Goal: Information Seeking & Learning: Learn about a topic

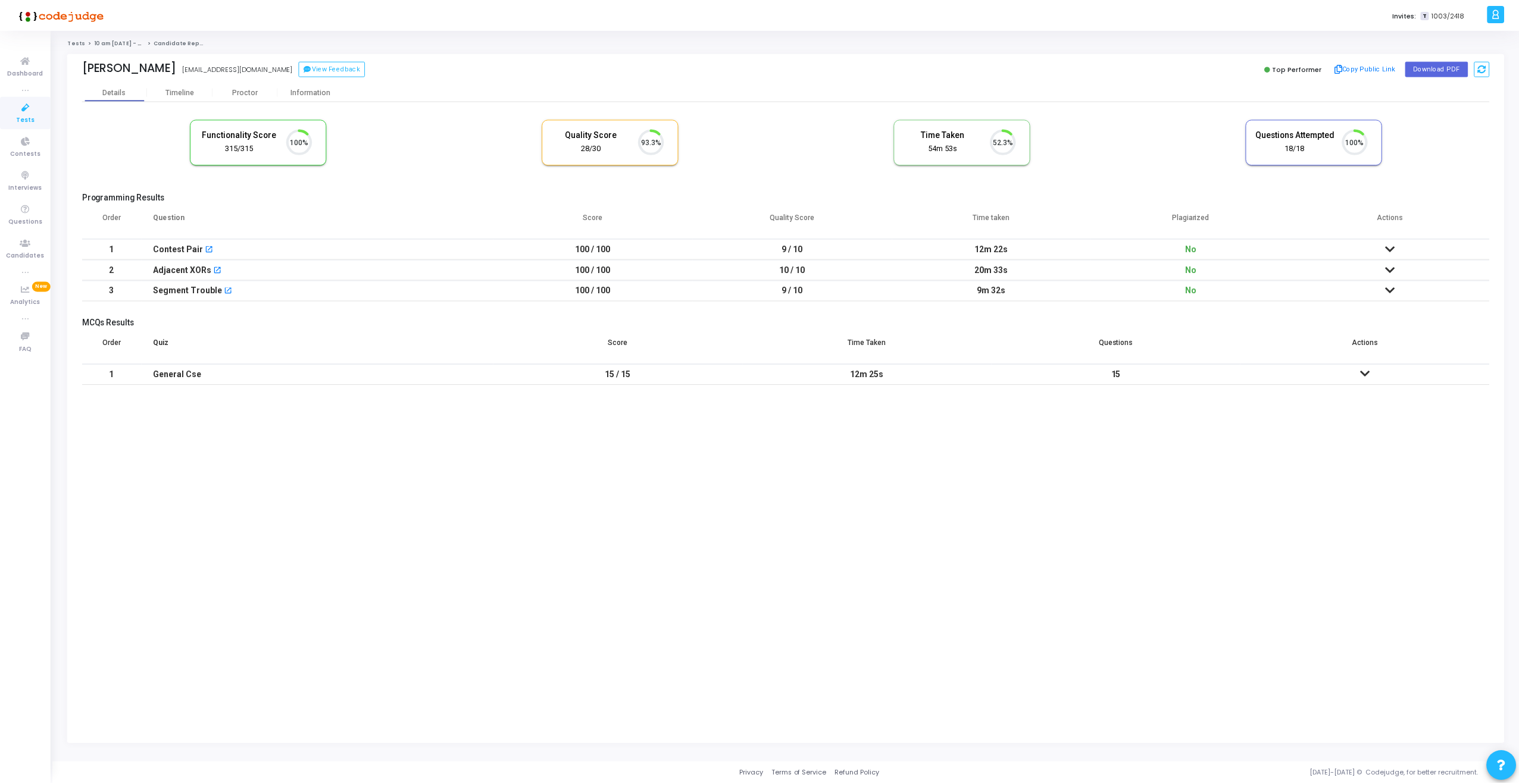
scroll to position [25, 31]
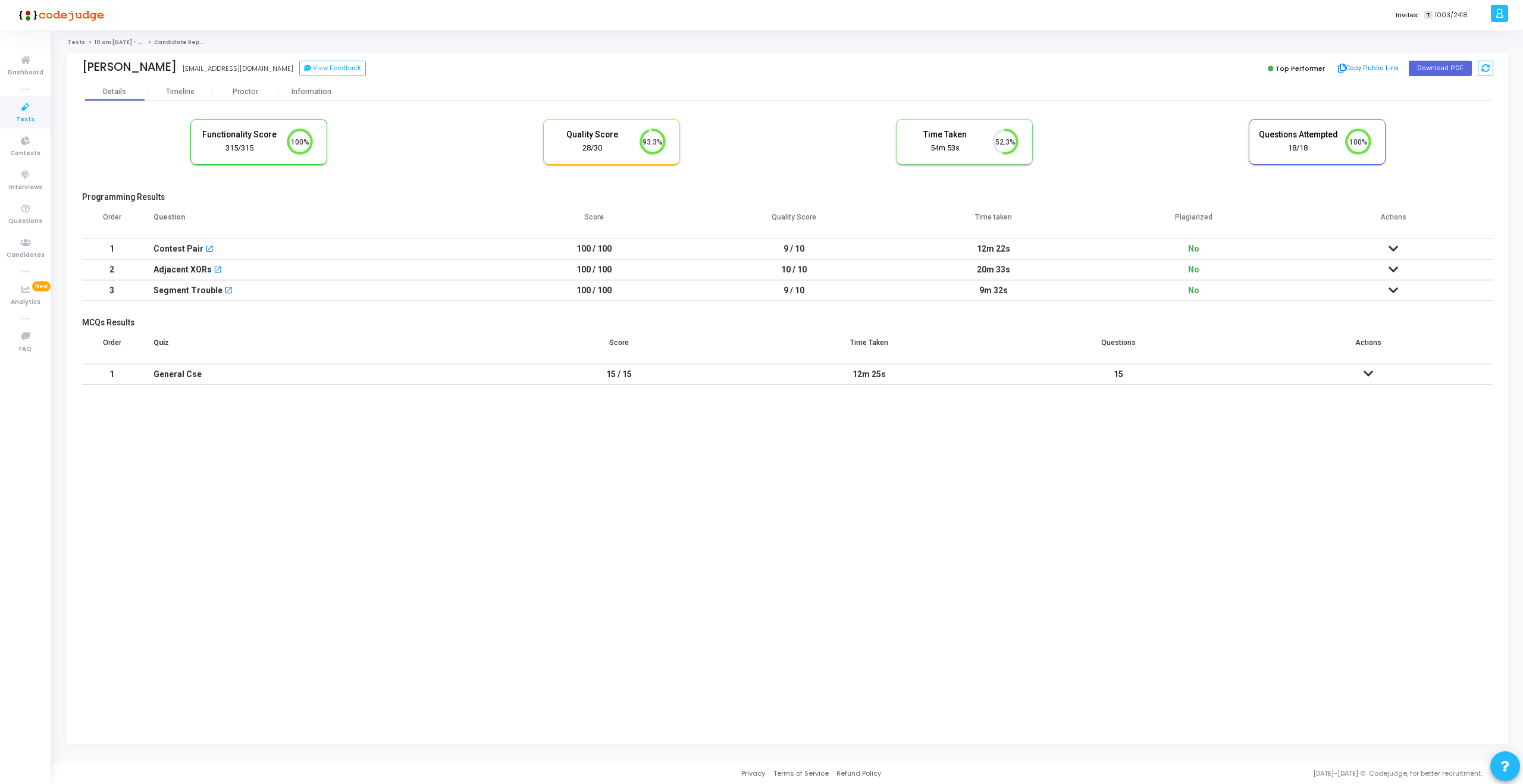
click at [247, 249] on div "Contest Pair open_in_new" at bounding box center [318, 249] width 329 height 20
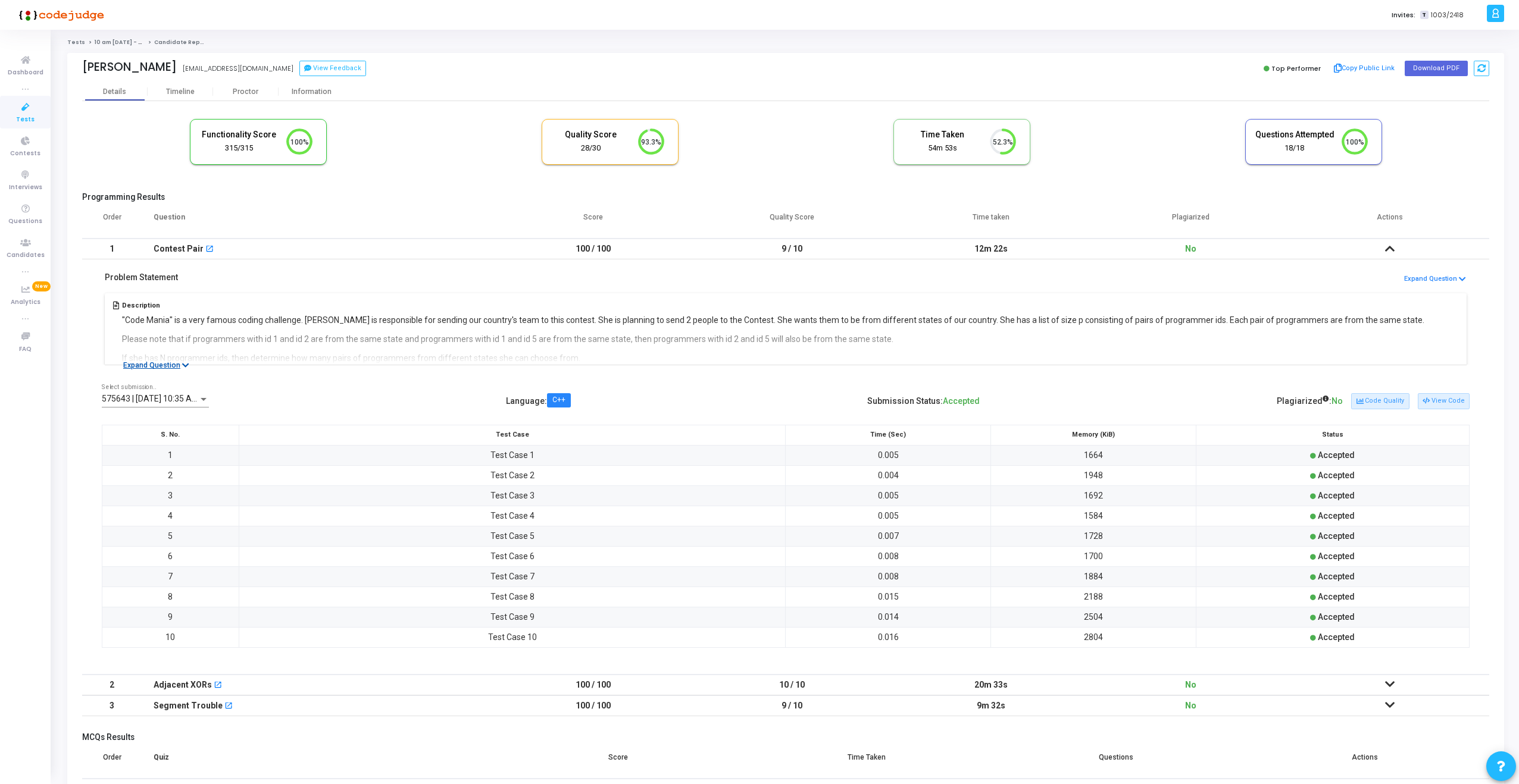
click at [171, 359] on button "Expand Question" at bounding box center [156, 365] width 79 height 12
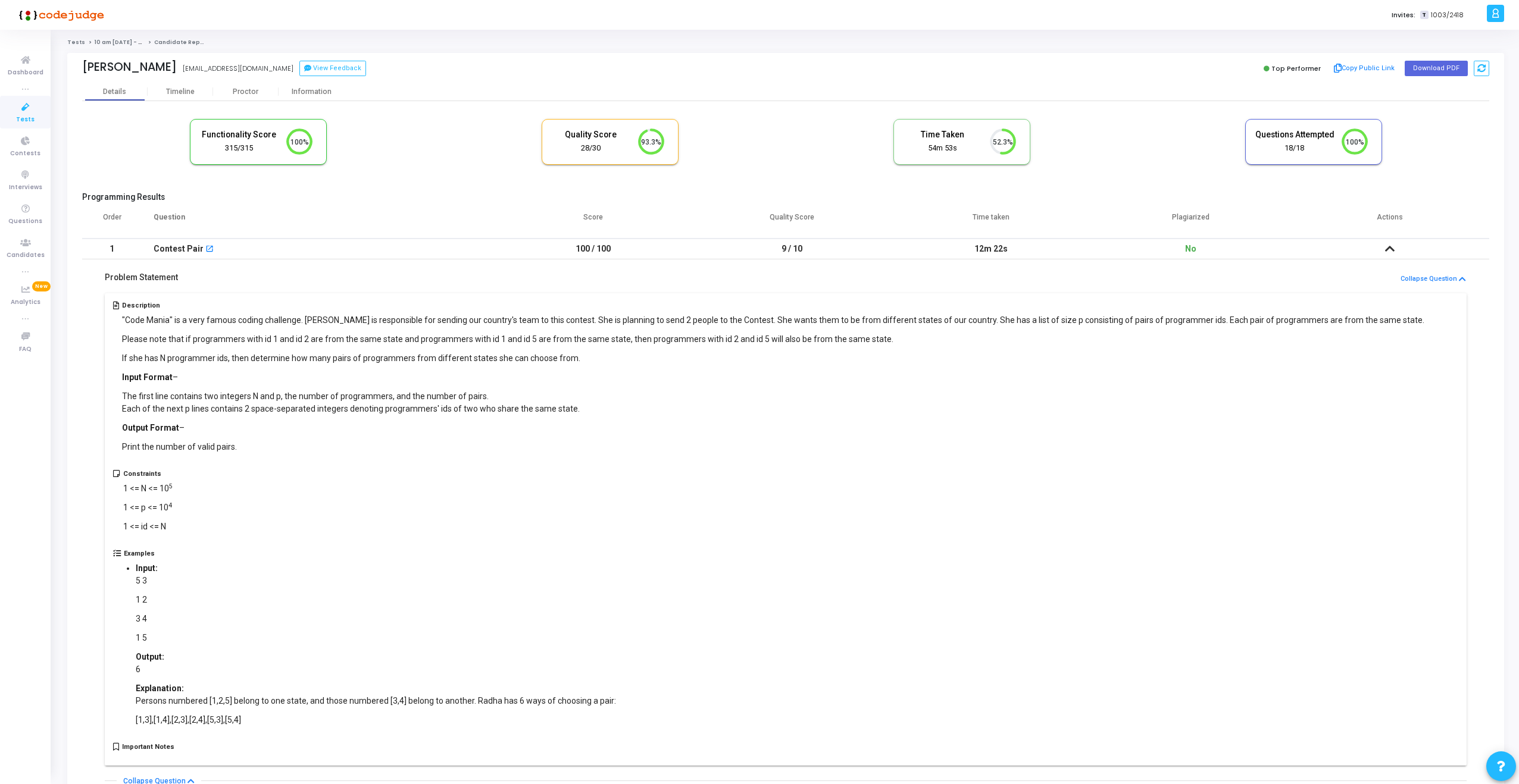
click at [413, 466] on div "Description "Code Mania" is a very famous coding challenge. Radha is responsibl…" at bounding box center [786, 385] width 1346 height 168
click at [603, 343] on p "Please note that if programmers with id 1 and id 2 are from the same state and …" at bounding box center [773, 340] width 1302 height 12
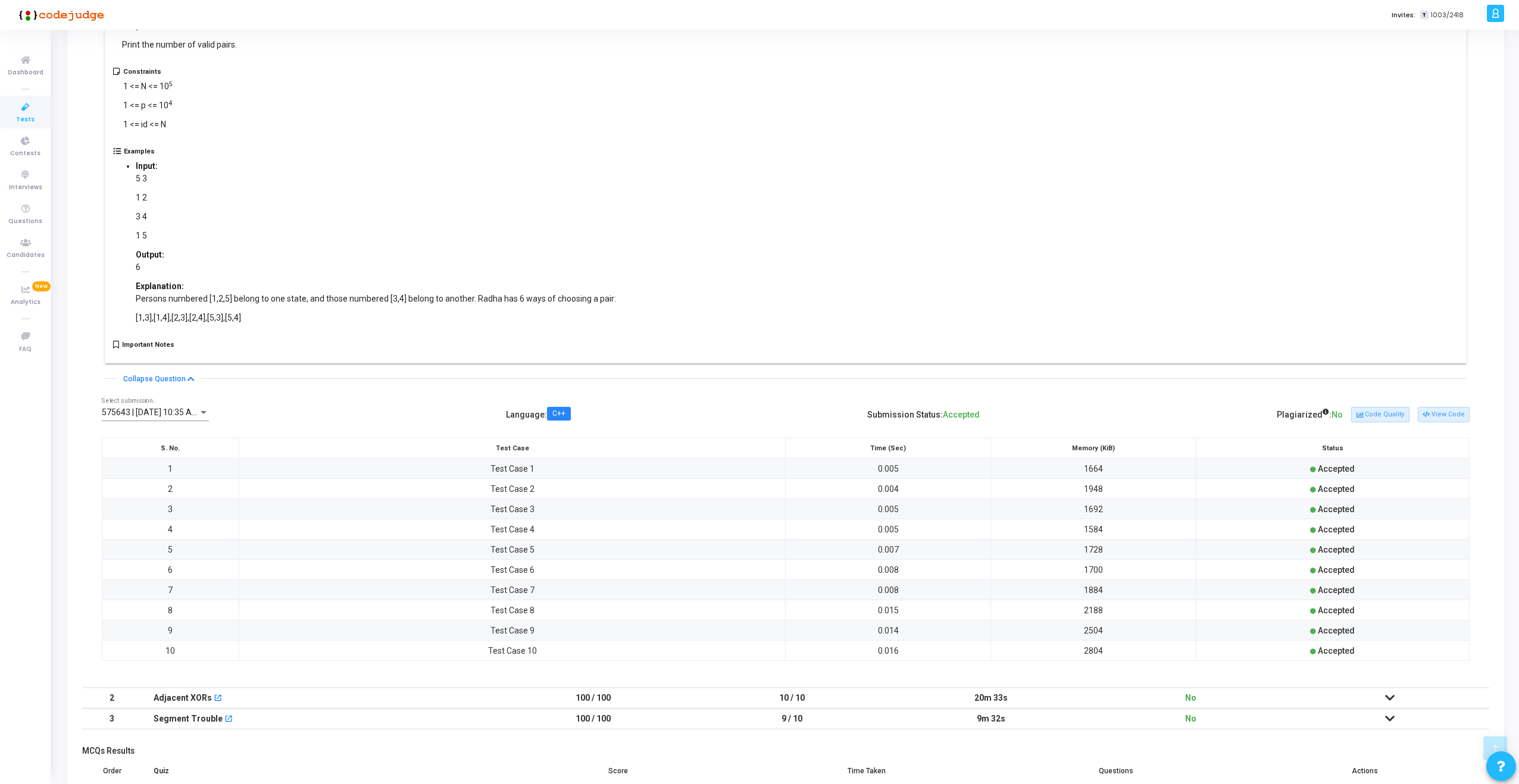
scroll to position [495, 0]
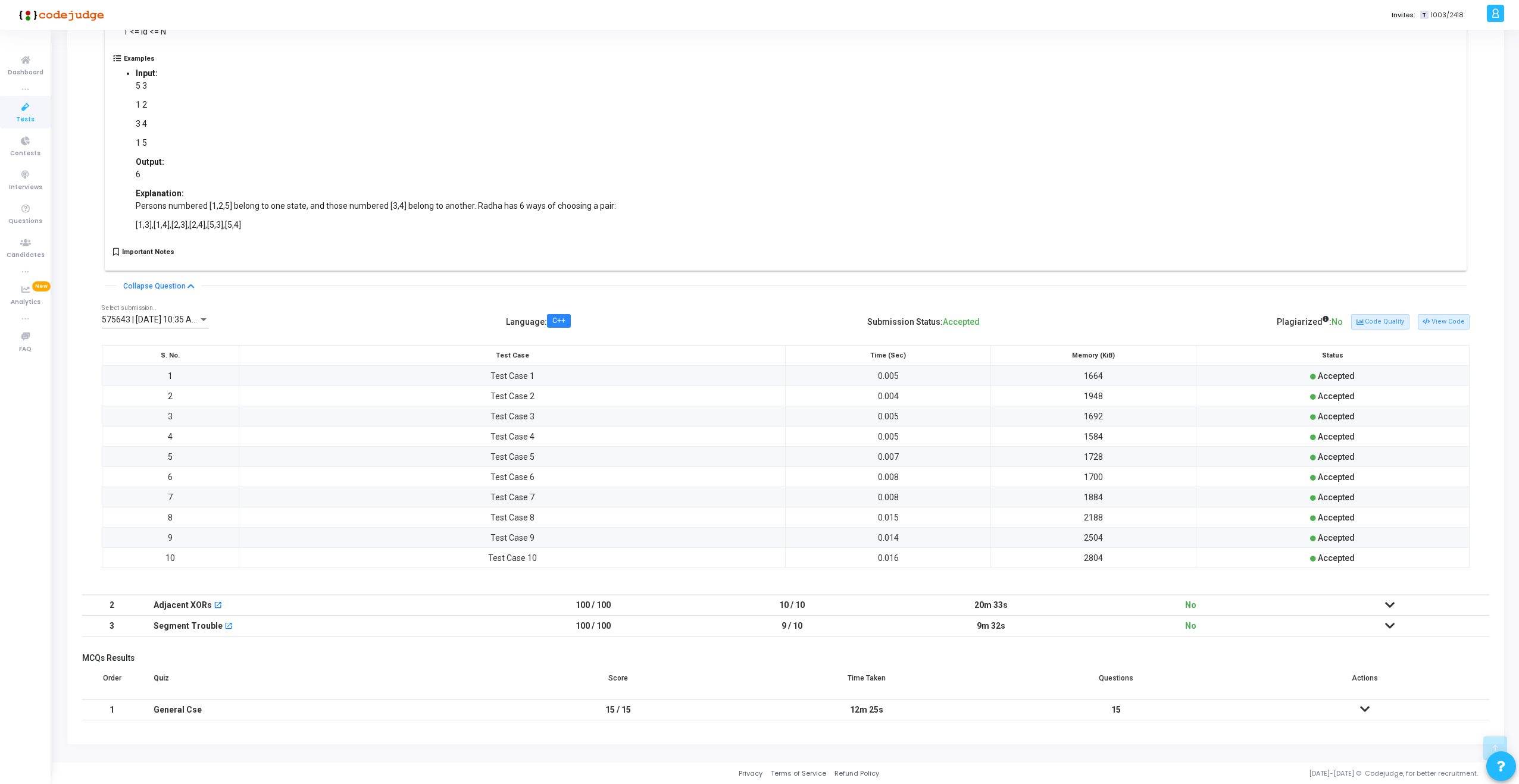
click at [284, 601] on div "Adjacent XORs open_in_new" at bounding box center [317, 605] width 328 height 20
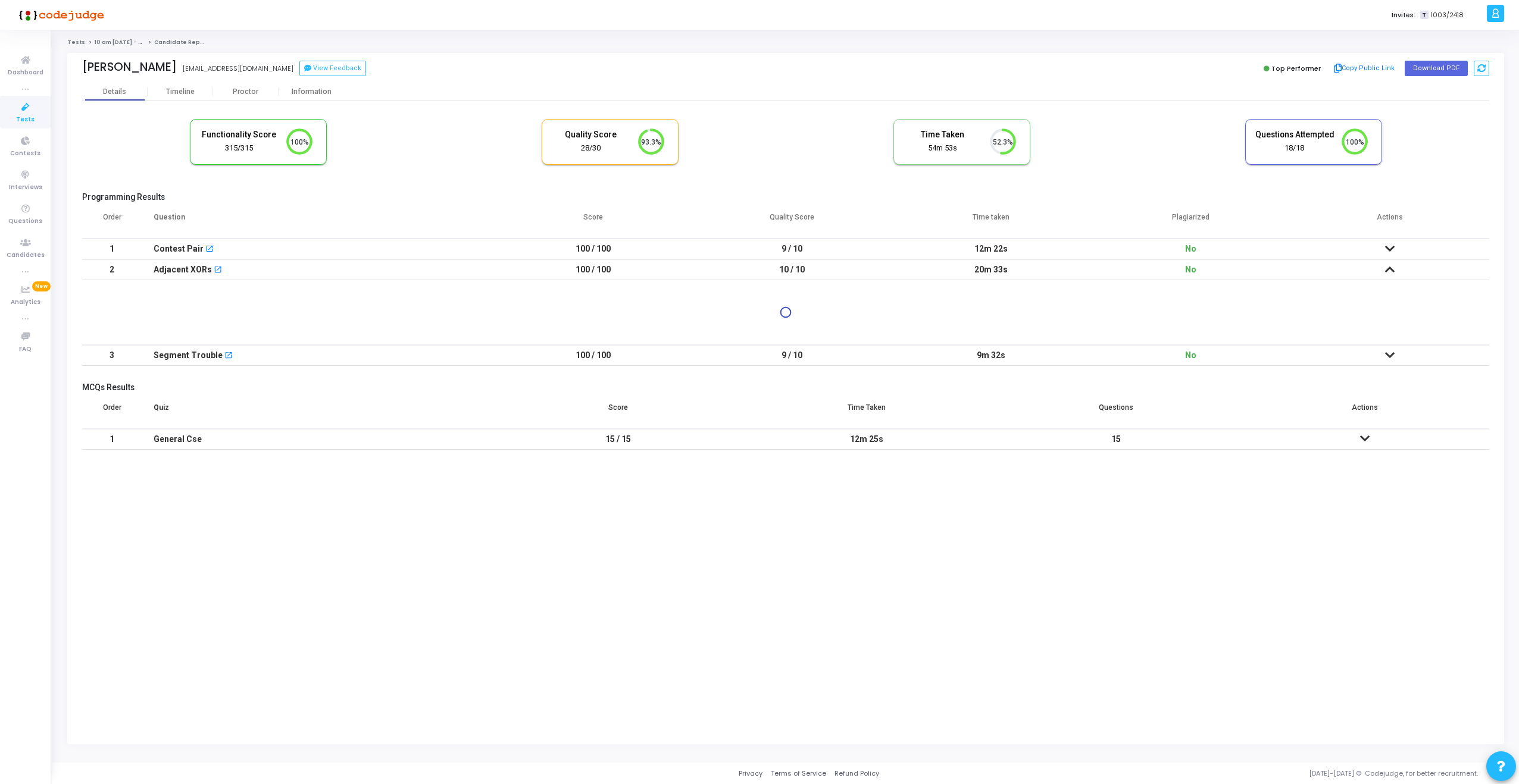
scroll to position [0, 0]
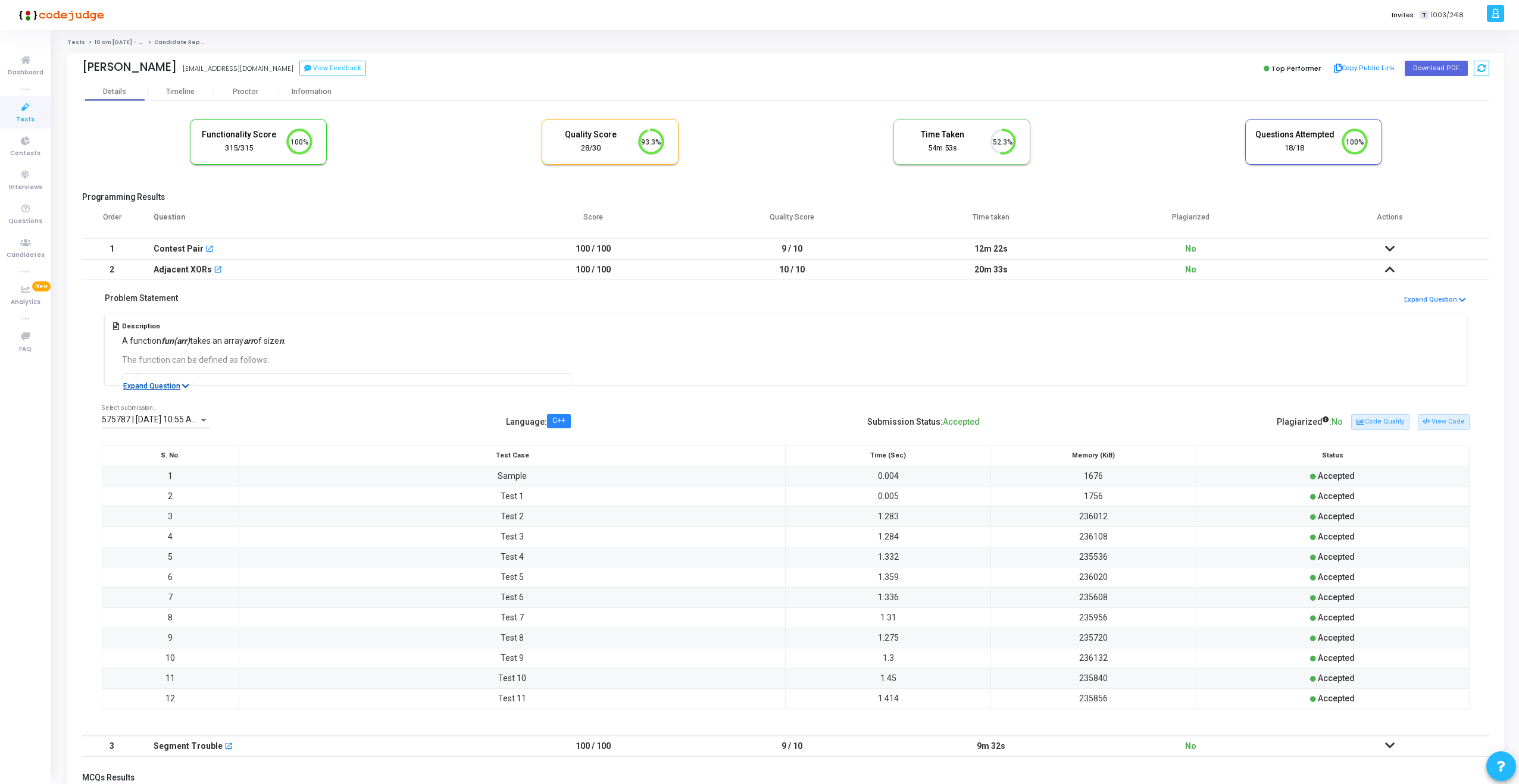
click at [175, 389] on button "Expand Question" at bounding box center [156, 386] width 79 height 12
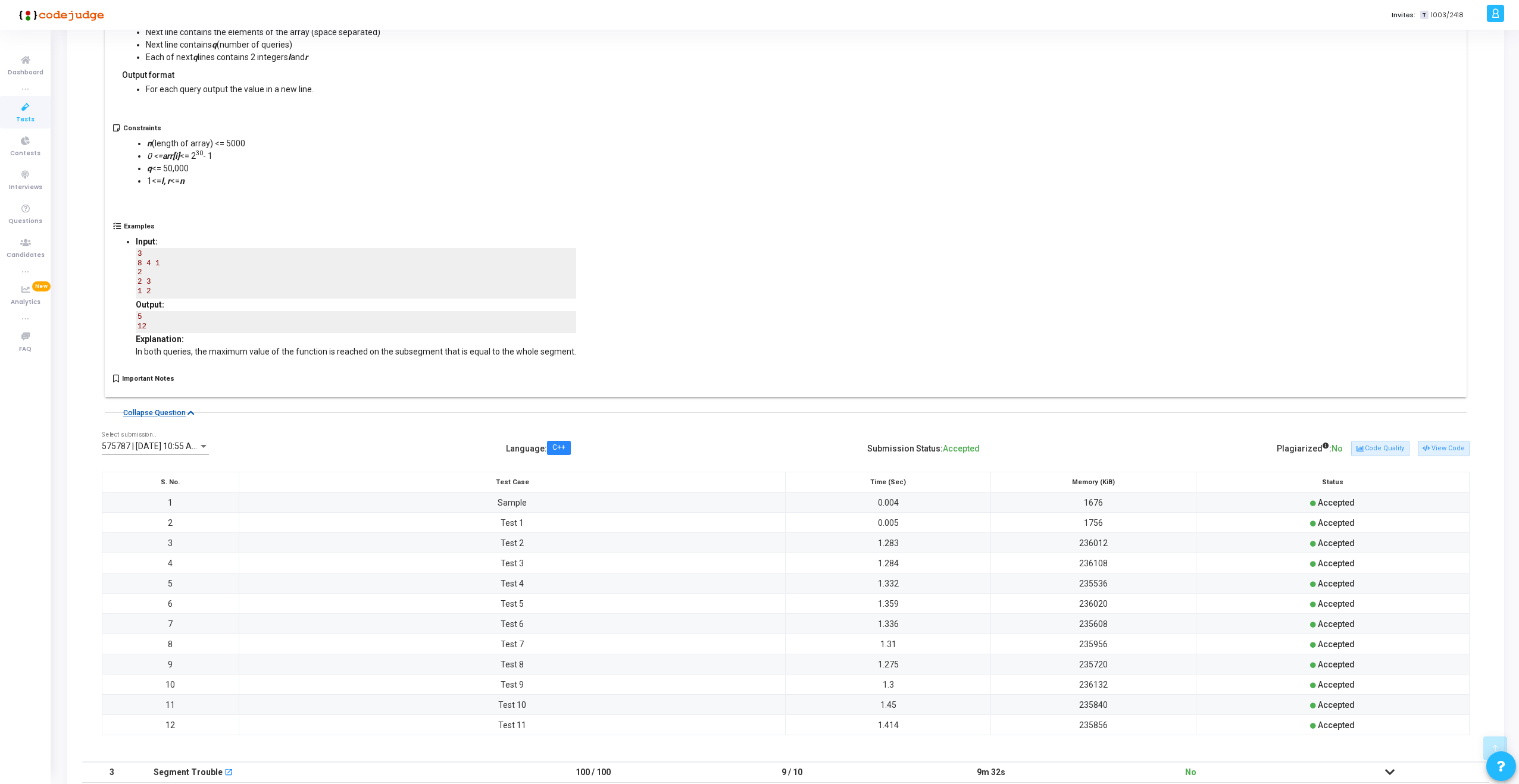
scroll to position [708, 0]
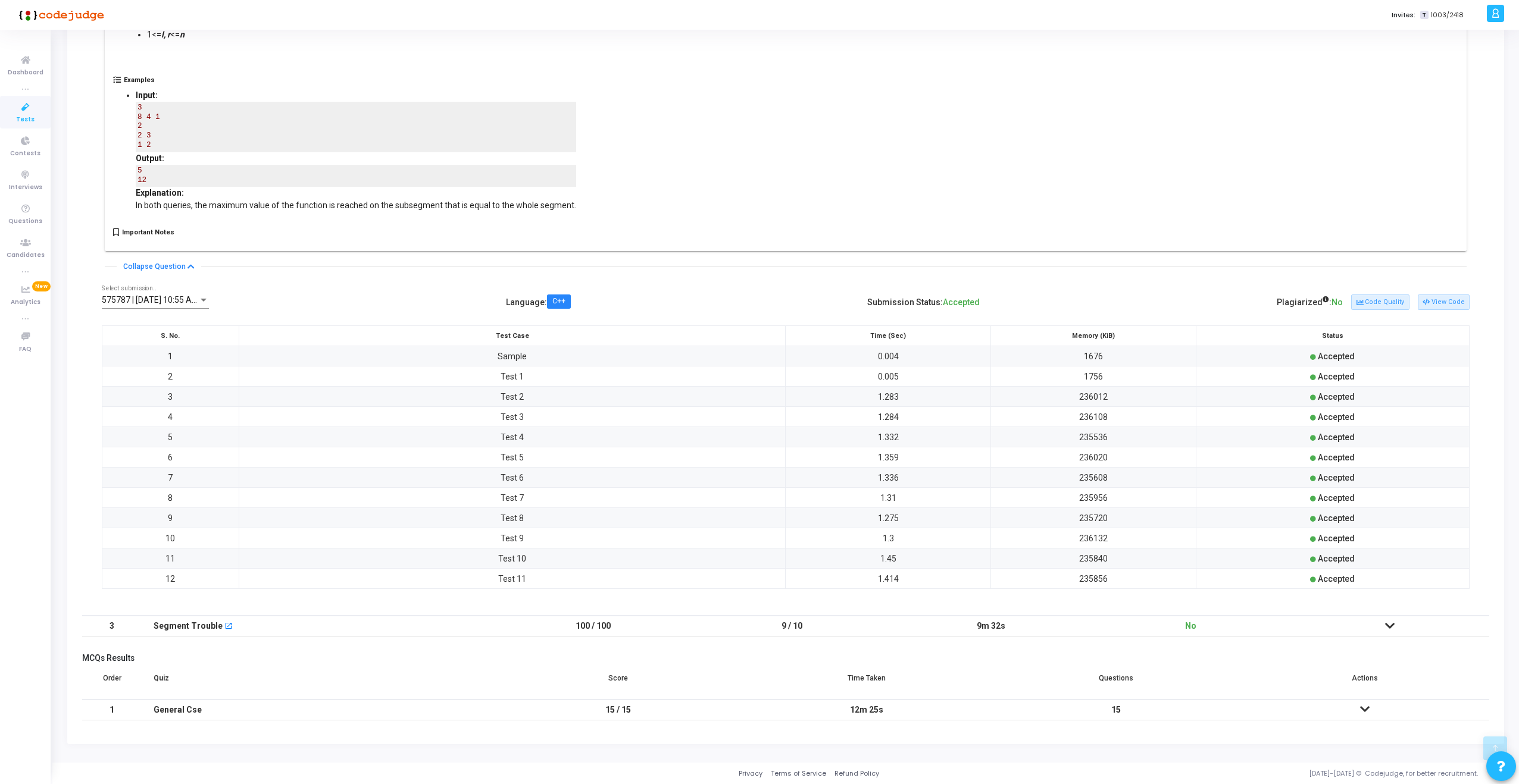
click at [275, 628] on div "Segment Trouble open_in_new" at bounding box center [317, 626] width 328 height 20
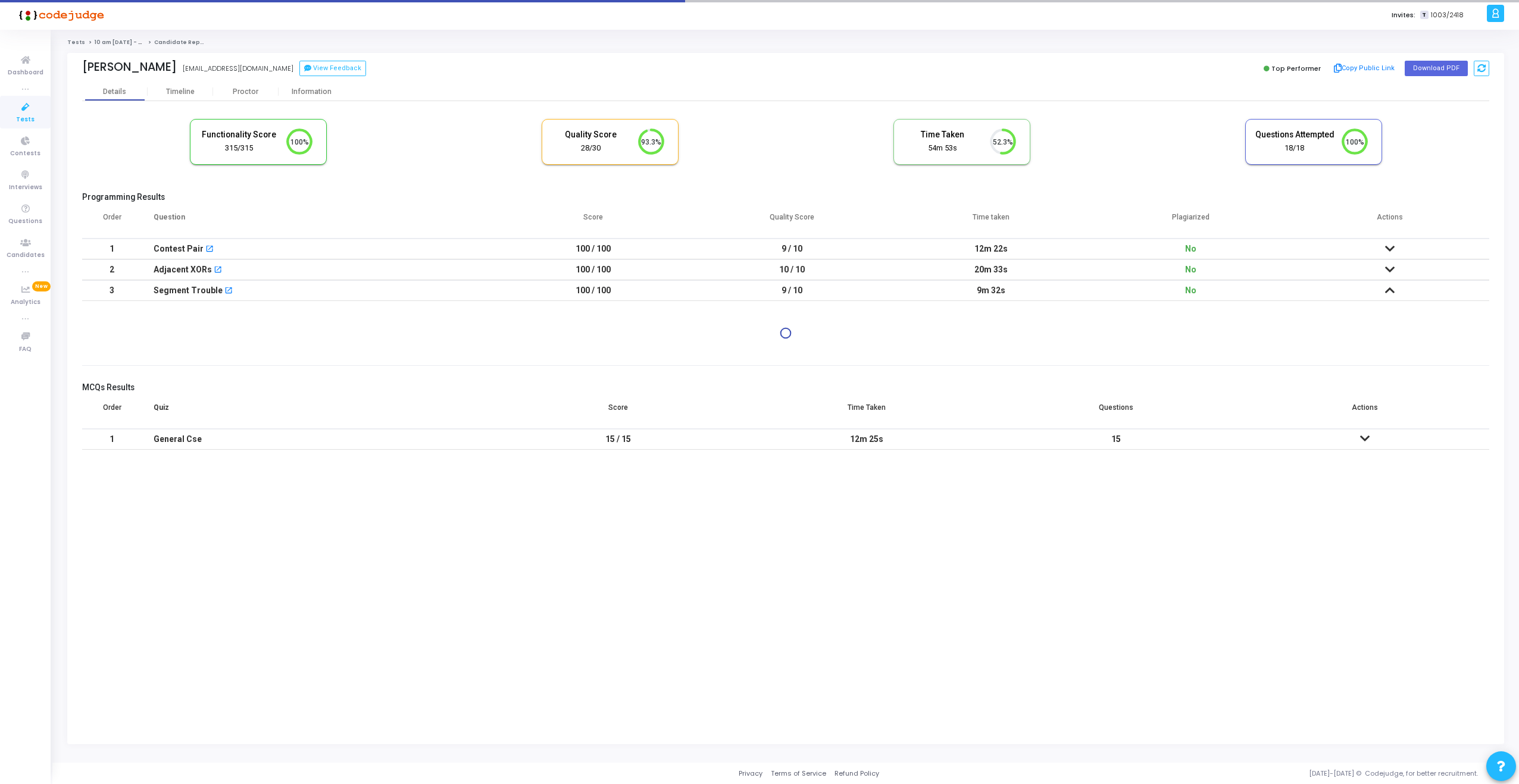
scroll to position [0, 0]
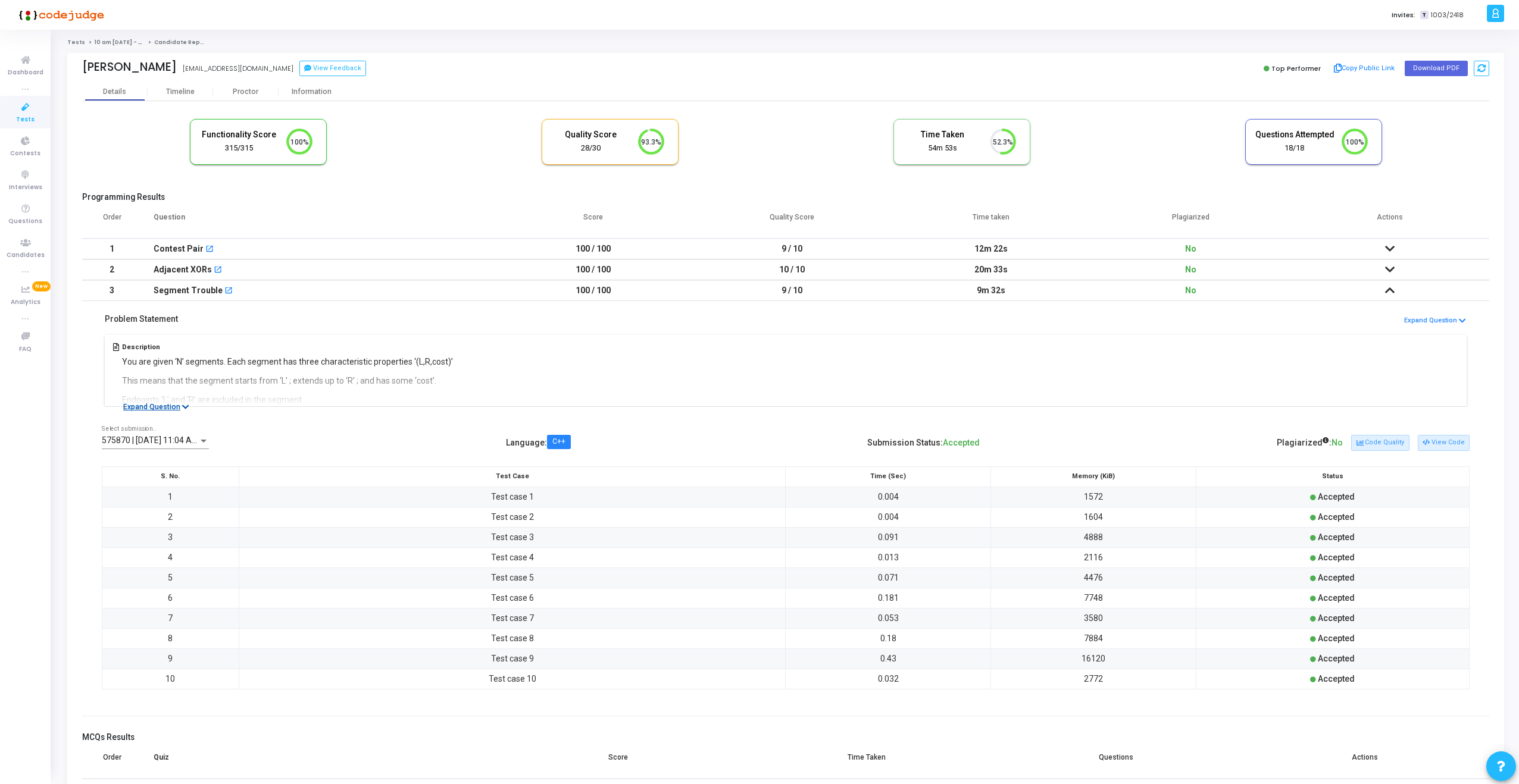
click at [179, 404] on button "Expand Question" at bounding box center [156, 406] width 79 height 12
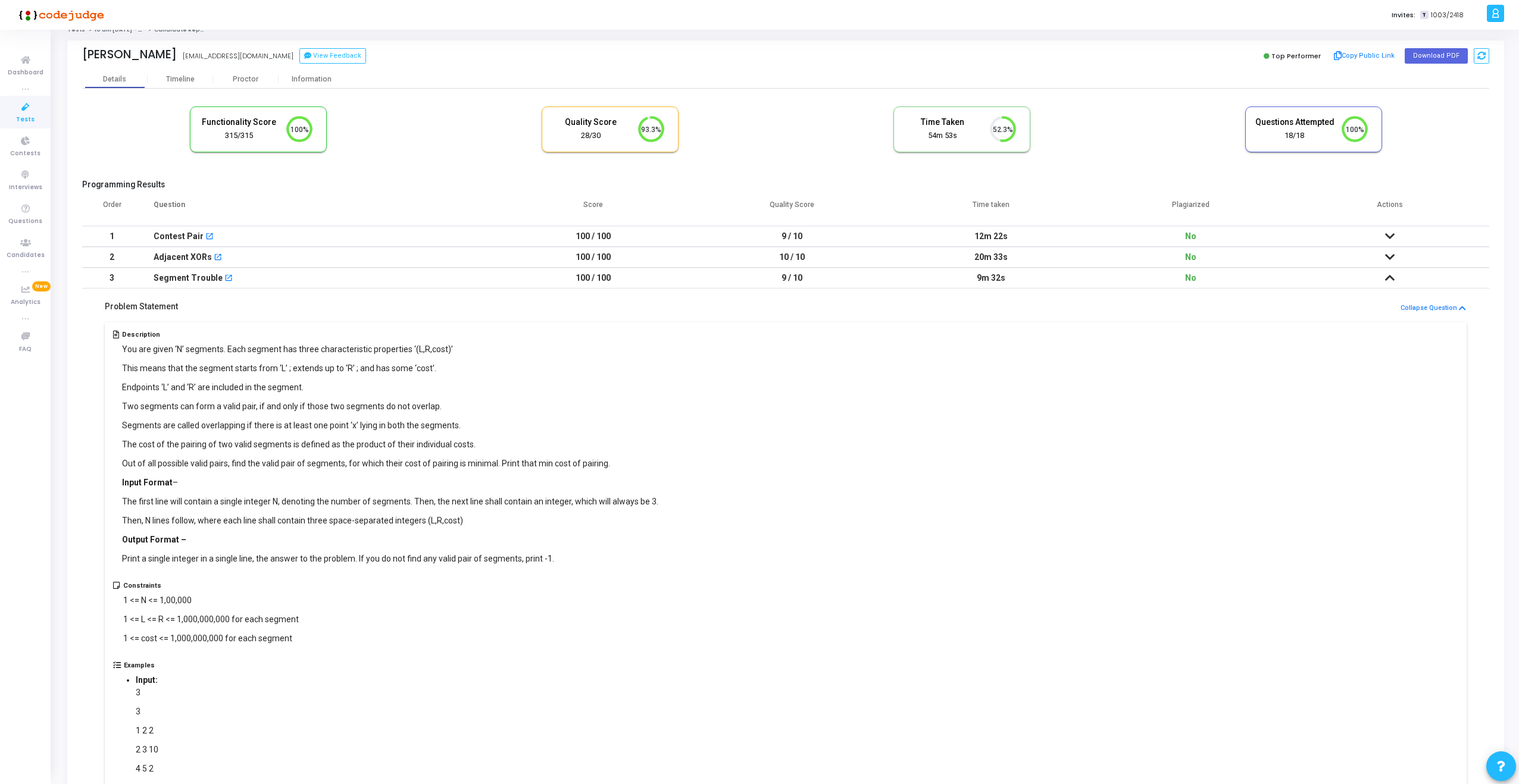
scroll to position [14, 0]
click at [213, 256] on mat-icon "open_in_new" at bounding box center [218, 257] width 8 height 8
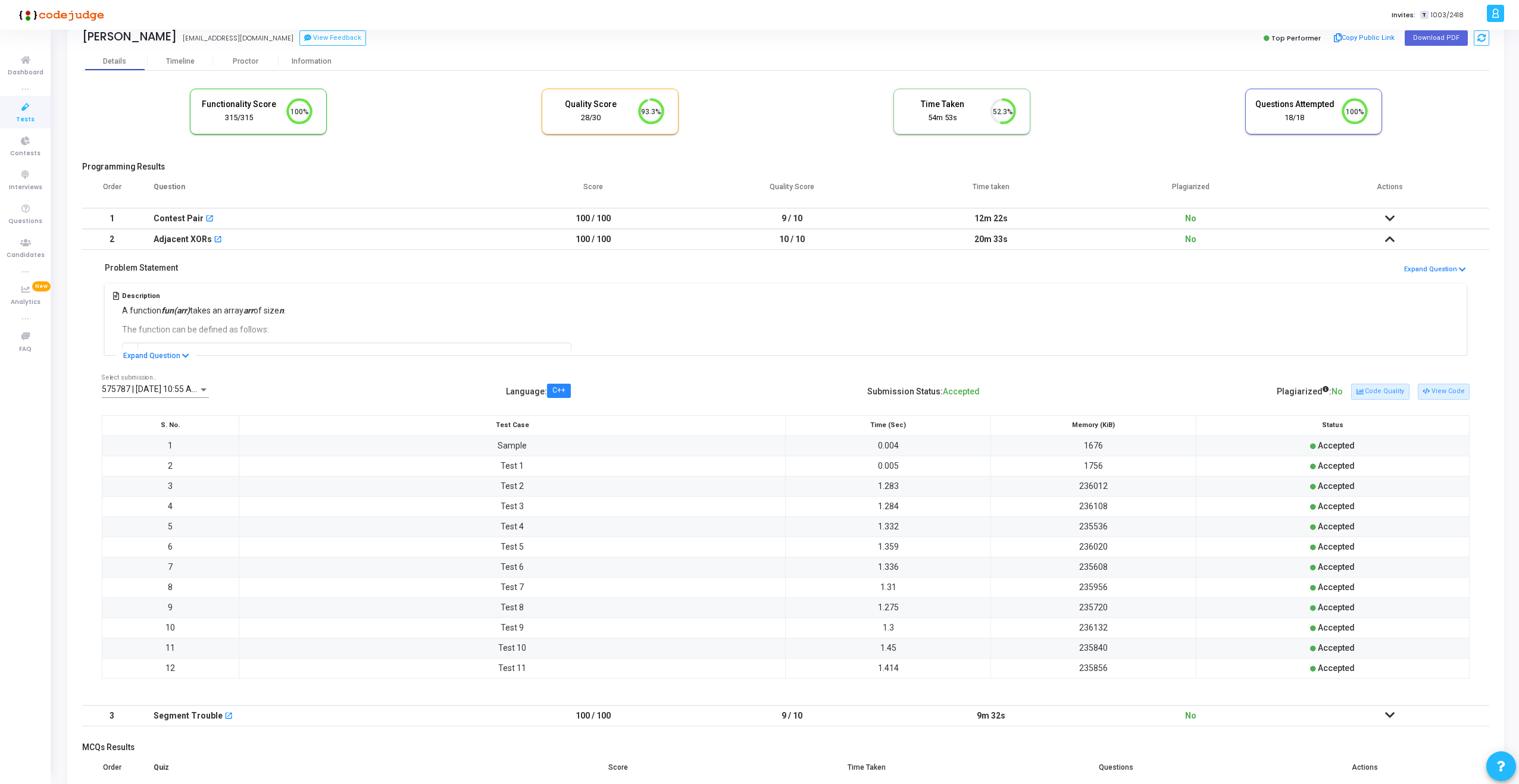
scroll to position [34, 0]
click at [344, 217] on div "Contest Pair open_in_new" at bounding box center [317, 215] width 328 height 20
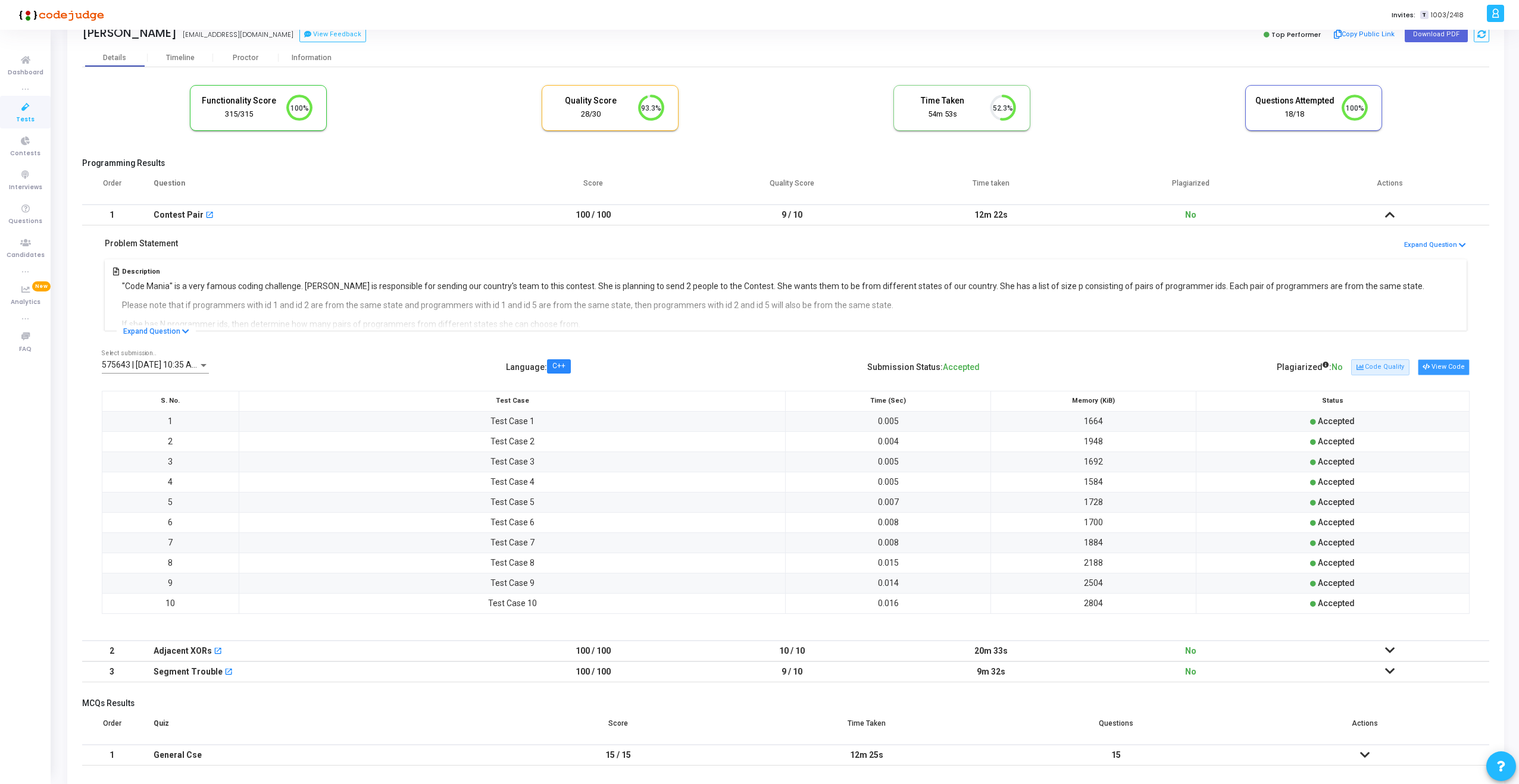
click at [1433, 362] on button "View Code" at bounding box center [1444, 367] width 52 height 16
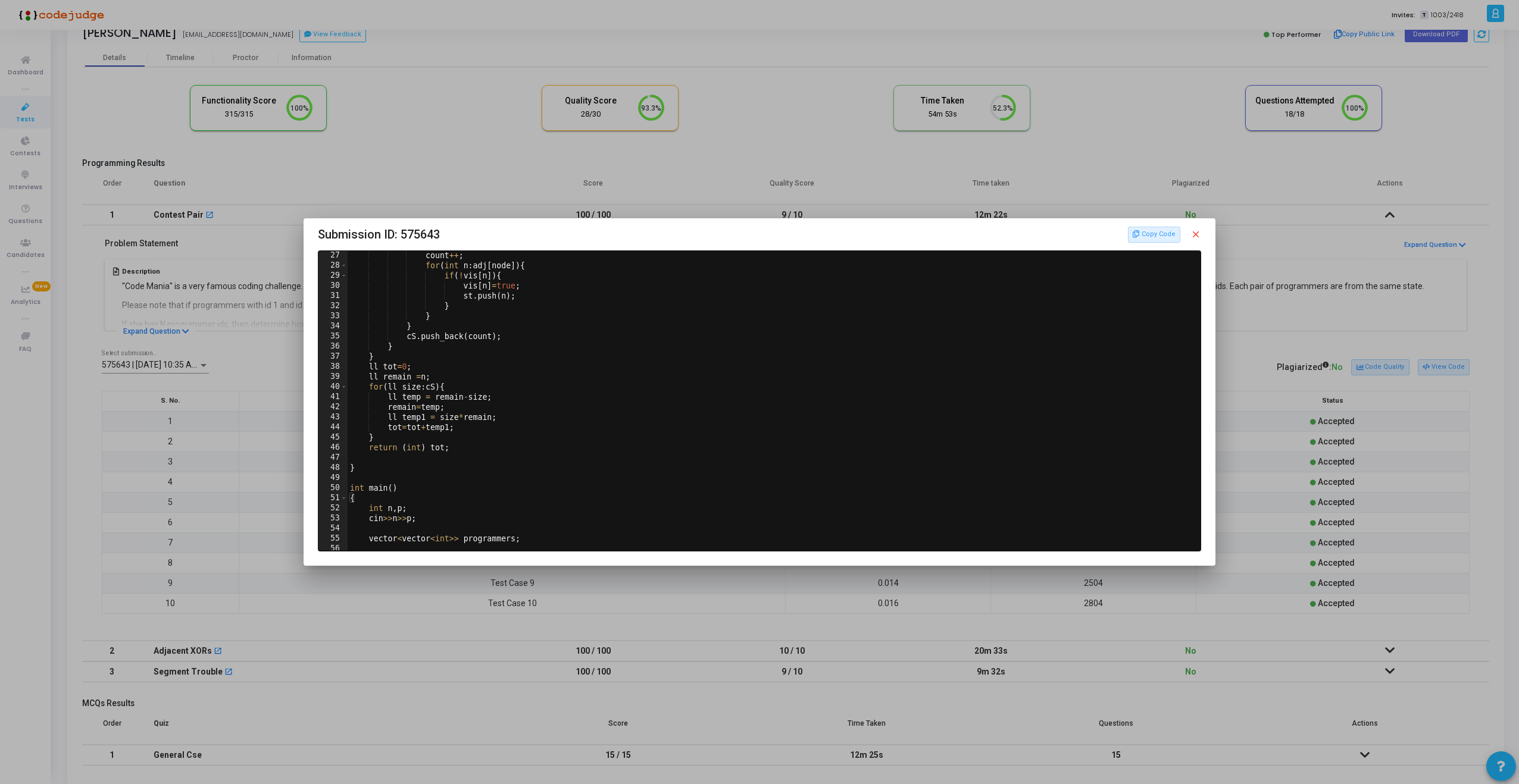
scroll to position [409, 0]
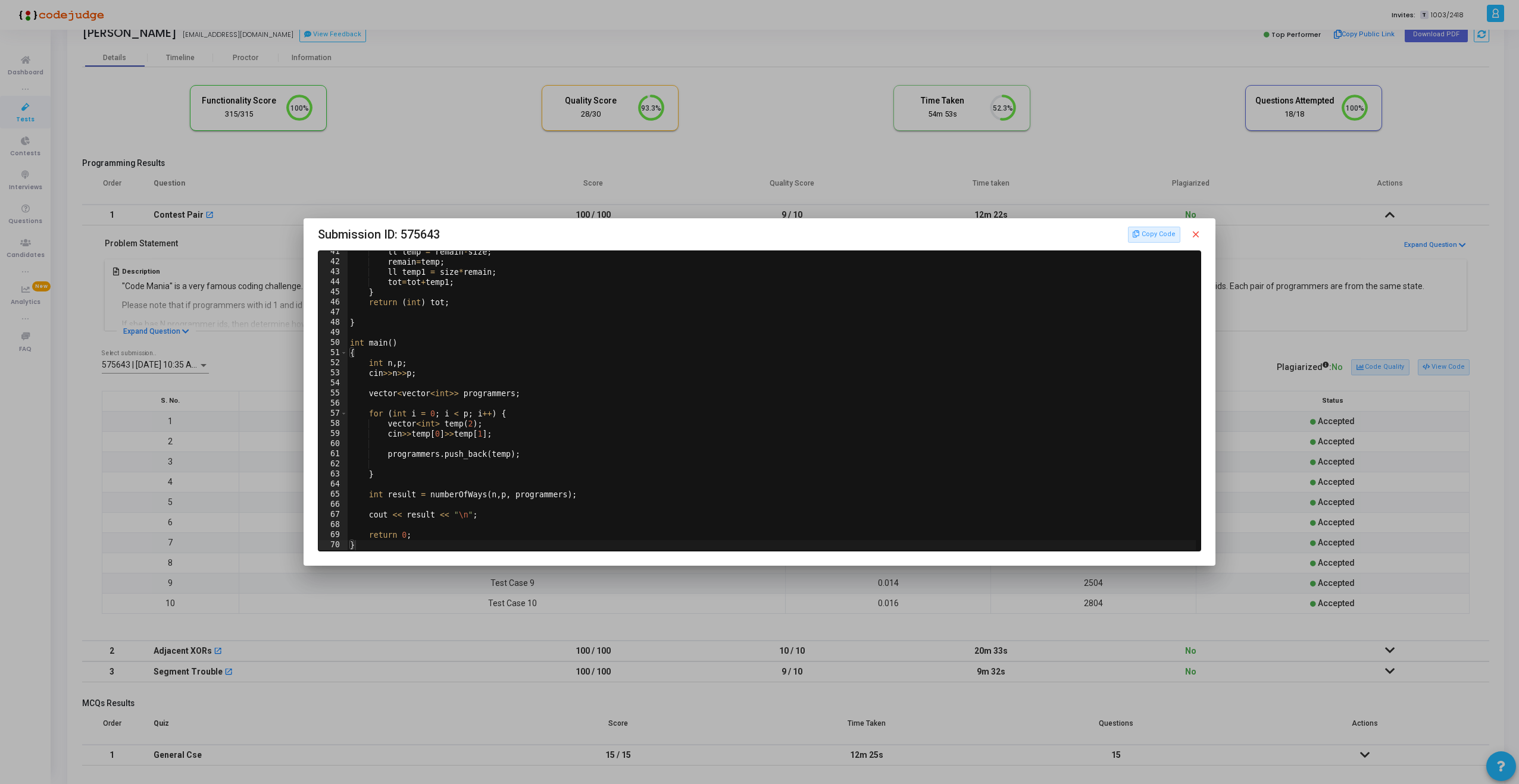
click at [1191, 237] on mat-icon "close" at bounding box center [1196, 235] width 11 height 11
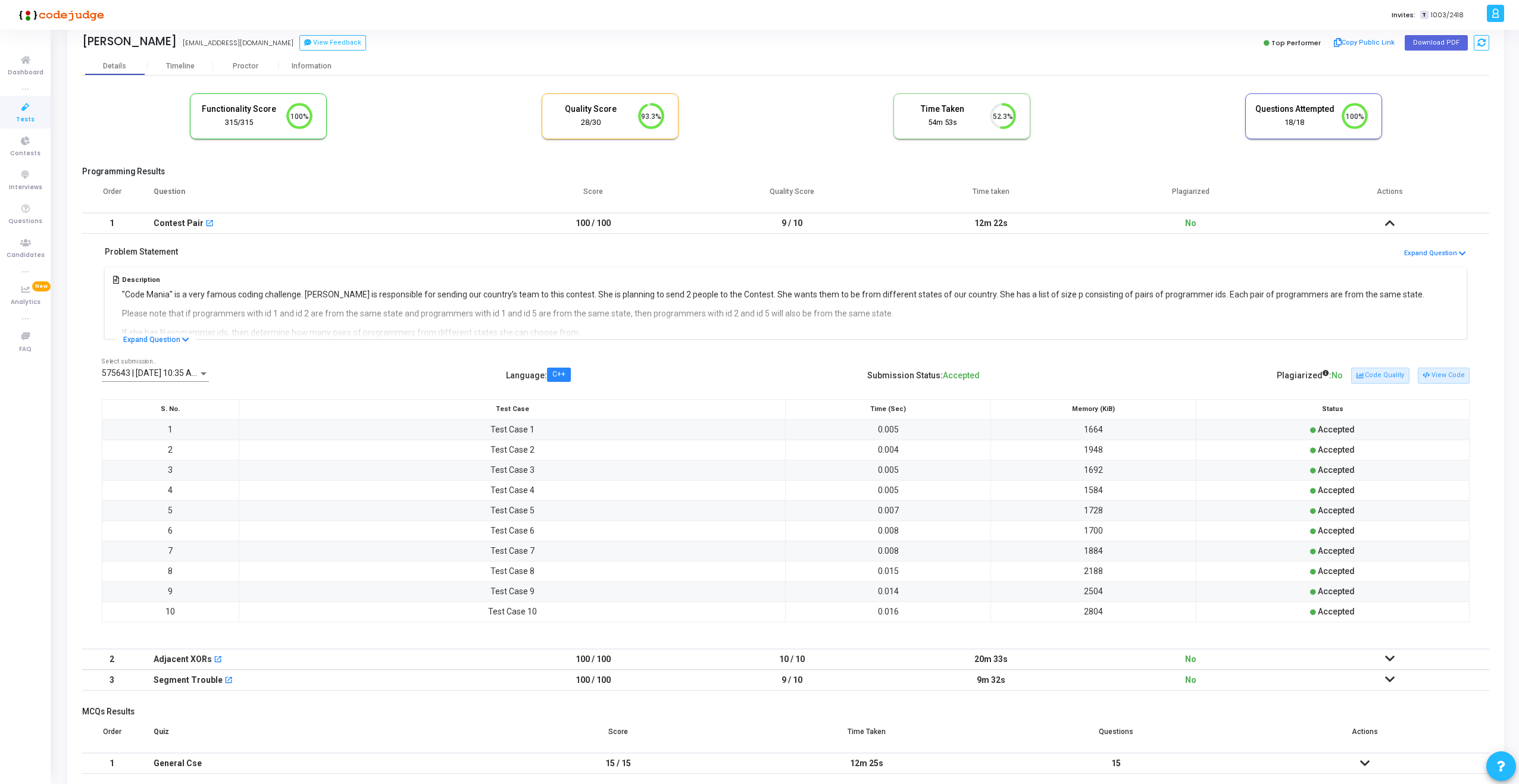
scroll to position [0, 0]
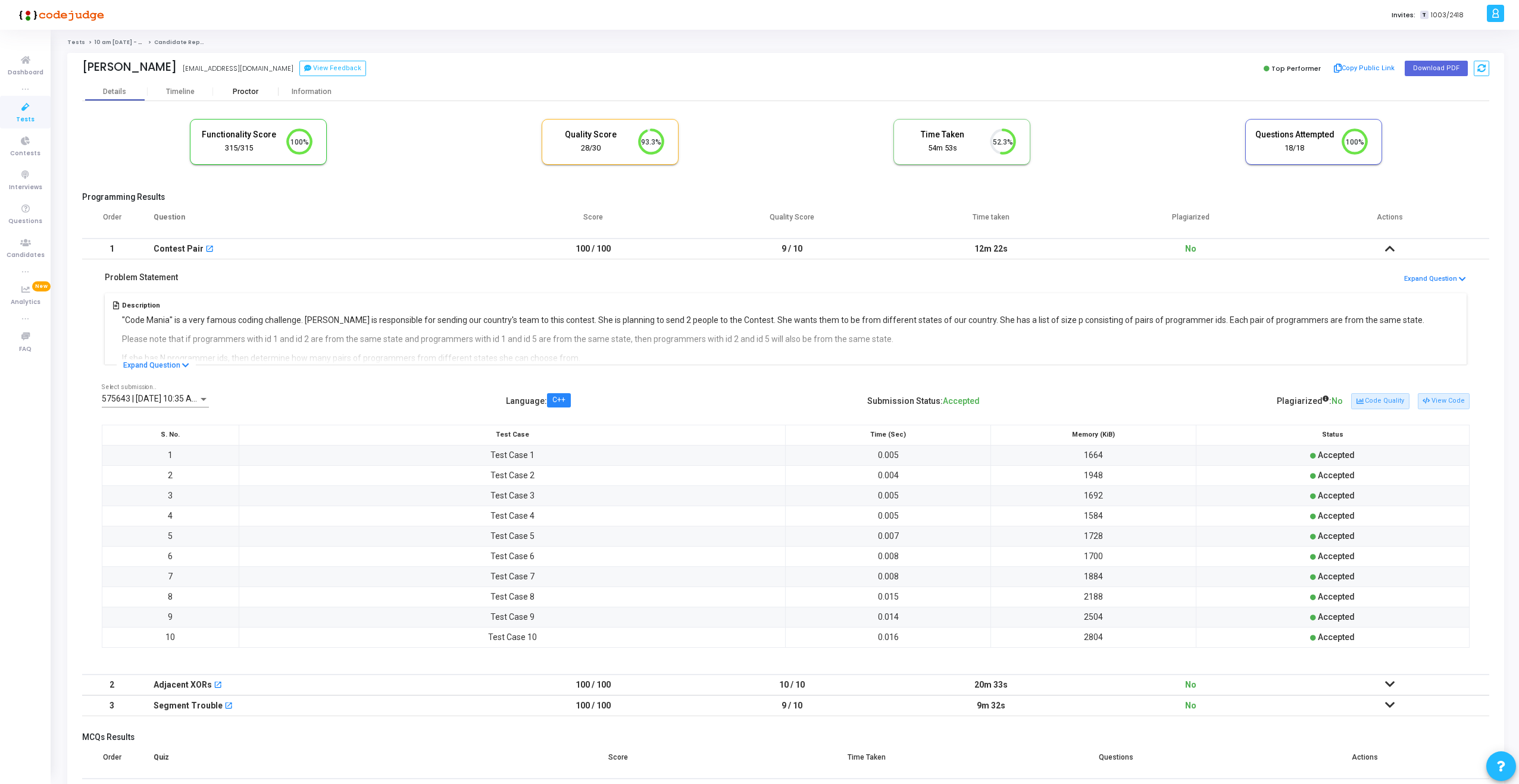
click at [232, 88] on div "Proctor" at bounding box center [246, 91] width 65 height 9
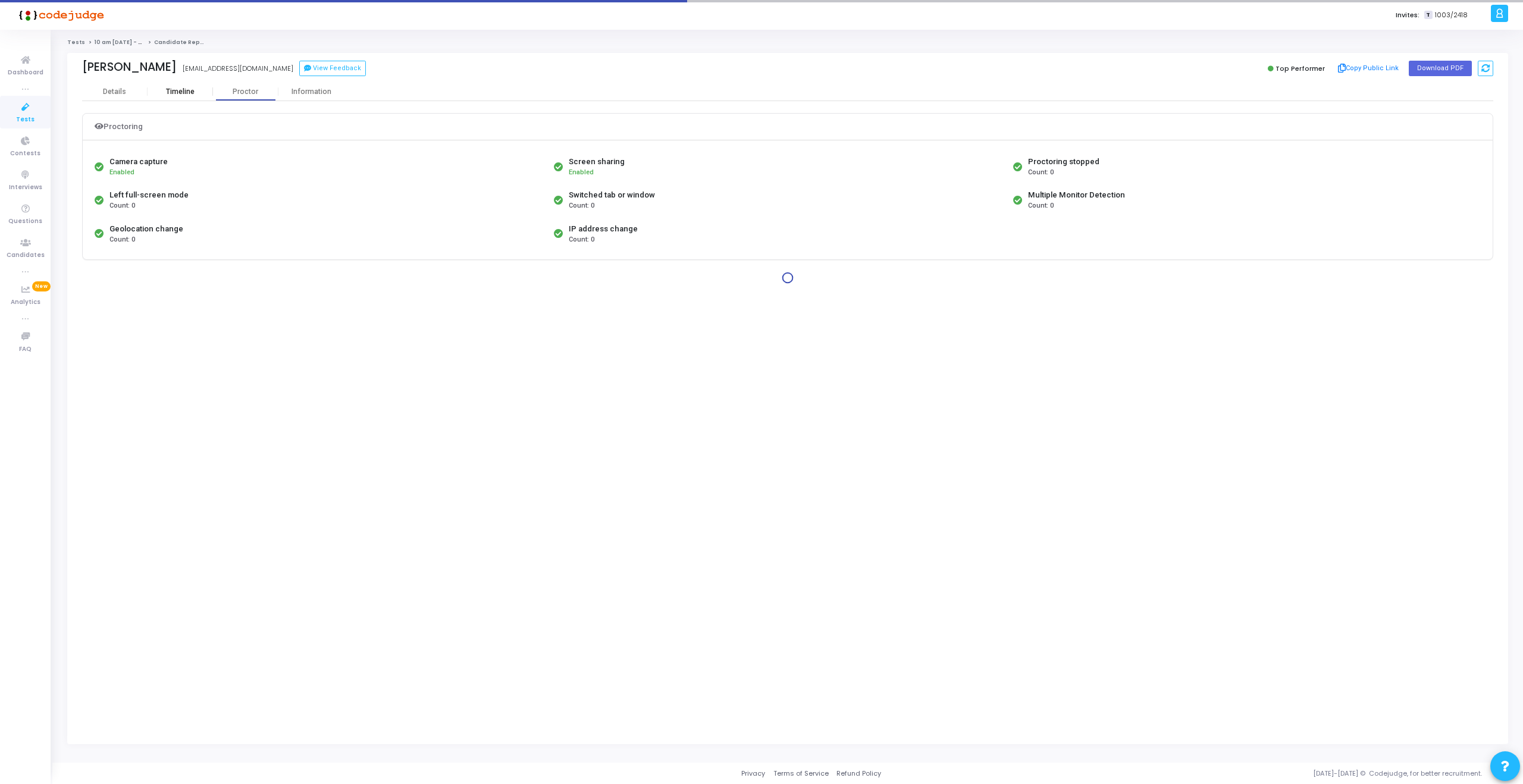
click at [190, 89] on div "Timeline" at bounding box center [180, 91] width 29 height 9
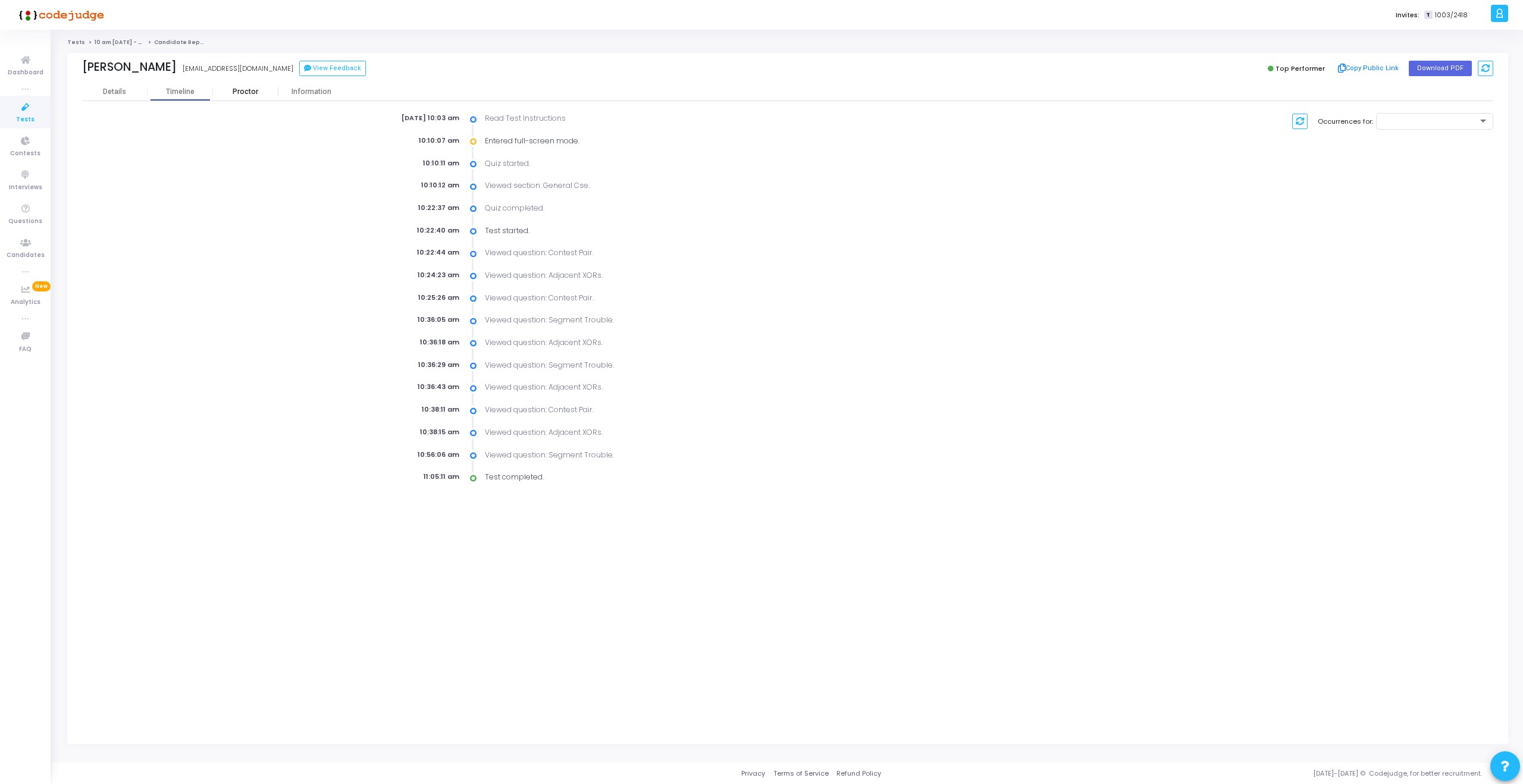
click at [232, 100] on div "Proctor" at bounding box center [245, 91] width 65 height 18
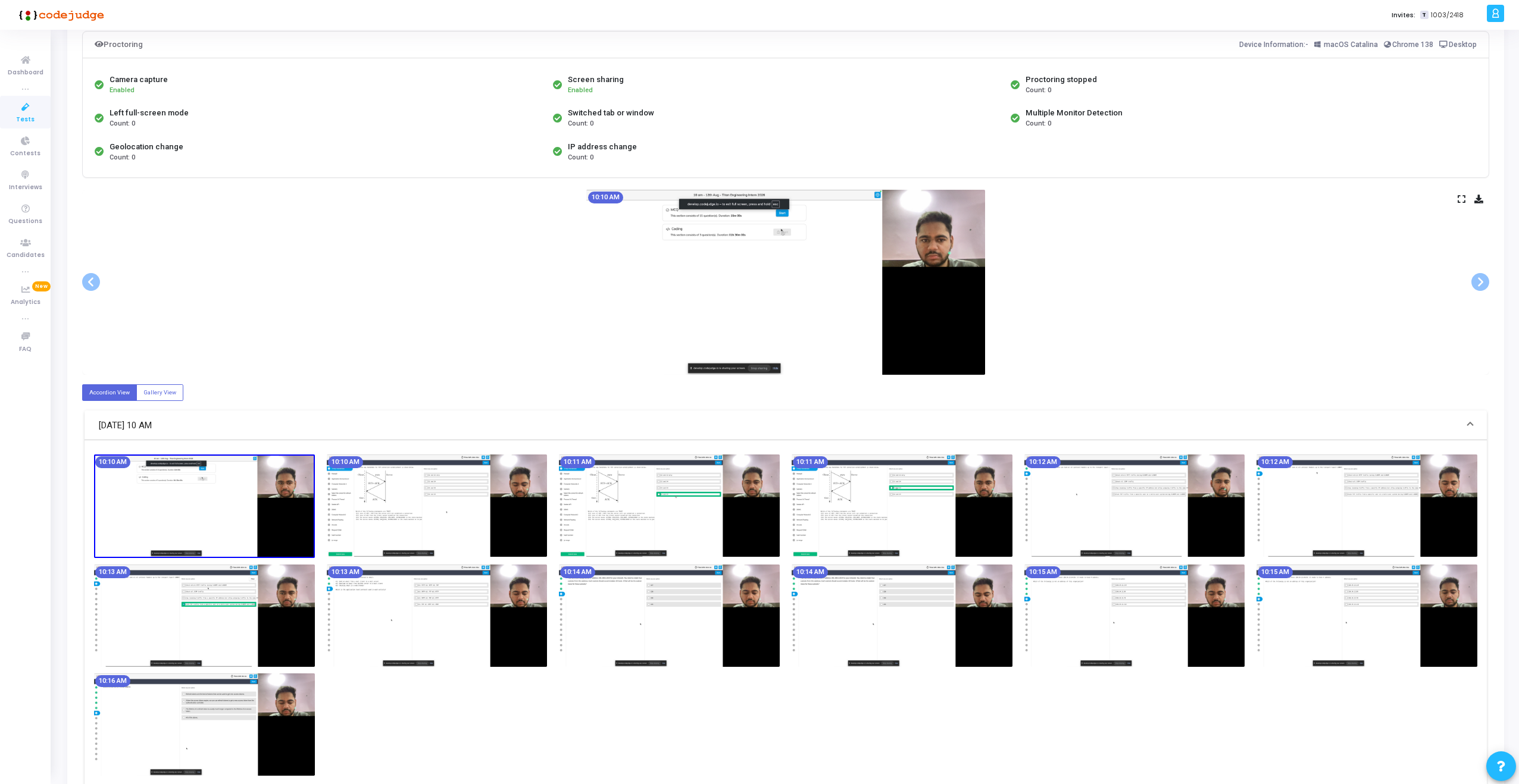
scroll to position [104, 0]
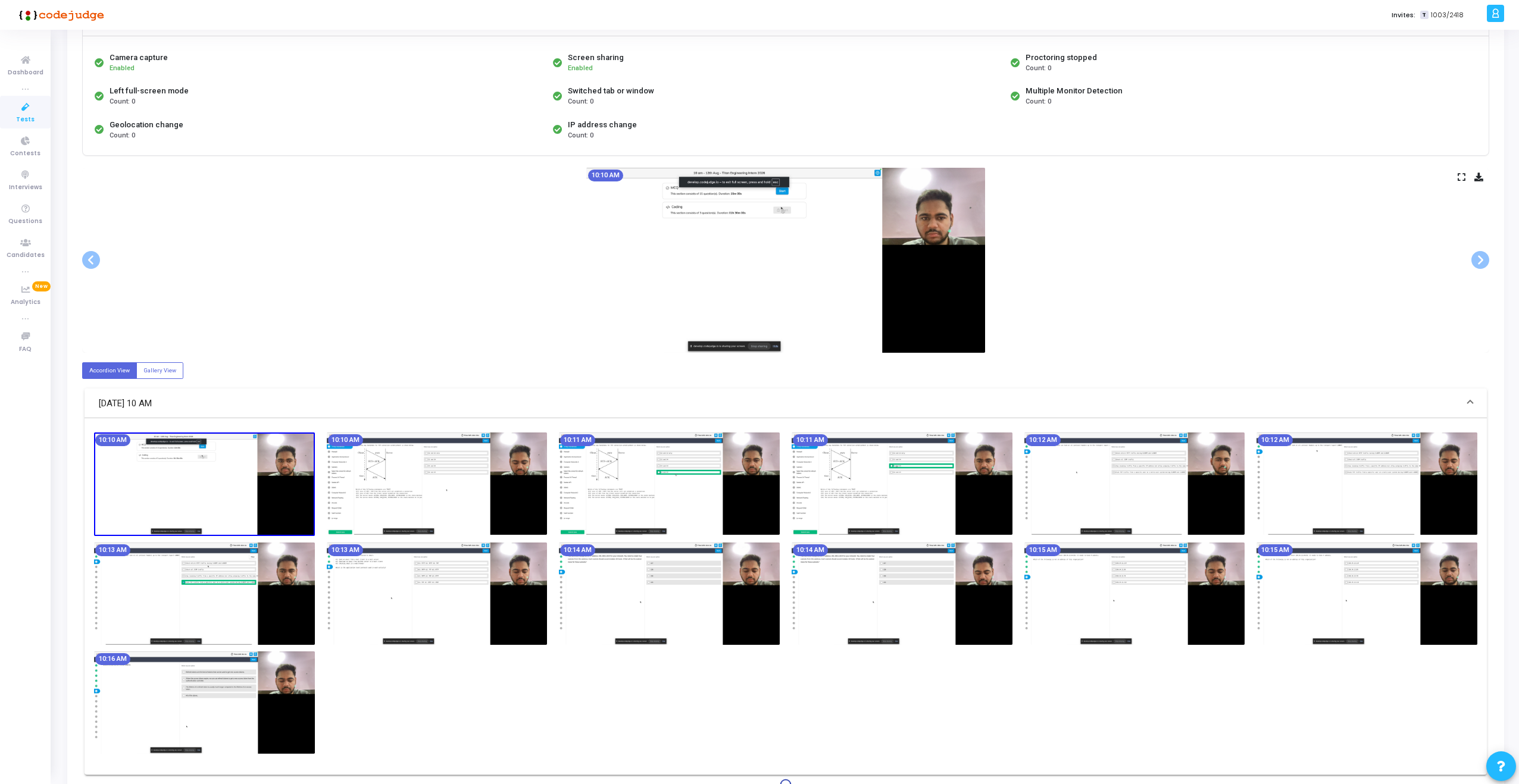
click at [176, 476] on img at bounding box center [205, 484] width 221 height 104
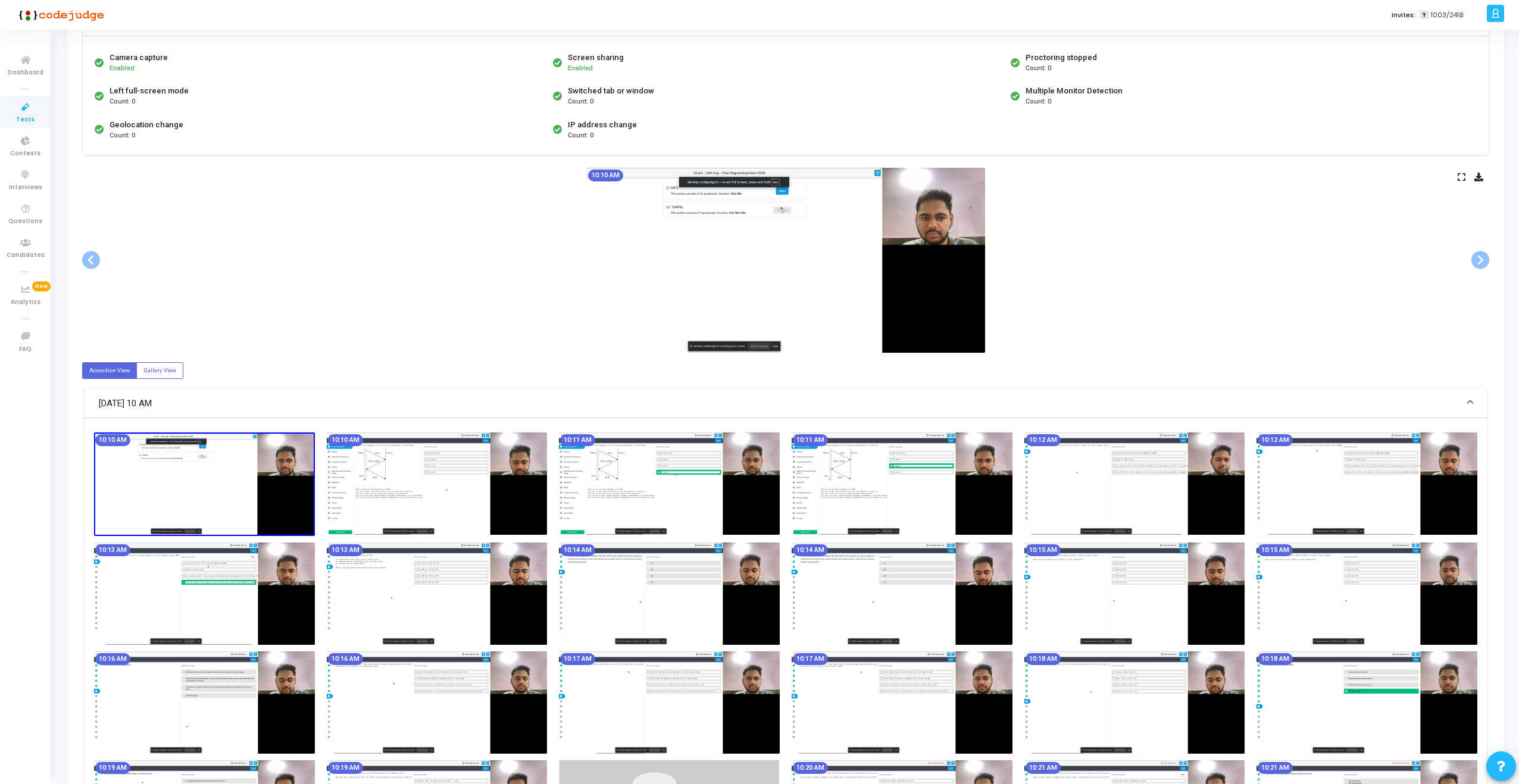
click at [250, 475] on img at bounding box center [205, 484] width 221 height 104
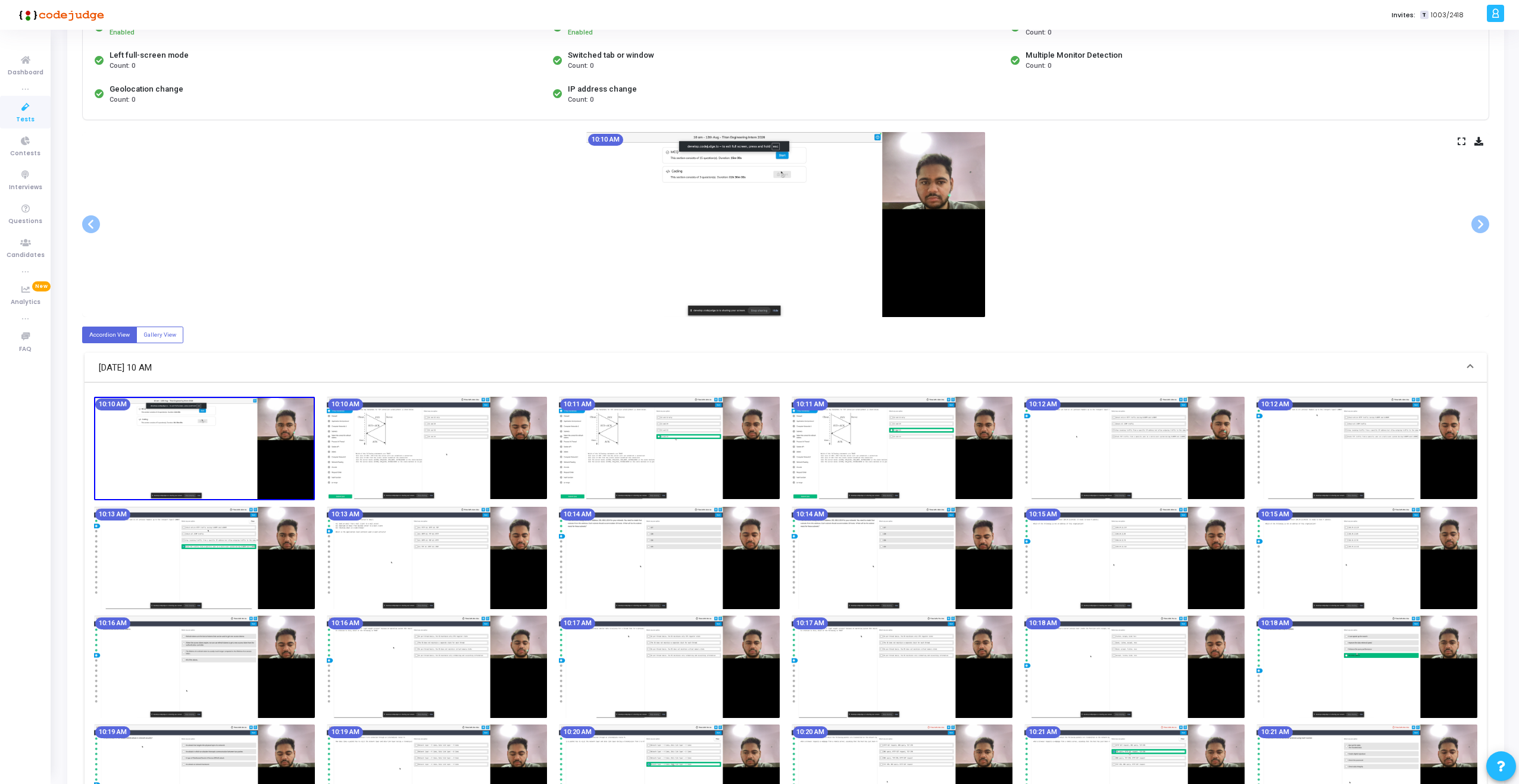
scroll to position [160, 0]
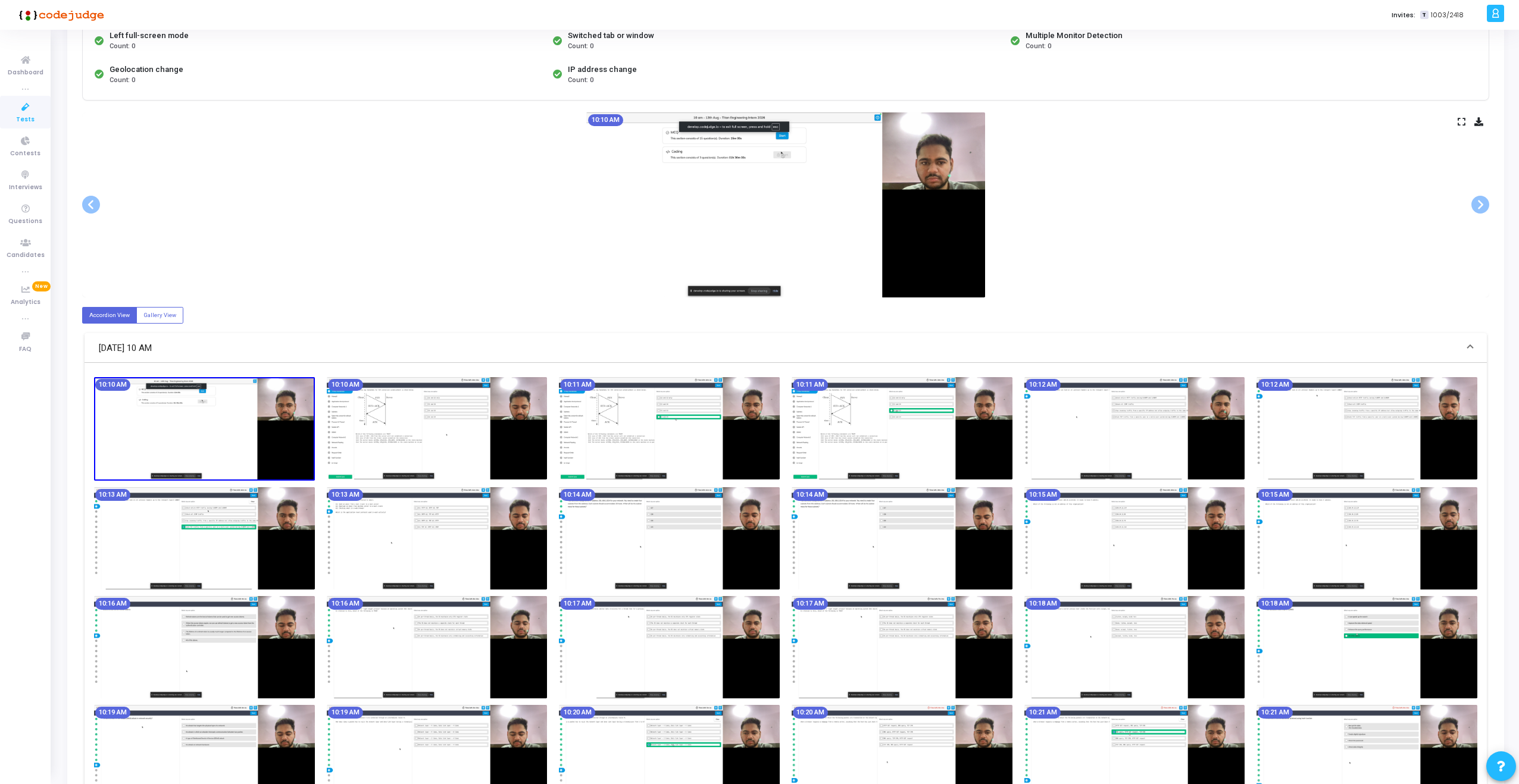
click at [392, 457] on img at bounding box center [437, 428] width 221 height 102
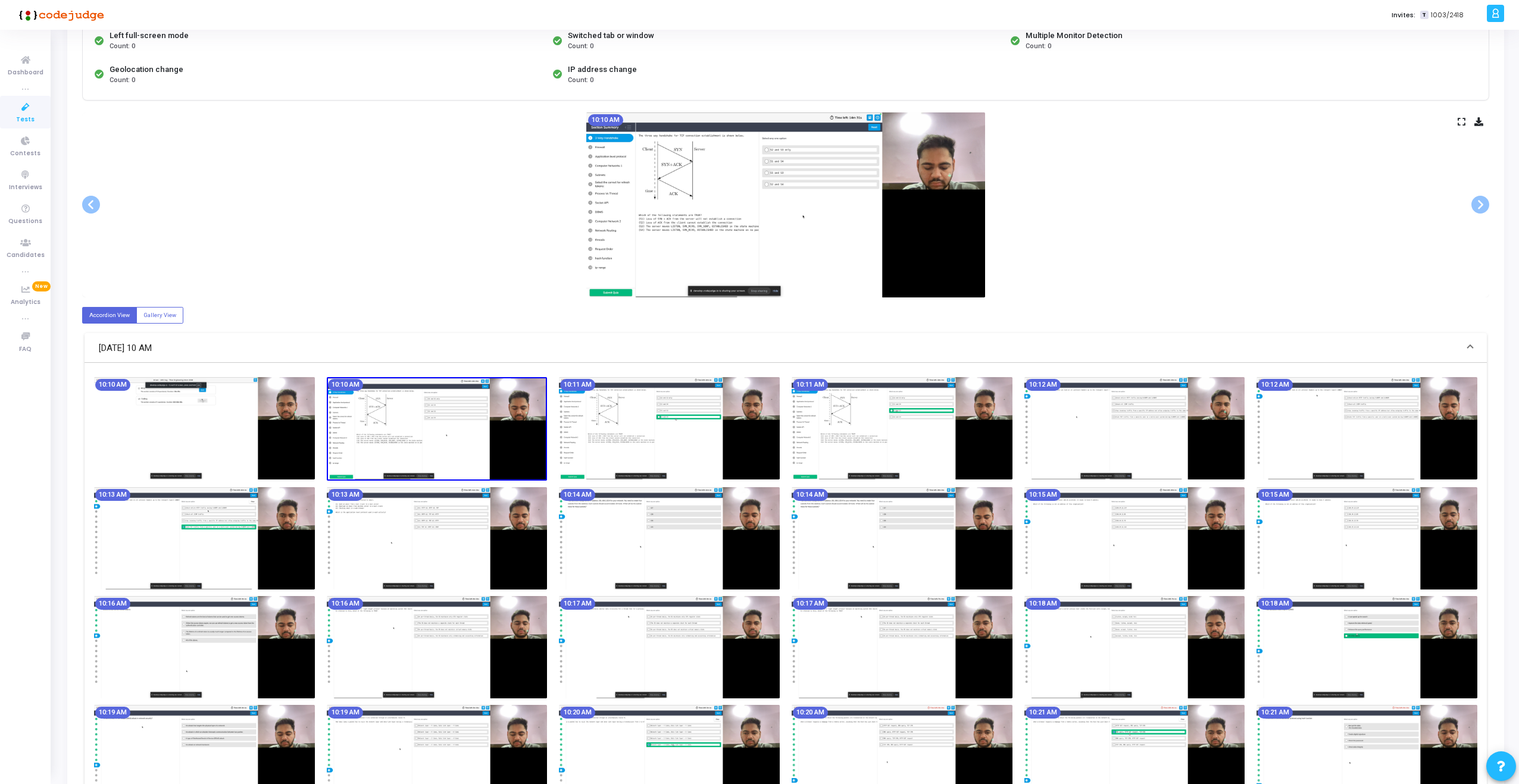
click at [392, 457] on img at bounding box center [437, 429] width 221 height 104
click at [278, 434] on img at bounding box center [205, 428] width 221 height 102
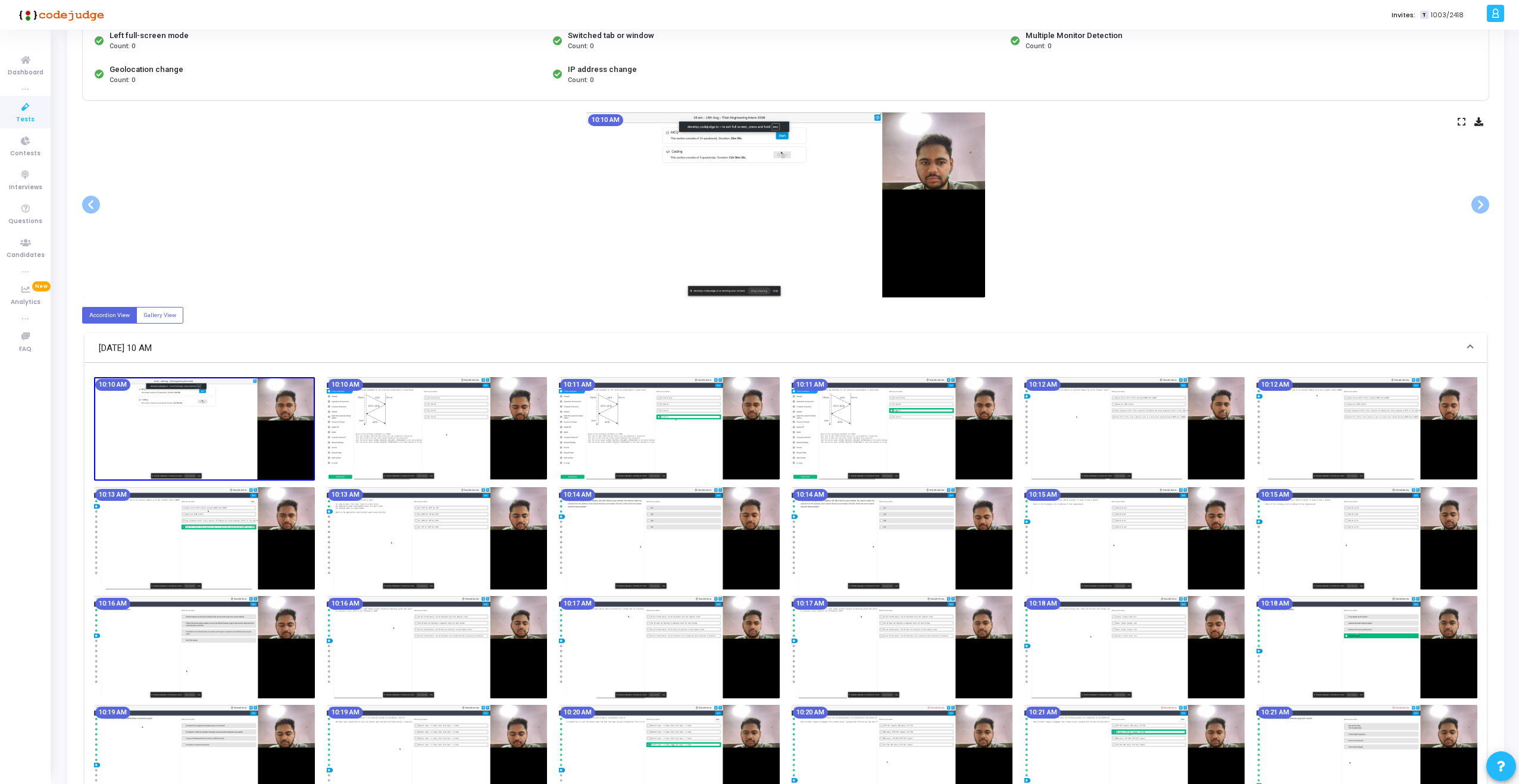
click at [746, 190] on img at bounding box center [786, 205] width 399 height 185
click at [625, 480] on div "10:11 AM" at bounding box center [669, 429] width 233 height 104
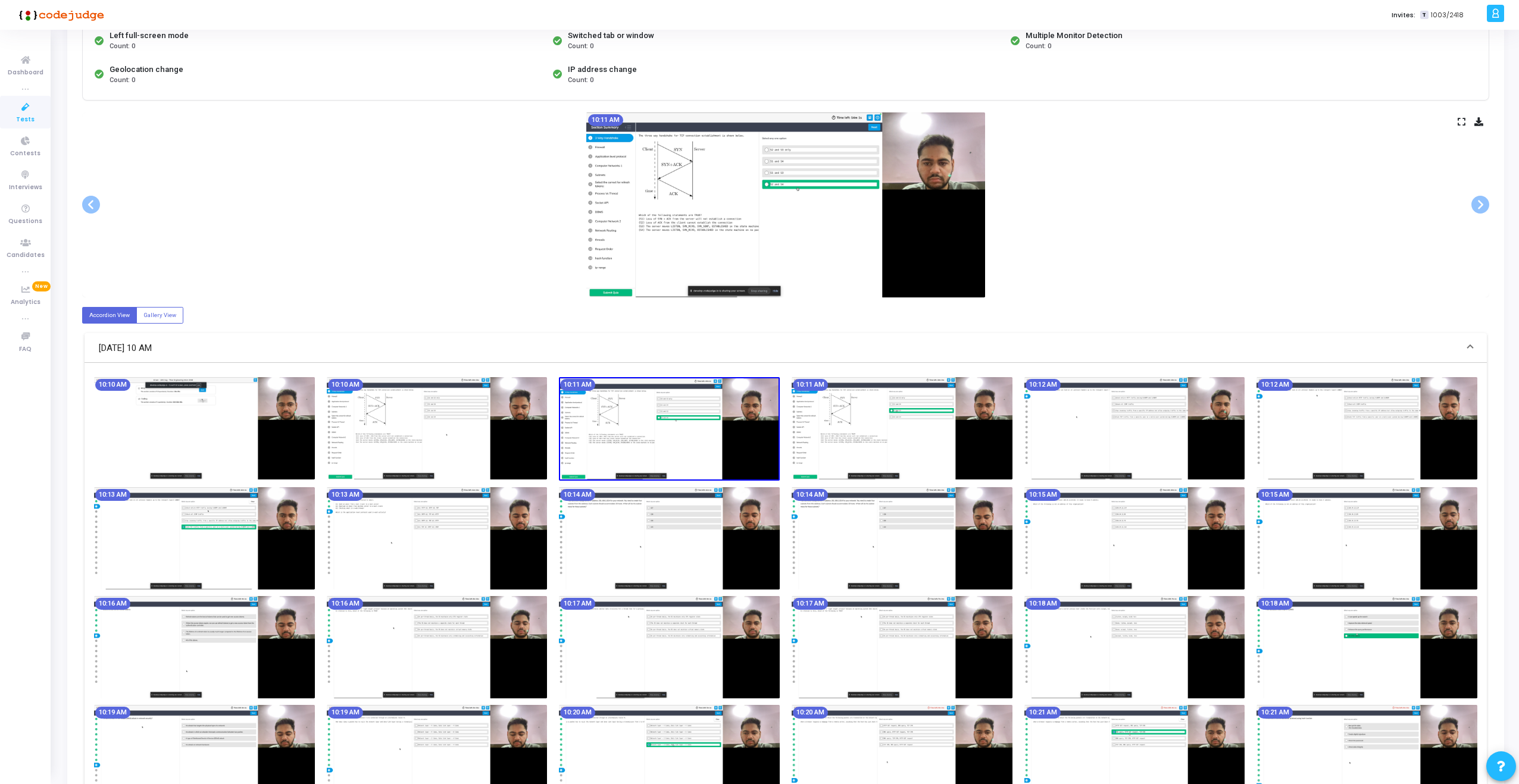
click at [625, 480] on img at bounding box center [669, 429] width 221 height 104
click at [713, 399] on img at bounding box center [669, 429] width 221 height 104
click at [160, 316] on label "Gallery View" at bounding box center [160, 315] width 47 height 16
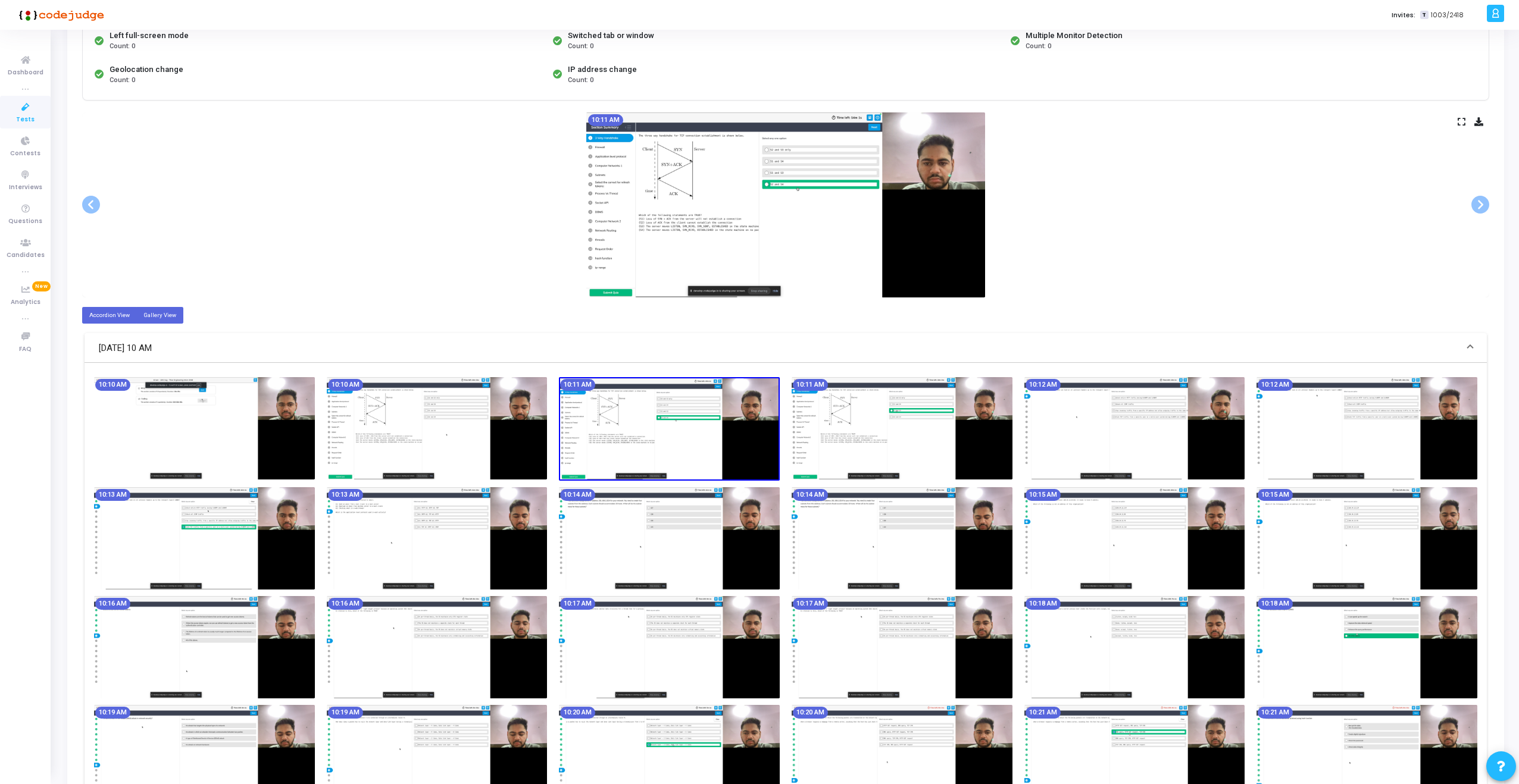
click at [151, 316] on input "Gallery View" at bounding box center [147, 314] width 8 height 7
radio input "true"
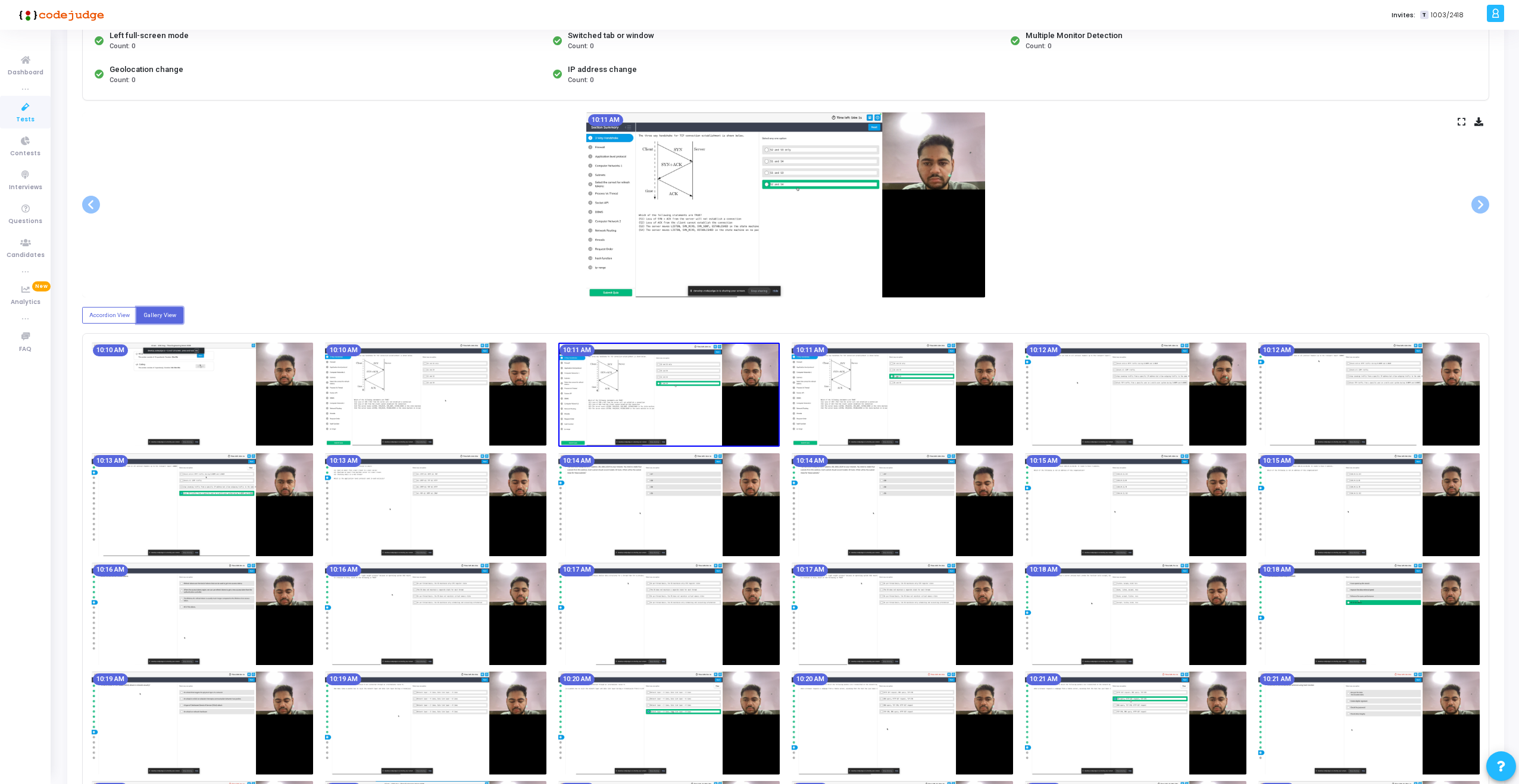
click at [136, 393] on img at bounding box center [202, 394] width 222 height 103
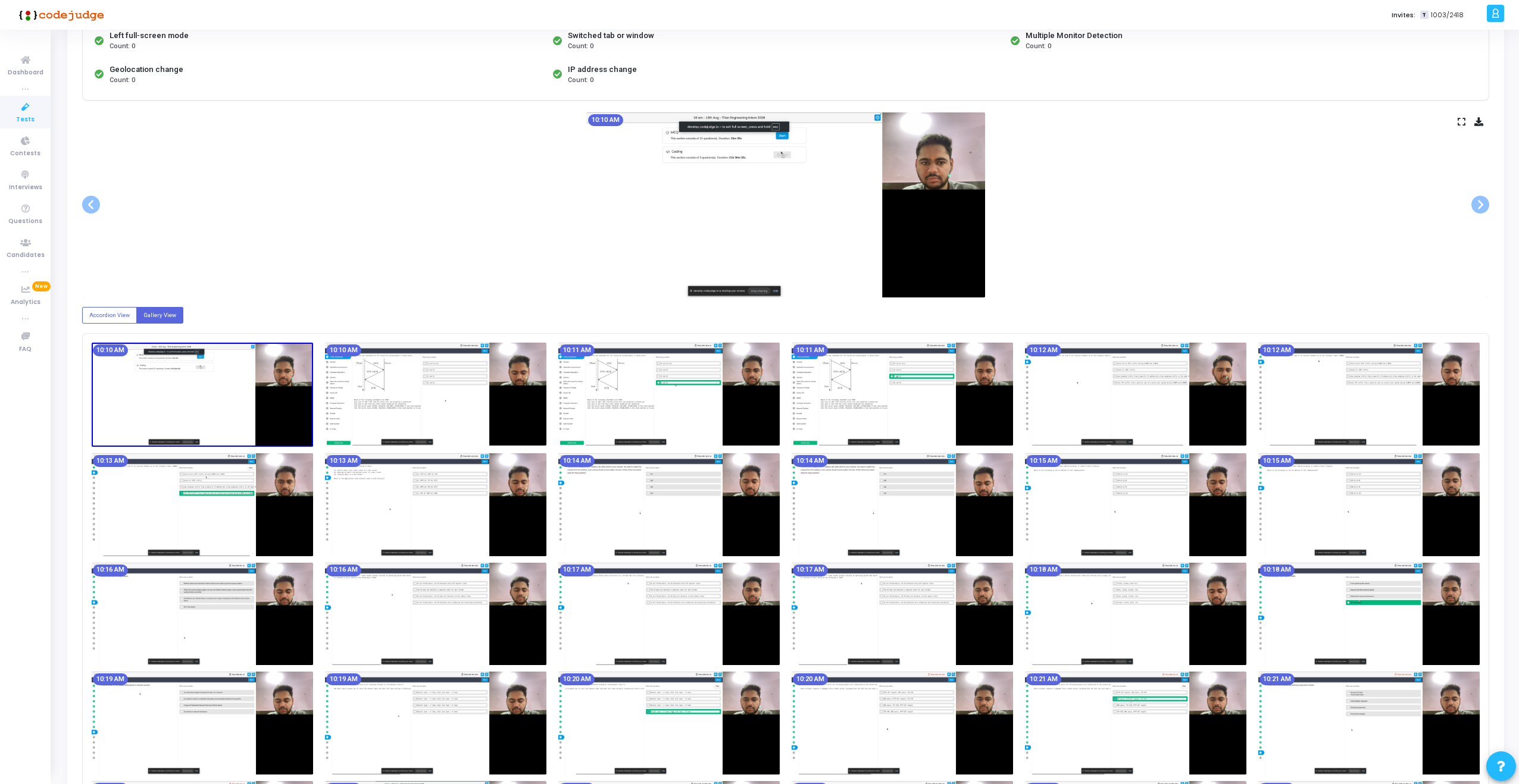
click at [136, 393] on img at bounding box center [202, 395] width 222 height 104
click at [147, 390] on img at bounding box center [202, 395] width 222 height 104
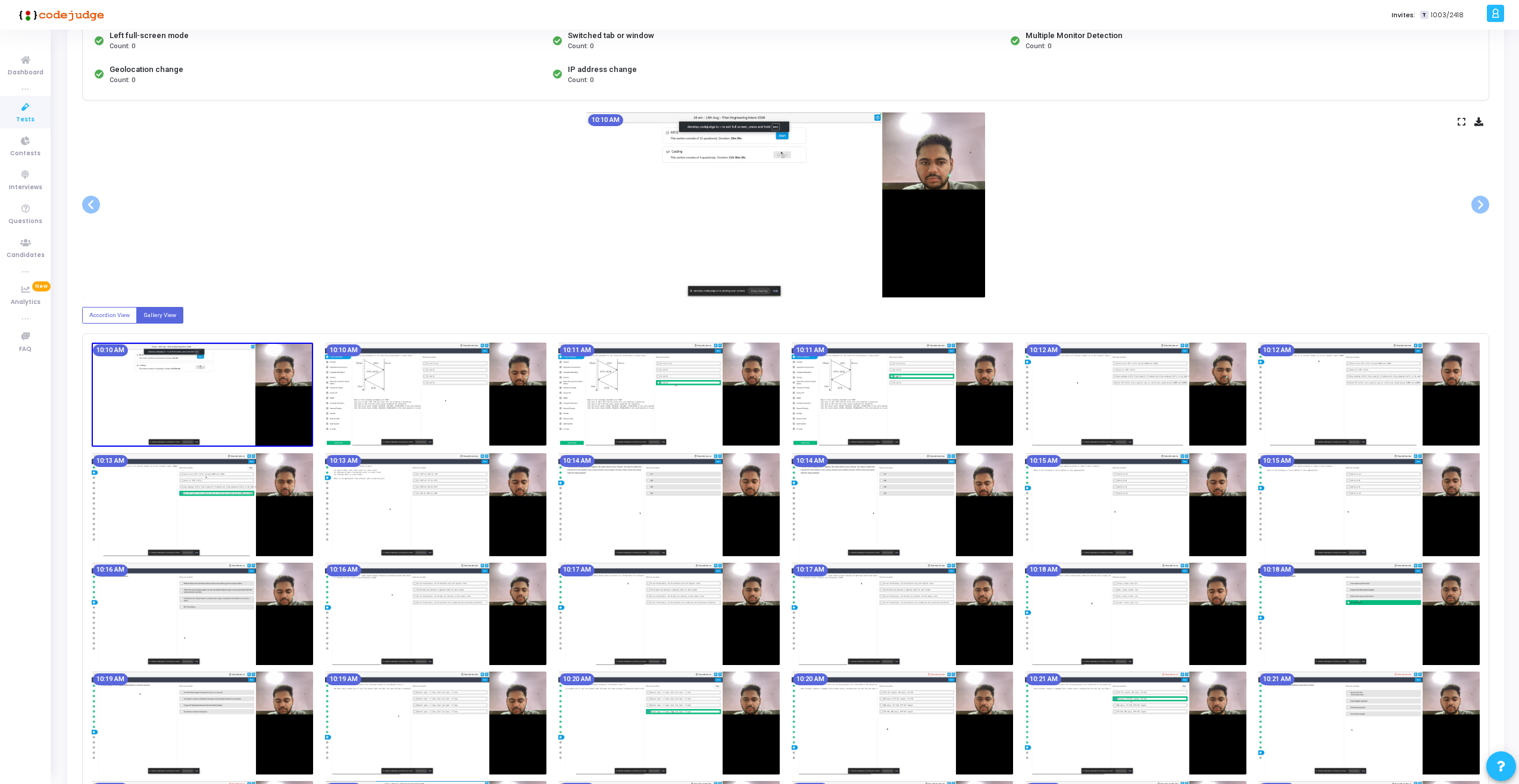
click at [646, 188] on img at bounding box center [786, 205] width 399 height 185
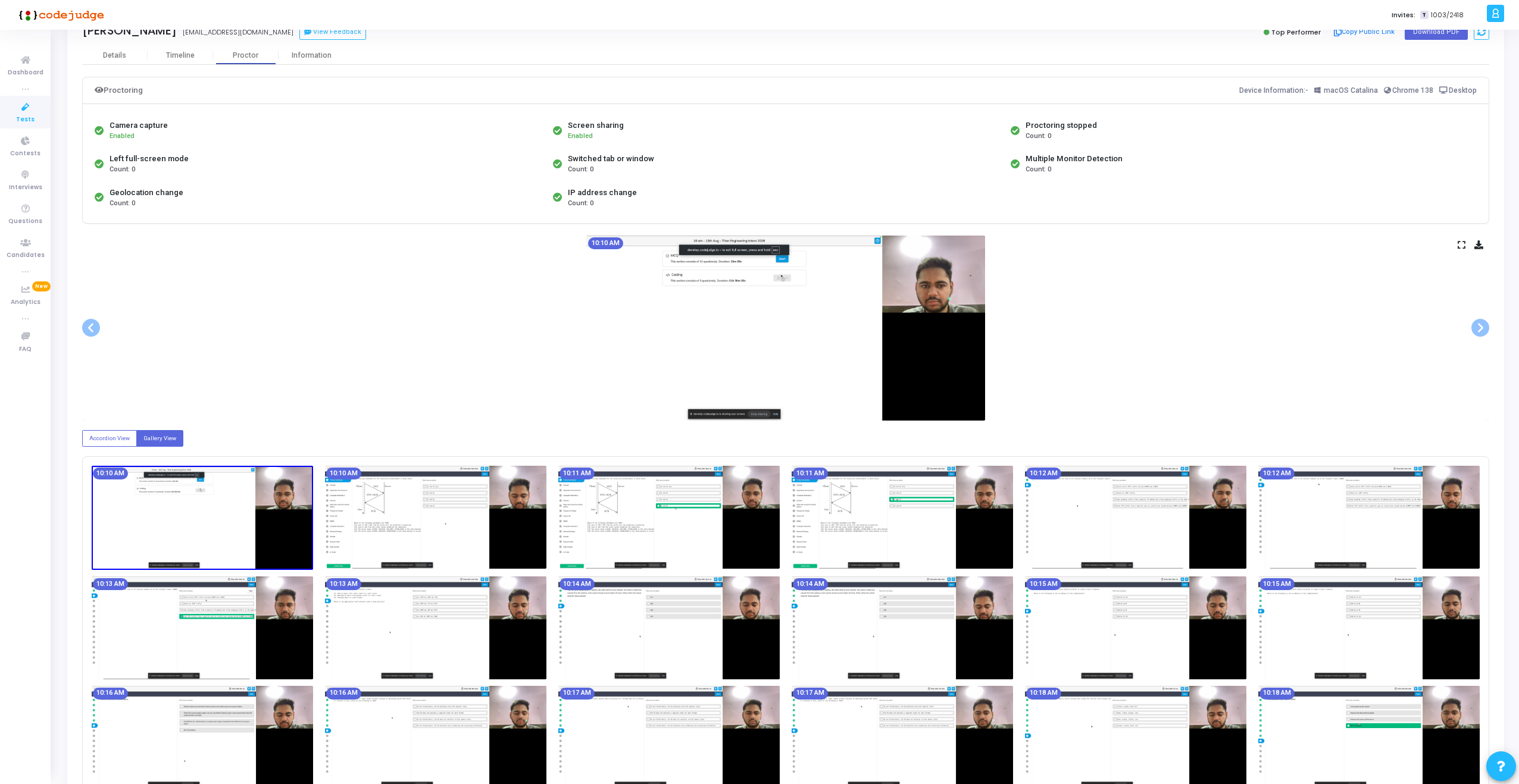
scroll to position [25, 0]
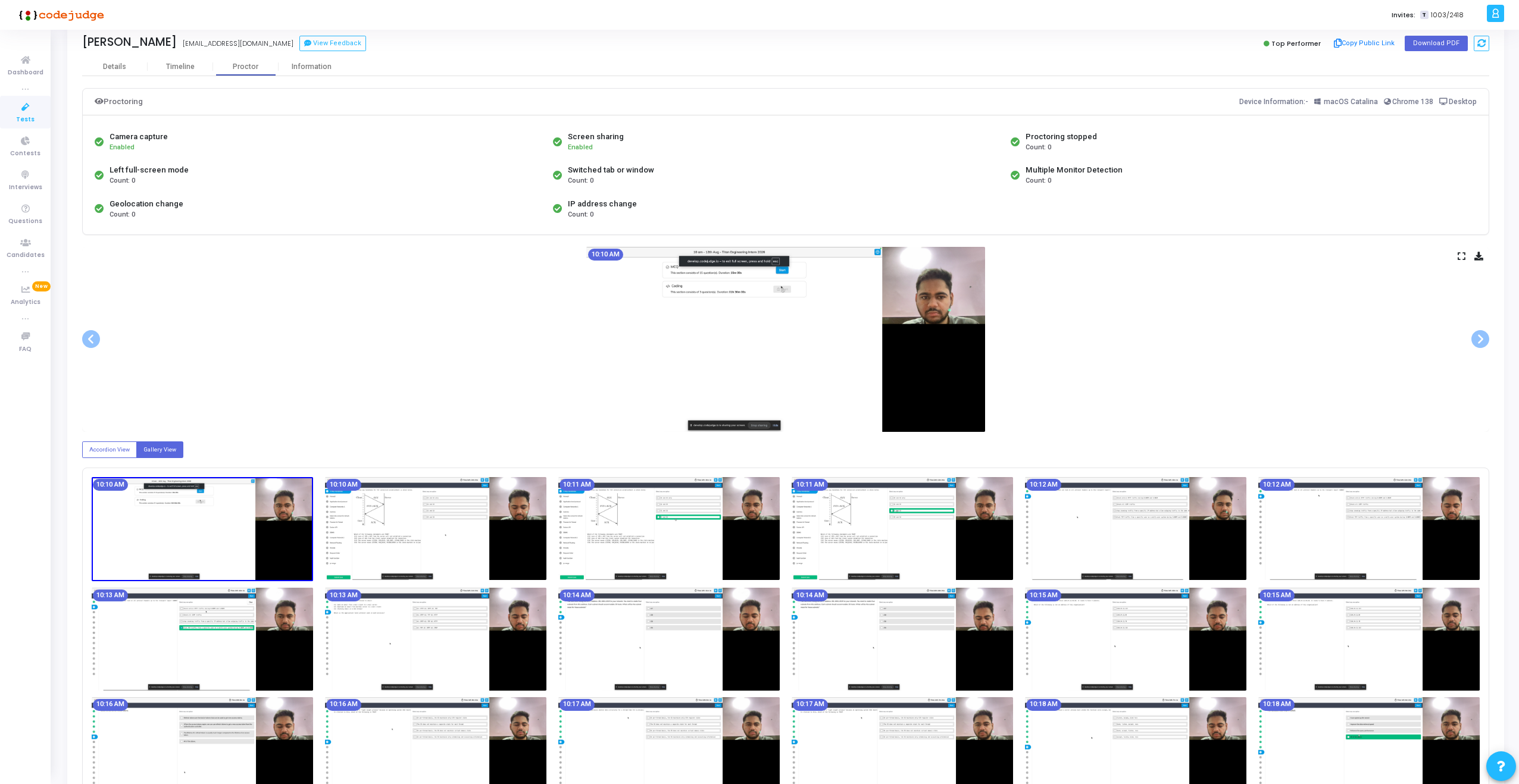
click at [857, 250] on img at bounding box center [786, 339] width 399 height 185
click at [879, 254] on img at bounding box center [786, 339] width 399 height 185
click at [1461, 256] on icon at bounding box center [1461, 256] width 8 height 7
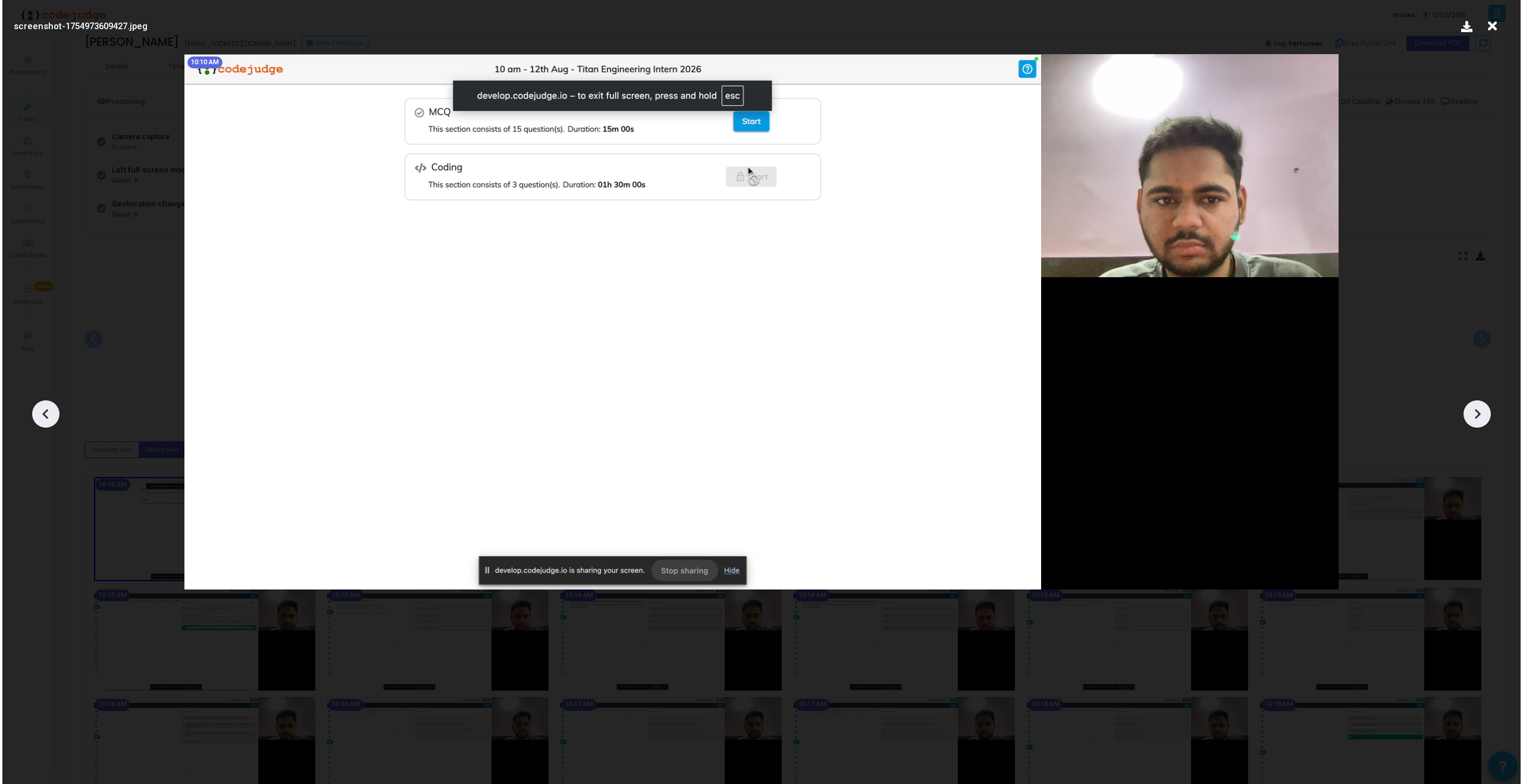
scroll to position [0, 0]
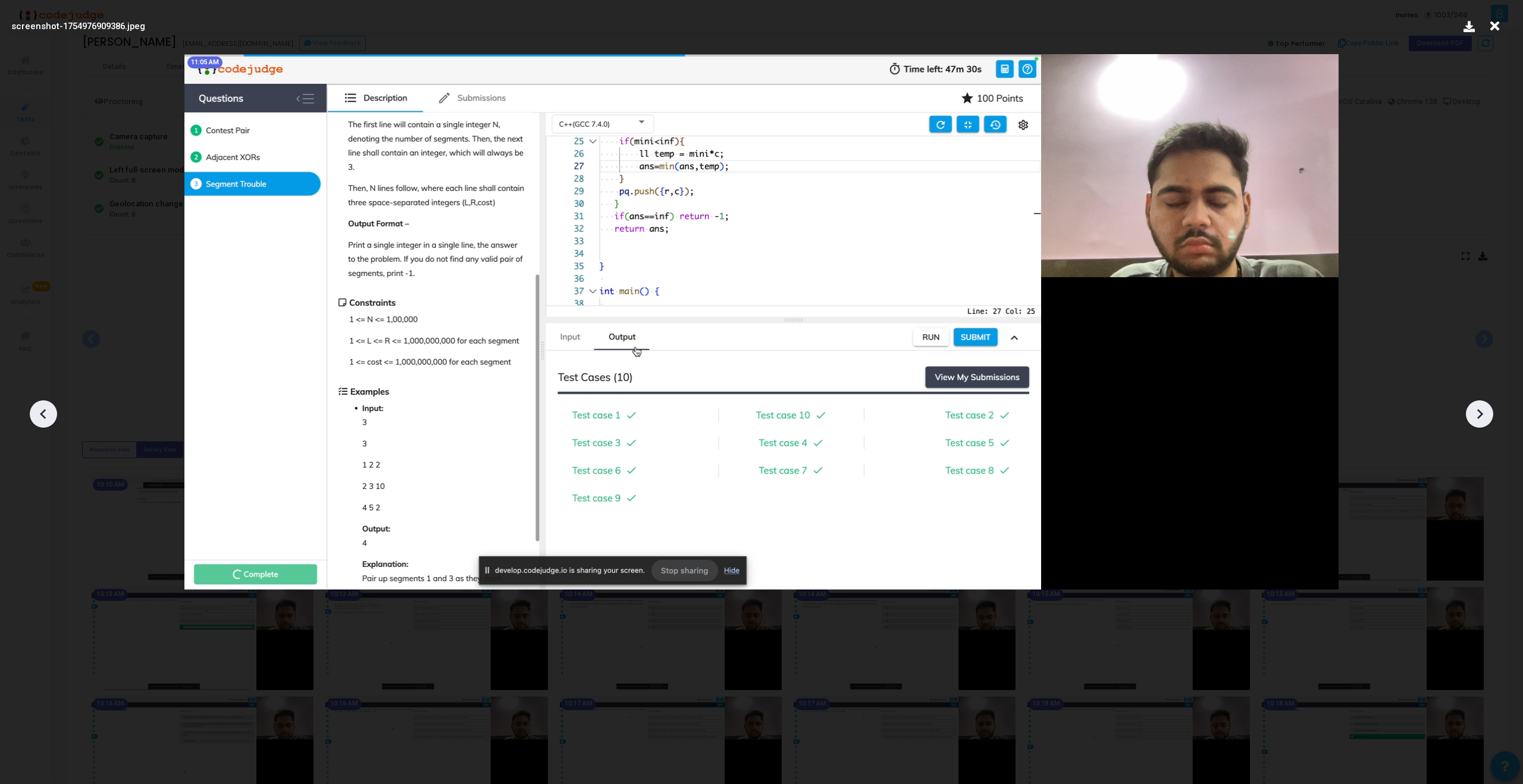
click at [1490, 30] on icon at bounding box center [1494, 26] width 18 height 22
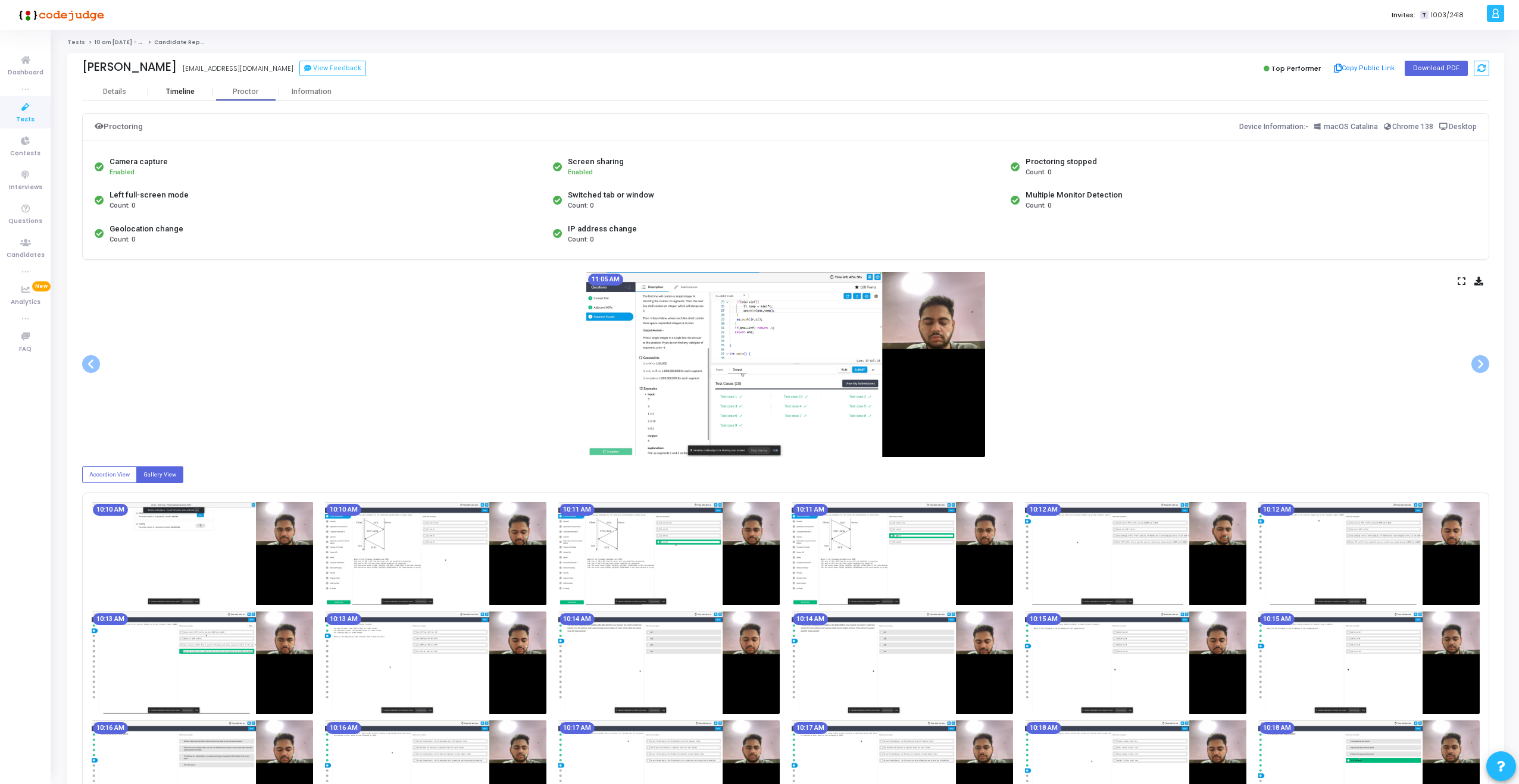
click at [180, 88] on div "Timeline" at bounding box center [180, 91] width 29 height 9
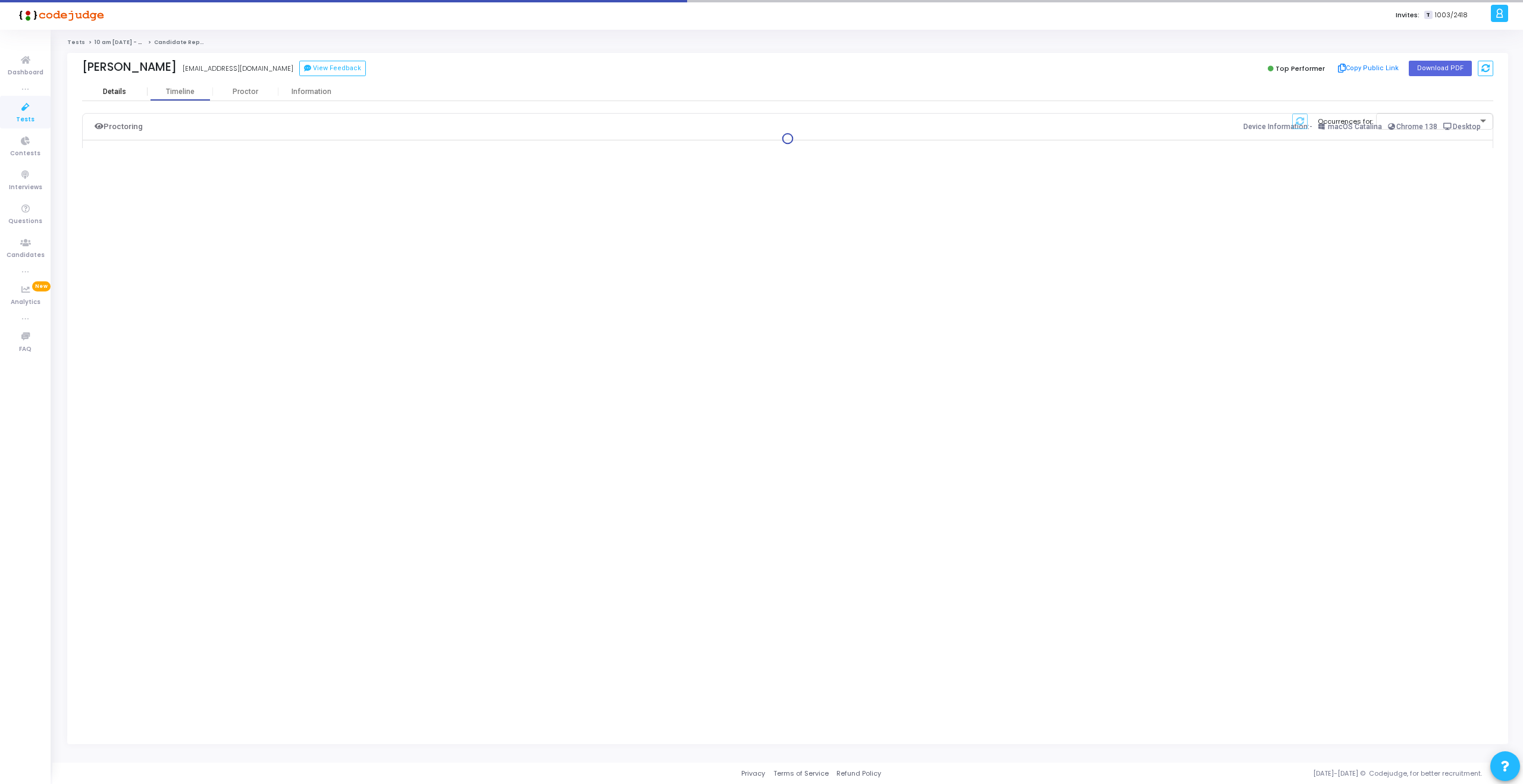
click at [124, 90] on div "Details" at bounding box center [115, 91] width 23 height 9
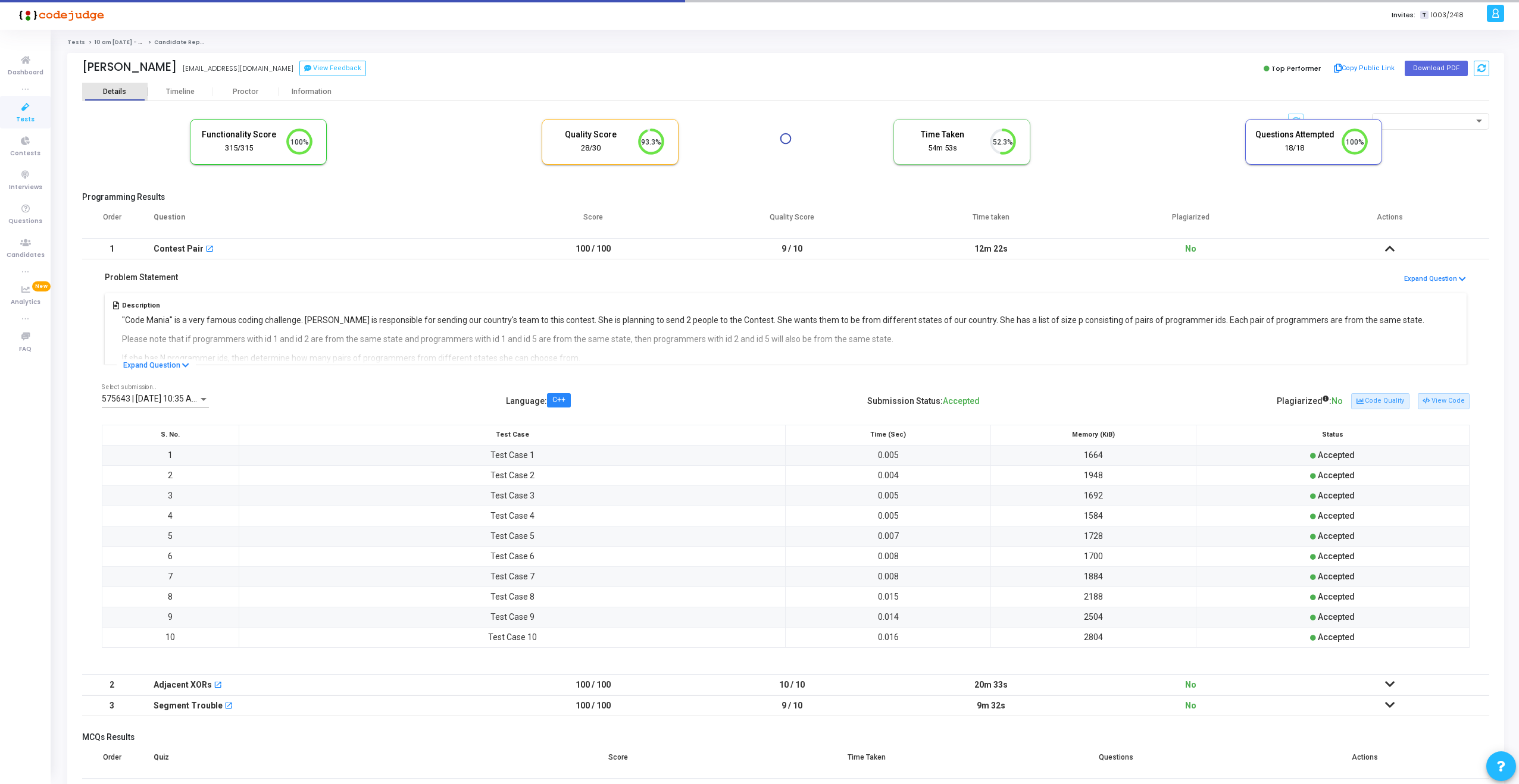
scroll to position [25, 31]
click at [621, 251] on td "100 / 100" at bounding box center [593, 249] width 199 height 21
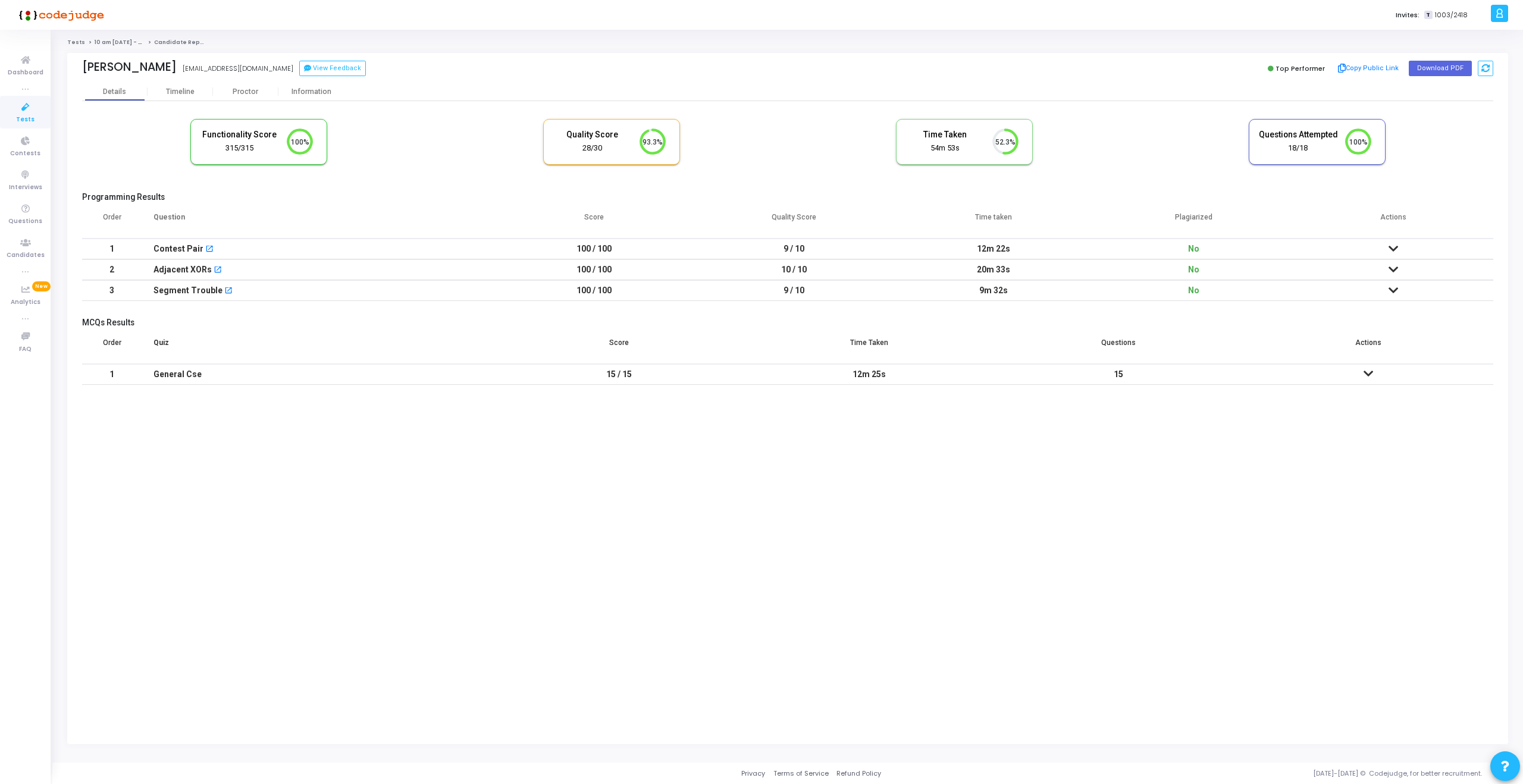
click at [660, 272] on td "100 / 100" at bounding box center [594, 269] width 200 height 21
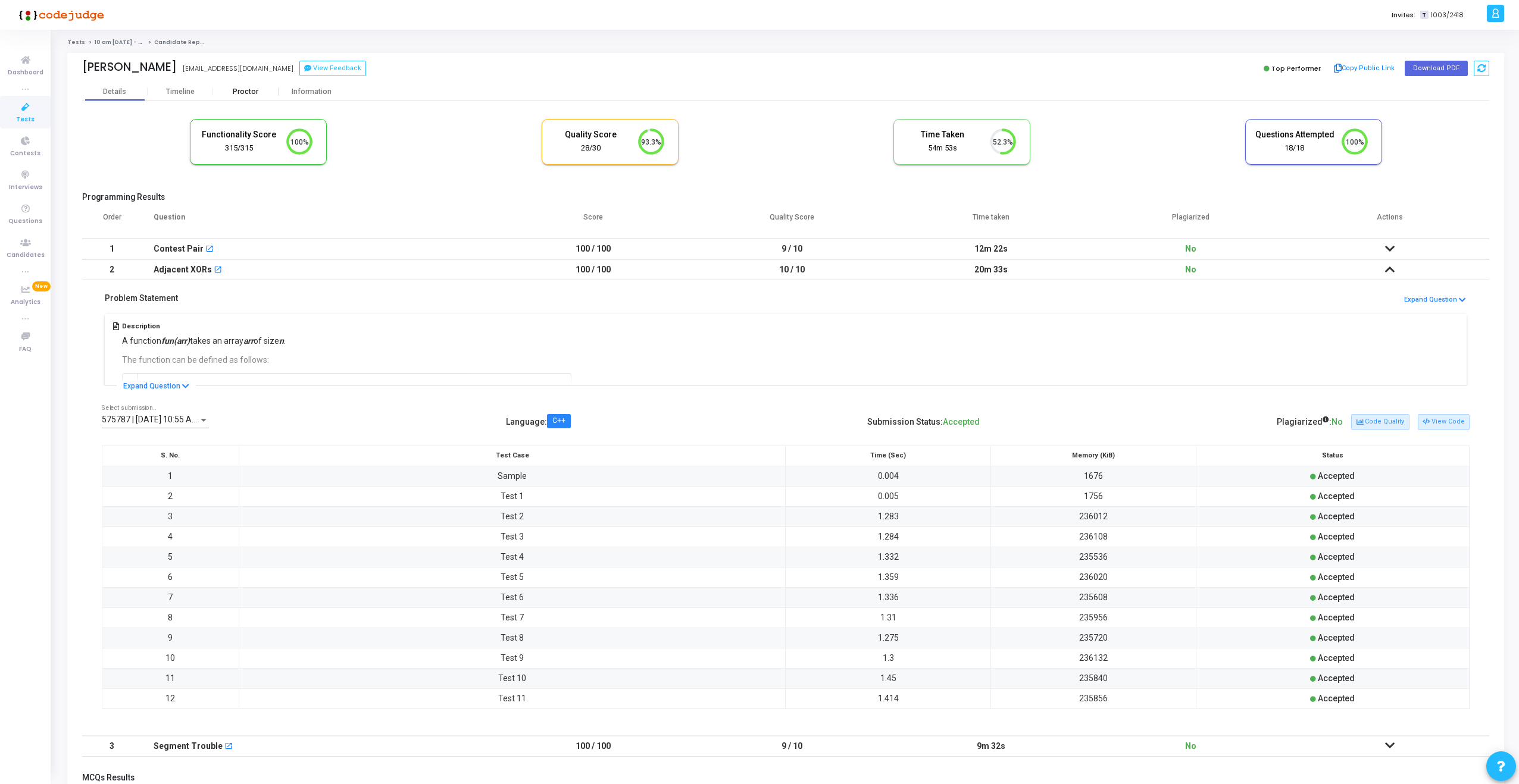
click at [246, 97] on div "Proctor" at bounding box center [246, 91] width 65 height 18
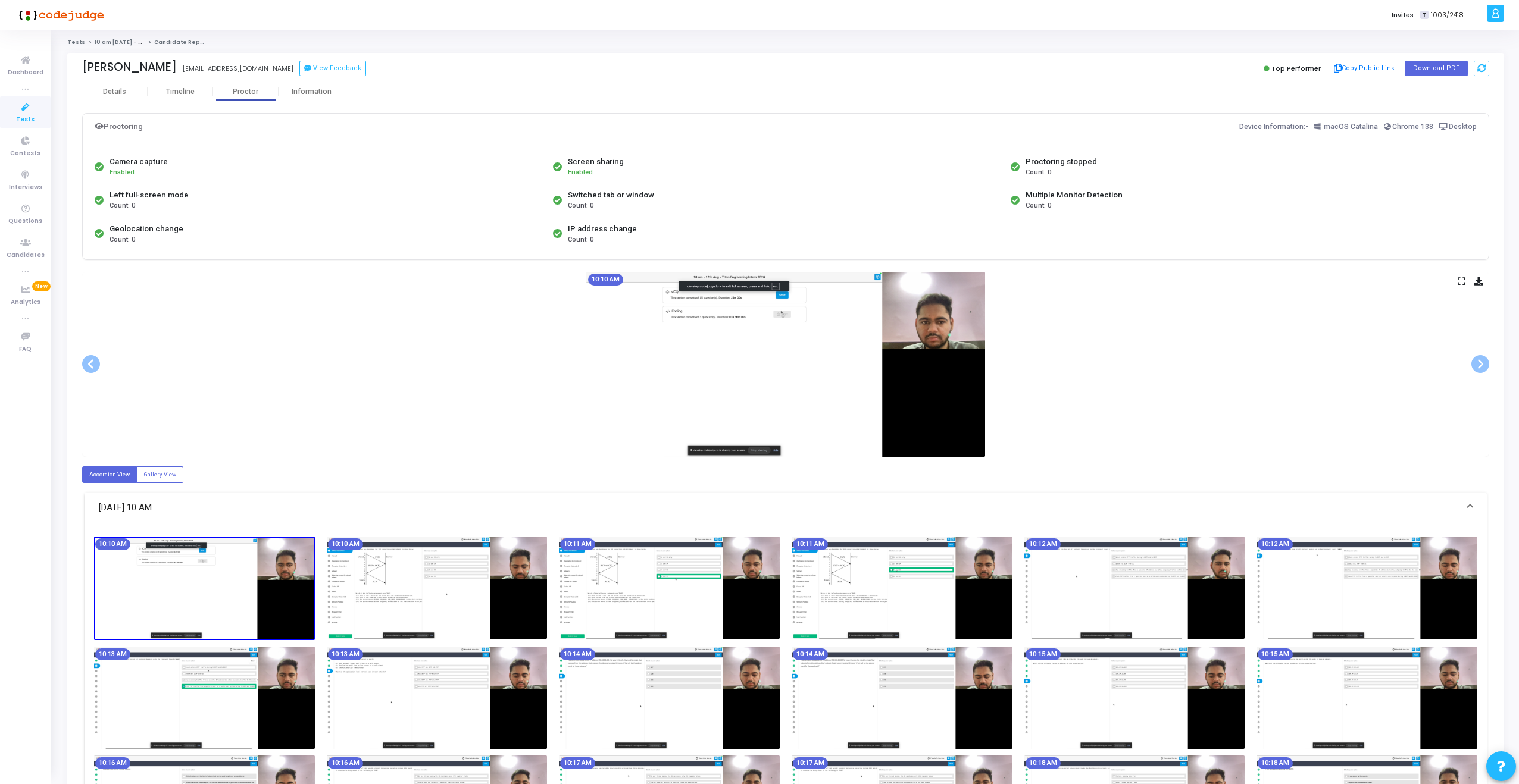
click at [1460, 284] on icon at bounding box center [1461, 282] width 8 height 7
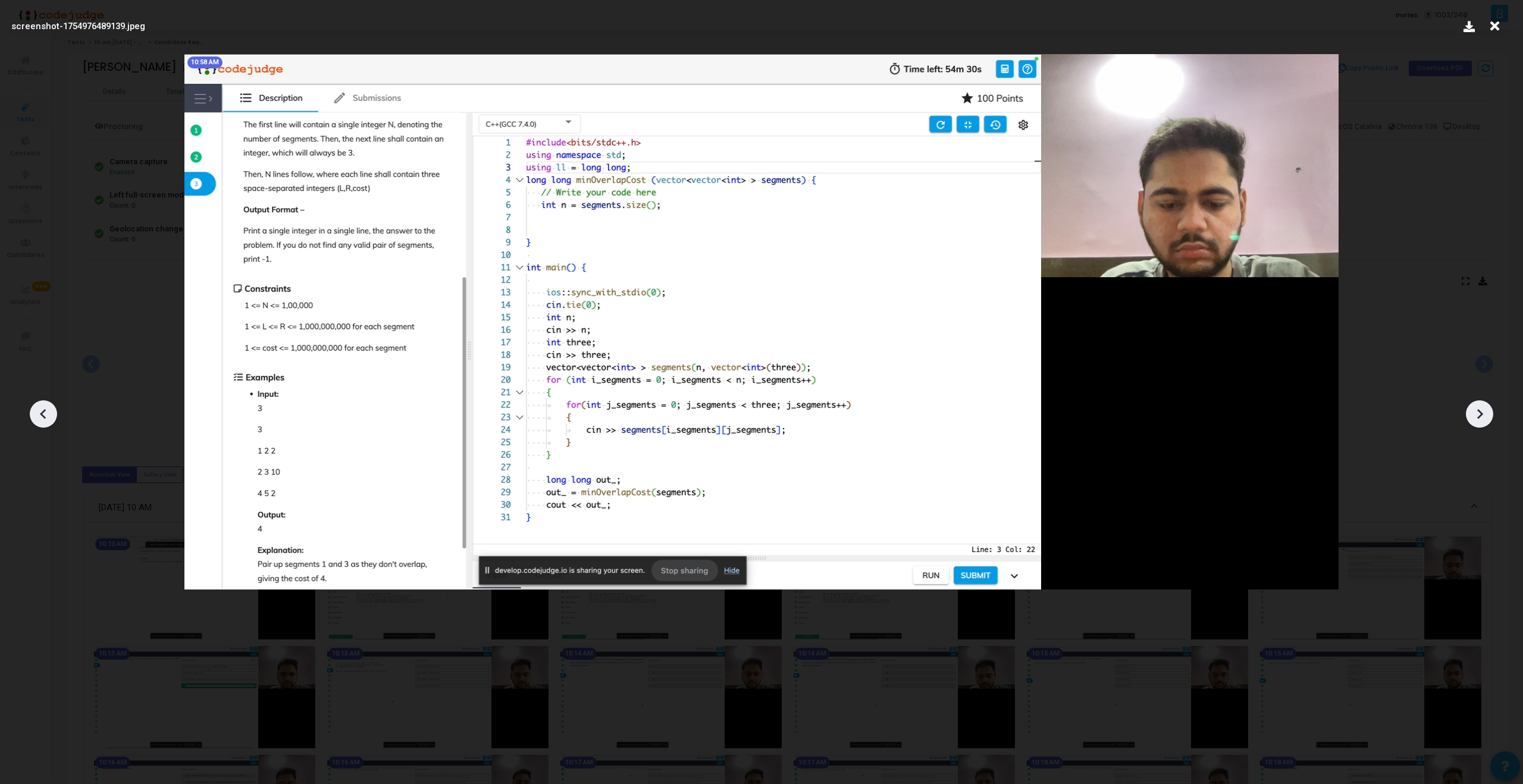
click at [1499, 18] on icon at bounding box center [1494, 26] width 18 height 22
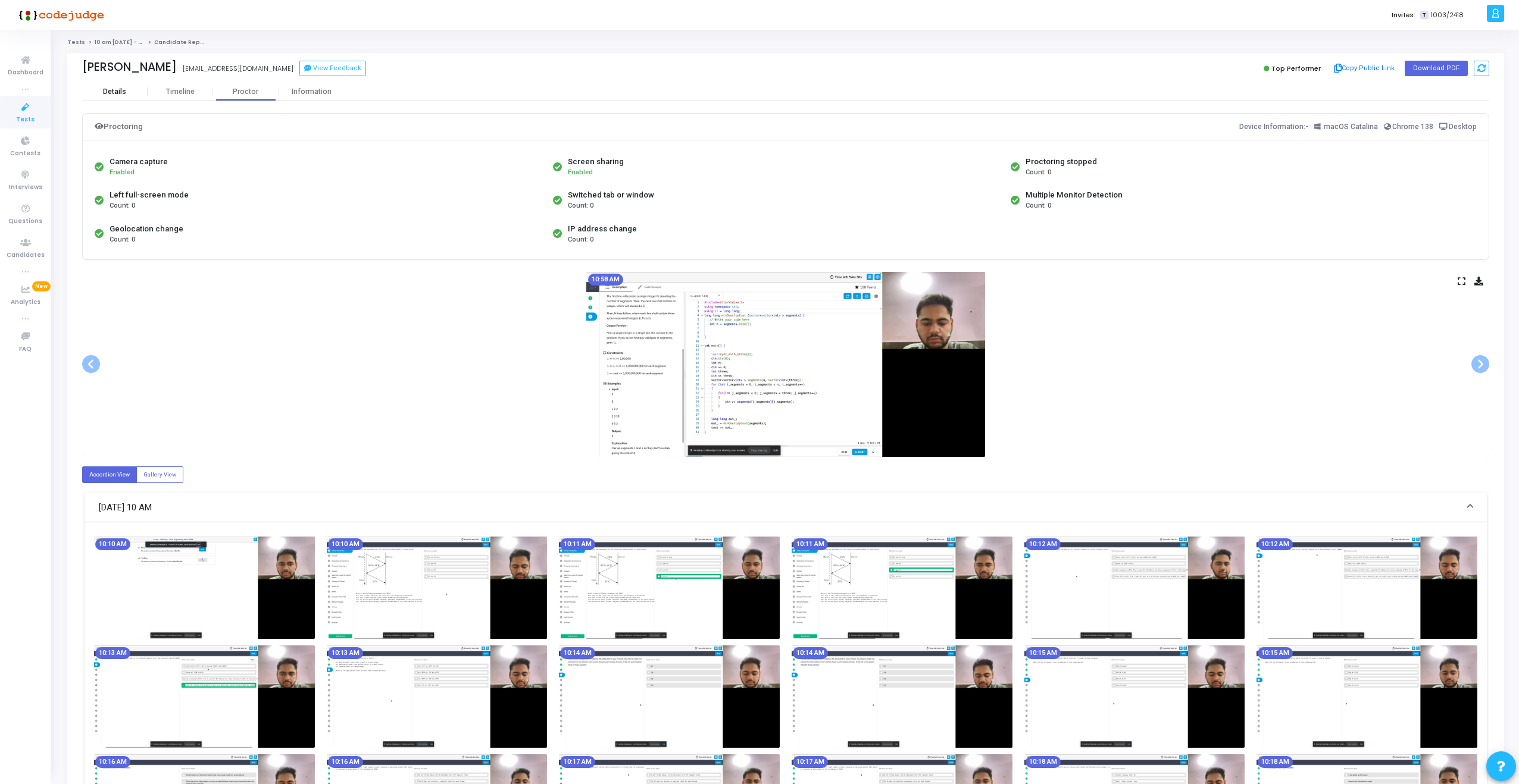
click at [122, 89] on div "Details" at bounding box center [115, 91] width 23 height 9
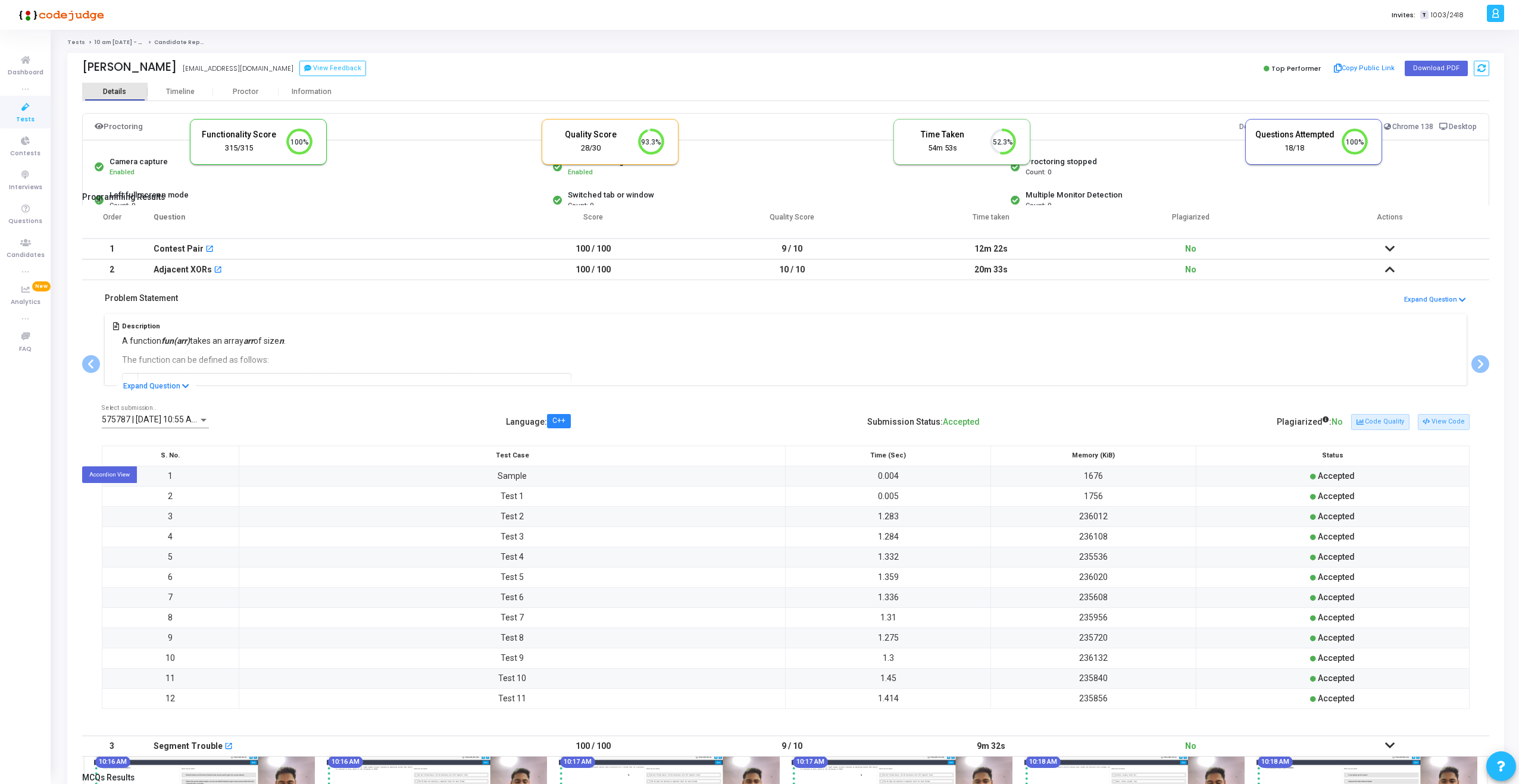
scroll to position [25, 31]
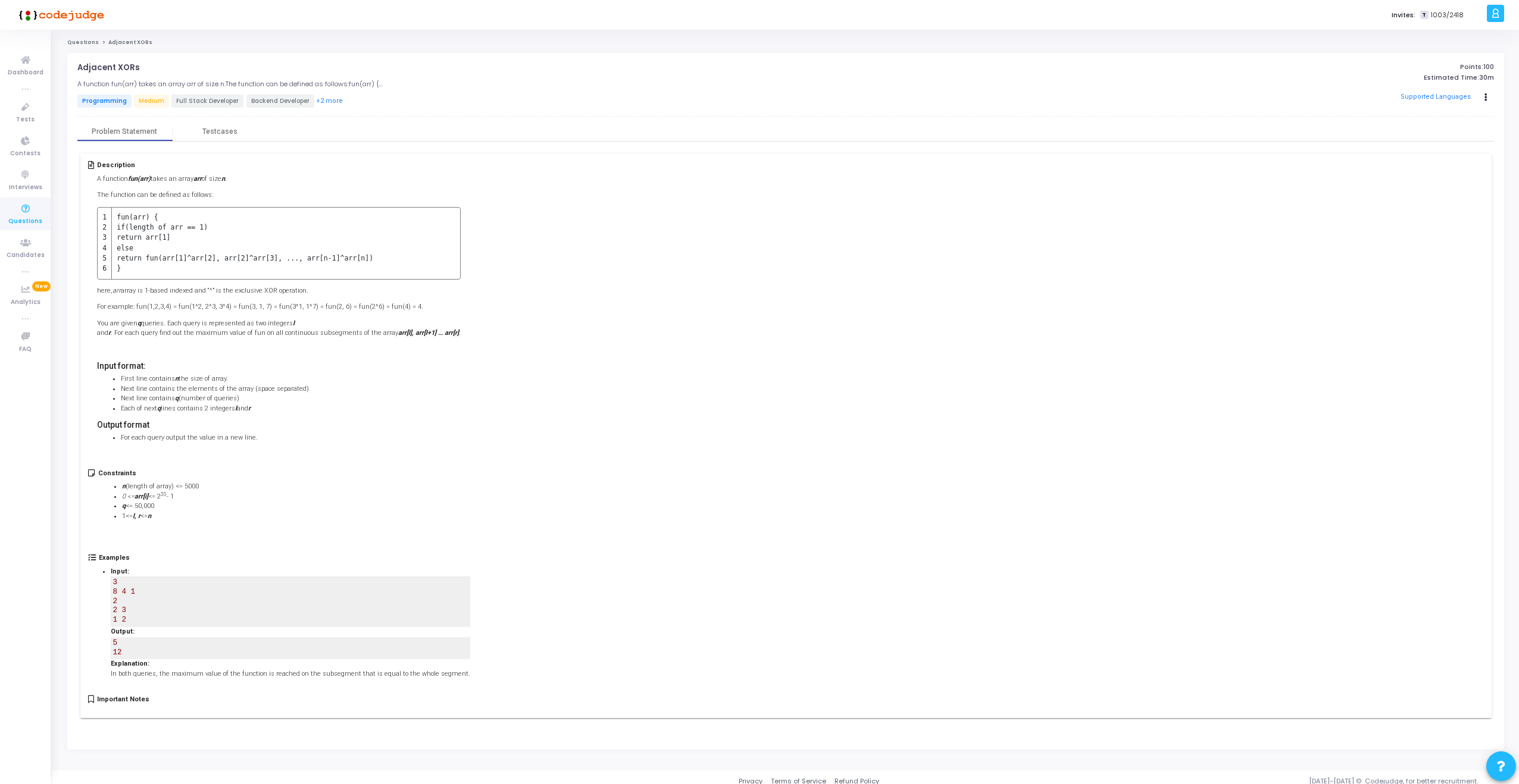
scroll to position [7, 0]
click at [225, 125] on div "Testcases" at bounding box center [220, 123] width 35 height 9
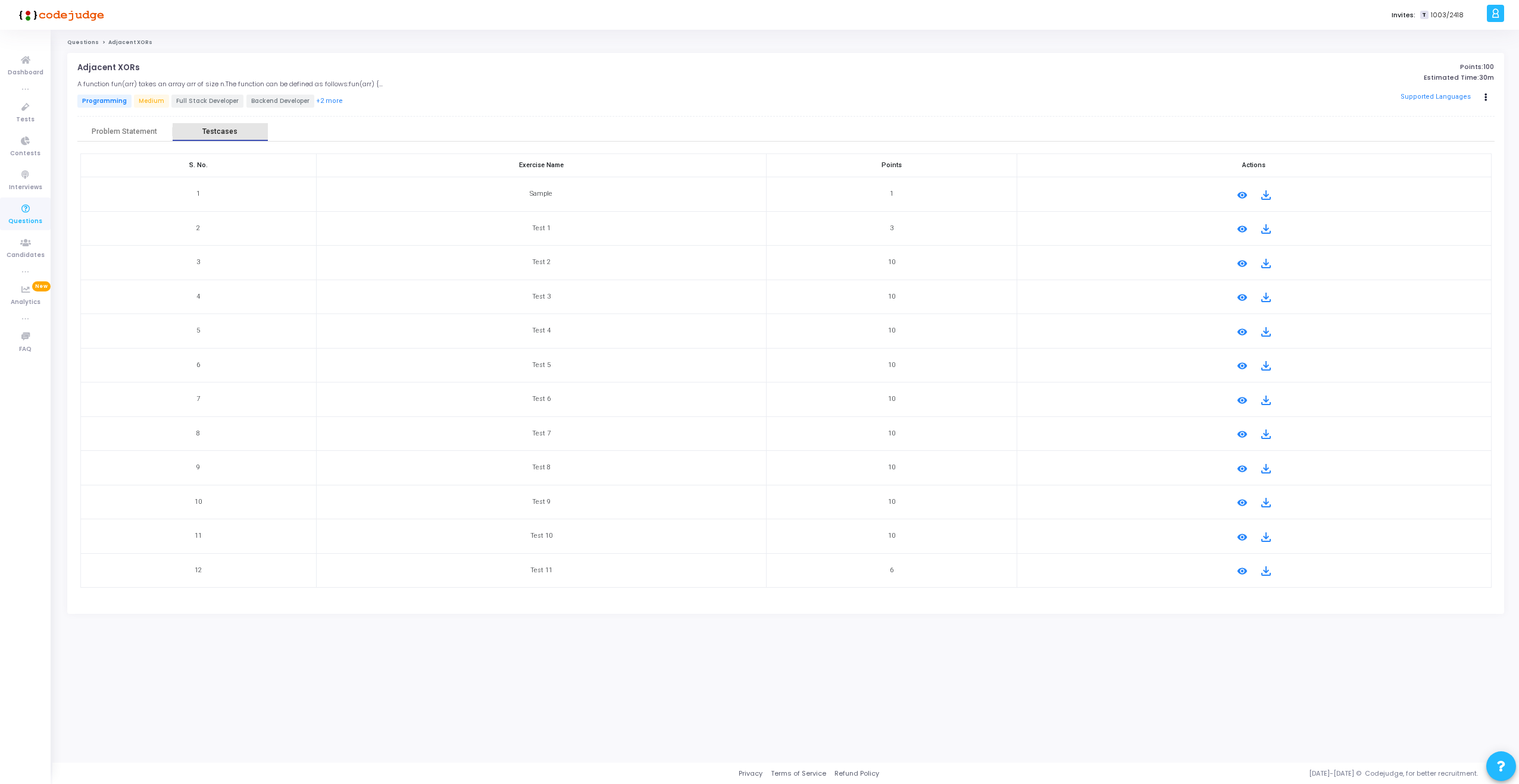
scroll to position [0, 0]
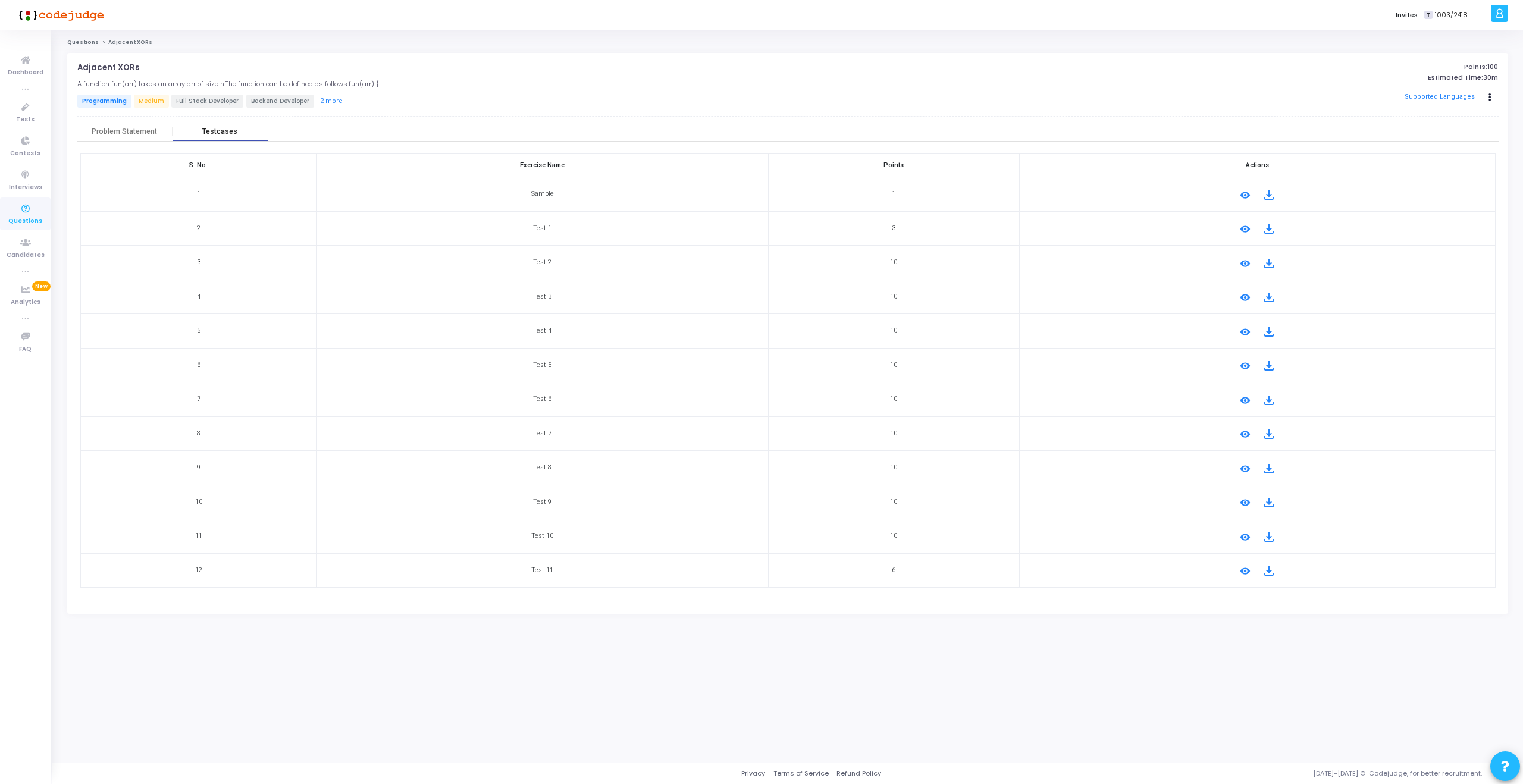
click at [225, 125] on div "Testcases" at bounding box center [220, 132] width 95 height 18
click at [145, 128] on div "Problem Statement" at bounding box center [124, 132] width 65 height 9
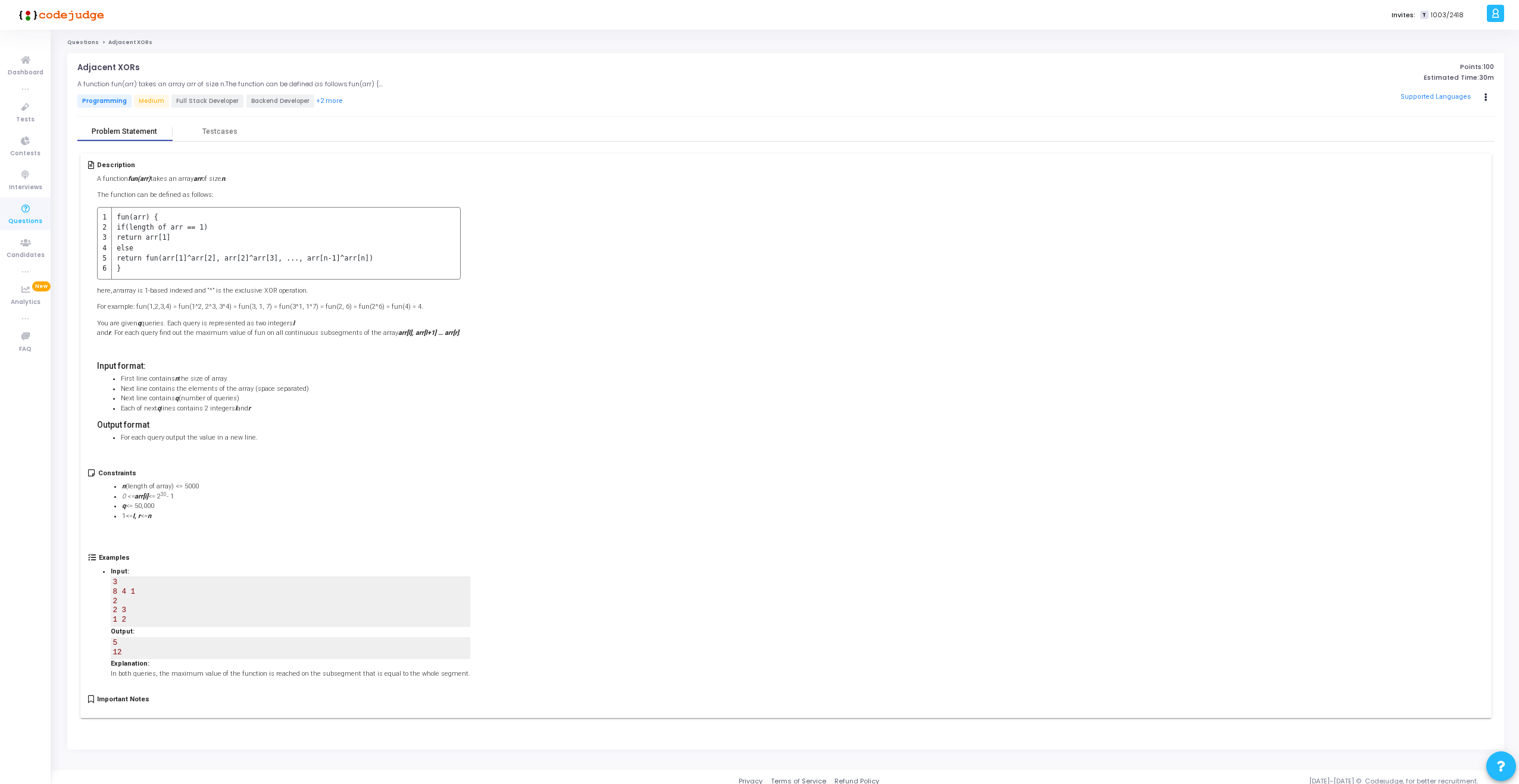
scroll to position [7, 0]
click at [1193, 91] on div "Supported Languages Edit Clone Add To Test" at bounding box center [1261, 90] width 467 height 18
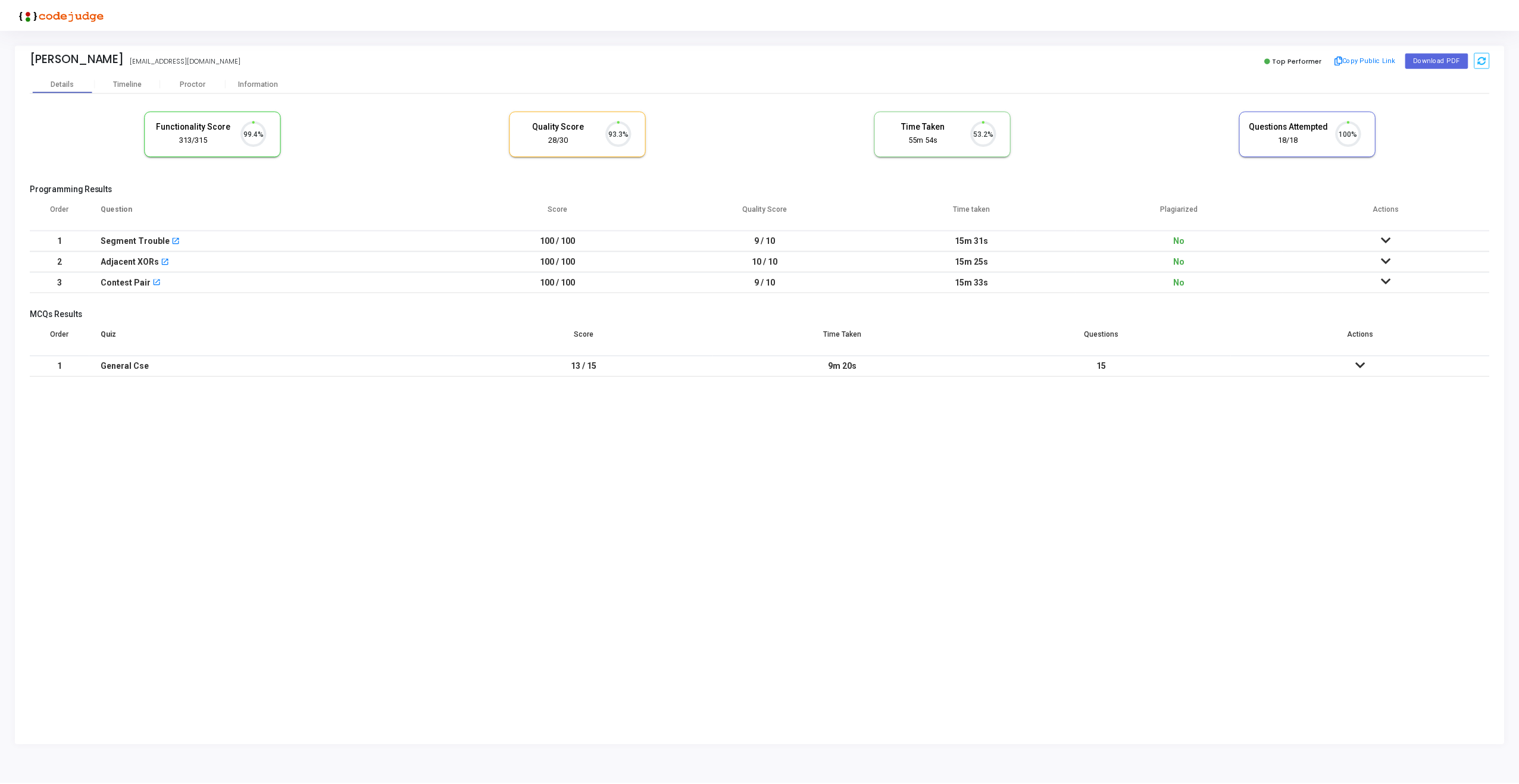
scroll to position [25, 31]
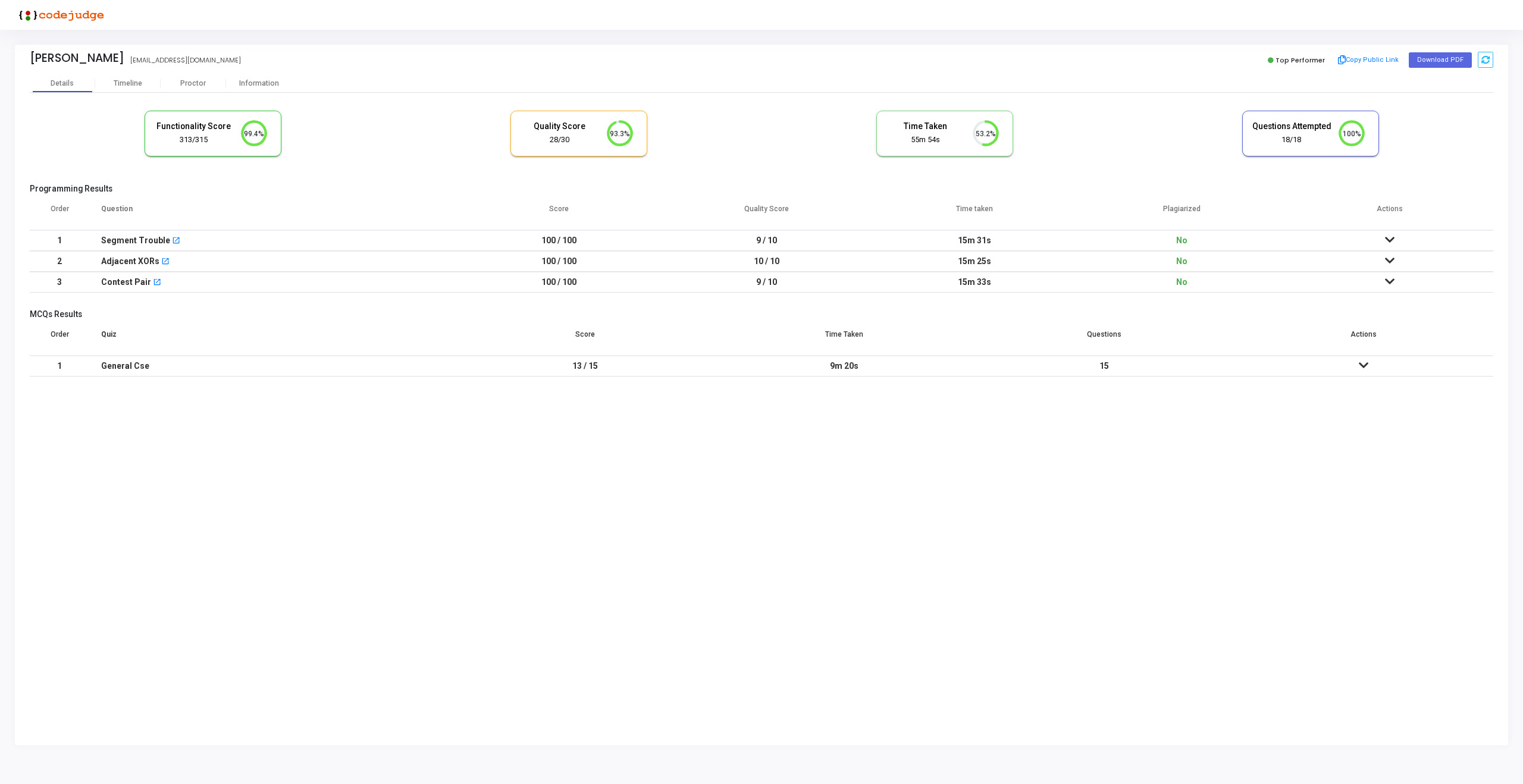
click at [217, 241] on div "Segment Trouble open_in_new" at bounding box center [272, 241] width 342 height 20
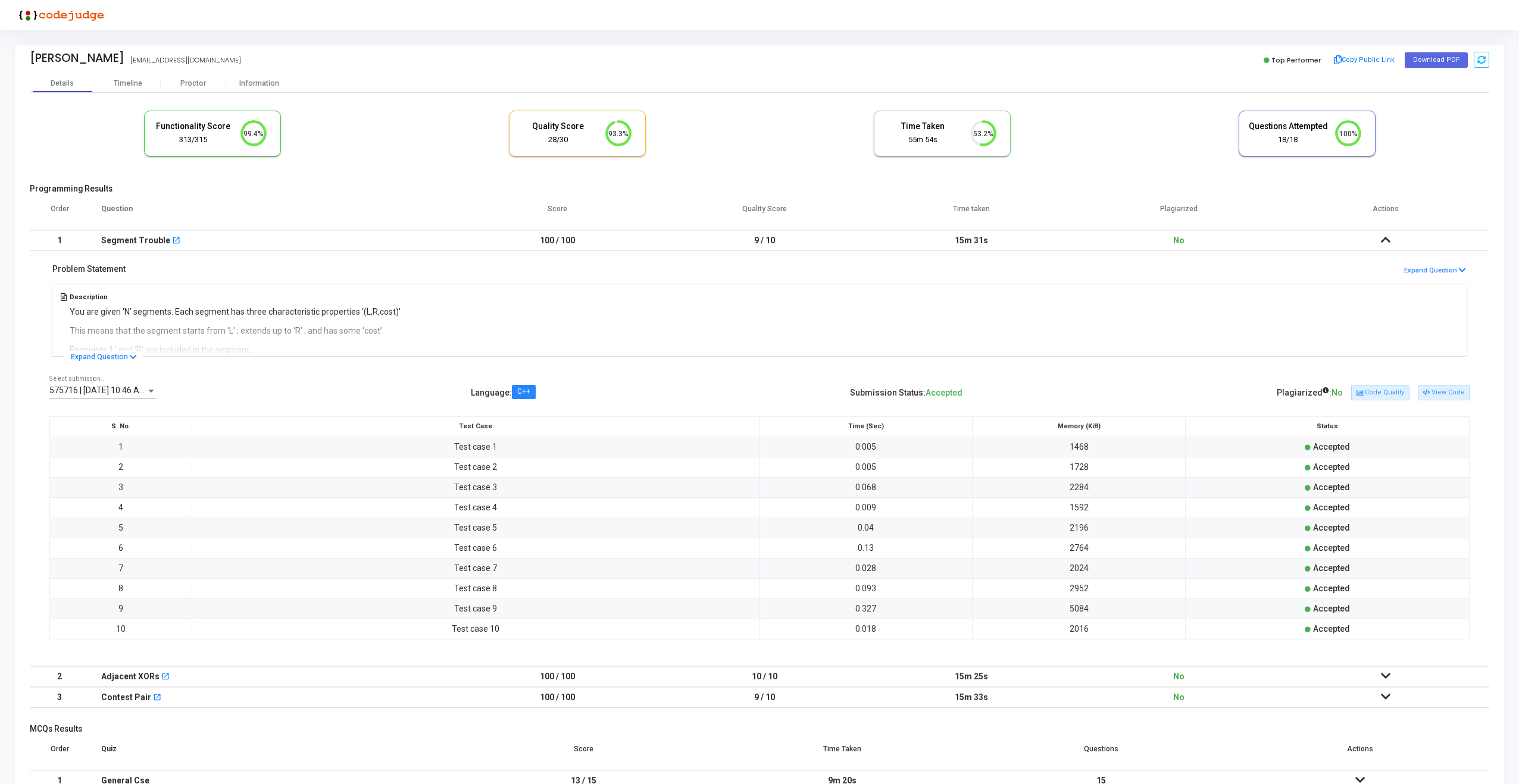
scroll to position [40, 0]
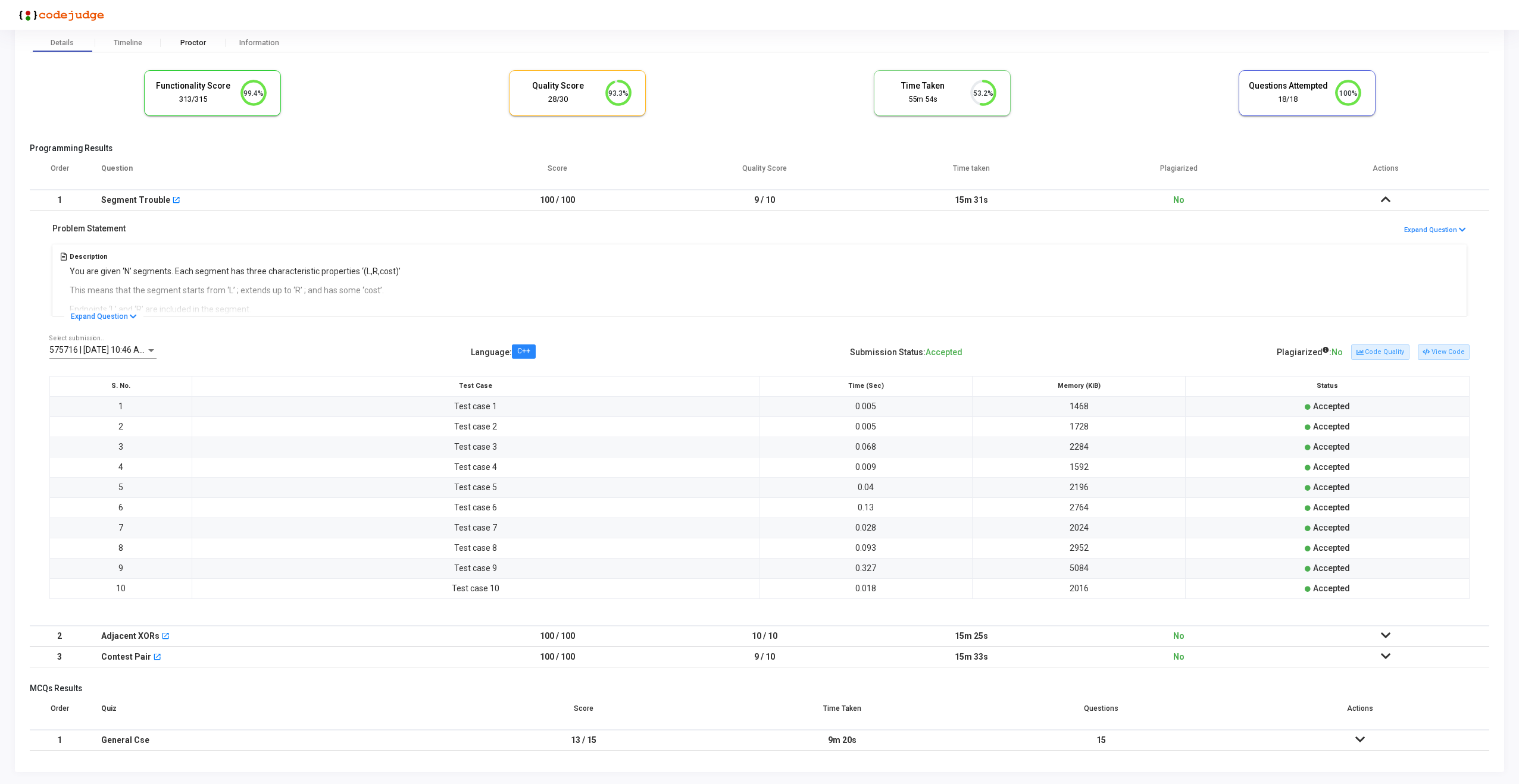
click at [181, 43] on div "Proctor" at bounding box center [194, 43] width 65 height 9
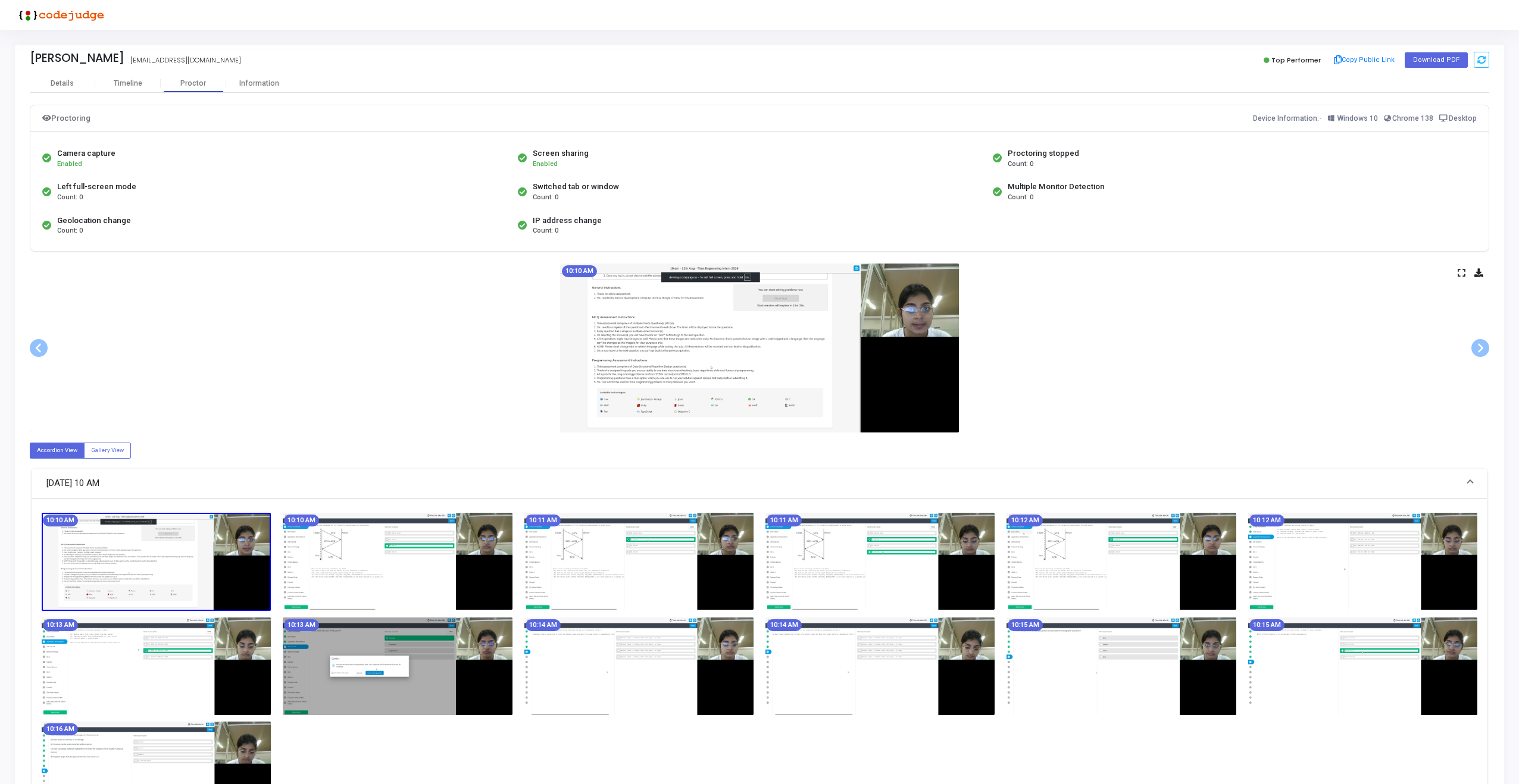
click at [1462, 274] on icon at bounding box center [1461, 273] width 8 height 7
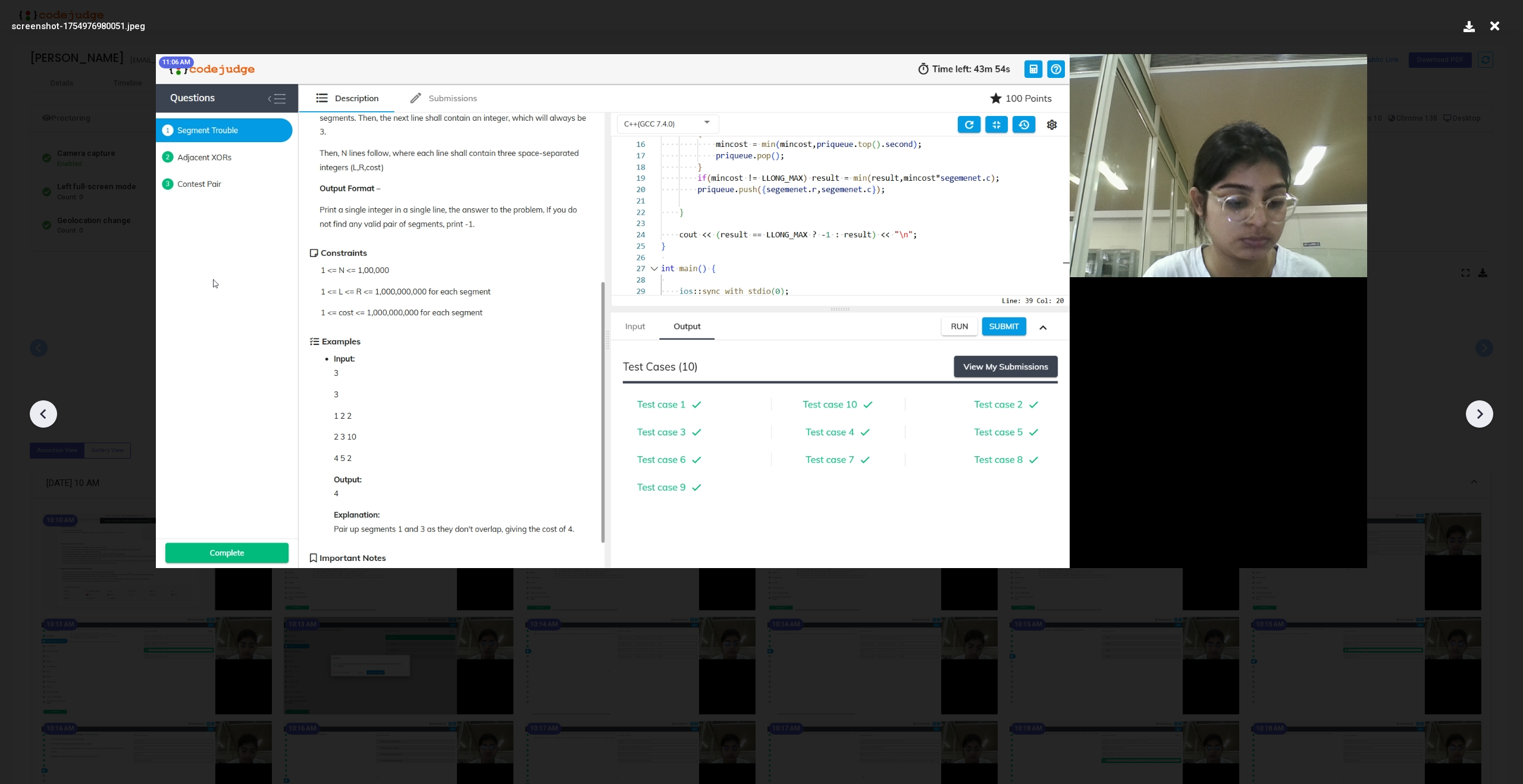
click at [1492, 29] on icon at bounding box center [1494, 26] width 18 height 22
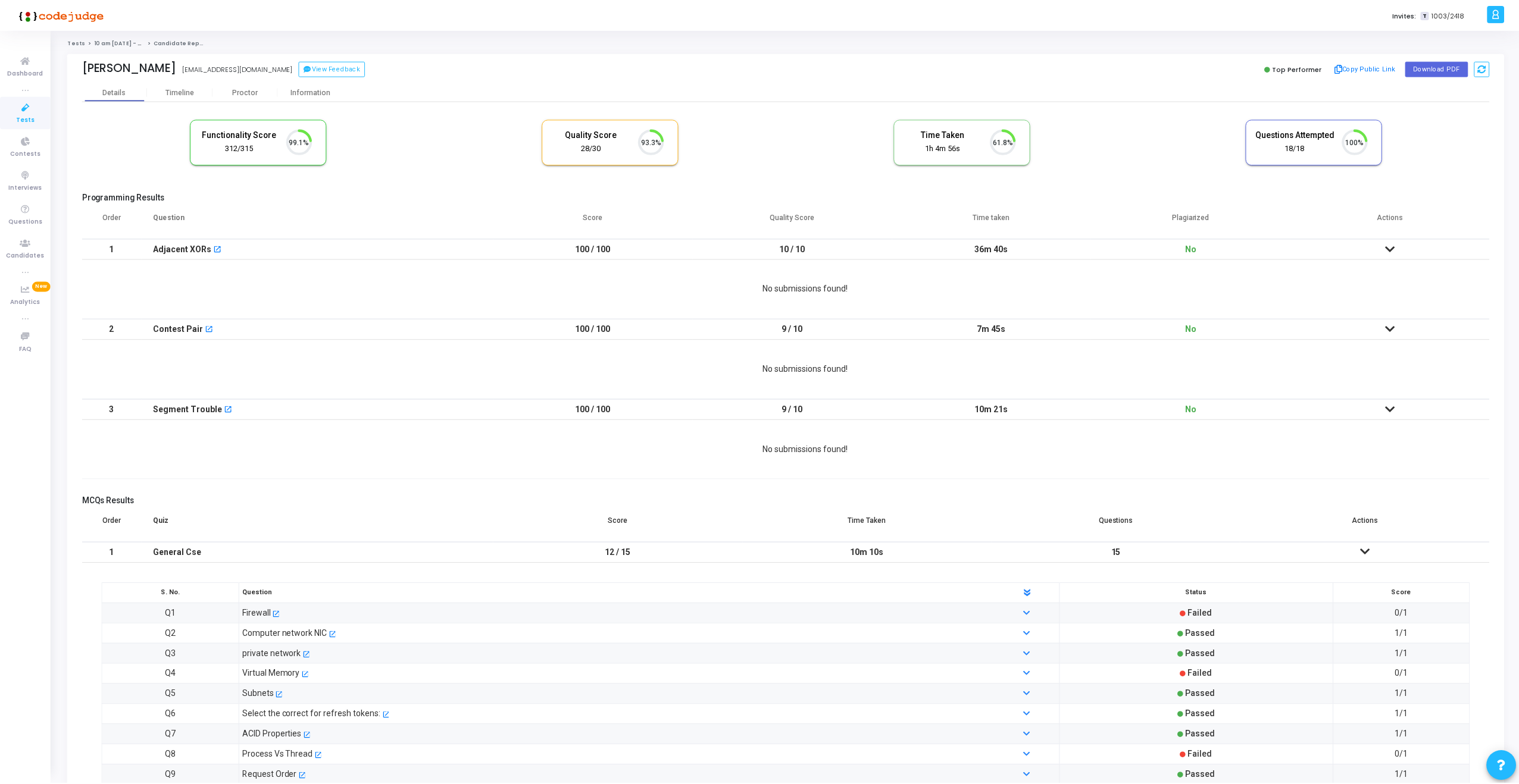
scroll to position [25, 31]
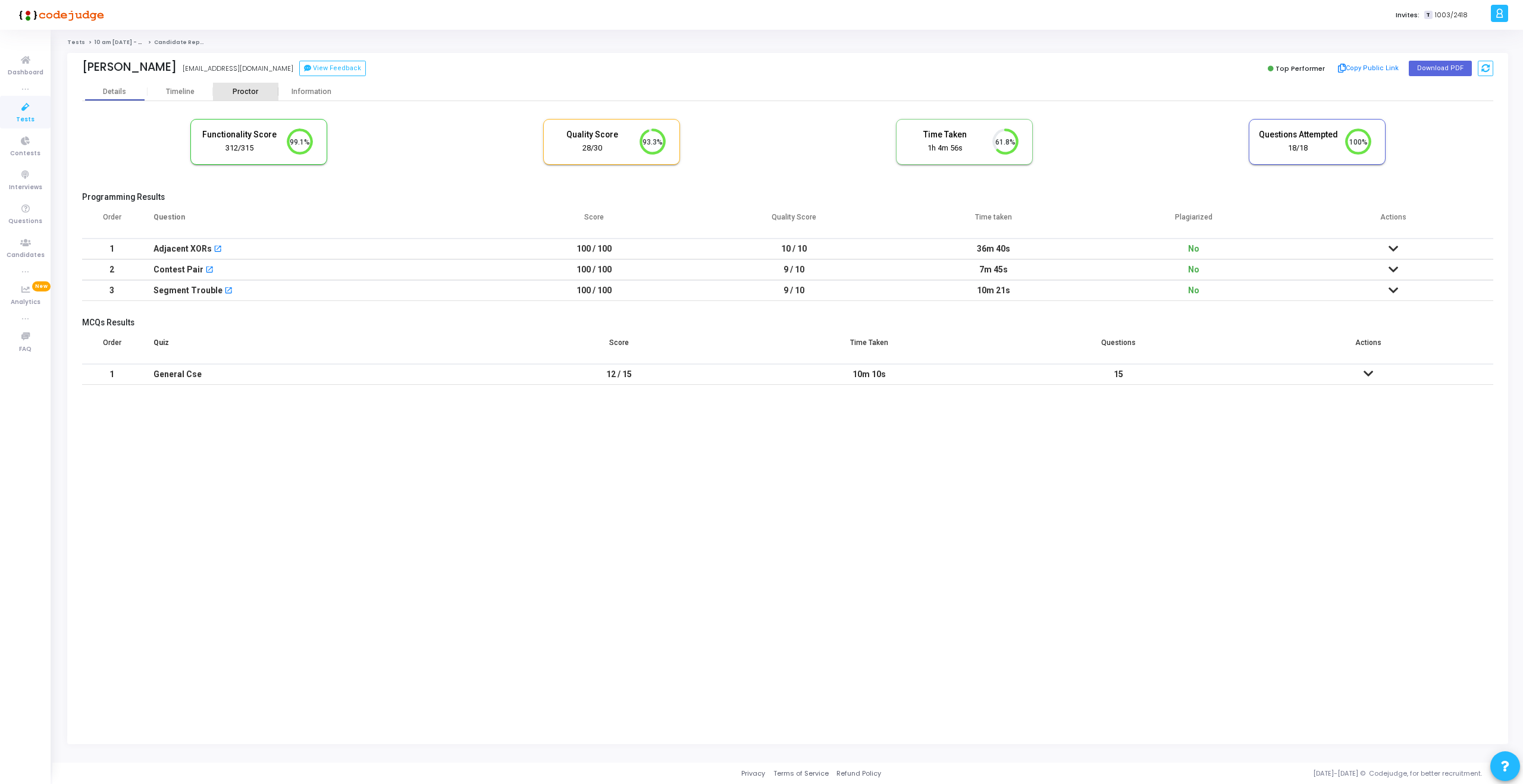
click at [243, 97] on div "Proctor" at bounding box center [245, 91] width 65 height 18
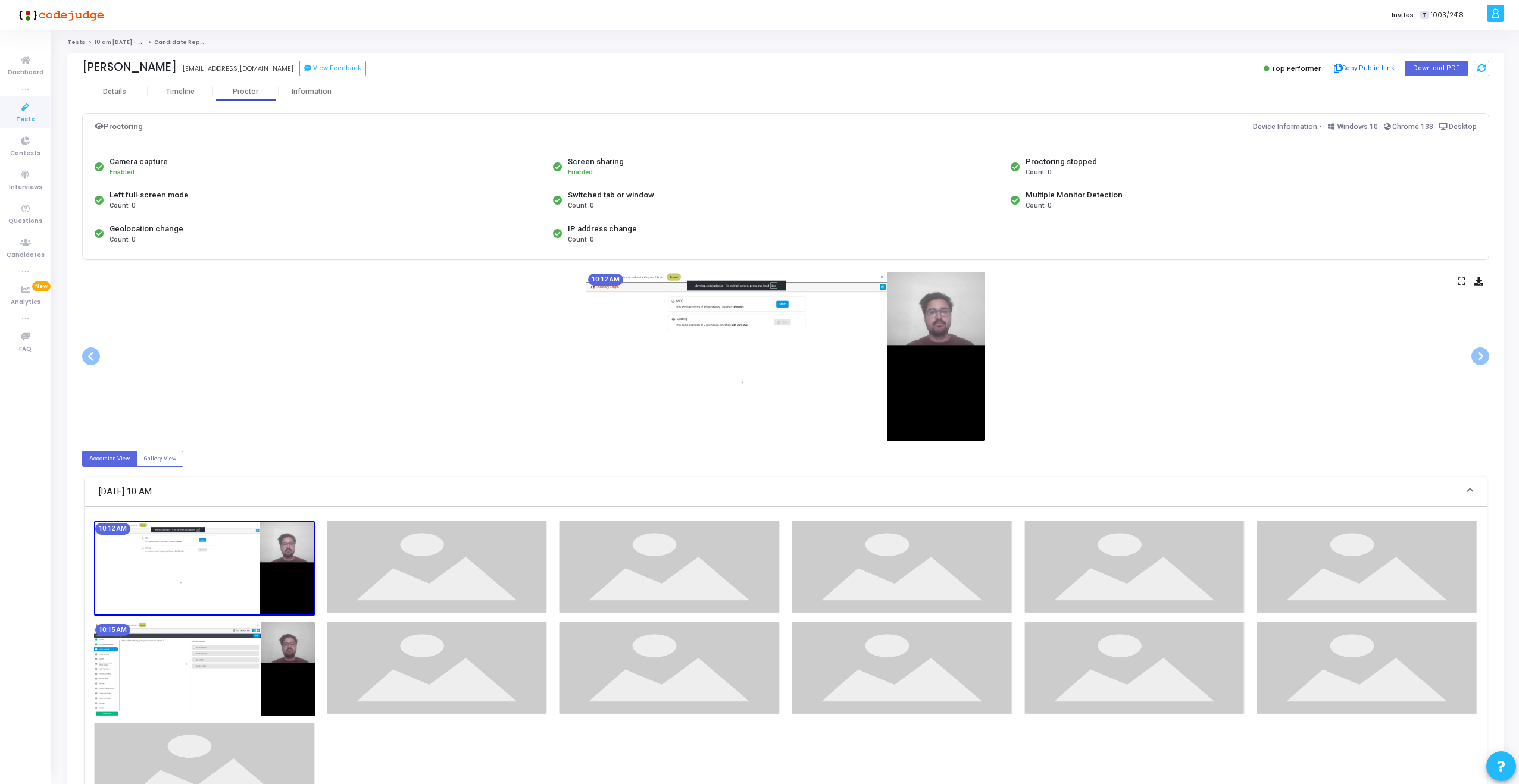
click at [1459, 283] on icon at bounding box center [1461, 282] width 8 height 7
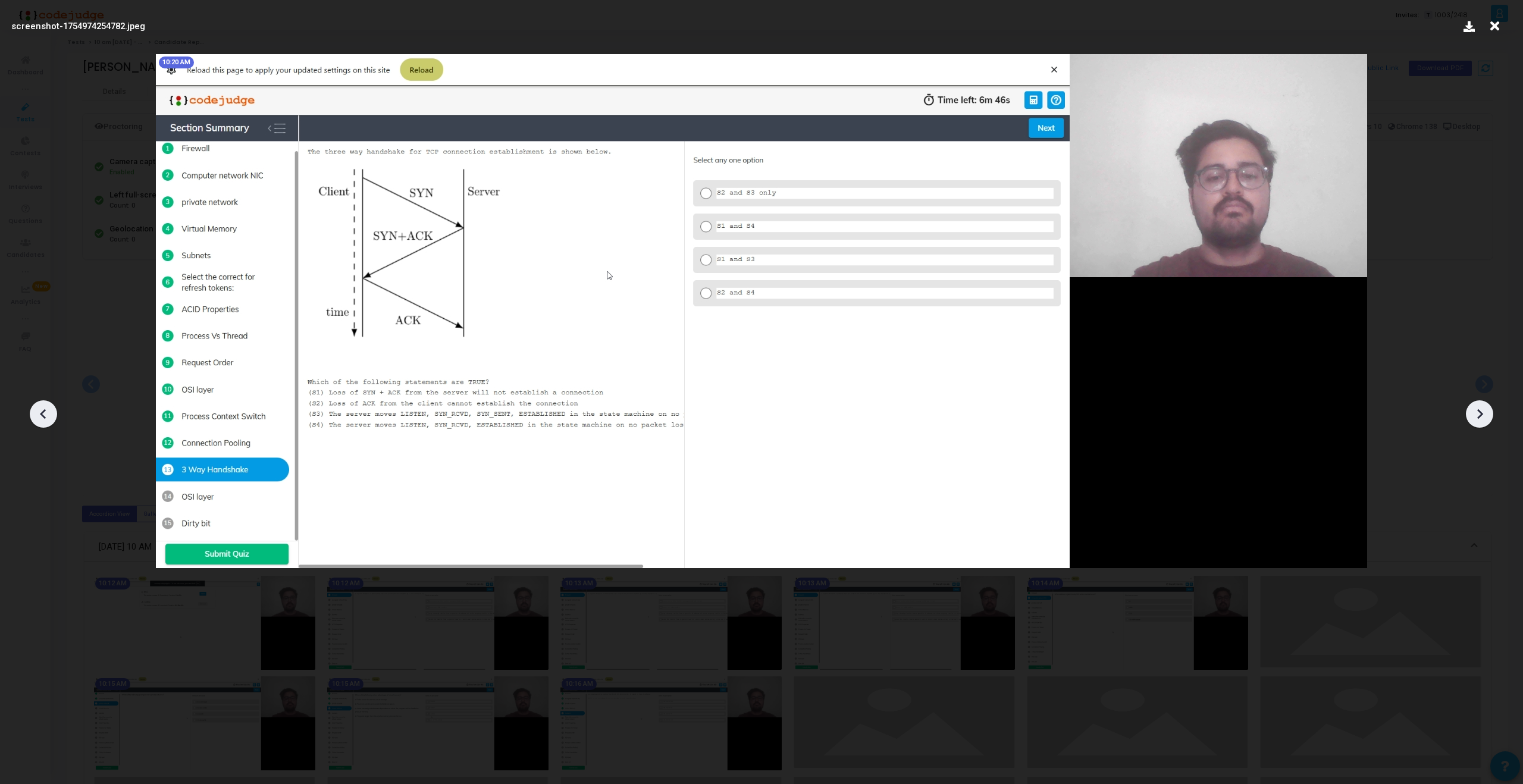
click at [1078, 475] on img at bounding box center [762, 311] width 1211 height 514
click at [877, 427] on img at bounding box center [762, 311] width 1211 height 514
click at [1494, 27] on icon at bounding box center [1494, 26] width 18 height 22
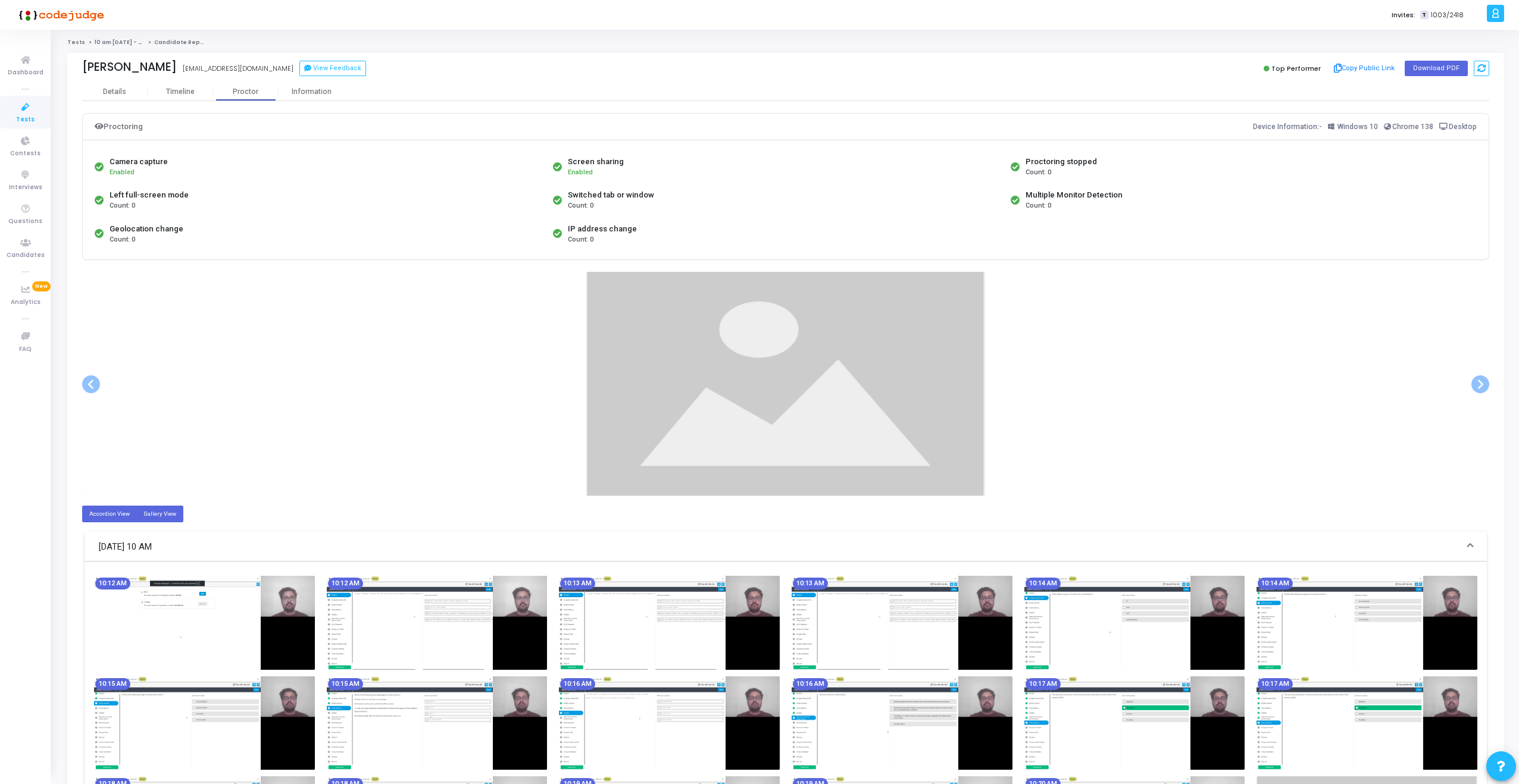
click at [162, 517] on label "Gallery View" at bounding box center [160, 514] width 47 height 16
click at [151, 517] on input "Gallery View" at bounding box center [147, 513] width 8 height 7
radio input "true"
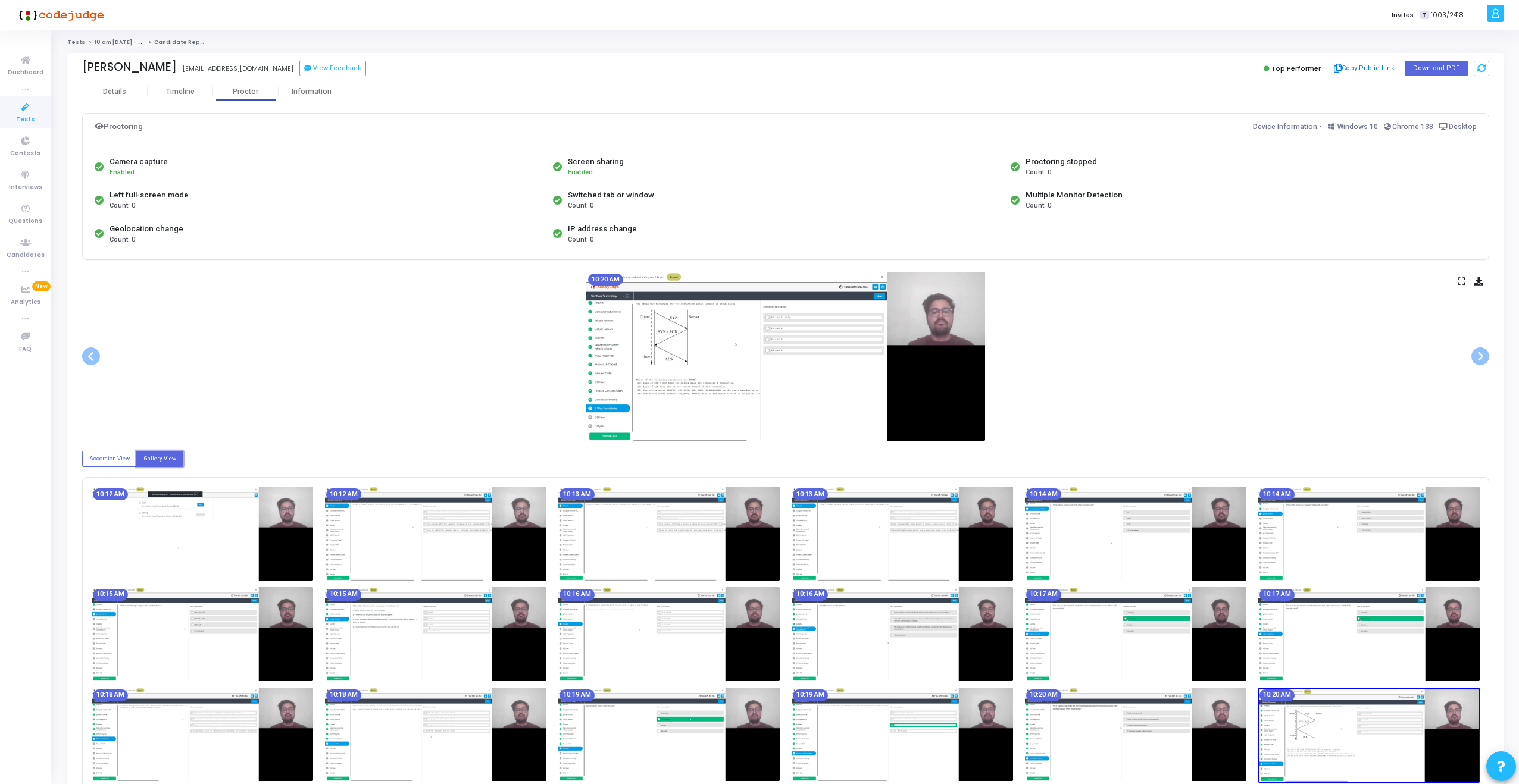
click at [1462, 284] on icon at bounding box center [1461, 282] width 8 height 7
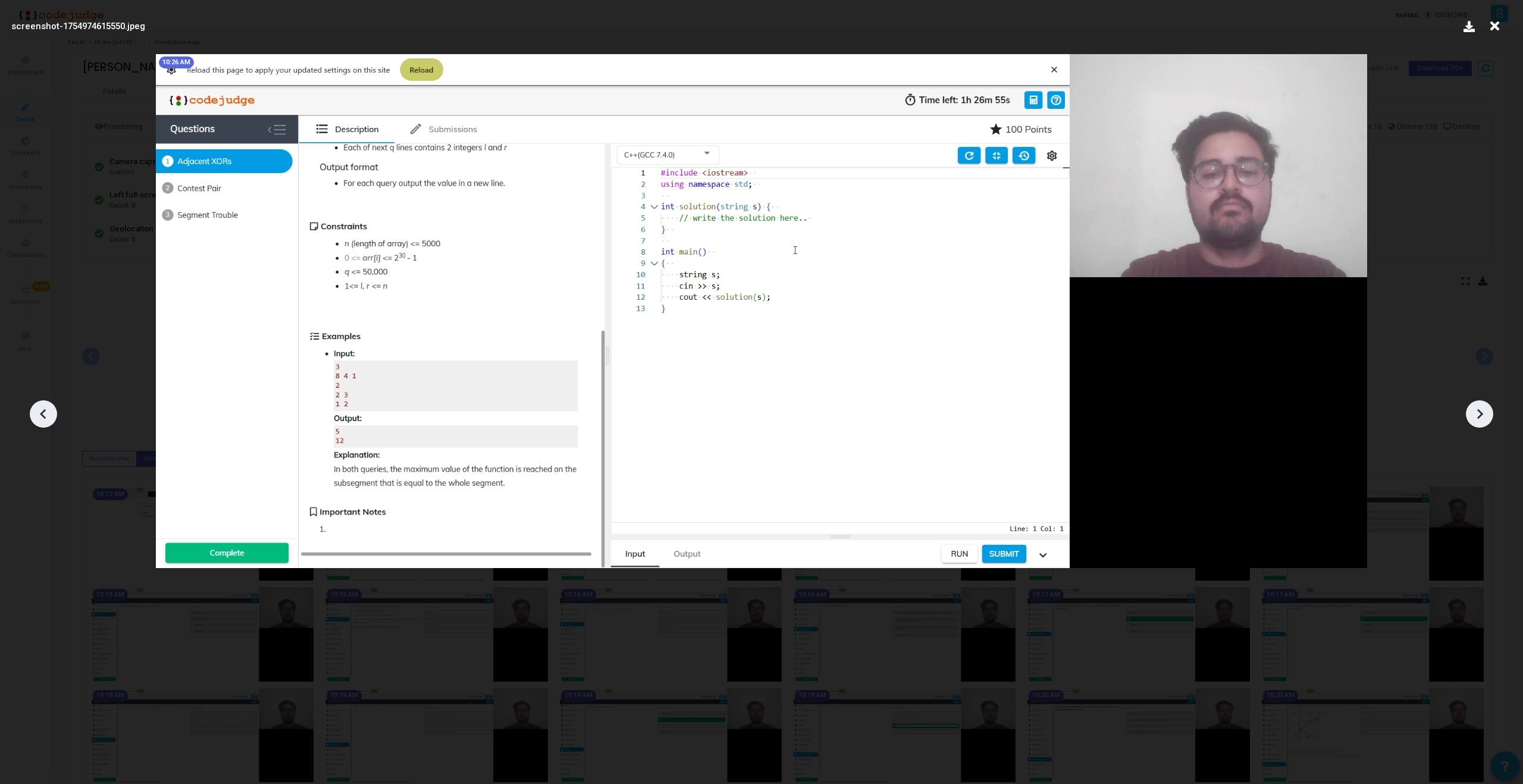
click at [778, 341] on img at bounding box center [762, 311] width 1211 height 514
click at [879, 370] on img at bounding box center [762, 311] width 1211 height 514
click at [1477, 414] on icon at bounding box center [1479, 414] width 18 height 18
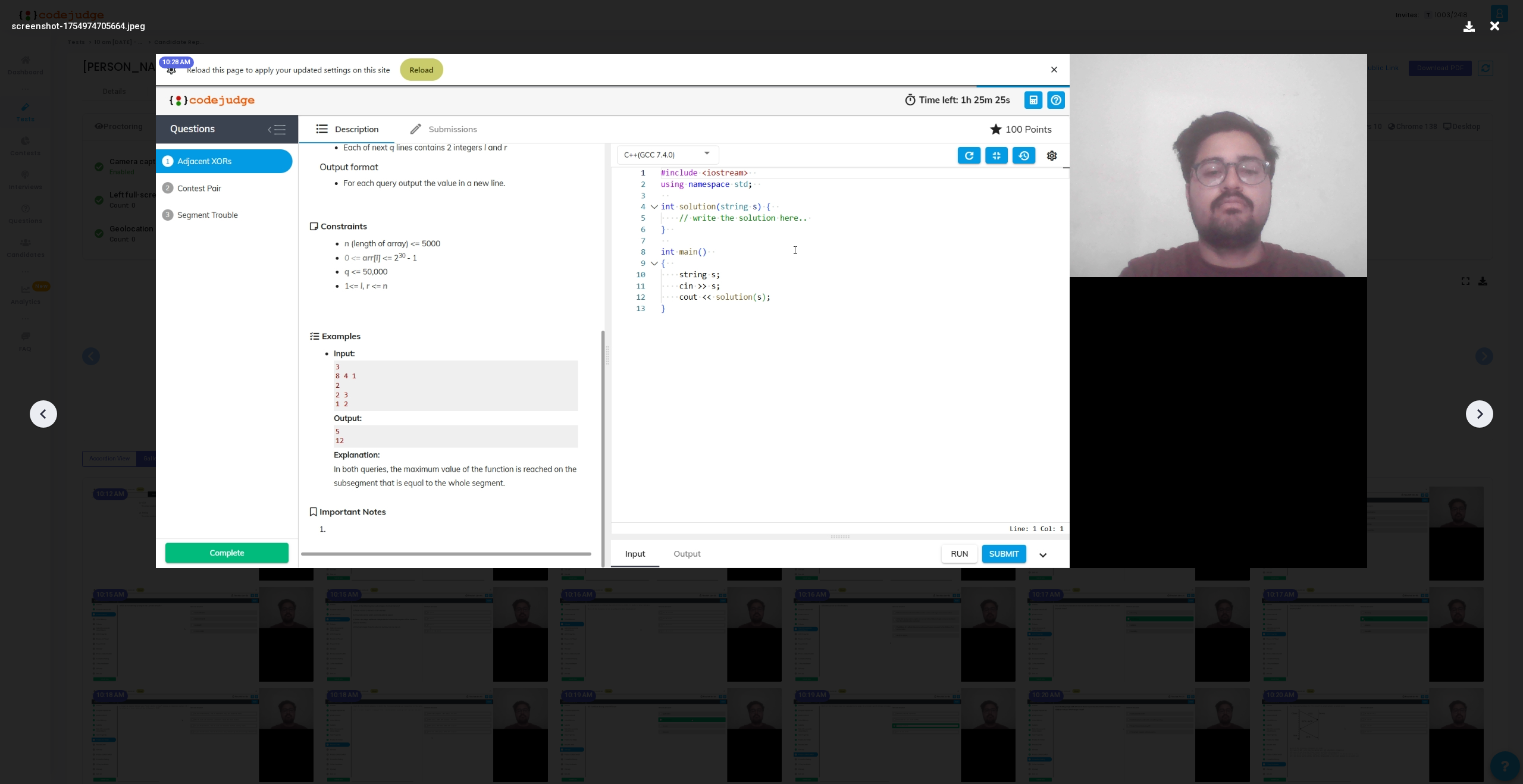
click at [1477, 414] on icon at bounding box center [1479, 414] width 18 height 18
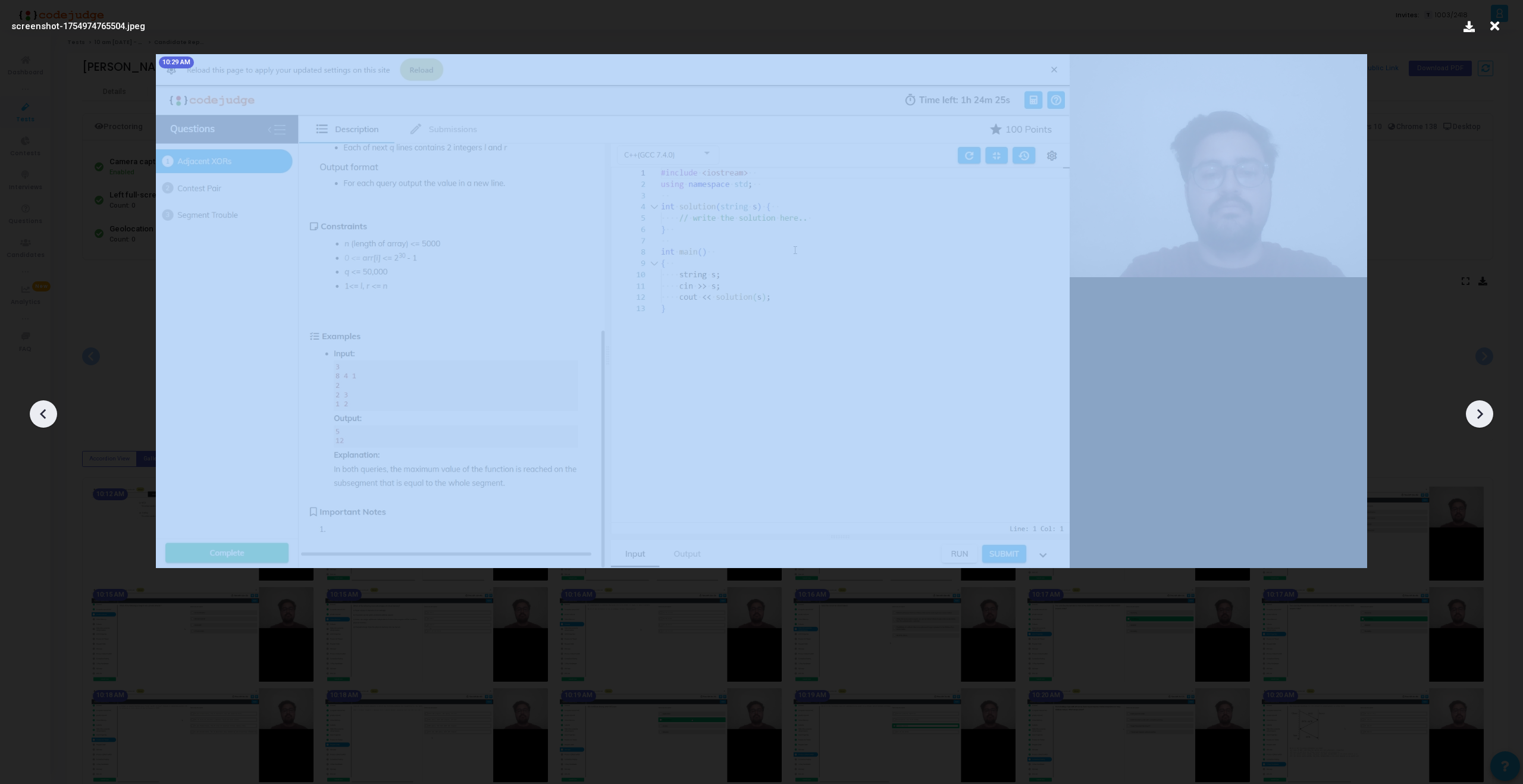
click at [1477, 414] on icon at bounding box center [1479, 414] width 18 height 18
click at [835, 342] on img at bounding box center [762, 311] width 1211 height 514
click at [1100, 410] on img at bounding box center [762, 311] width 1211 height 514
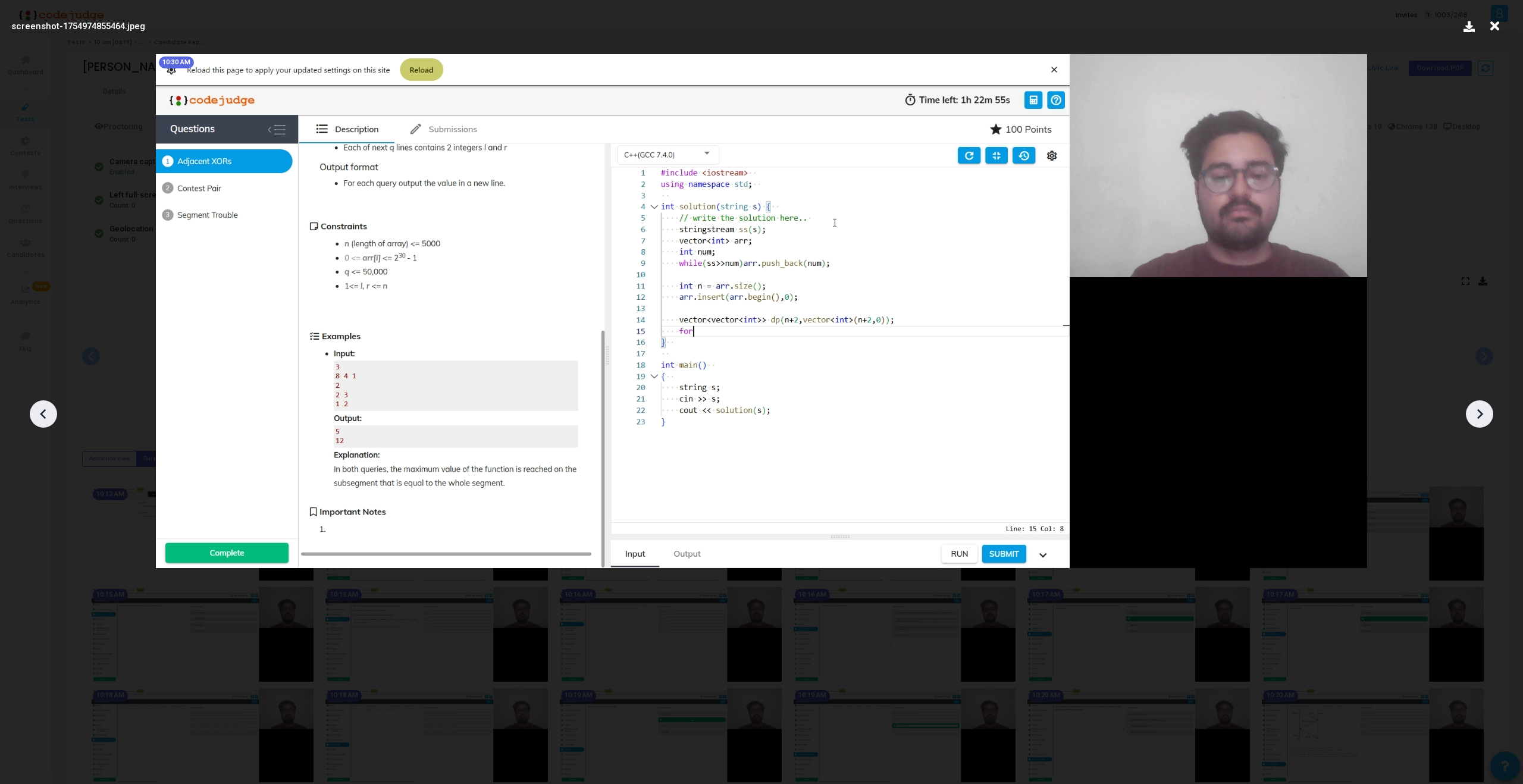
click at [1479, 419] on icon at bounding box center [1479, 414] width 18 height 18
click at [38, 414] on icon at bounding box center [44, 414] width 18 height 18
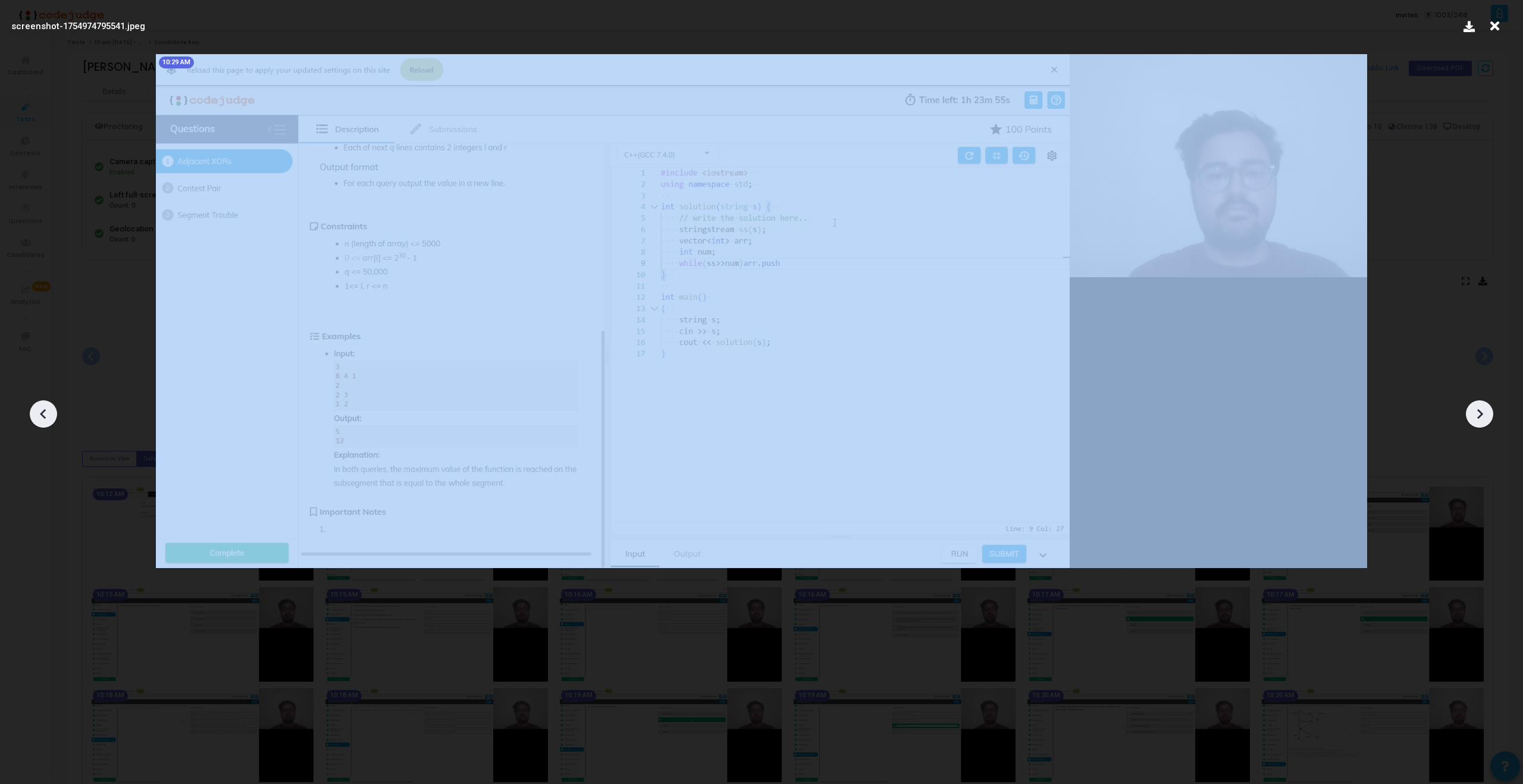
click at [38, 414] on icon at bounding box center [44, 414] width 18 height 18
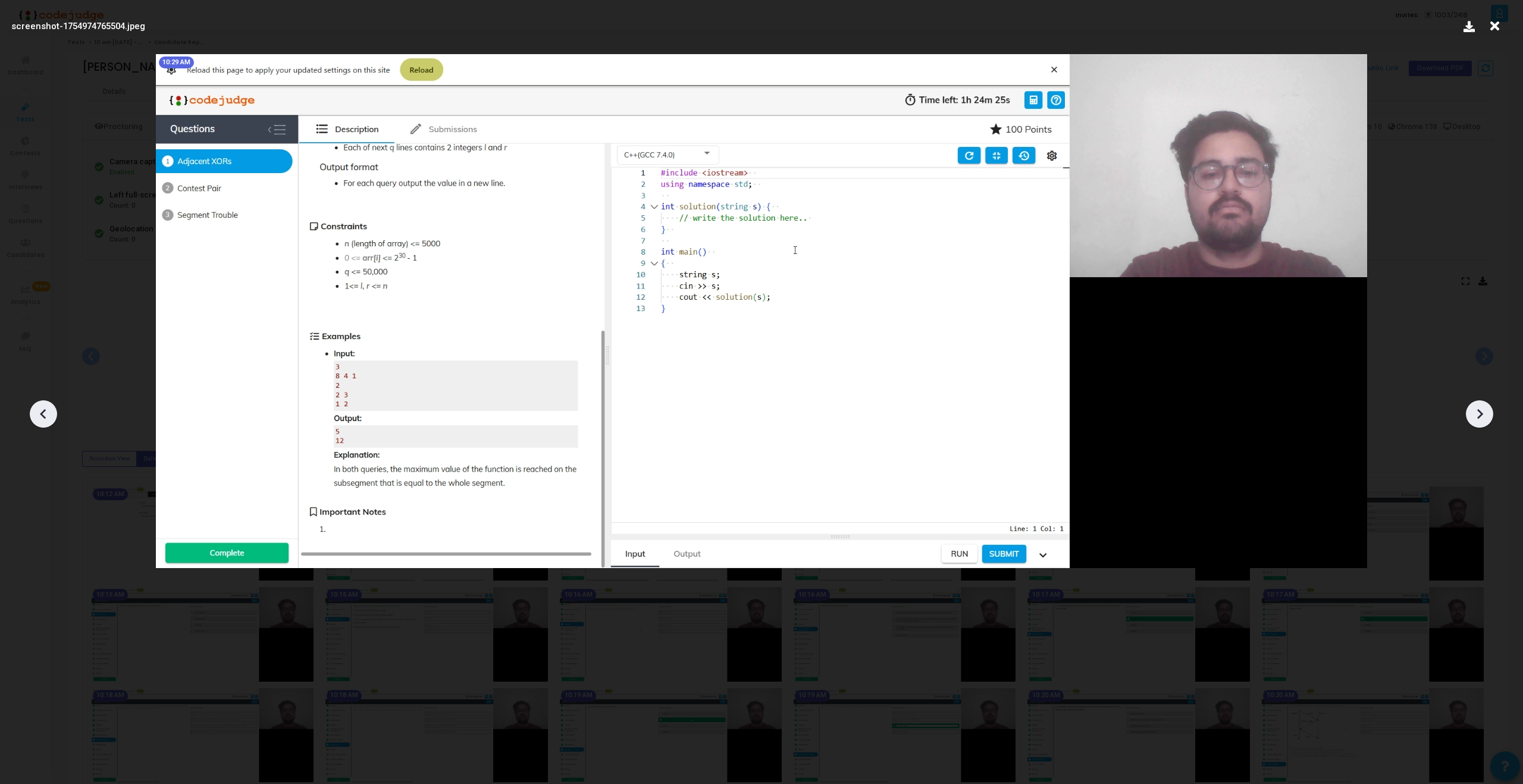
click at [38, 414] on icon at bounding box center [44, 414] width 18 height 18
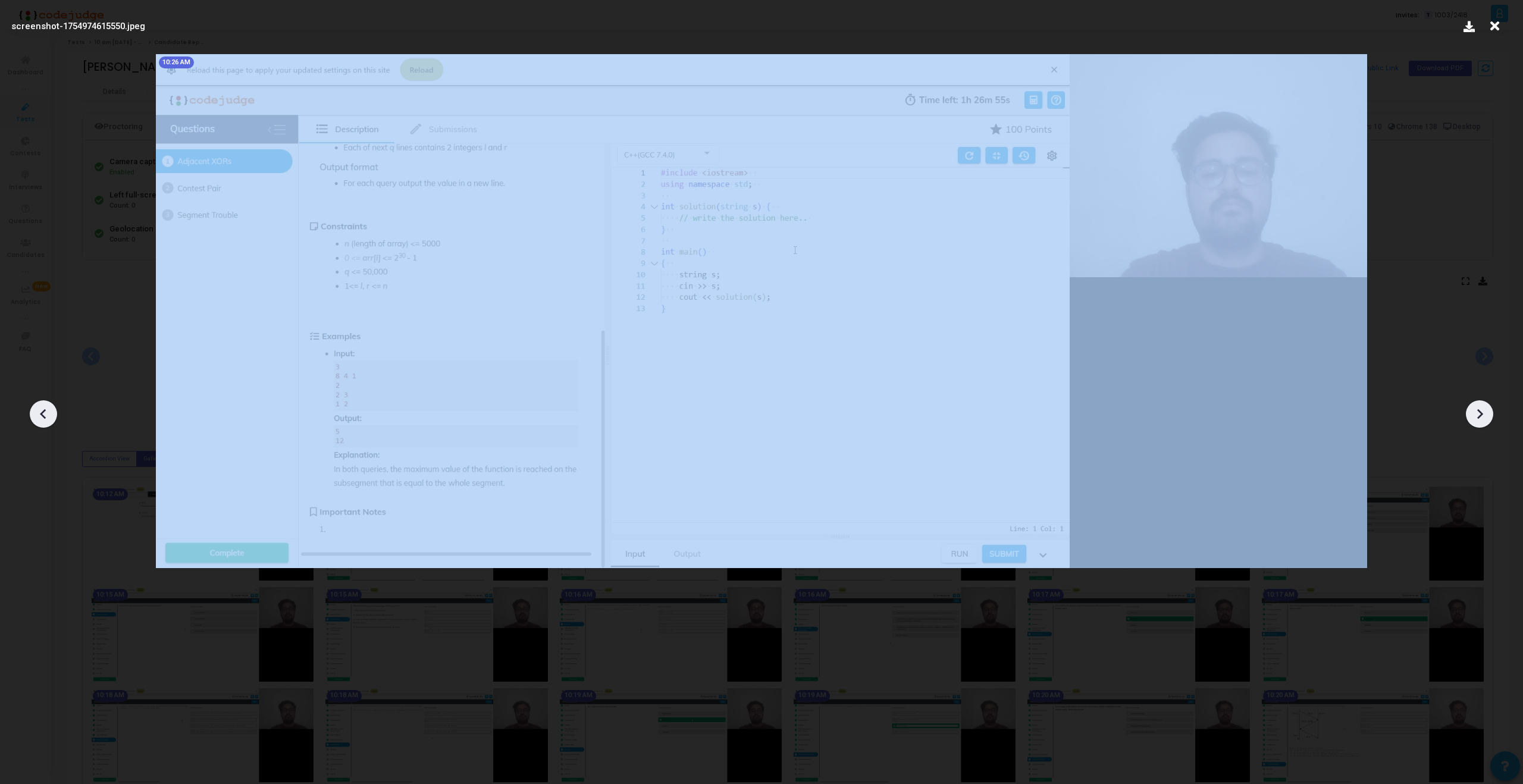
click at [38, 414] on icon at bounding box center [44, 414] width 18 height 18
click at [1479, 412] on icon at bounding box center [1480, 414] width 6 height 10
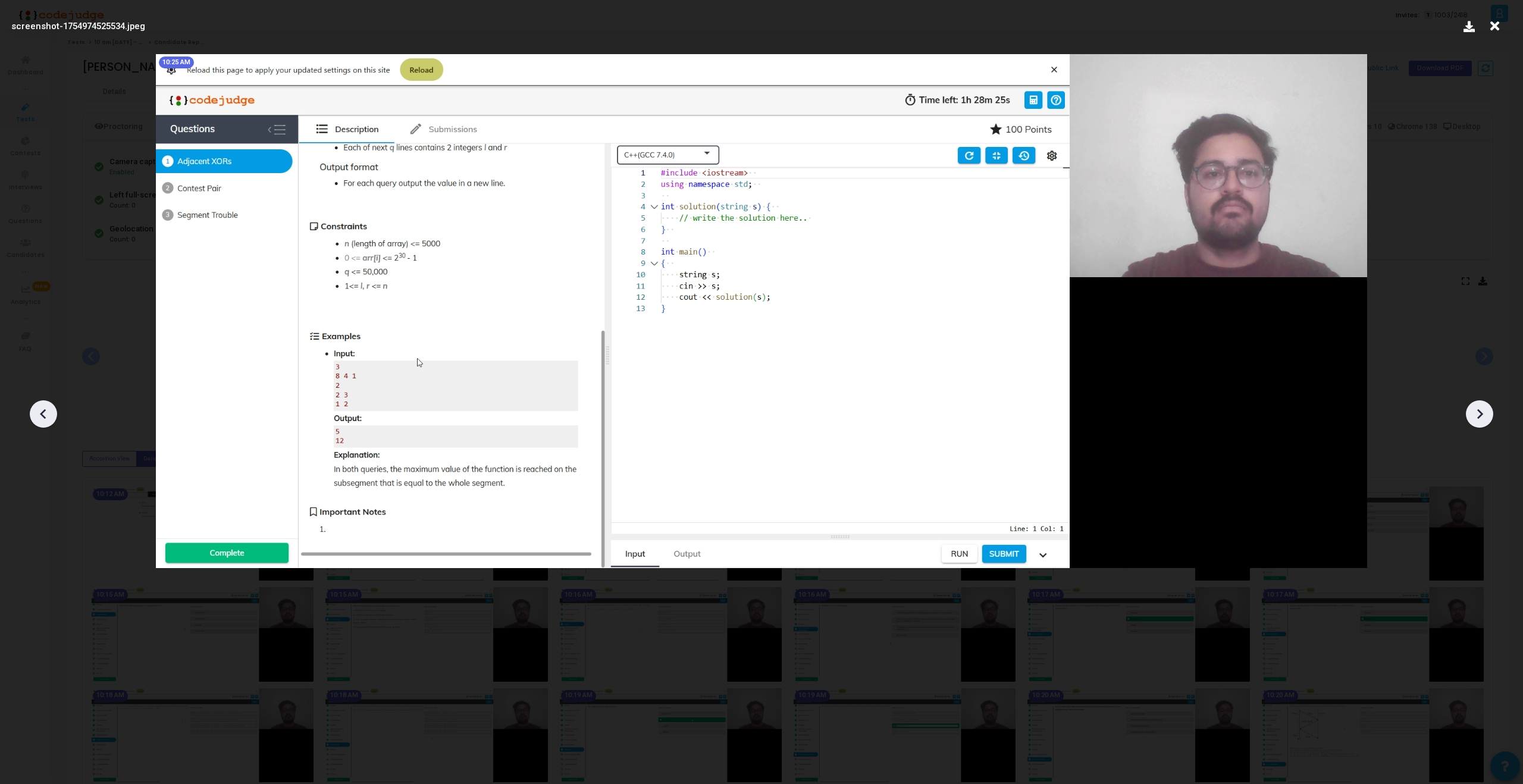
click at [1479, 412] on icon at bounding box center [1480, 414] width 6 height 10
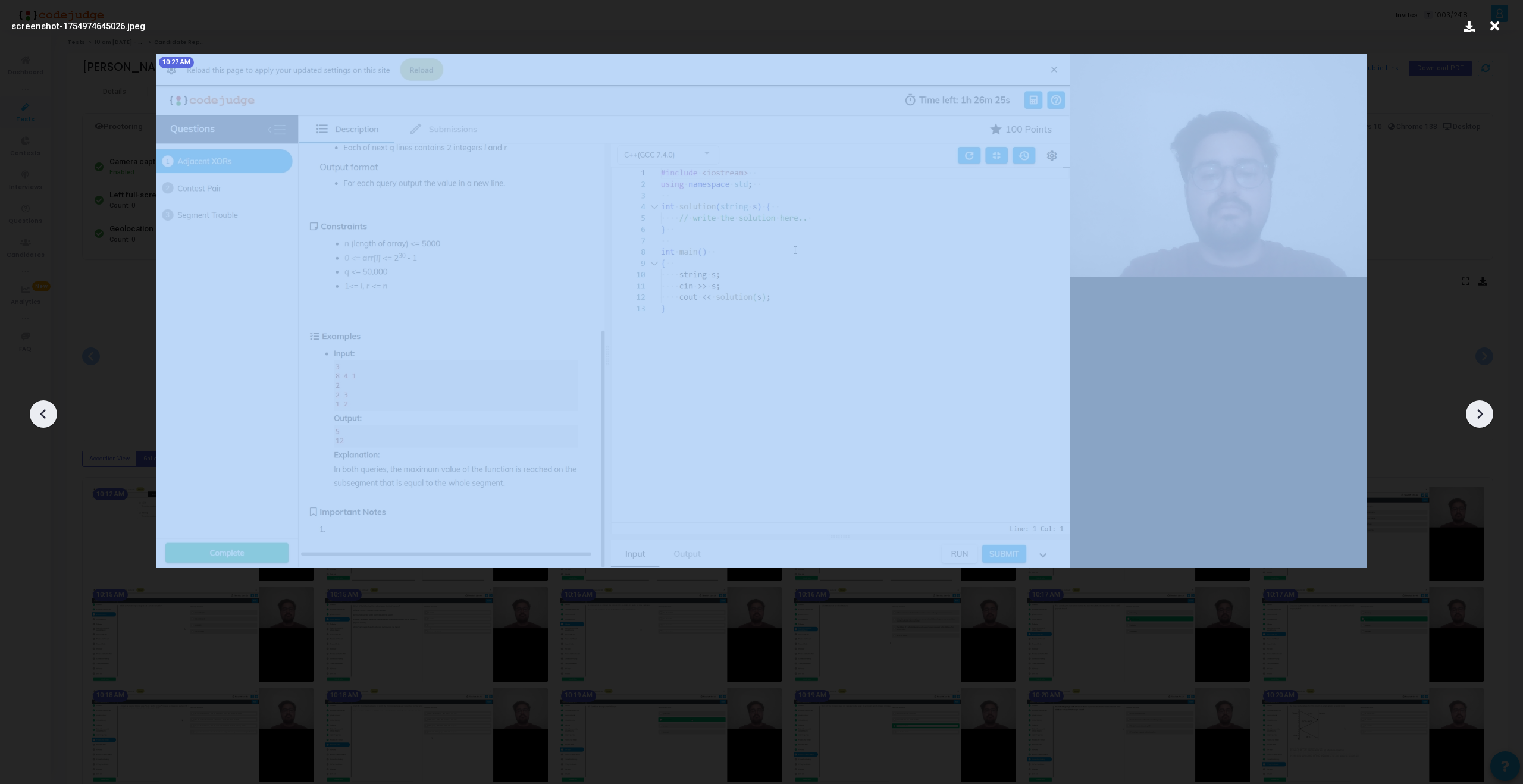
click at [1479, 412] on icon at bounding box center [1480, 414] width 6 height 10
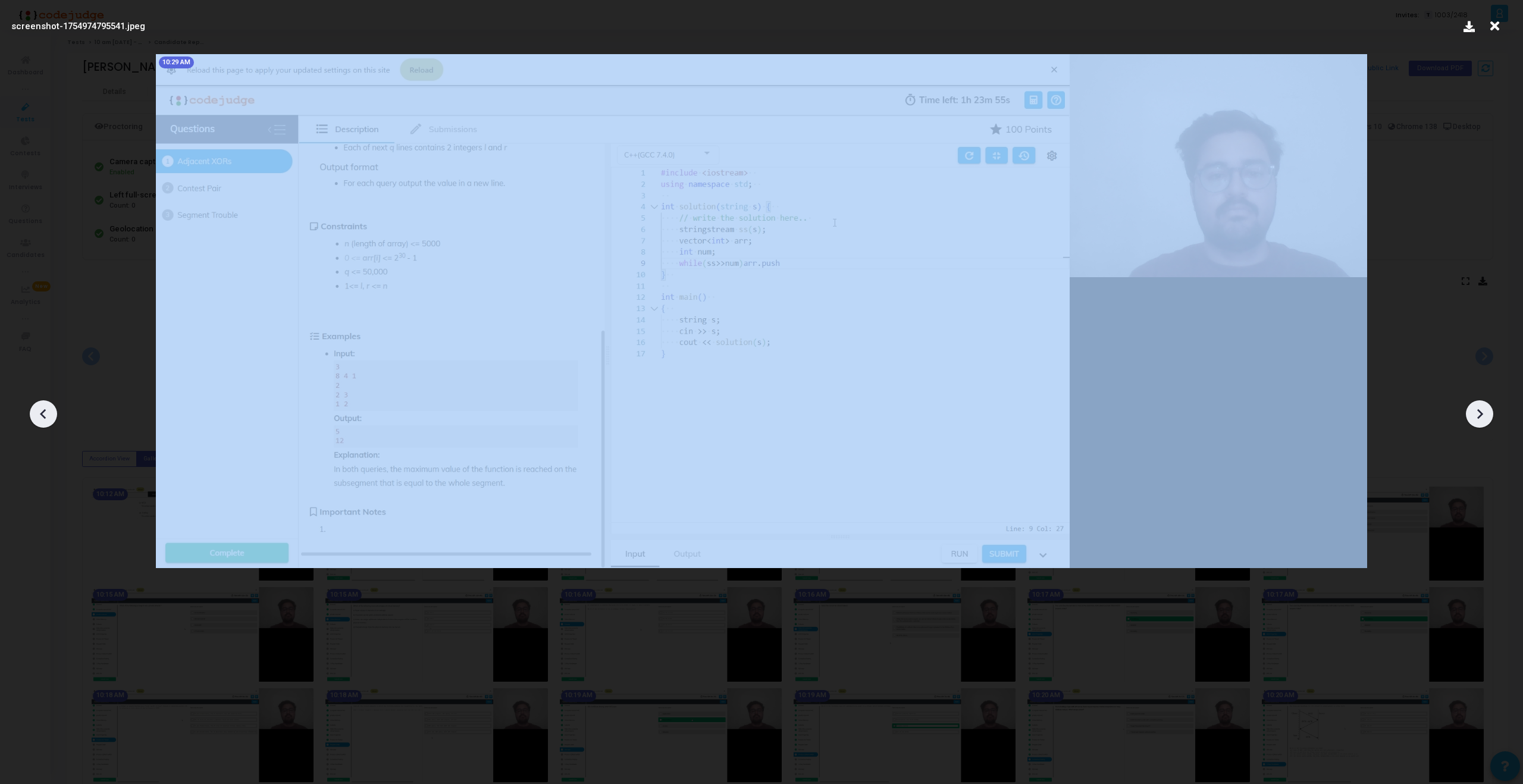
click at [1479, 412] on icon at bounding box center [1480, 414] width 6 height 10
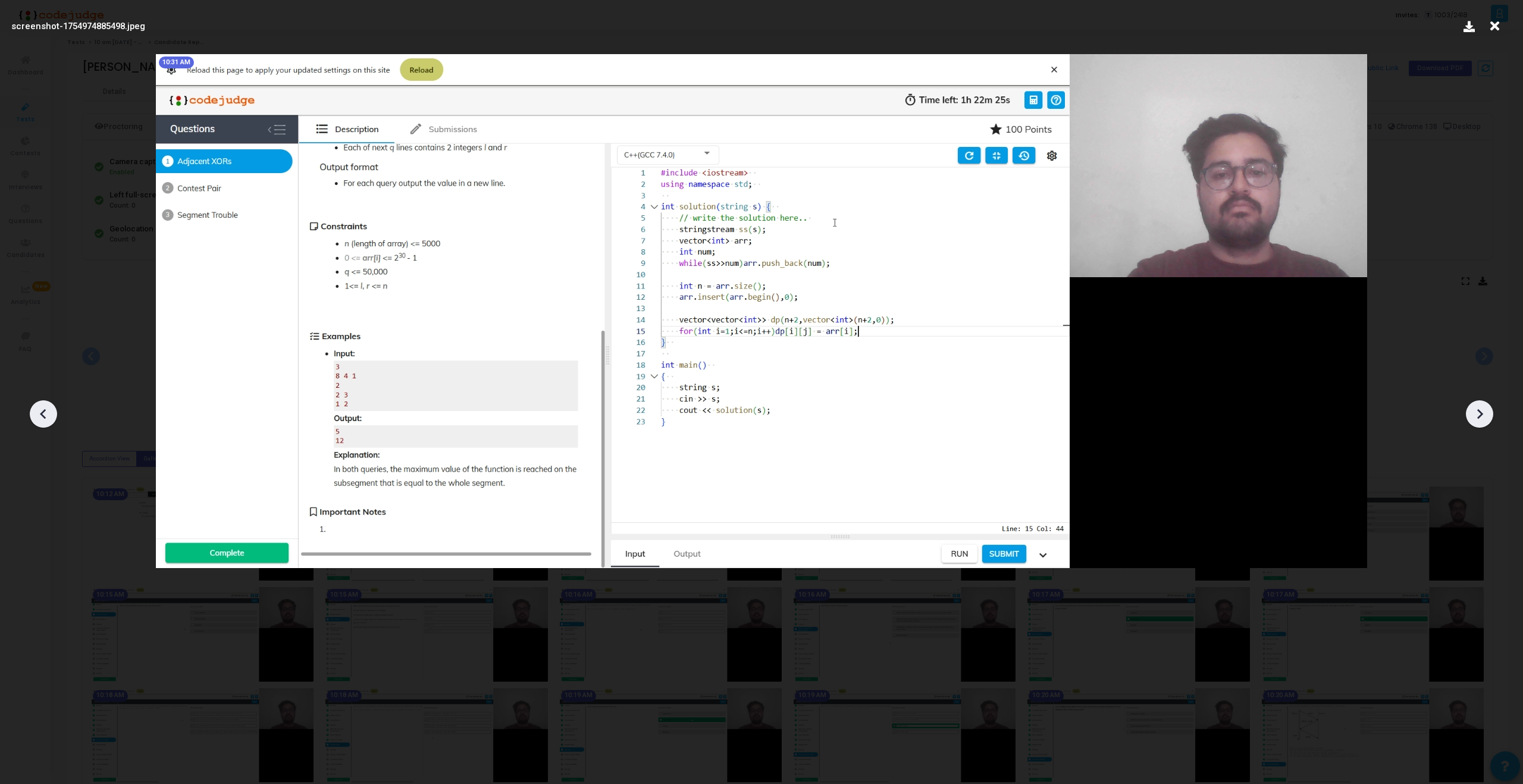
click at [1479, 412] on icon at bounding box center [1480, 414] width 6 height 10
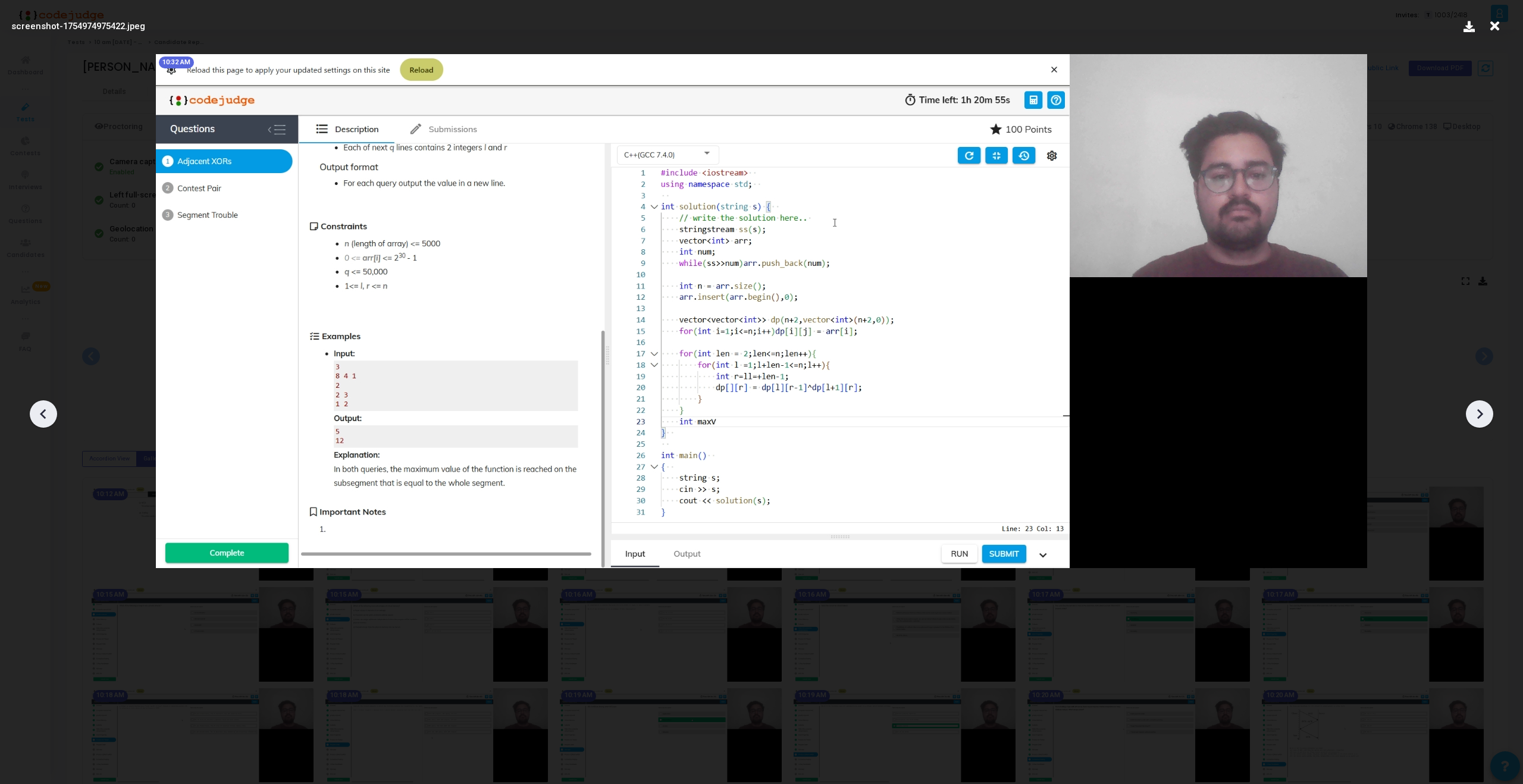
click at [1479, 412] on icon at bounding box center [1480, 414] width 6 height 10
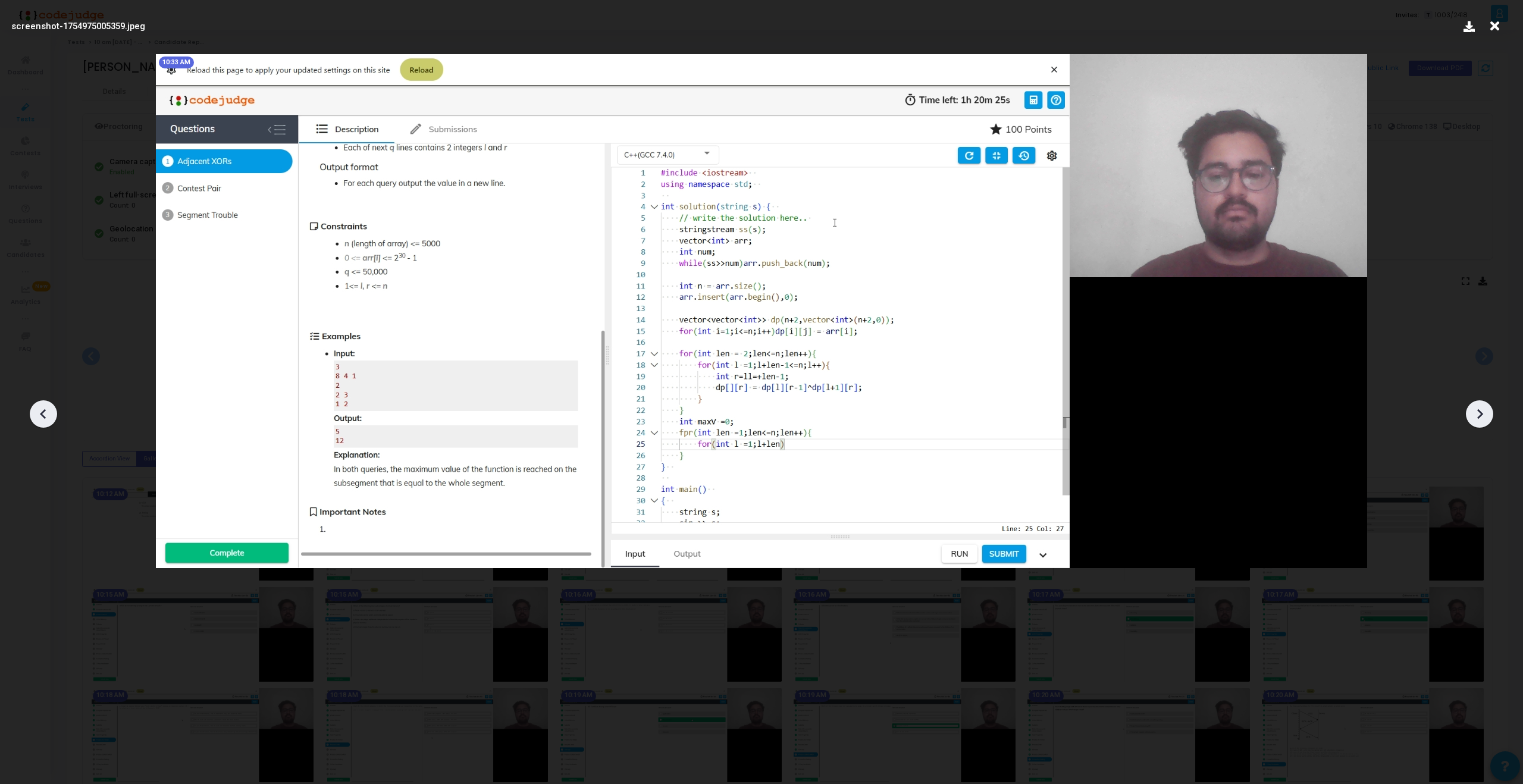
click at [1479, 412] on icon at bounding box center [1480, 414] width 6 height 10
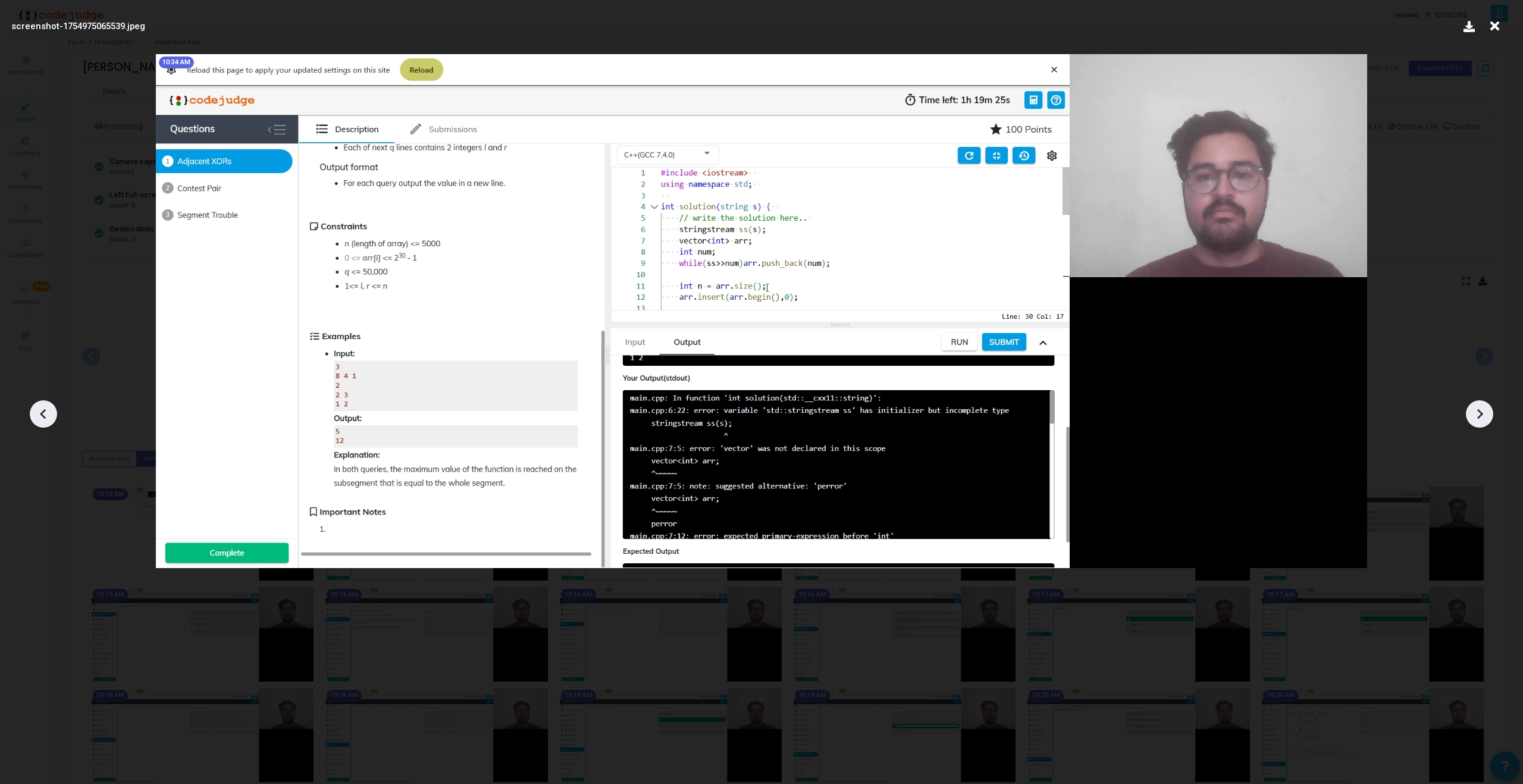
click at [1479, 412] on icon at bounding box center [1480, 414] width 6 height 10
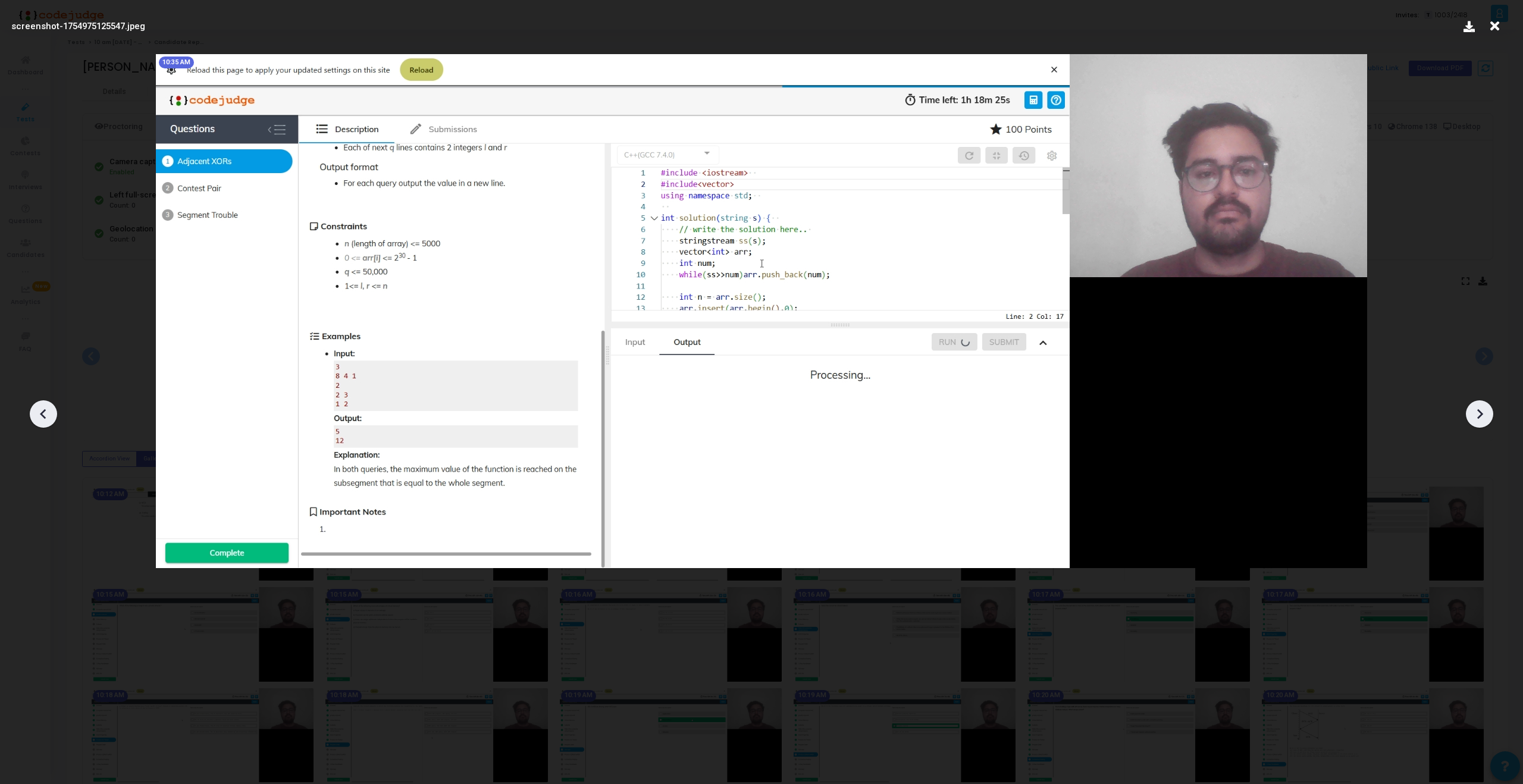
click at [1479, 412] on icon at bounding box center [1480, 414] width 6 height 10
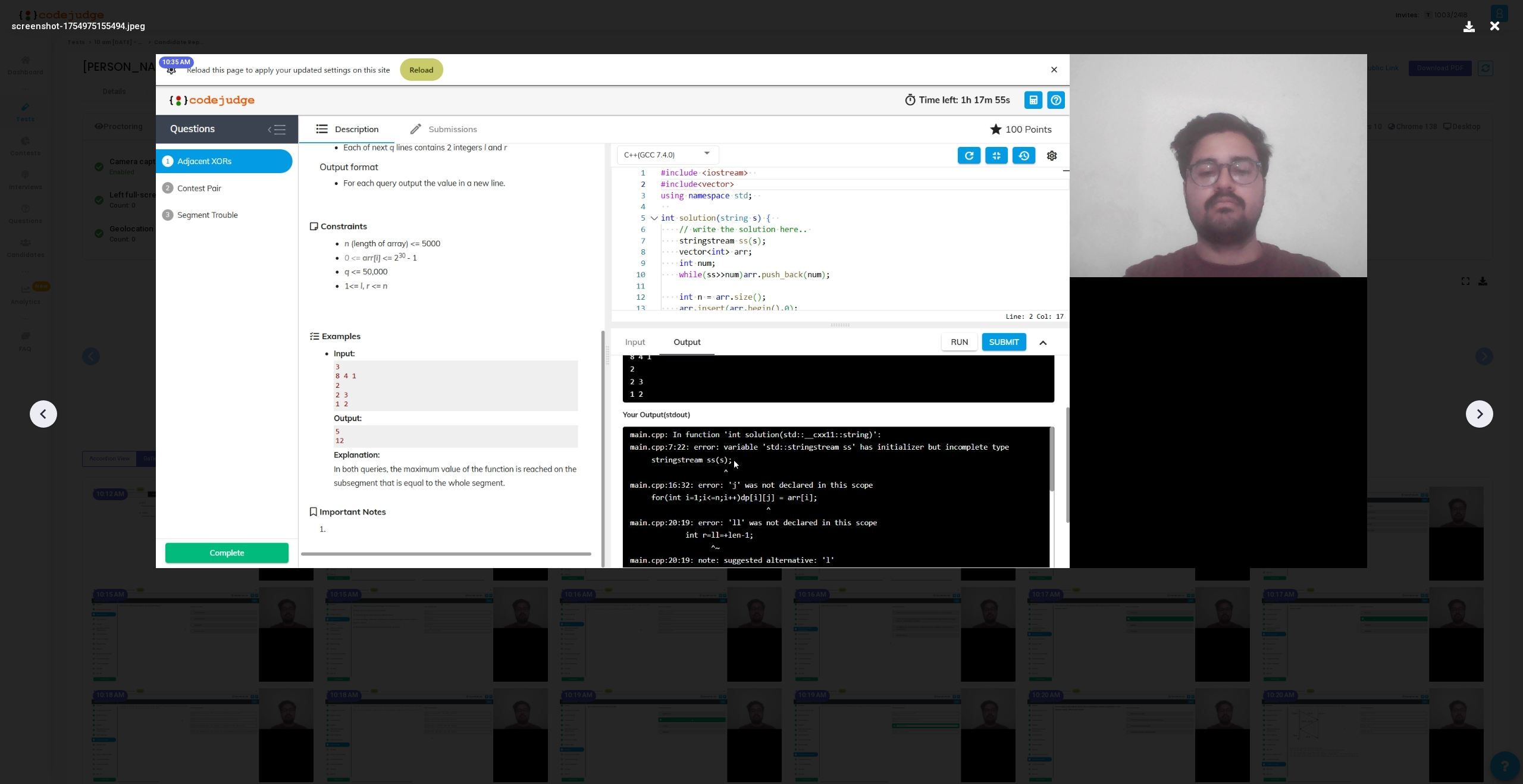
click at [1479, 412] on icon at bounding box center [1480, 414] width 6 height 10
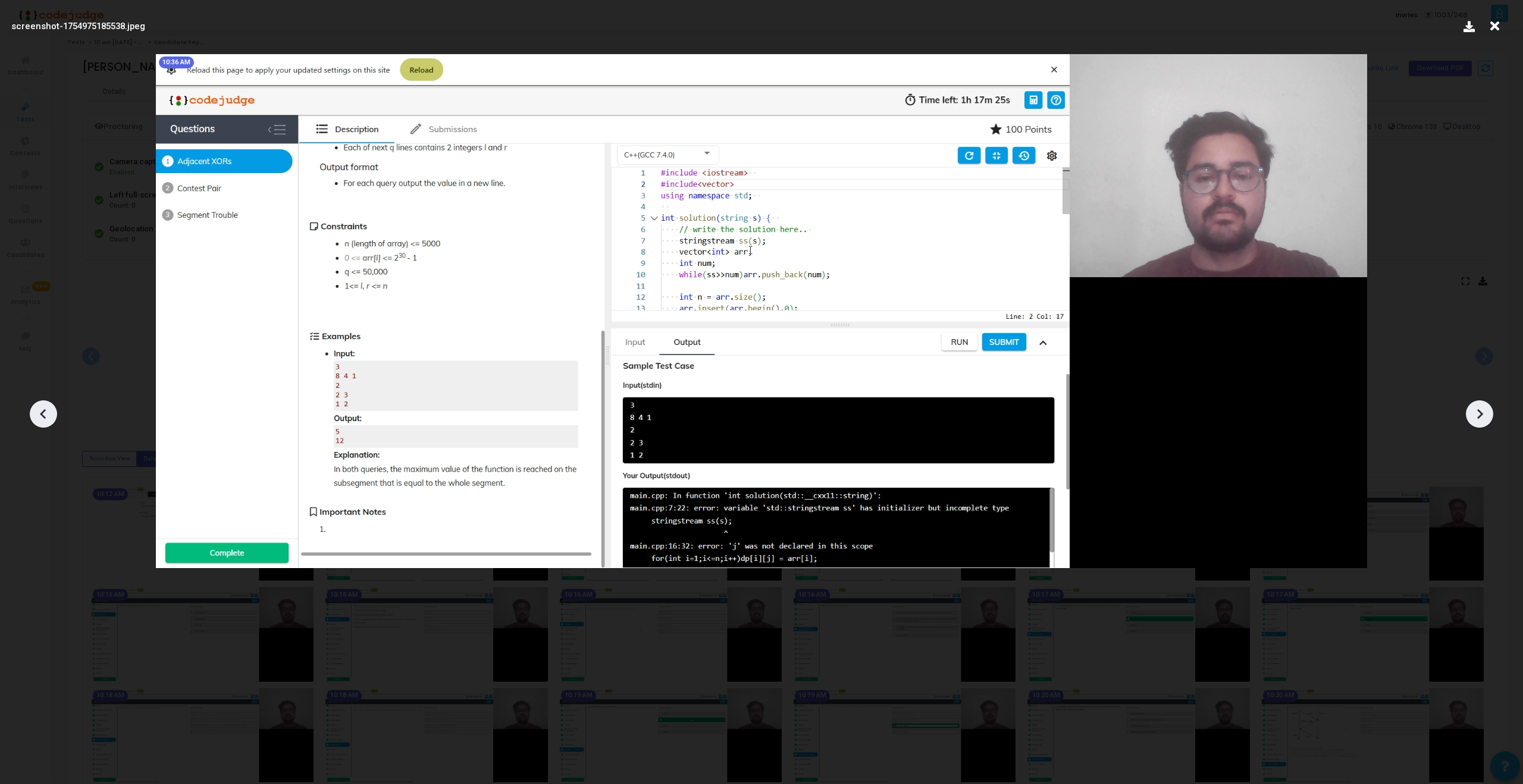
click at [1479, 412] on icon at bounding box center [1480, 414] width 6 height 10
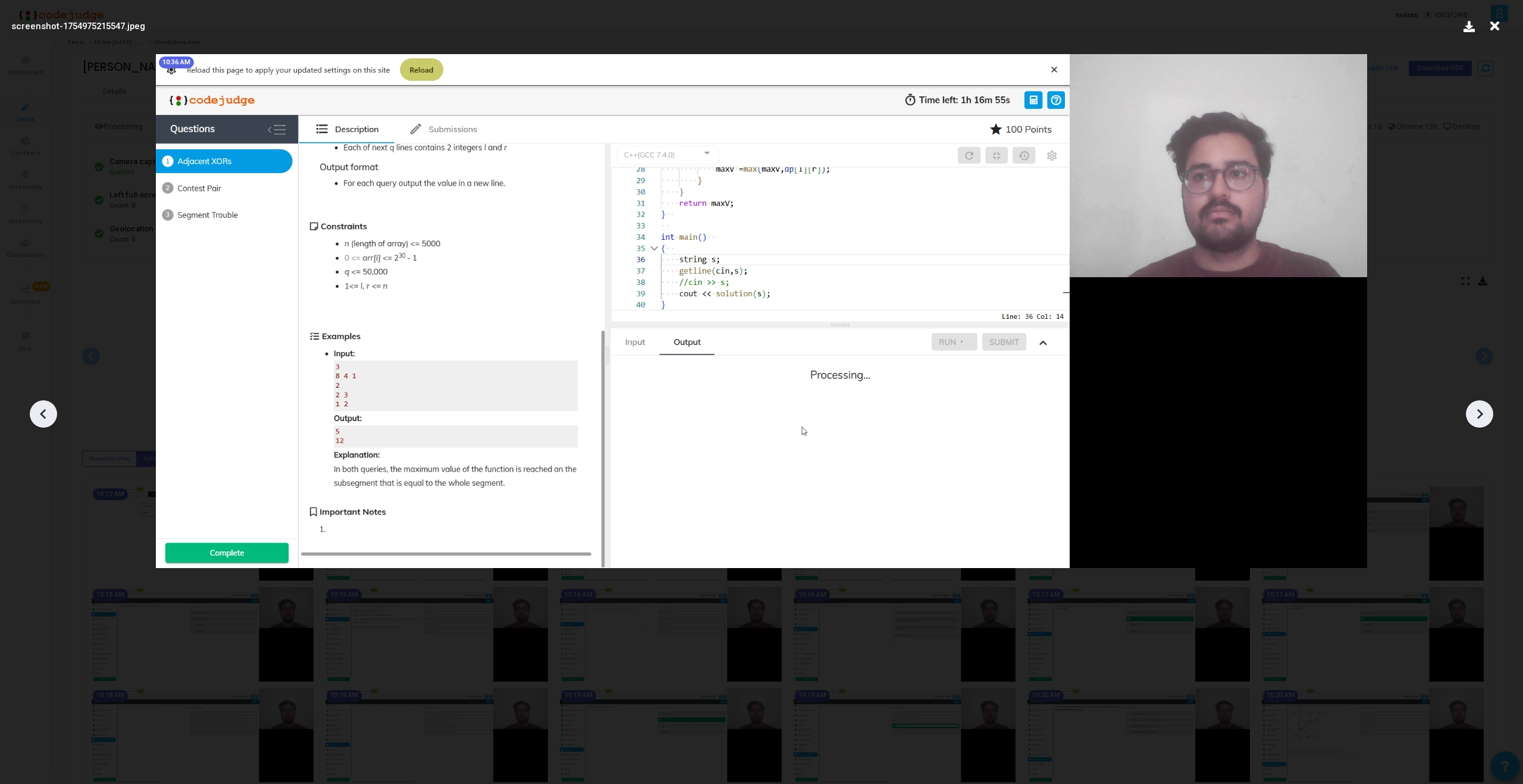
click at [1479, 412] on icon at bounding box center [1480, 414] width 6 height 10
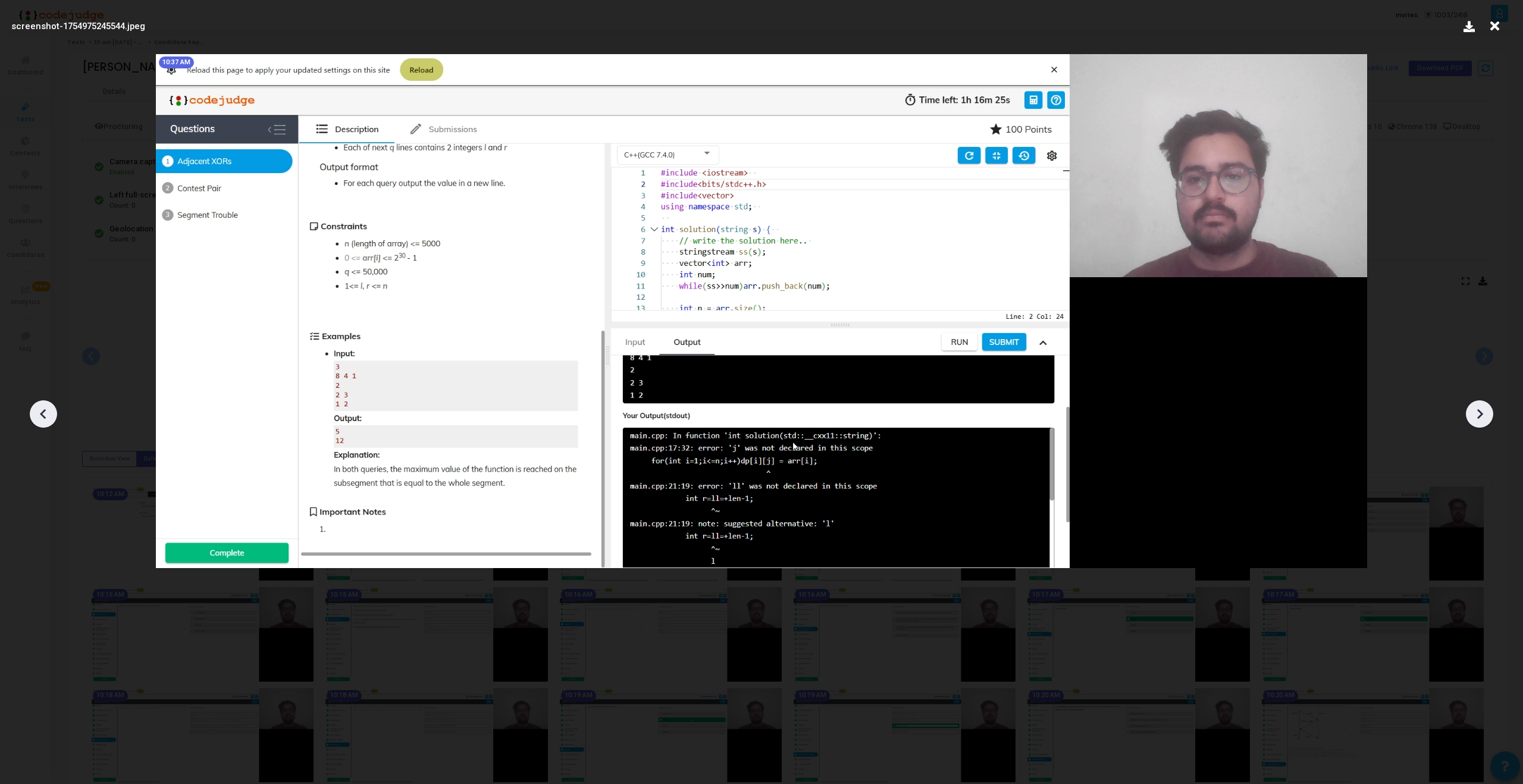
click at [1479, 412] on icon at bounding box center [1480, 414] width 6 height 10
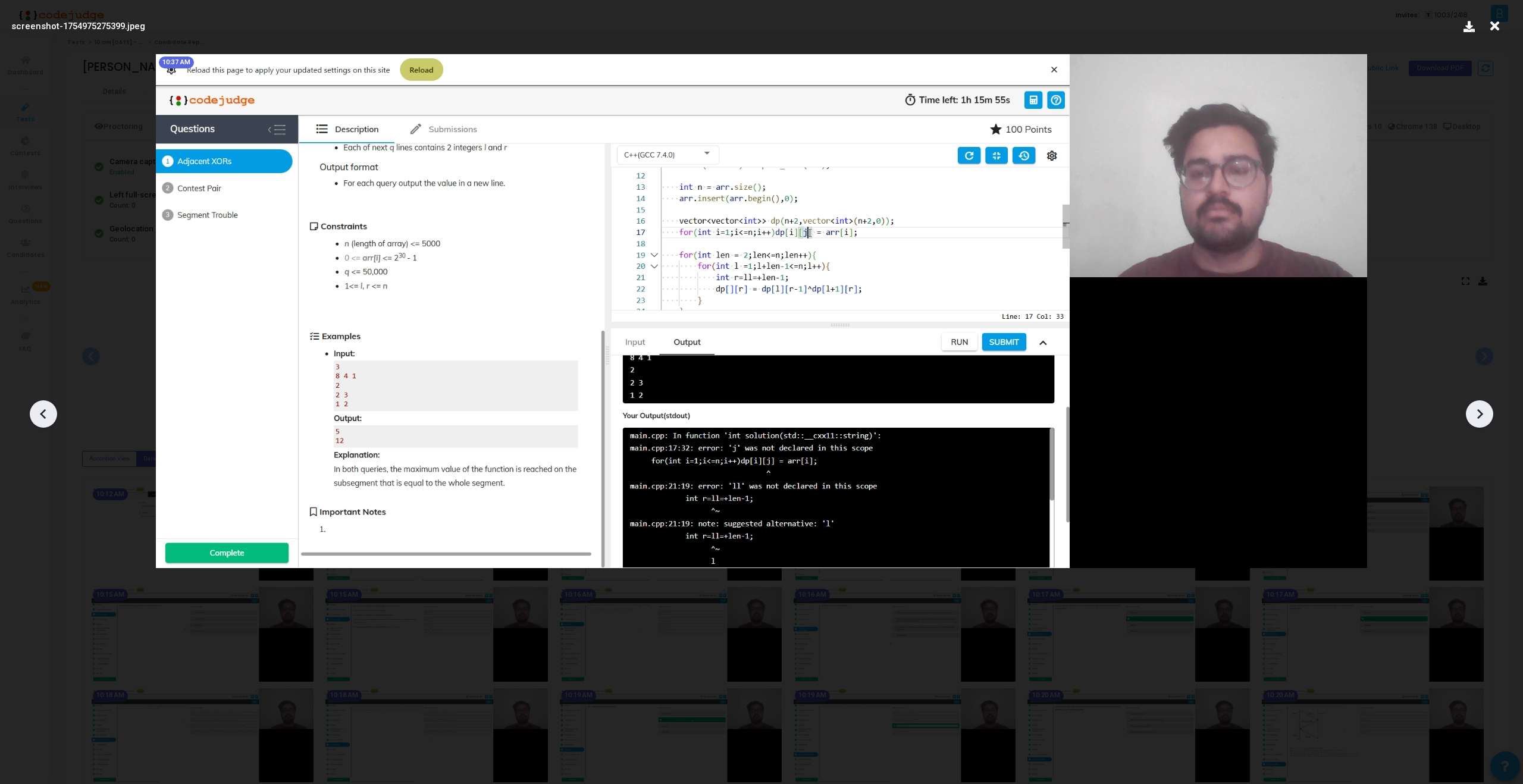
click at [1479, 412] on icon at bounding box center [1480, 414] width 6 height 10
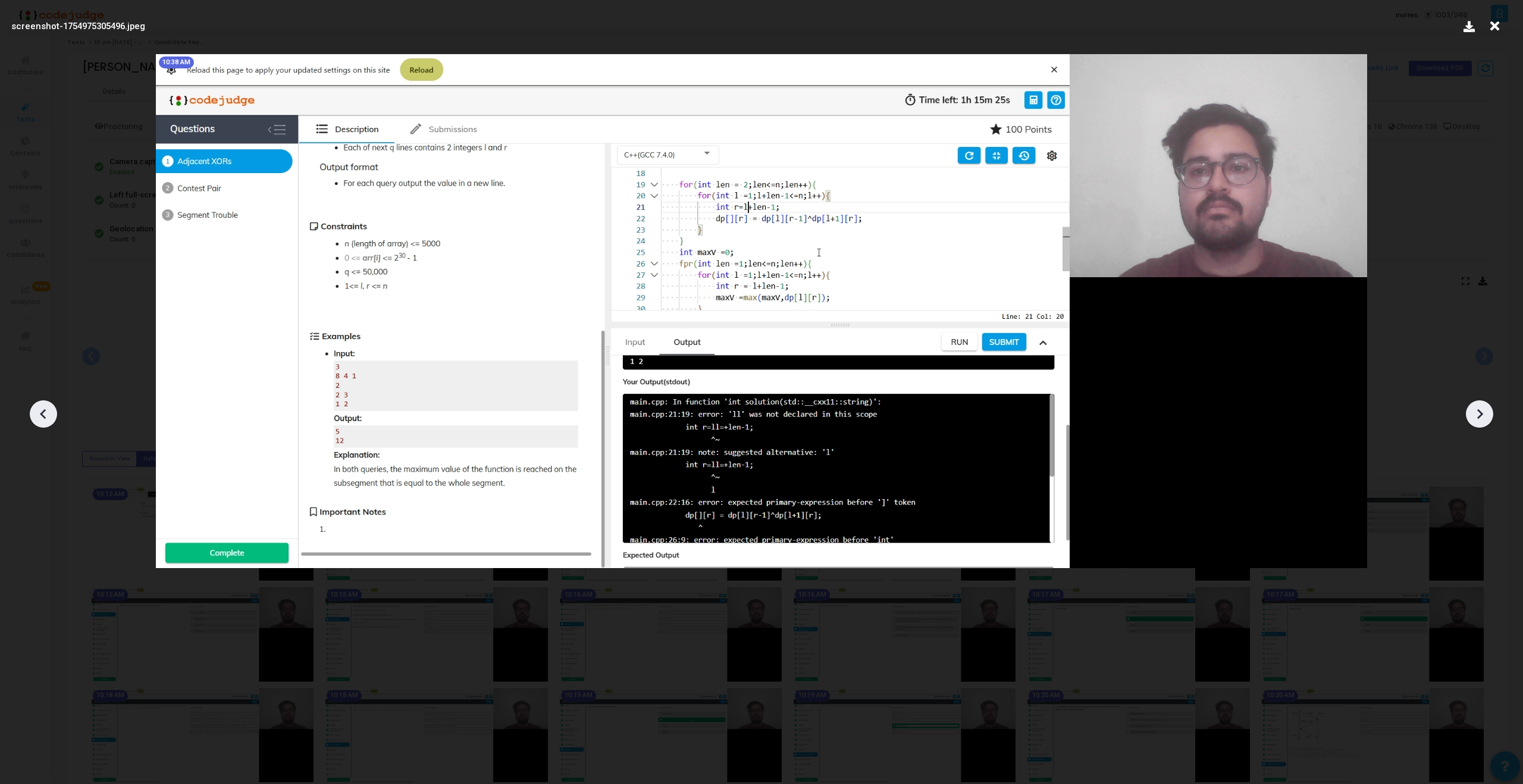
click at [1479, 412] on icon at bounding box center [1480, 414] width 6 height 10
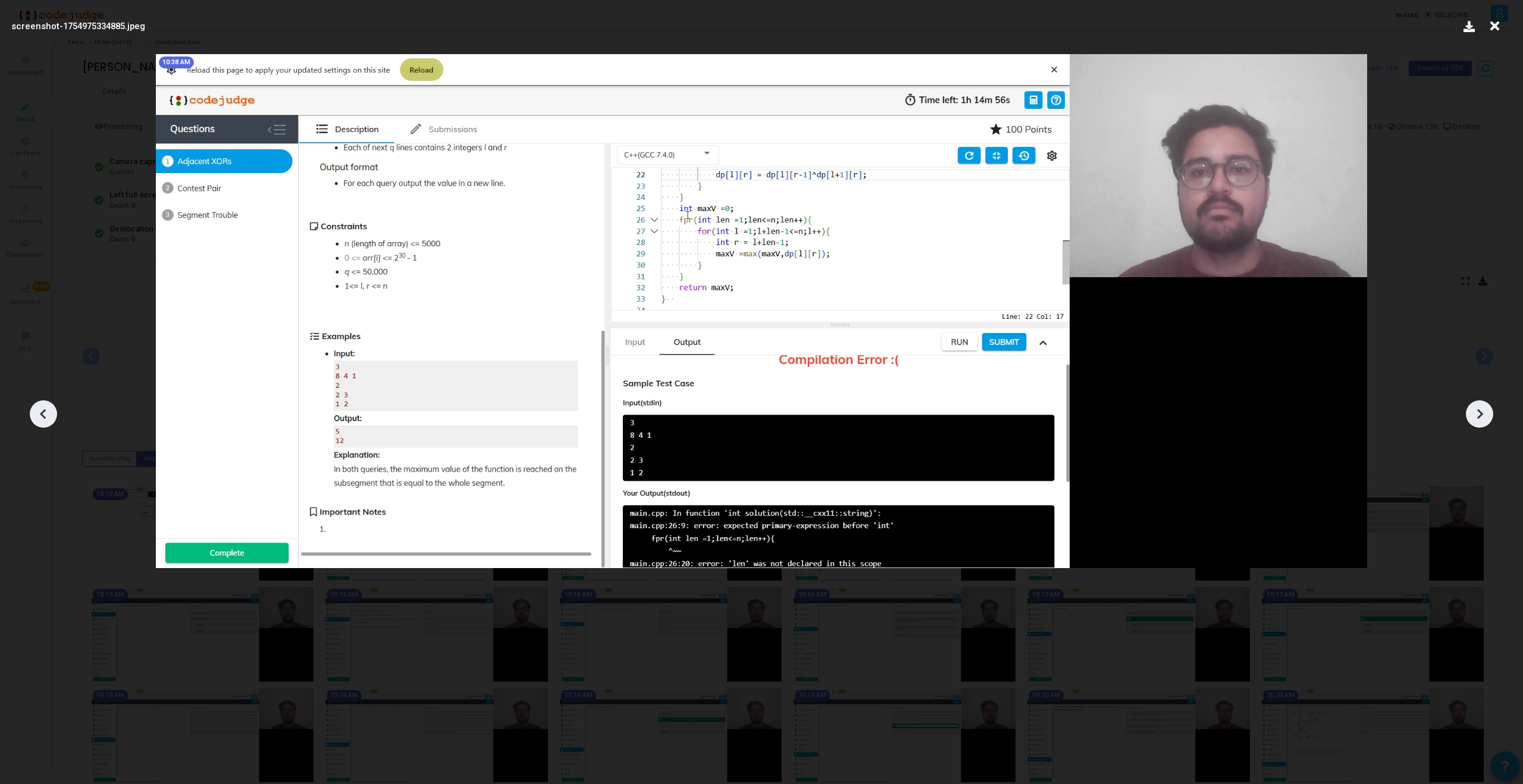
click at [1479, 412] on icon at bounding box center [1480, 414] width 6 height 10
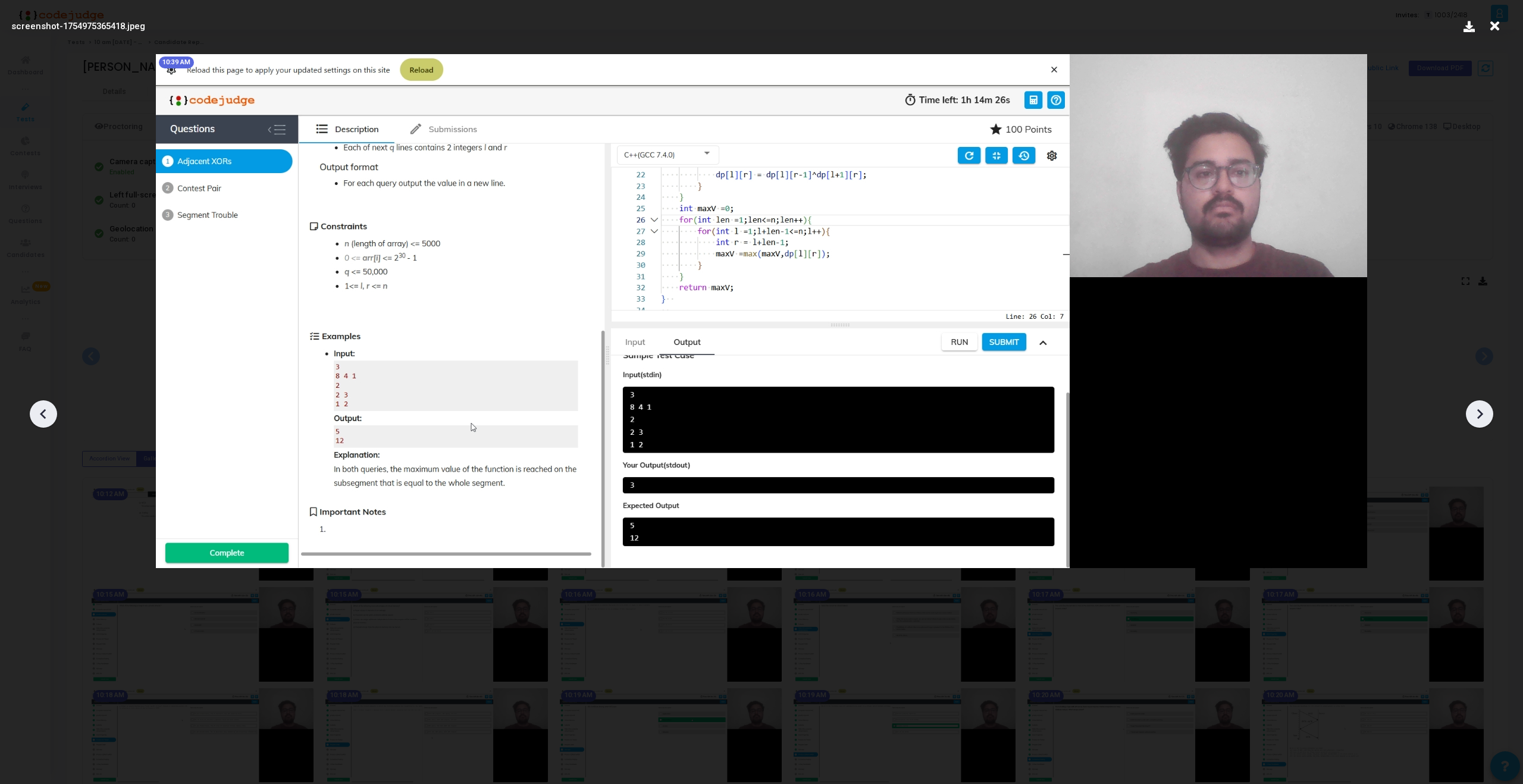
click at [1479, 412] on icon at bounding box center [1480, 414] width 6 height 10
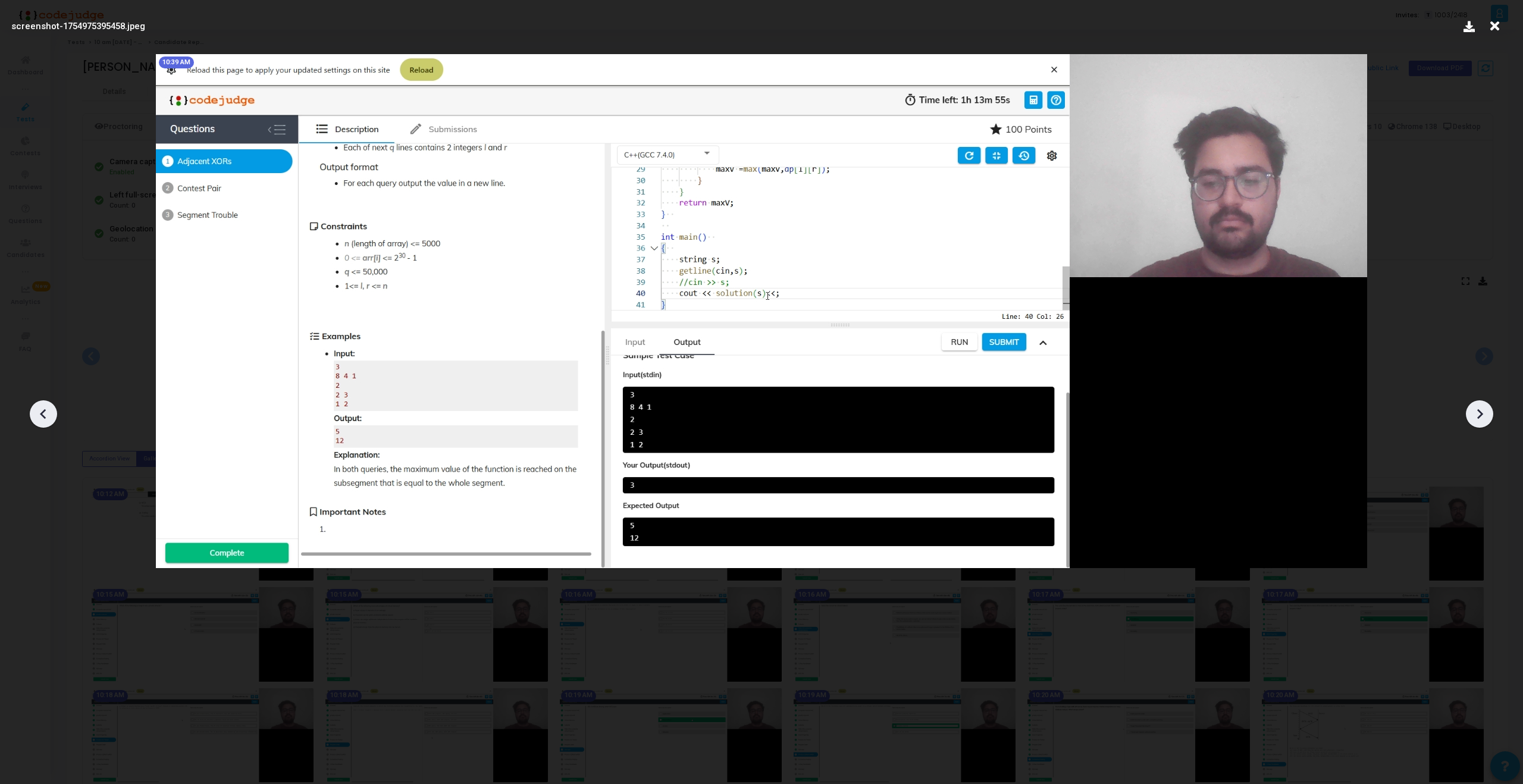
click at [1479, 412] on icon at bounding box center [1480, 414] width 6 height 10
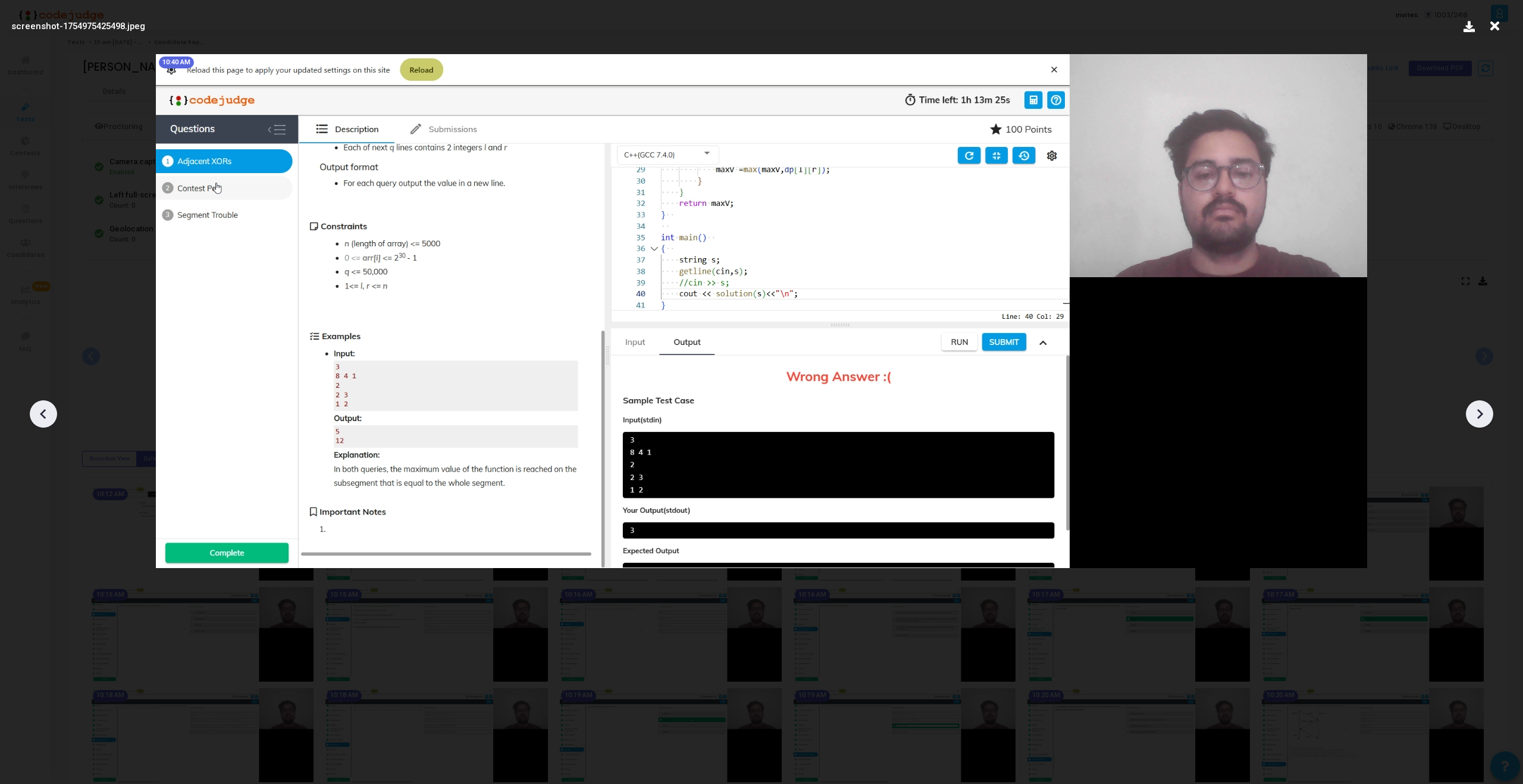
click at [1479, 412] on icon at bounding box center [1480, 414] width 6 height 10
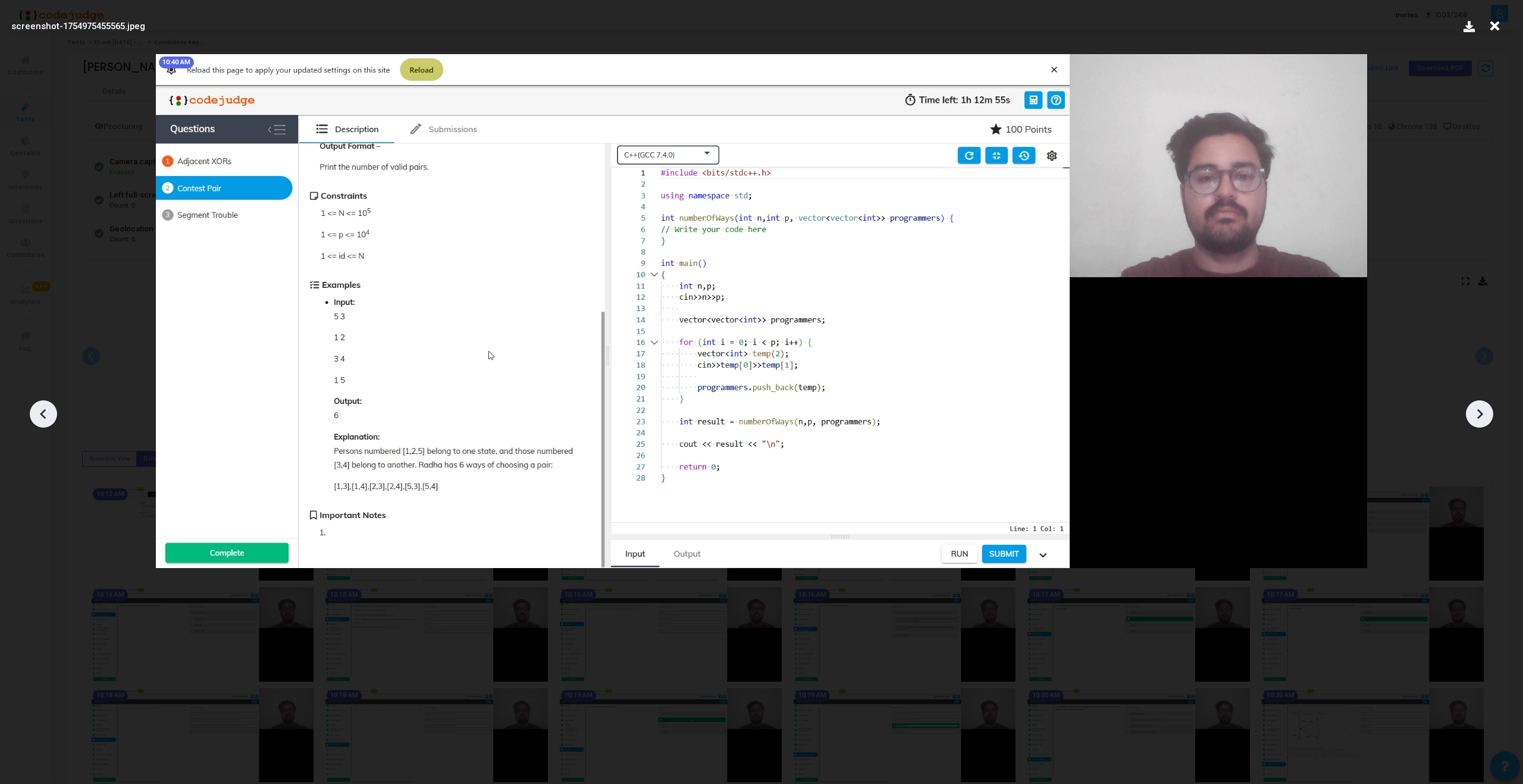
click at [1471, 410] on icon at bounding box center [1479, 414] width 18 height 18
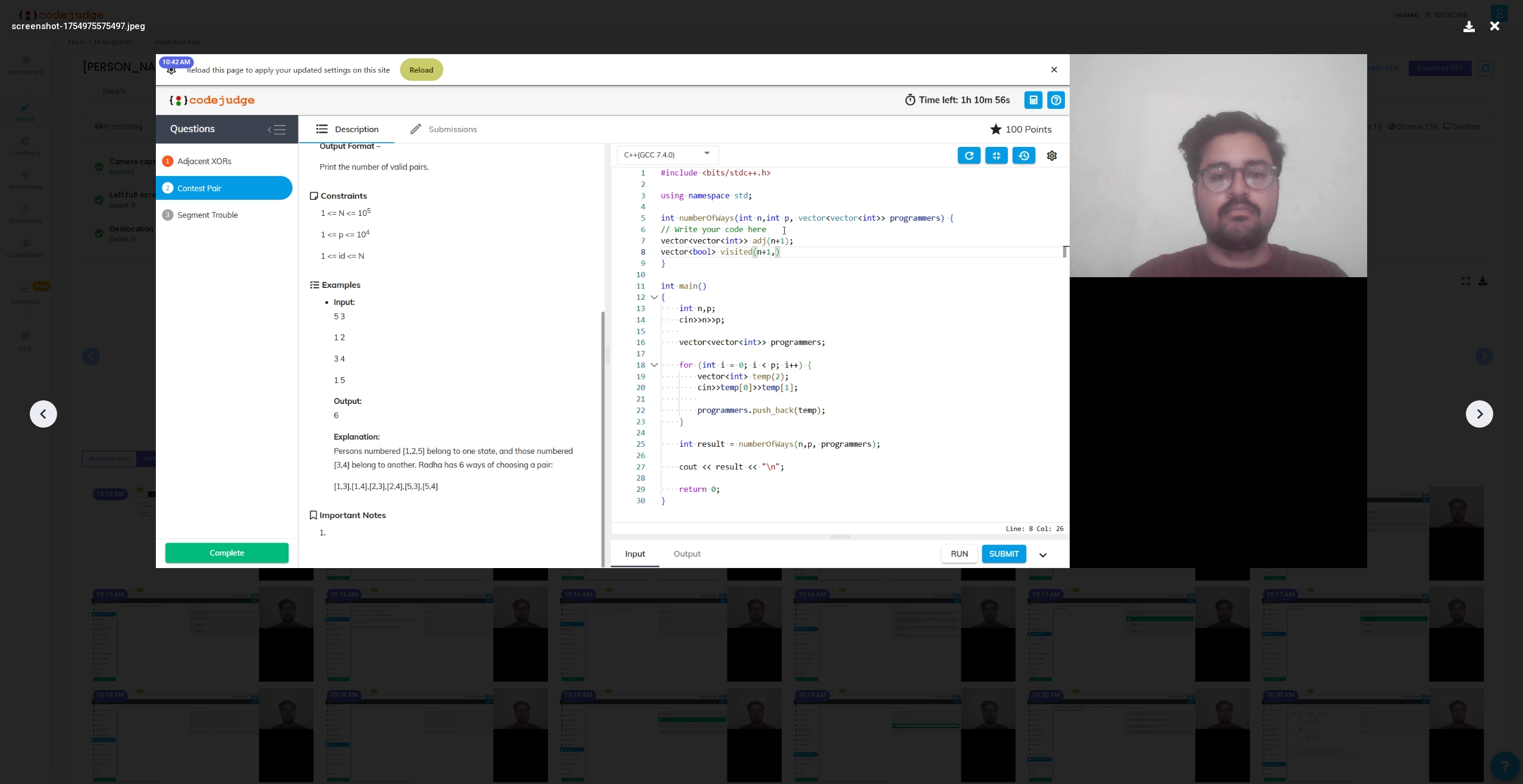
click at [1471, 410] on icon at bounding box center [1479, 414] width 18 height 18
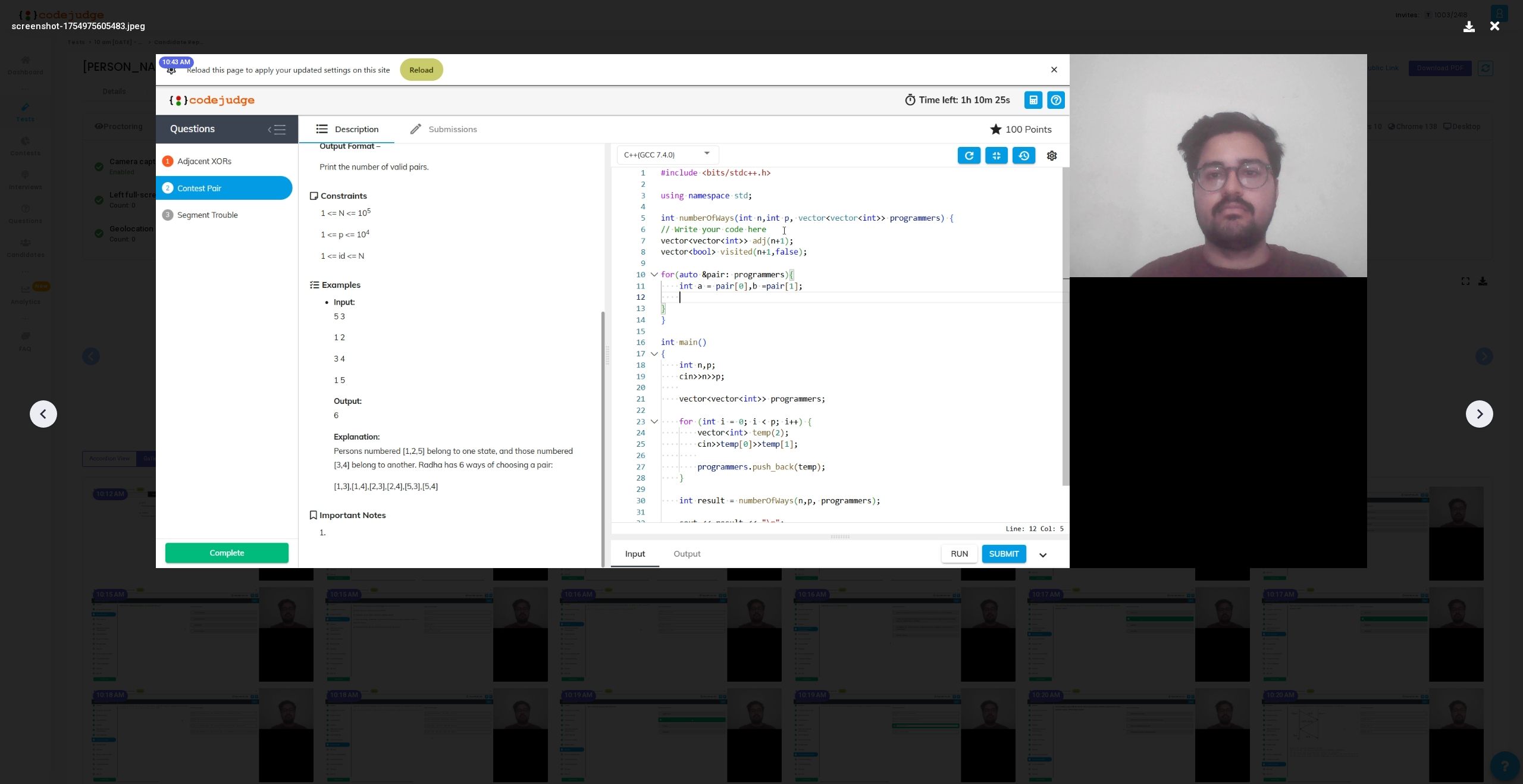
click at [1471, 410] on icon at bounding box center [1479, 414] width 18 height 18
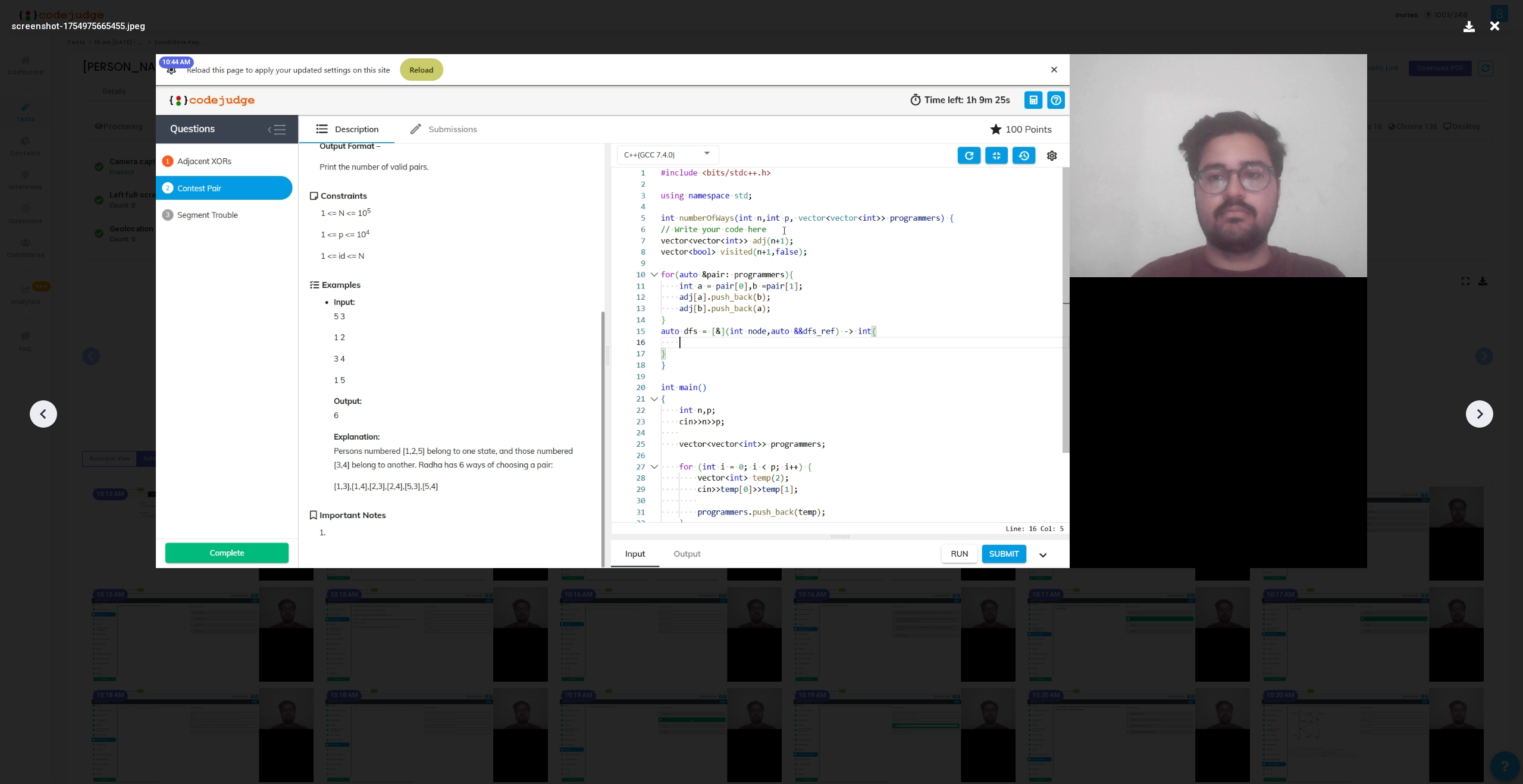
click at [1471, 410] on icon at bounding box center [1479, 414] width 18 height 18
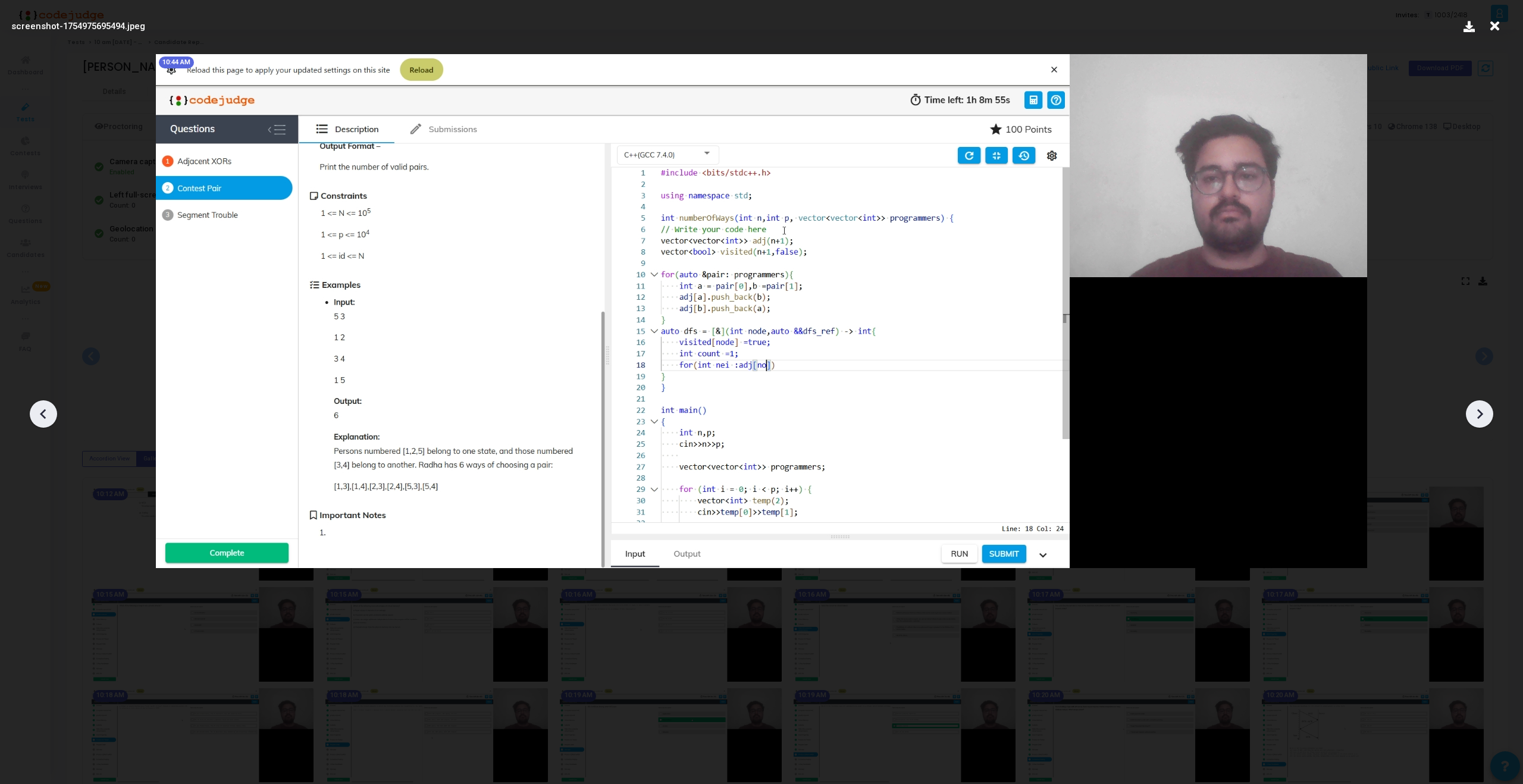
click at [1471, 410] on icon at bounding box center [1479, 414] width 18 height 18
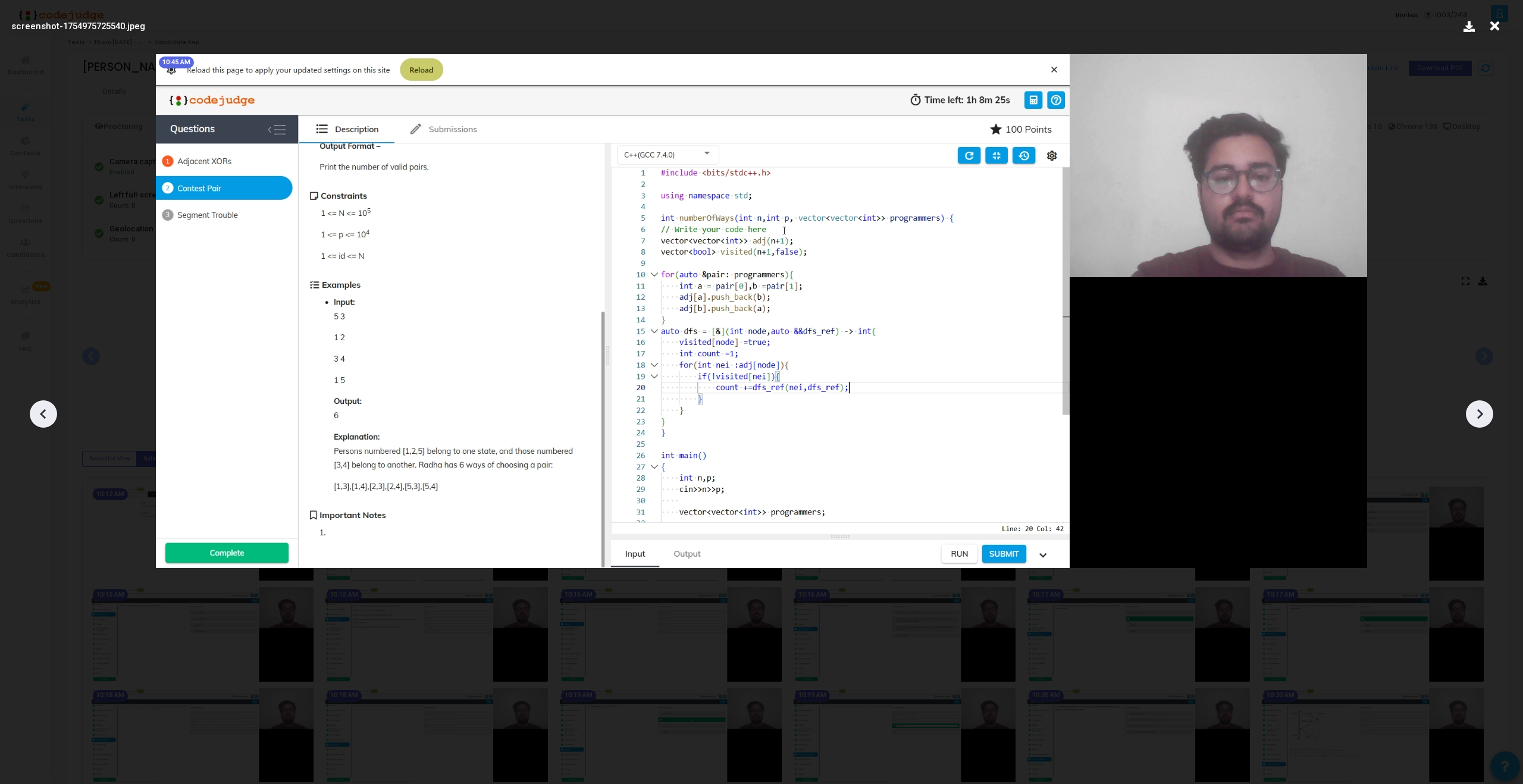
click at [1471, 410] on icon at bounding box center [1479, 414] width 18 height 18
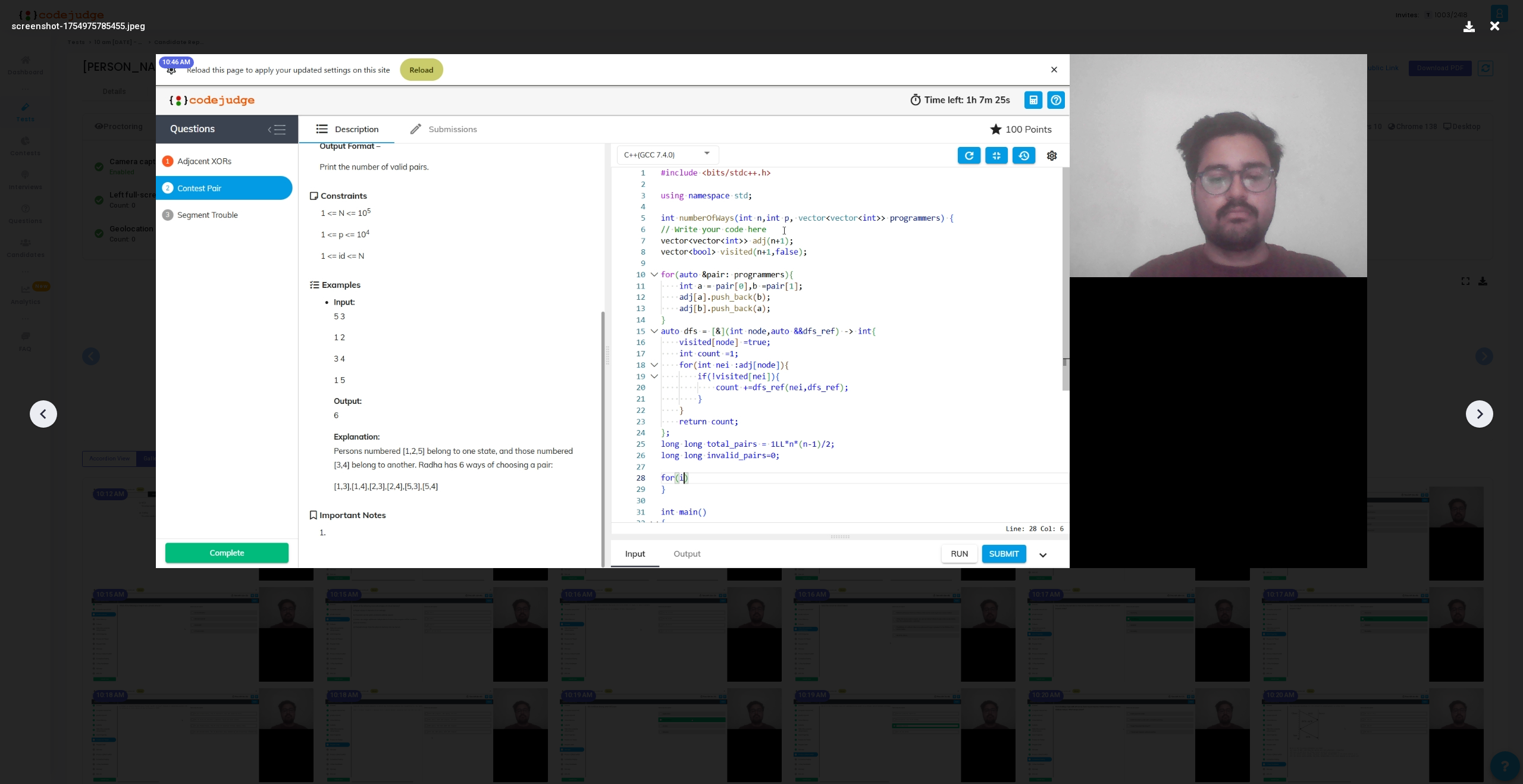
click at [1471, 410] on icon at bounding box center [1479, 414] width 18 height 18
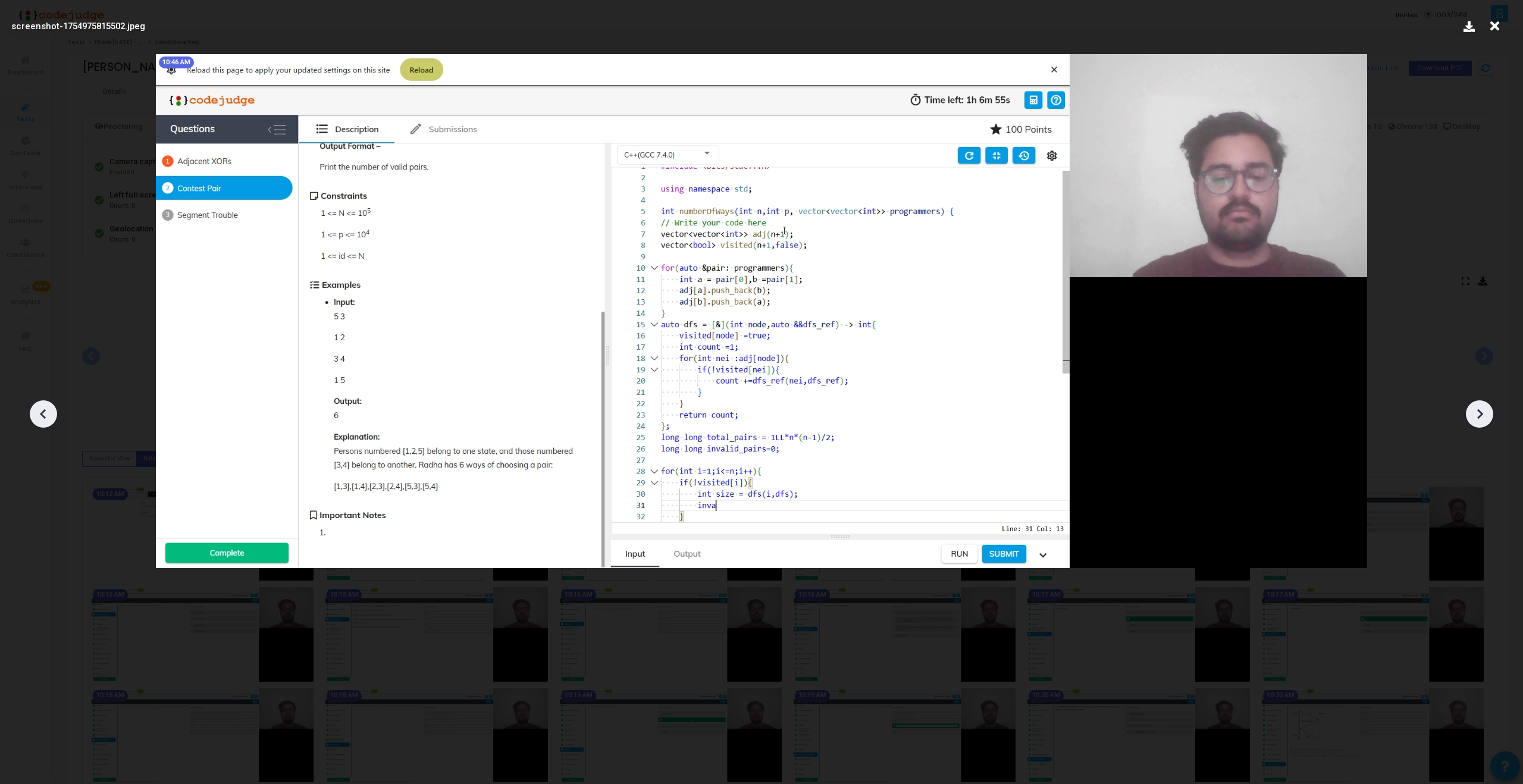
click at [1479, 425] on div at bounding box center [1479, 414] width 27 height 27
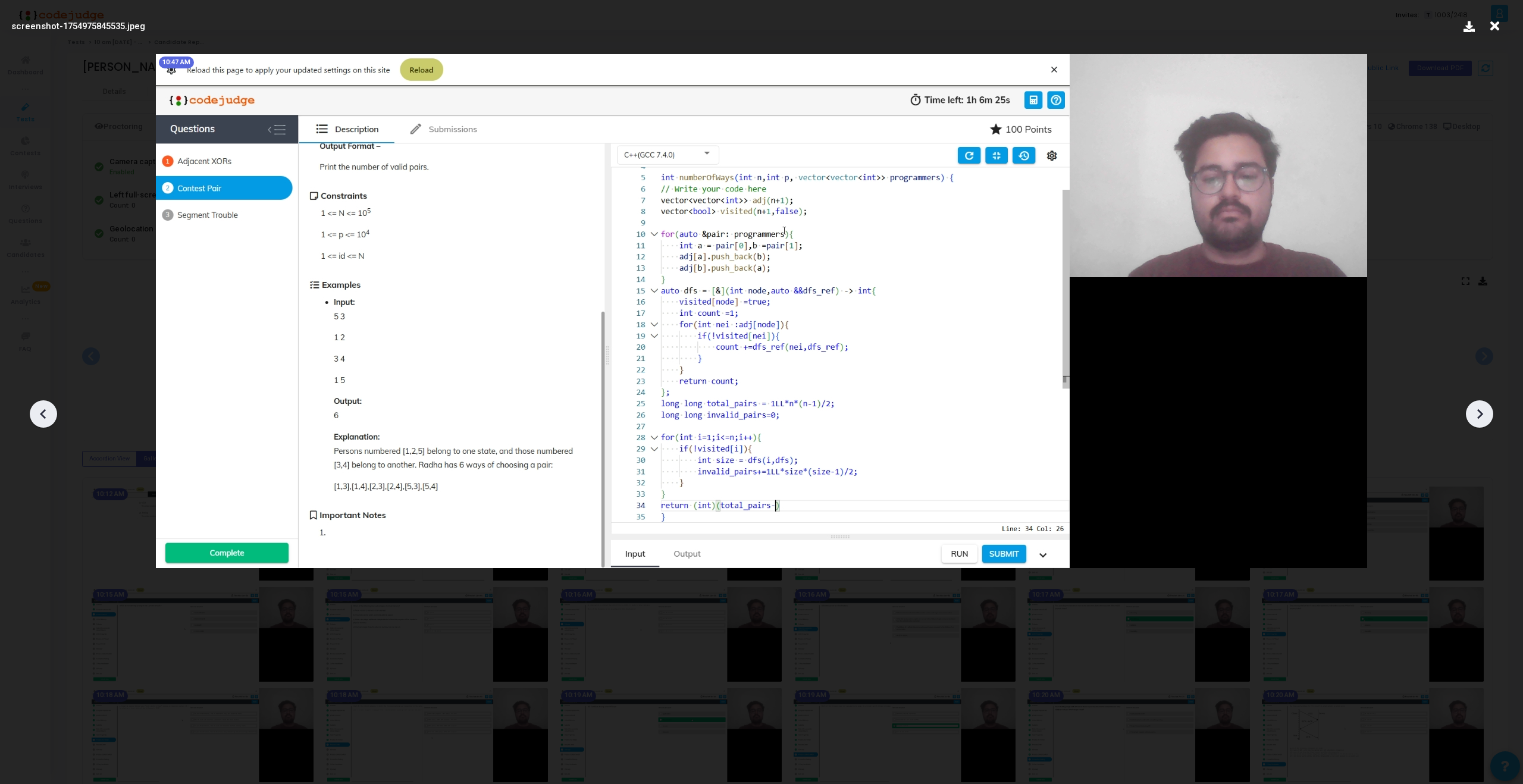
click at [1479, 425] on div at bounding box center [1479, 414] width 27 height 27
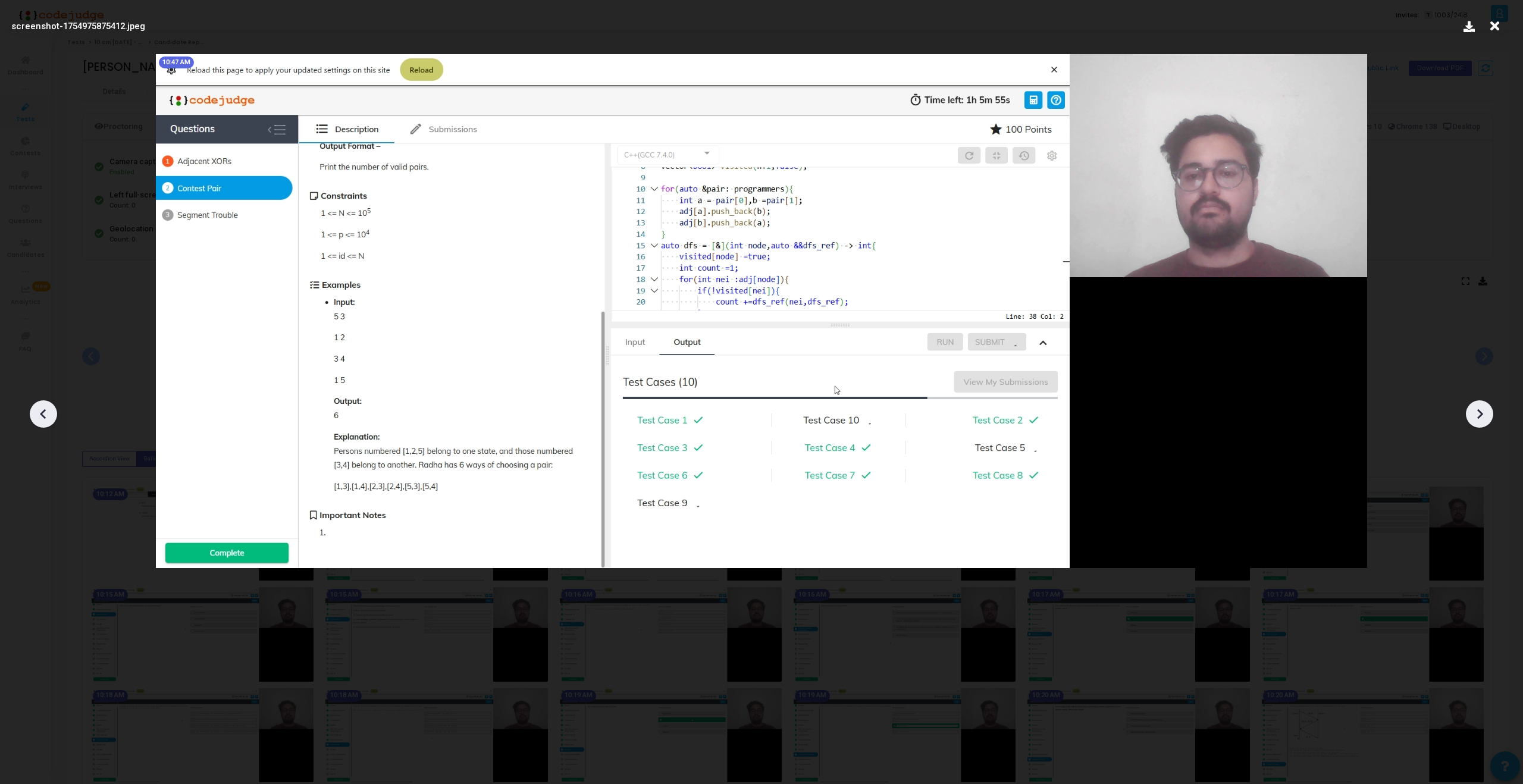
click at [1479, 425] on div at bounding box center [1479, 414] width 27 height 27
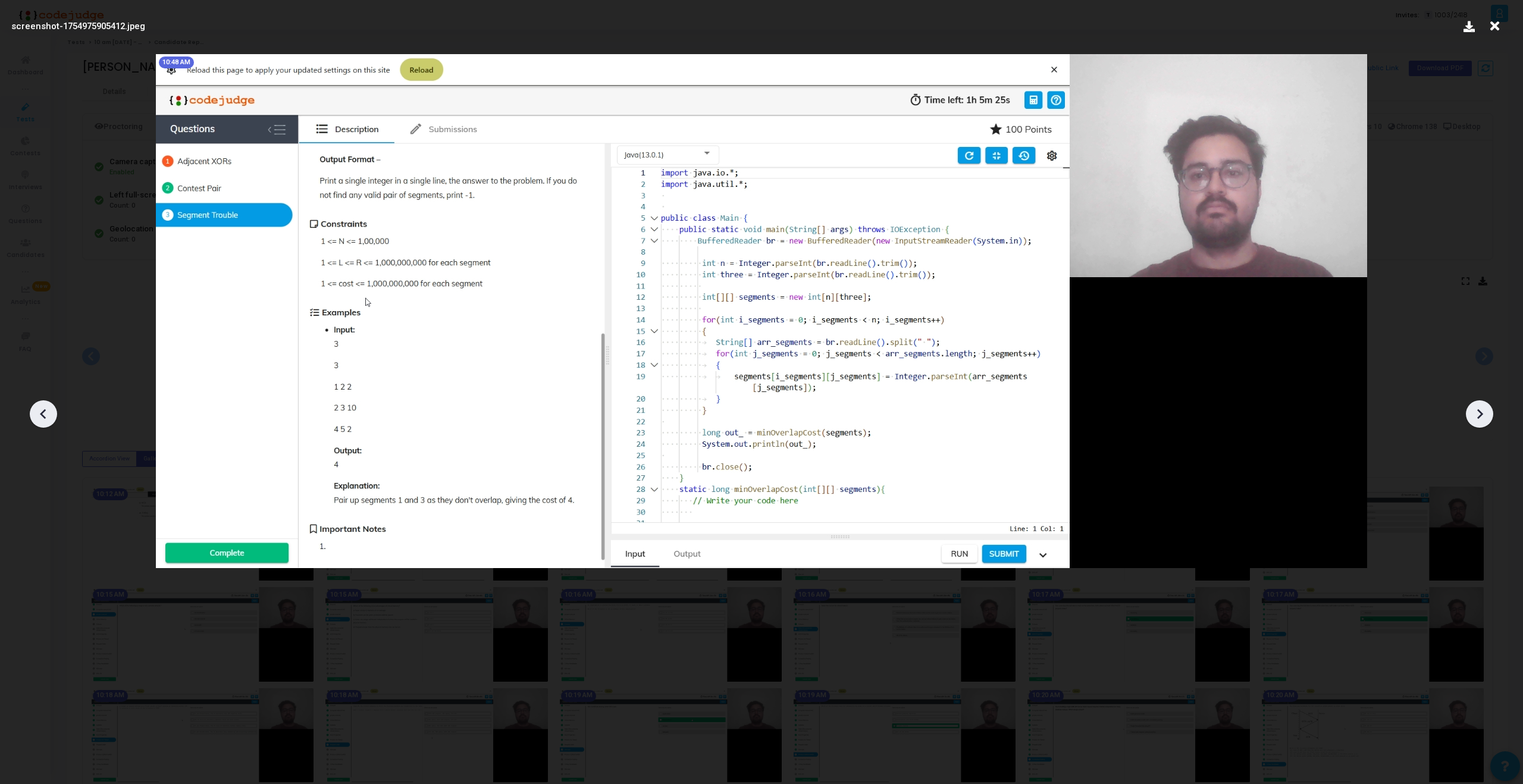
click at [1479, 425] on div at bounding box center [1479, 414] width 27 height 27
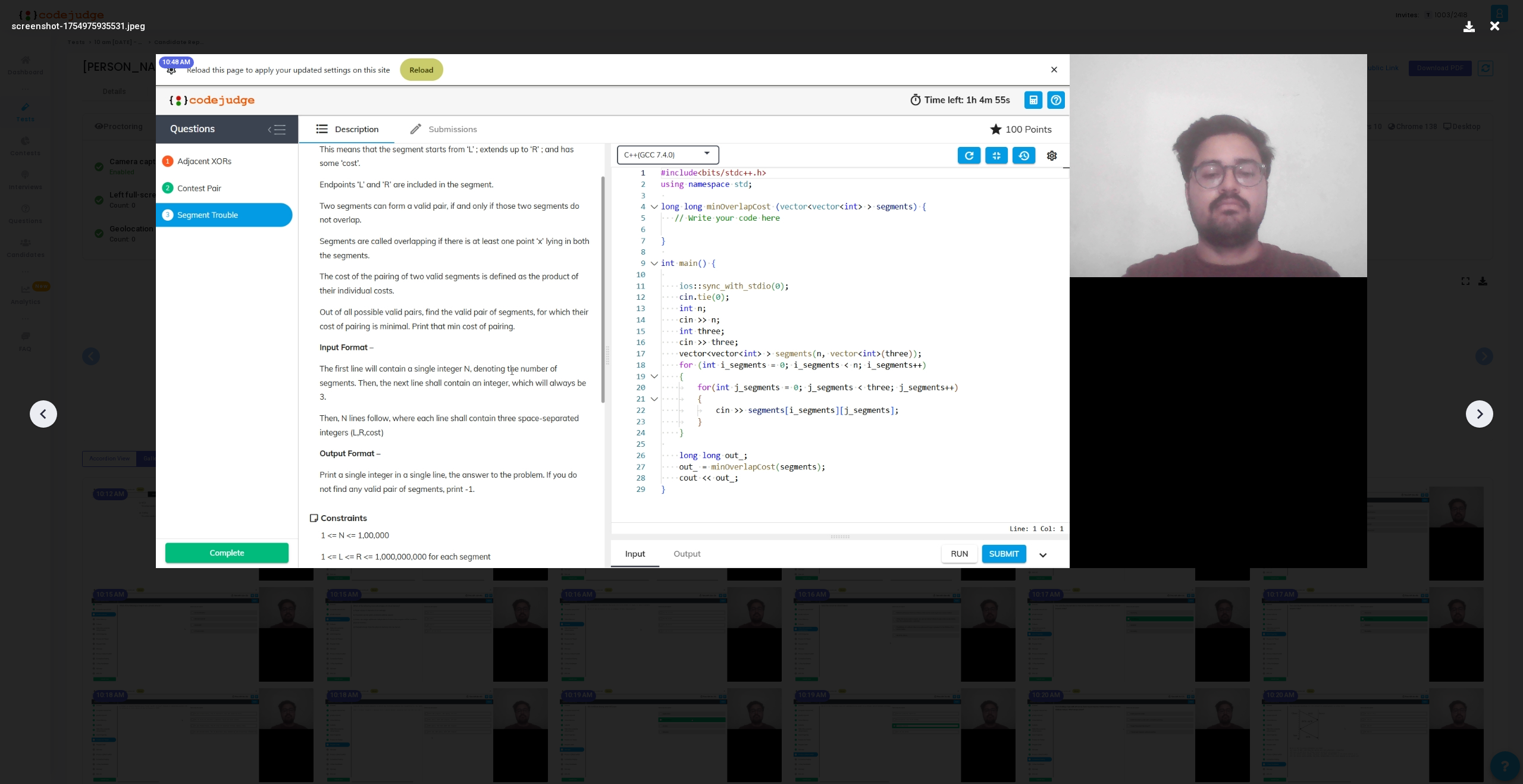
click at [1479, 425] on div at bounding box center [1479, 414] width 27 height 27
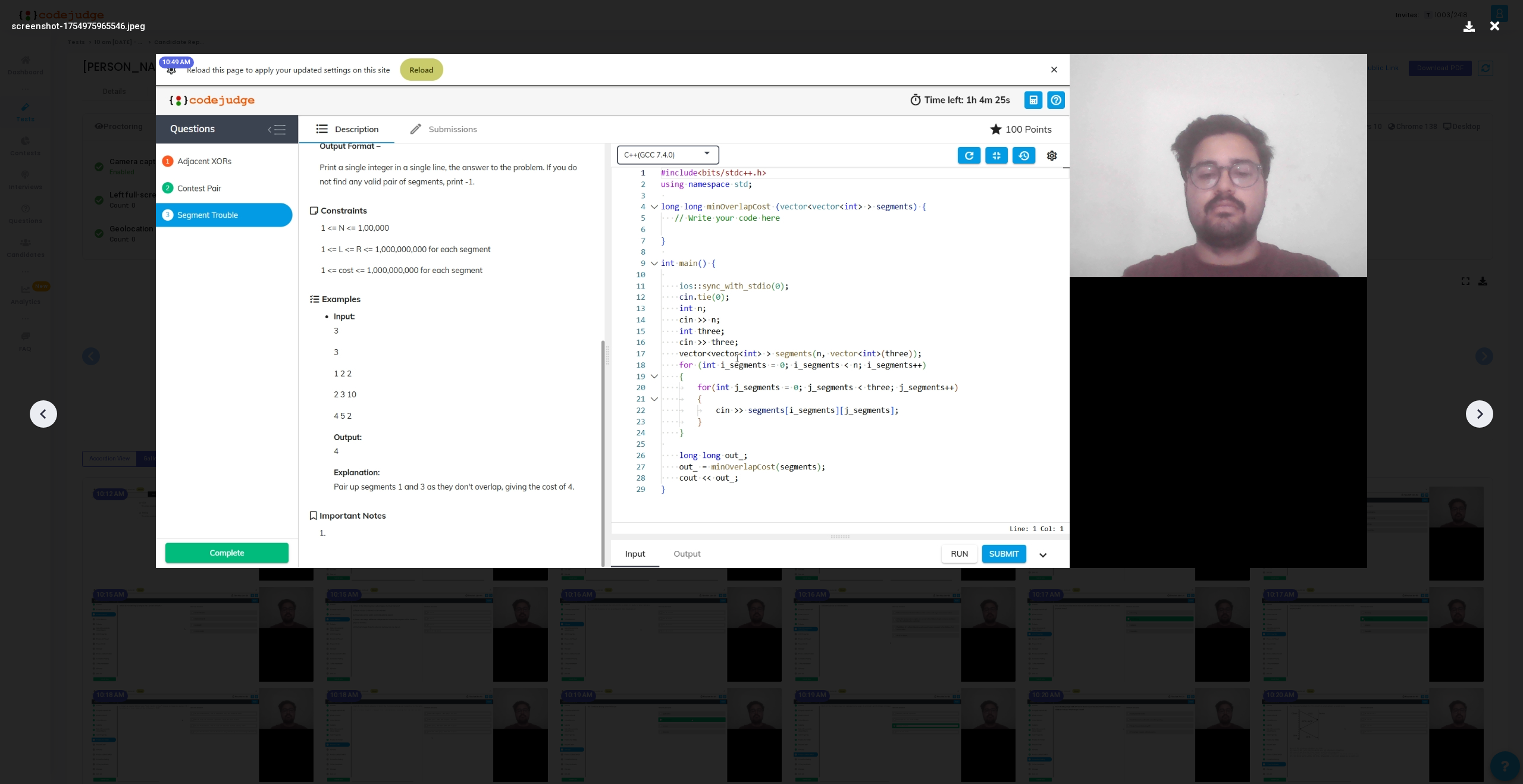
click at [1479, 425] on div at bounding box center [1479, 414] width 27 height 27
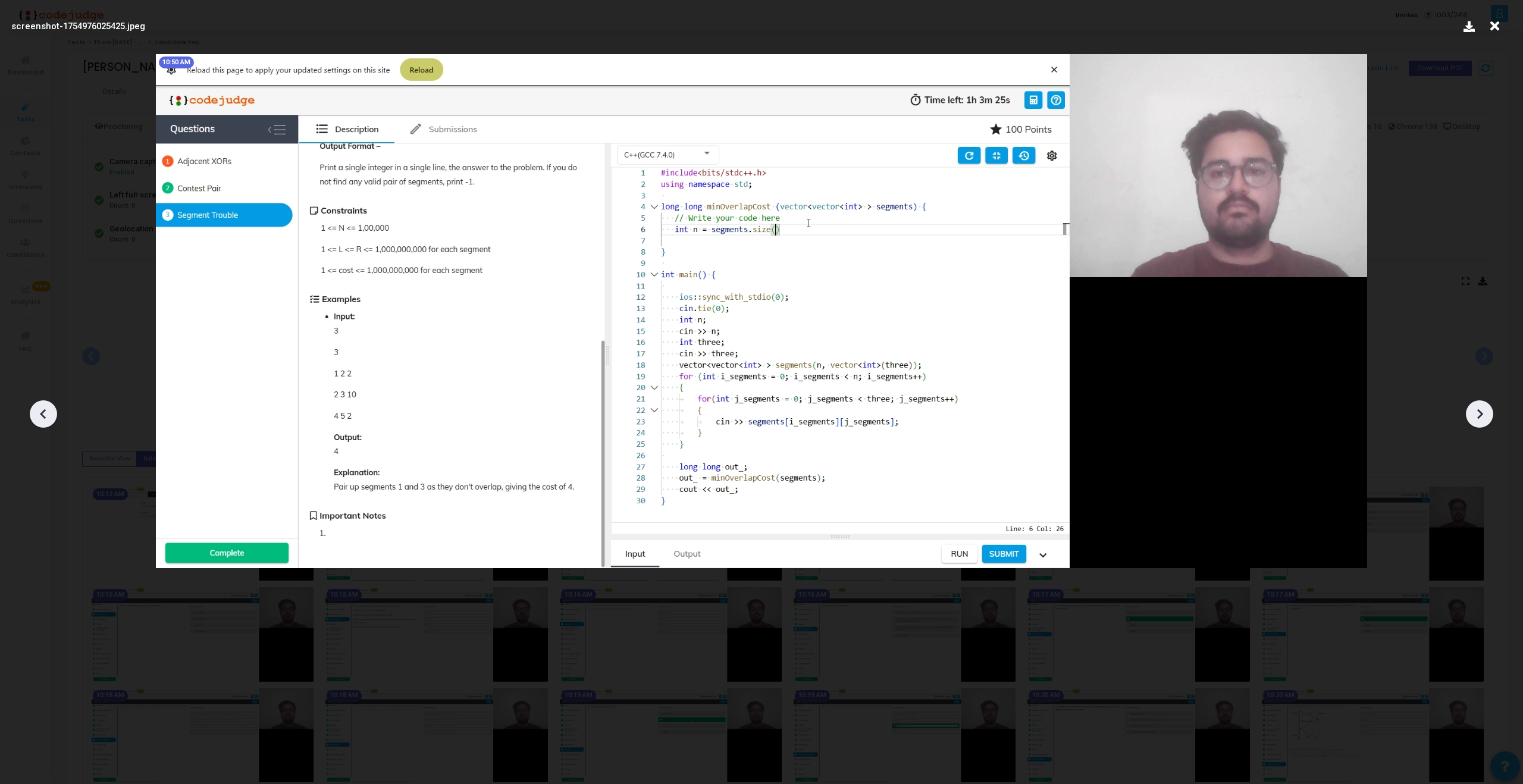
click at [1479, 425] on div at bounding box center [1479, 414] width 27 height 27
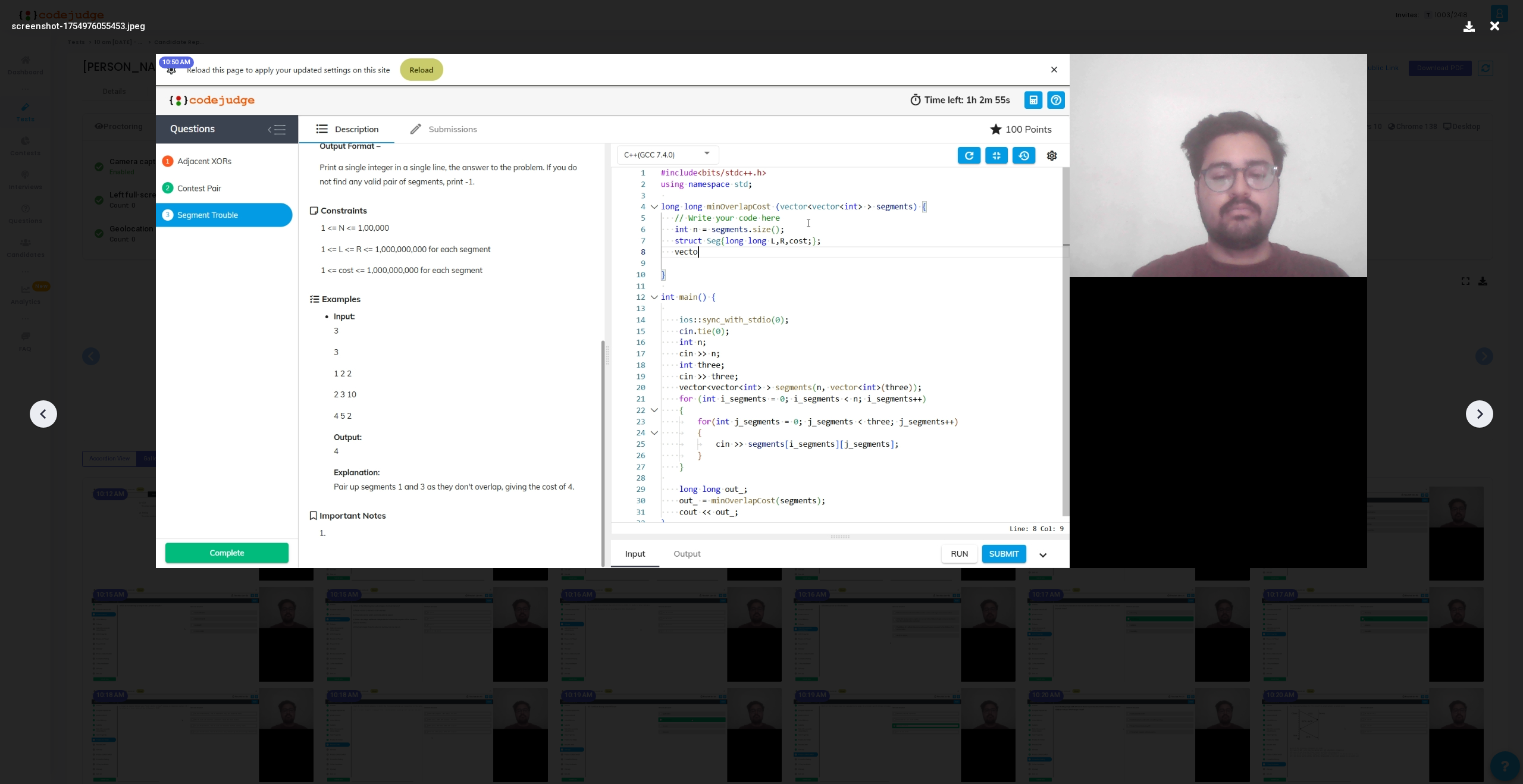
click at [1479, 425] on div at bounding box center [1479, 414] width 27 height 27
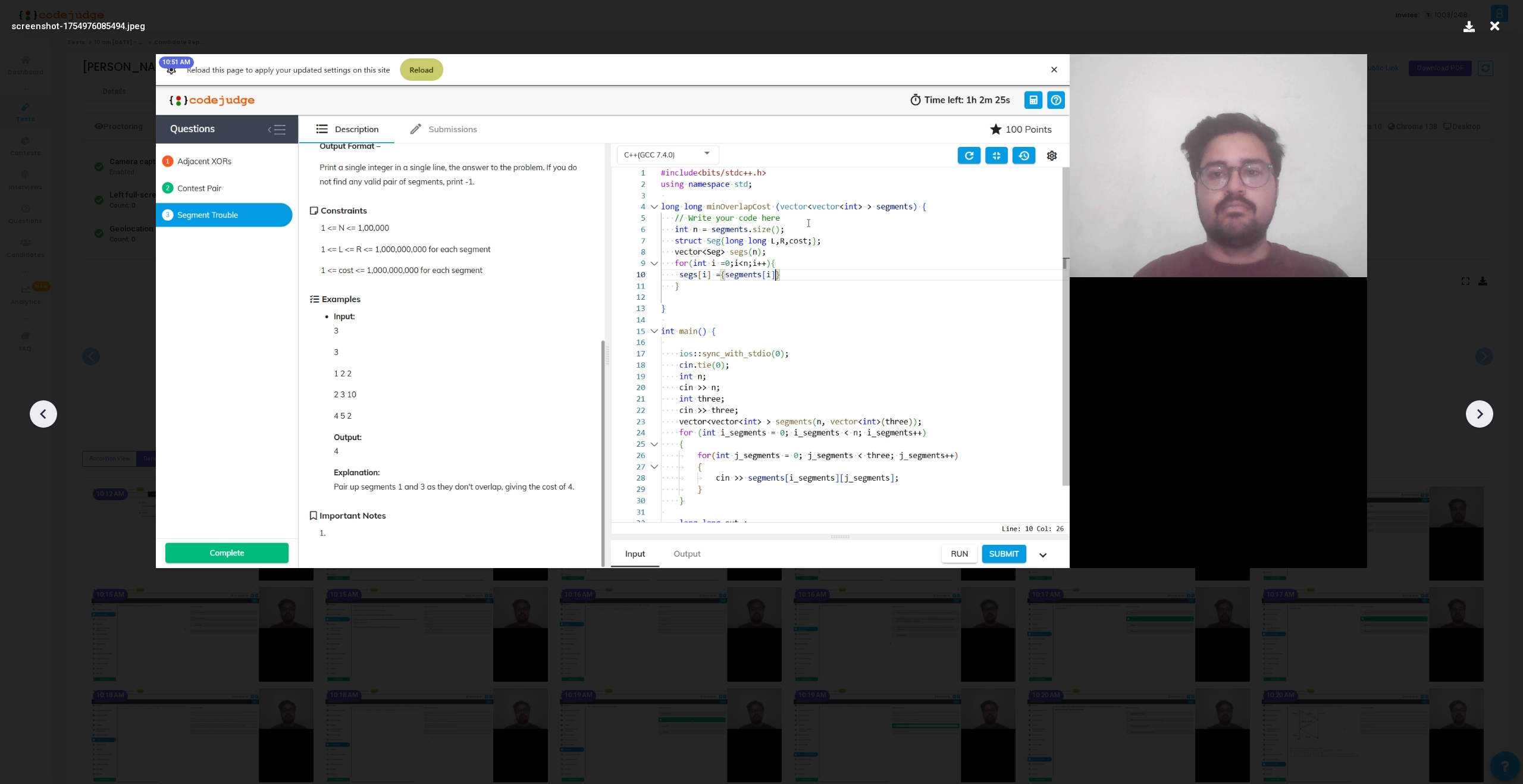
click at [1479, 425] on div at bounding box center [1479, 414] width 27 height 27
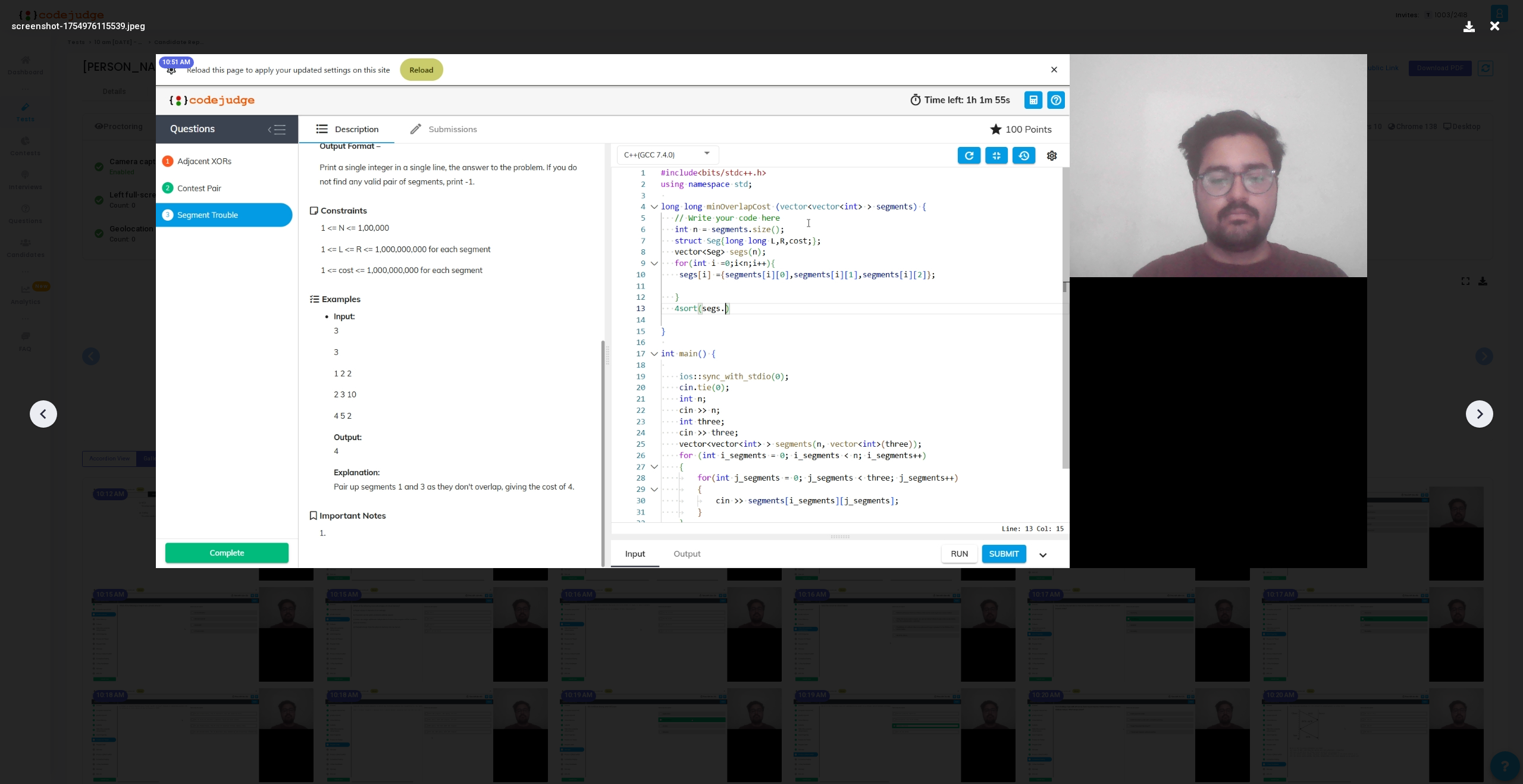
click at [1479, 425] on div at bounding box center [1479, 414] width 27 height 27
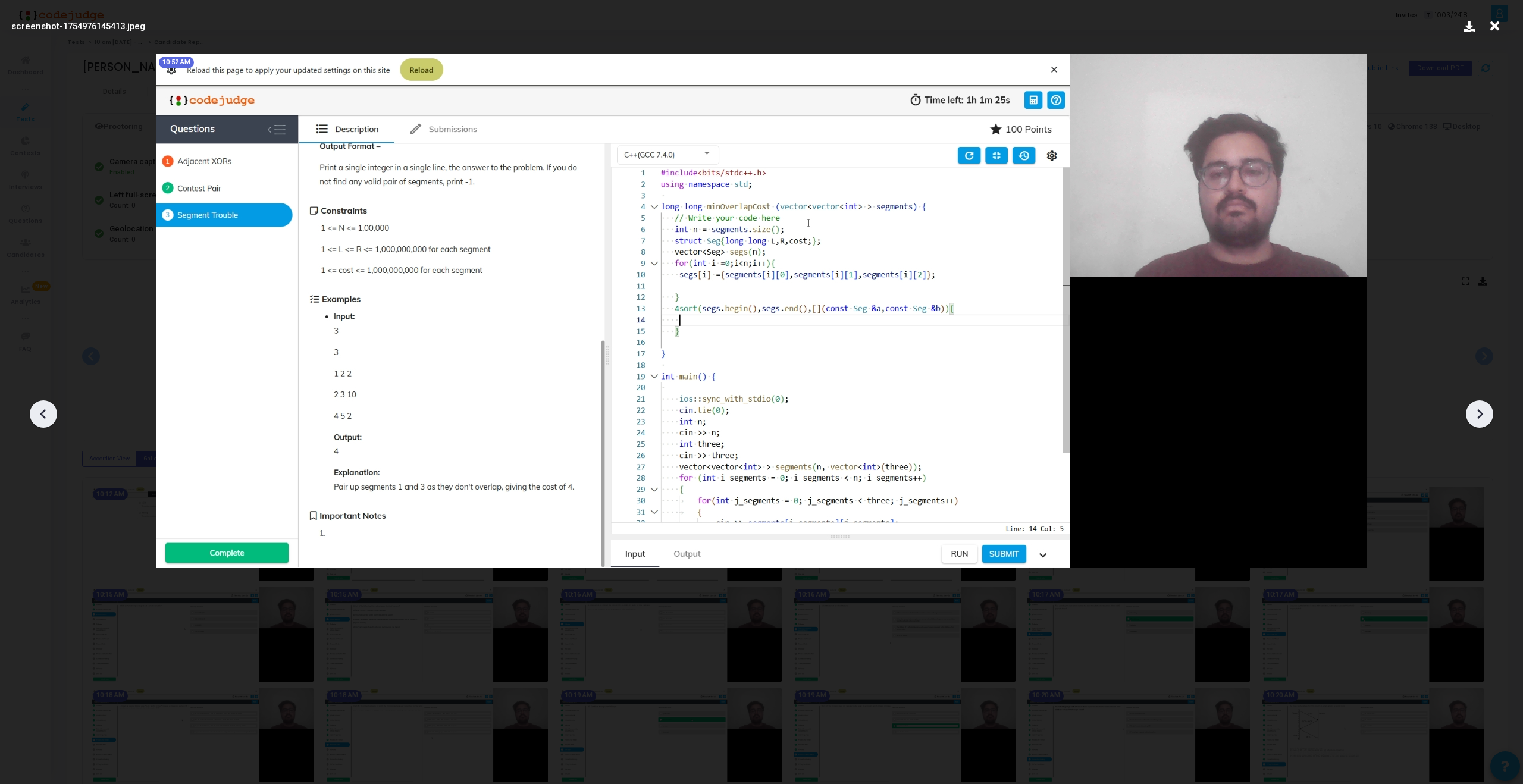
click at [1479, 425] on div at bounding box center [1479, 414] width 27 height 27
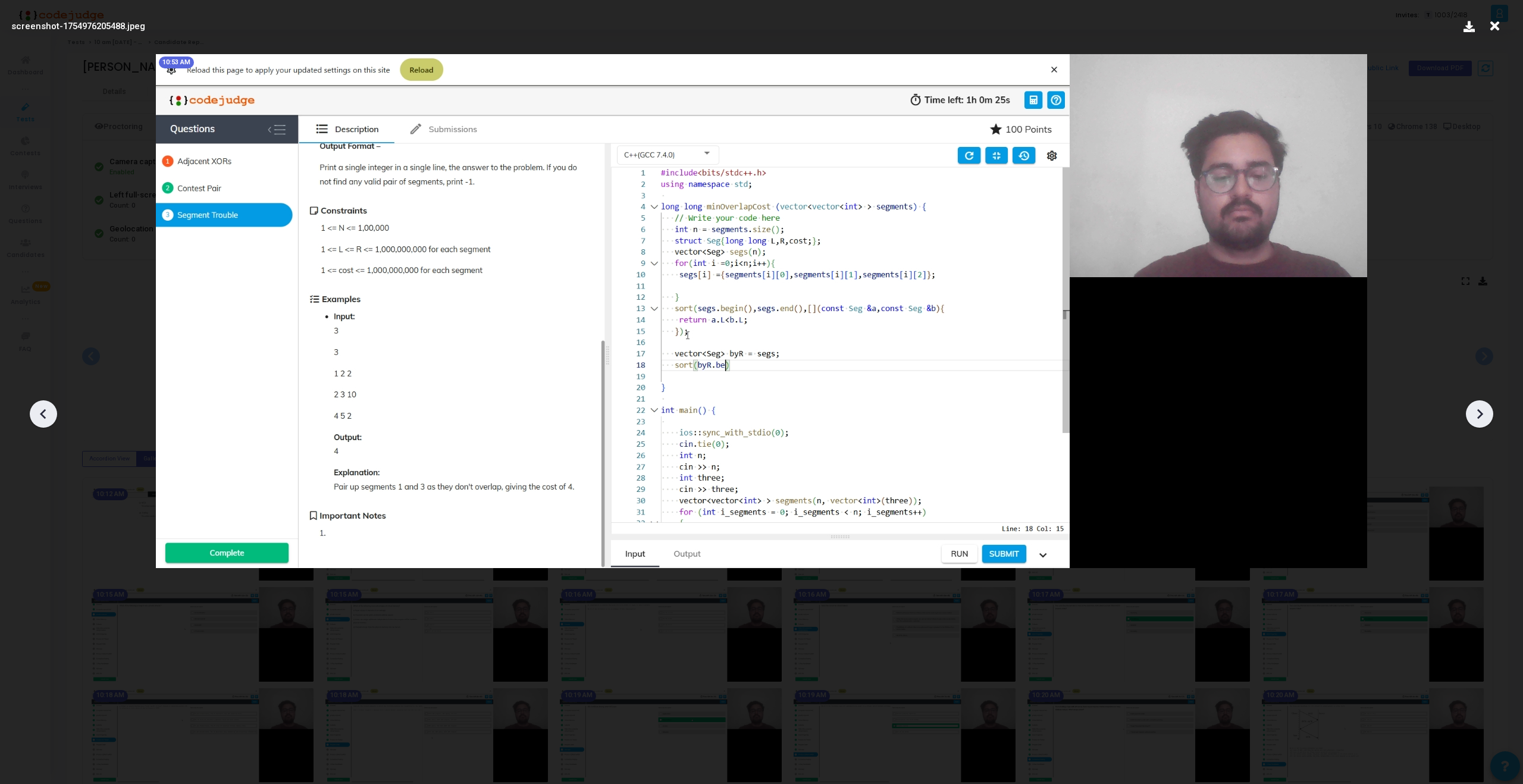
click at [1479, 425] on div at bounding box center [1479, 414] width 27 height 27
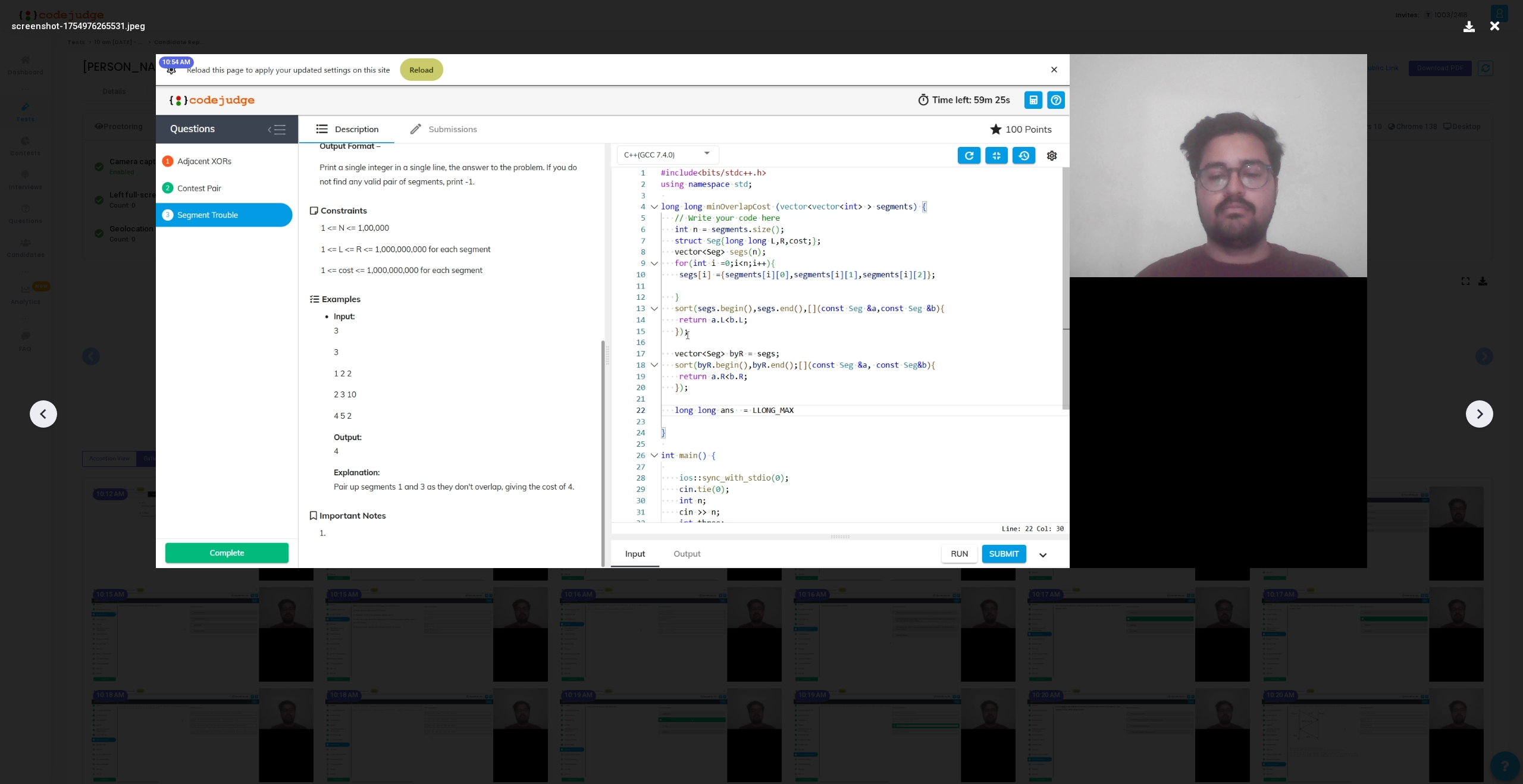
click at [1479, 425] on div at bounding box center [1479, 414] width 27 height 27
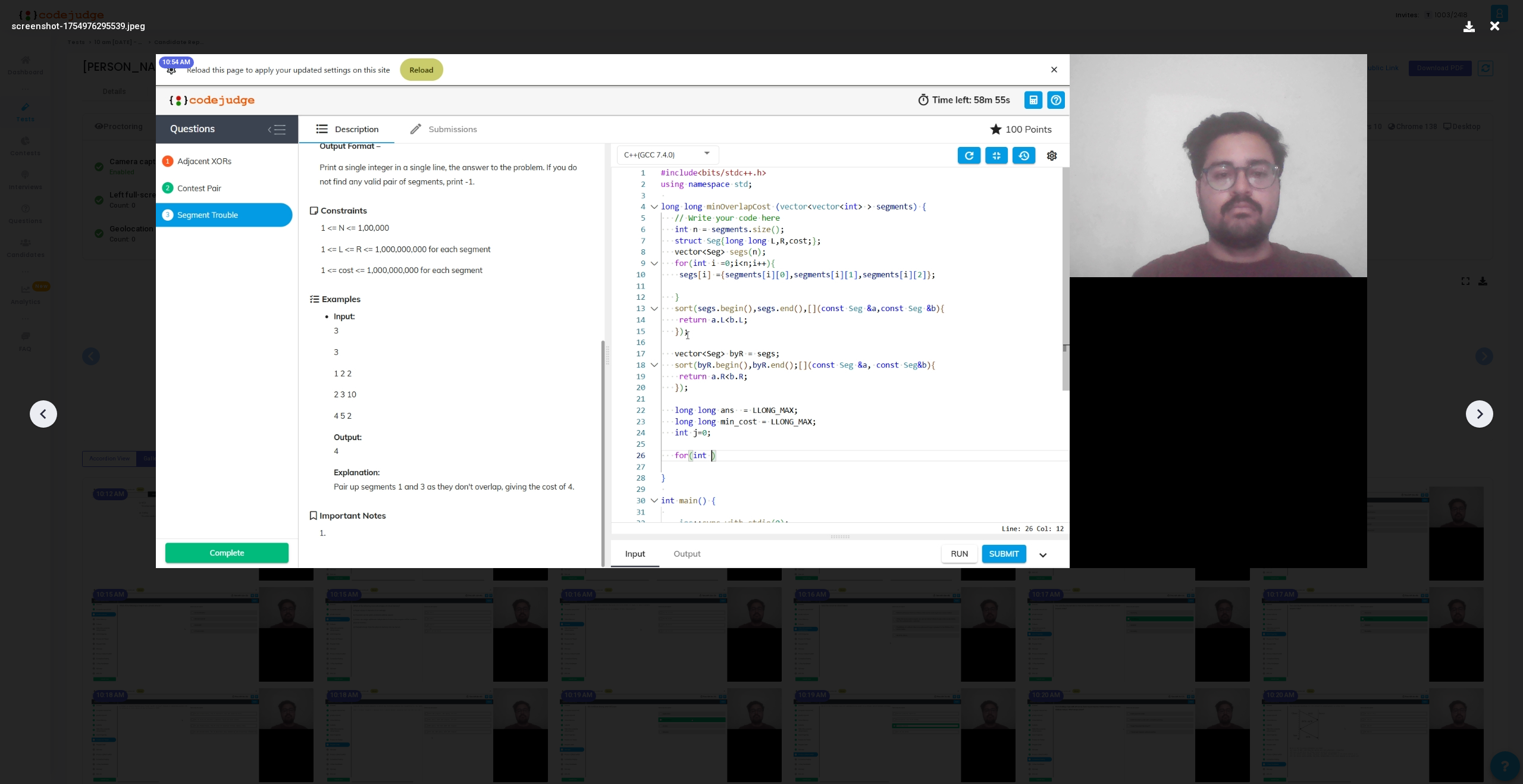
click at [1479, 425] on div at bounding box center [1479, 414] width 27 height 27
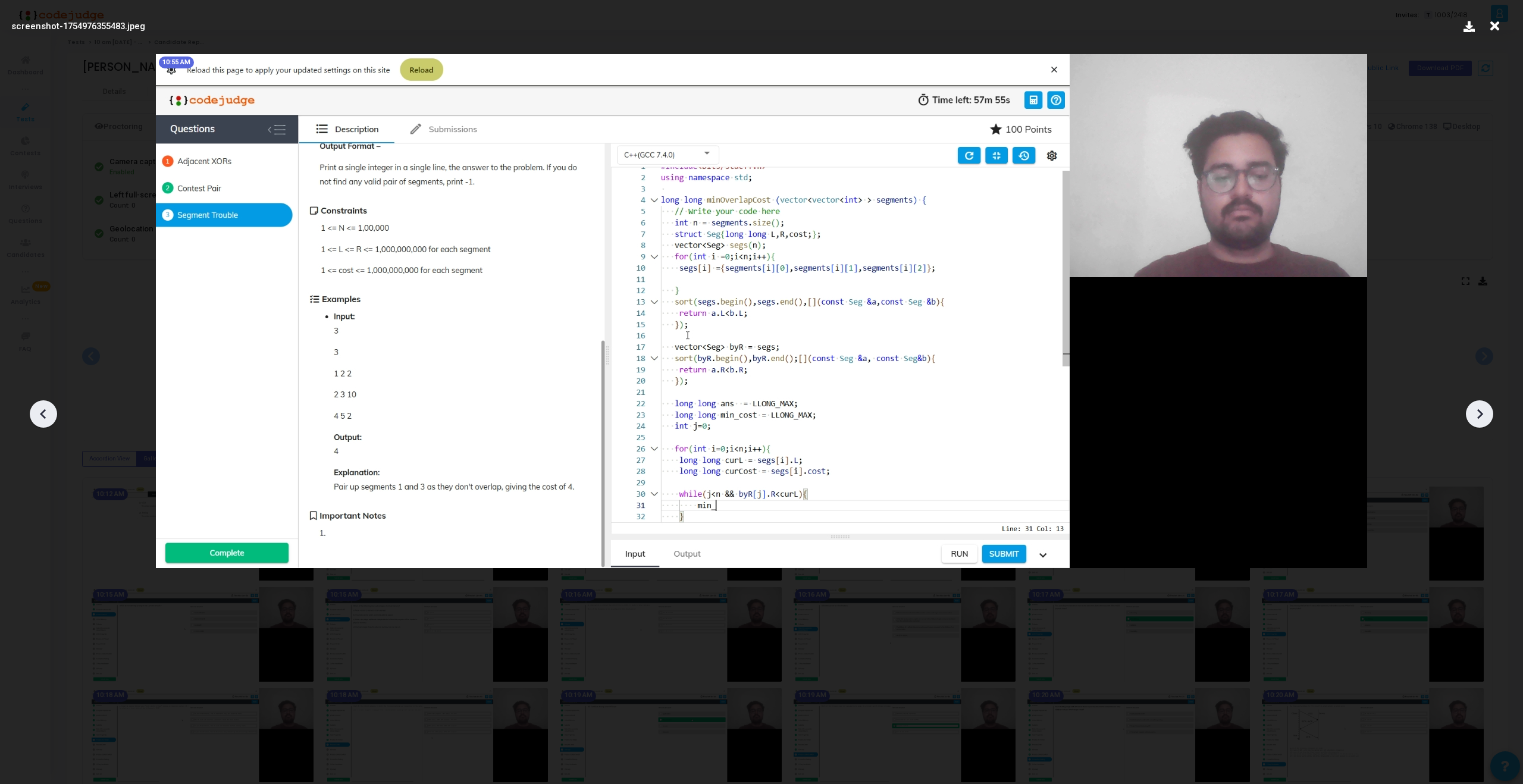
click at [1479, 425] on div at bounding box center [1479, 414] width 27 height 27
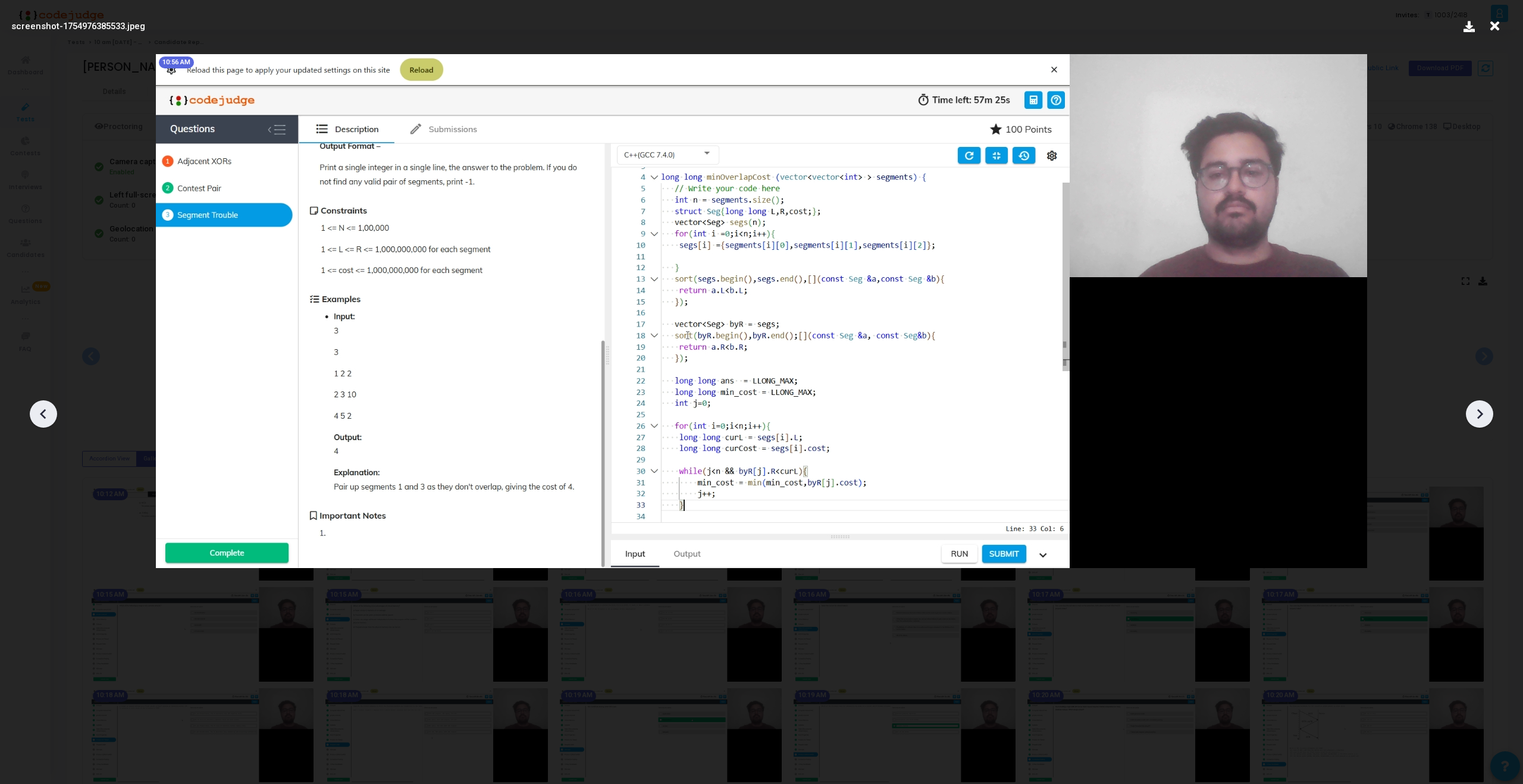
click at [1479, 425] on div at bounding box center [1479, 414] width 27 height 27
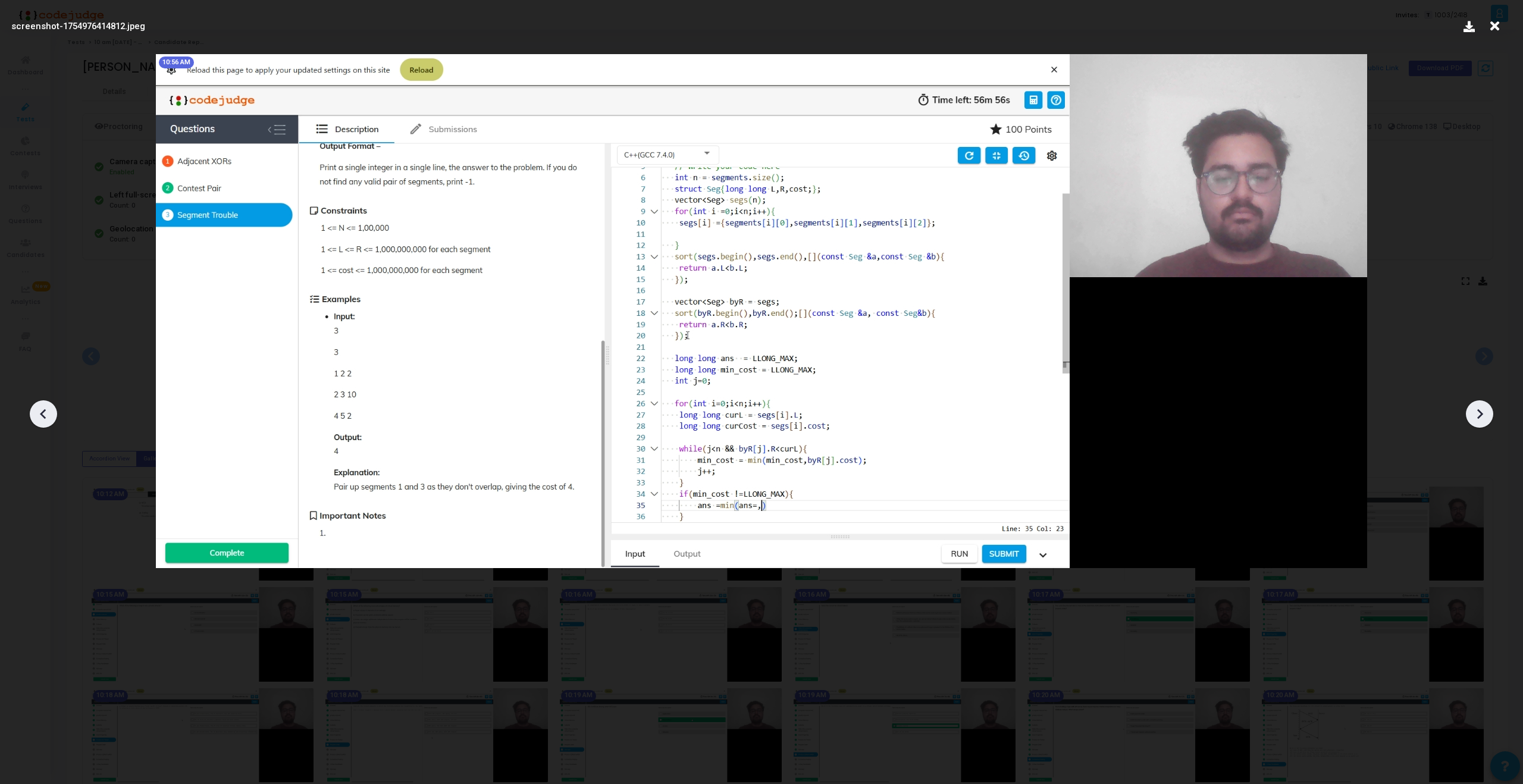
click at [1479, 425] on div at bounding box center [1479, 414] width 27 height 27
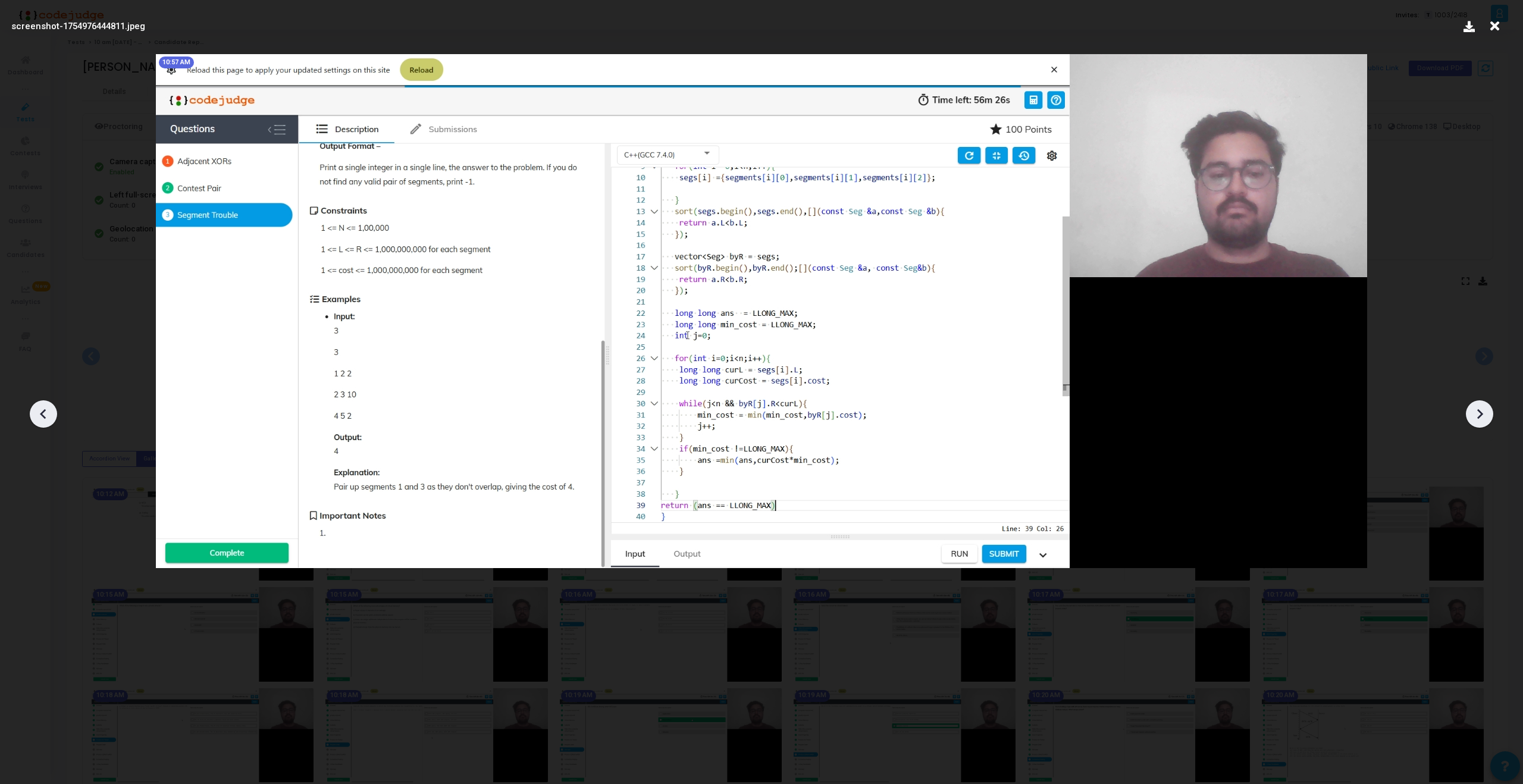
click at [1479, 425] on div at bounding box center [1479, 414] width 27 height 27
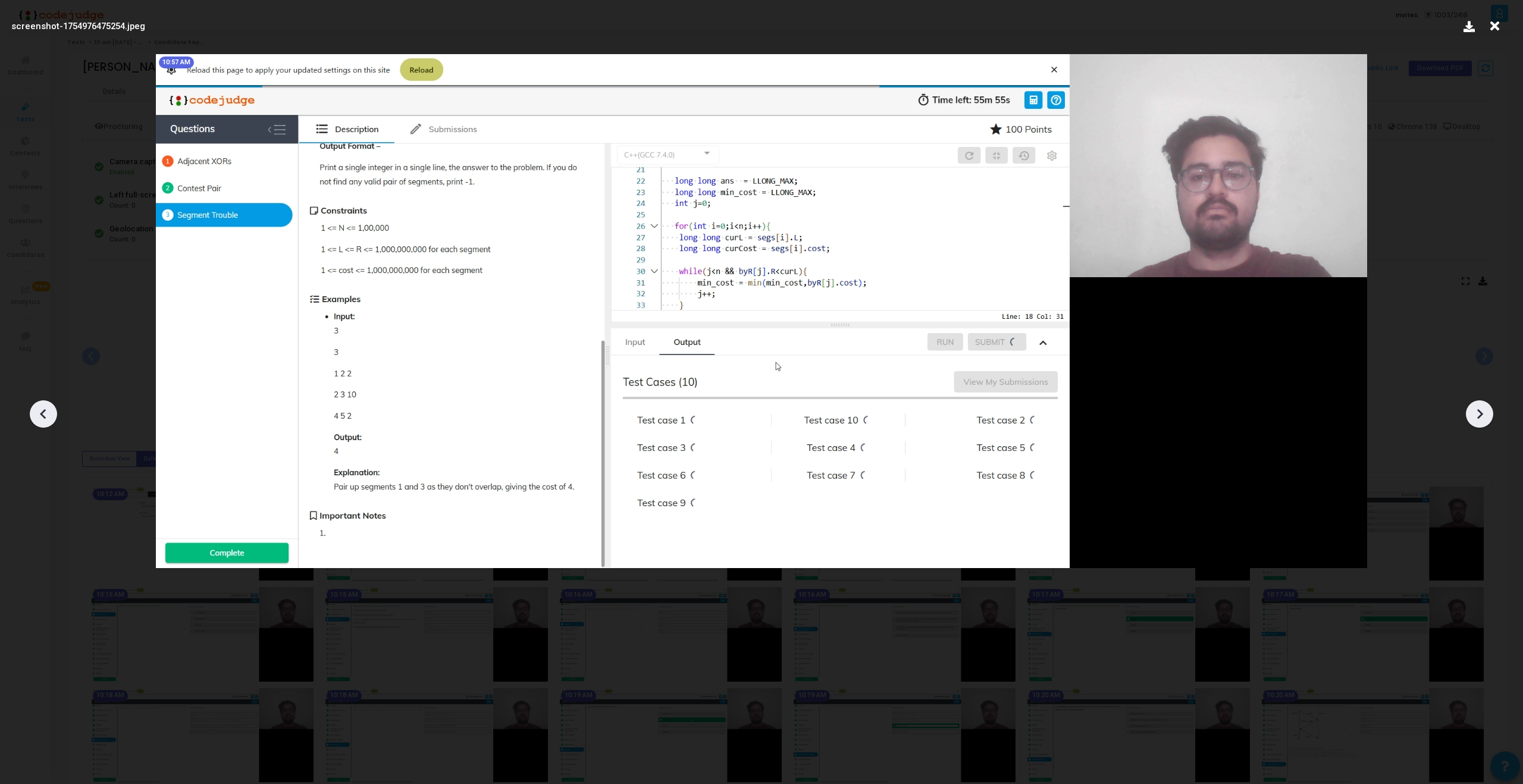
click at [1479, 425] on div at bounding box center [1479, 414] width 27 height 27
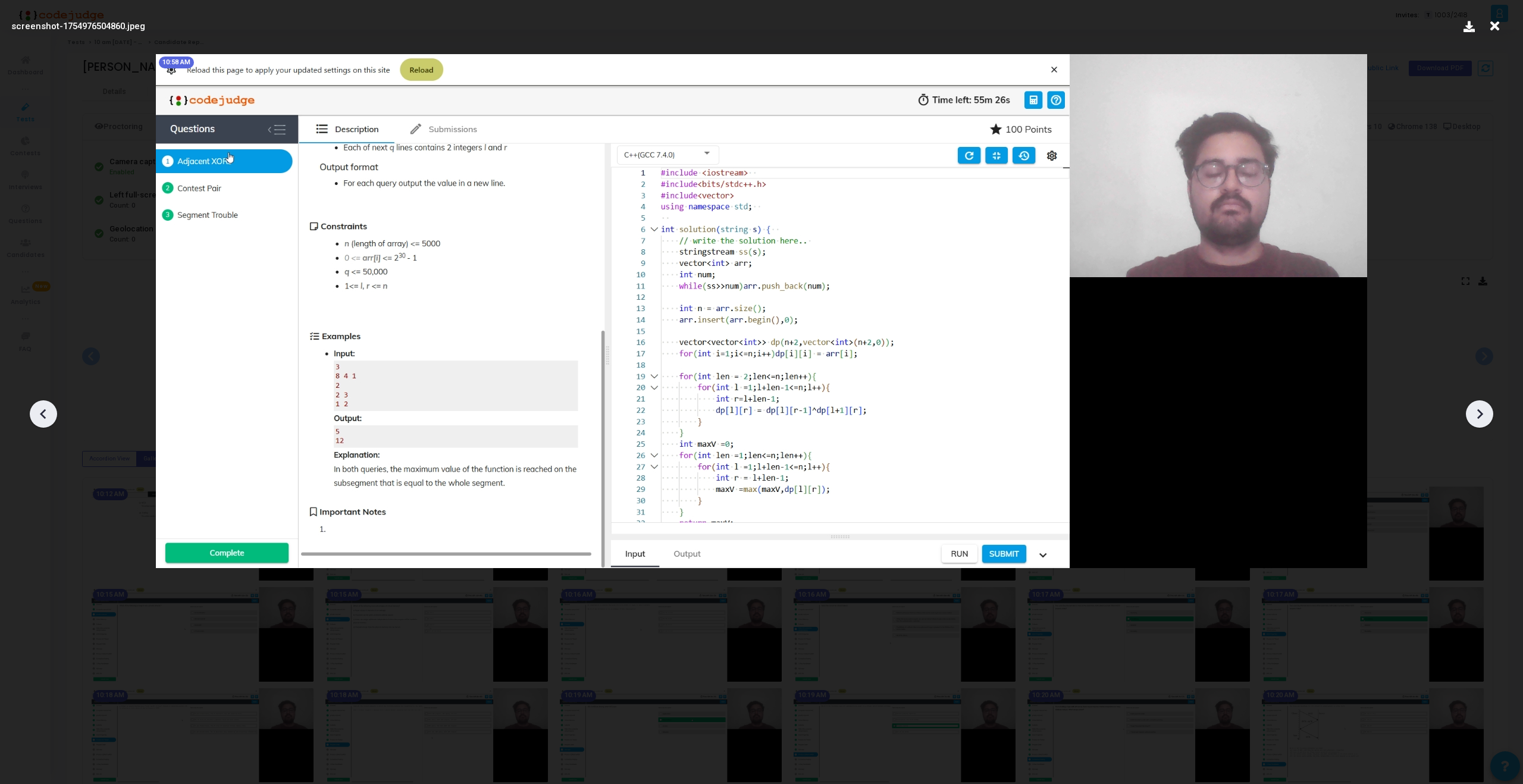
click at [1479, 425] on div at bounding box center [1479, 414] width 27 height 27
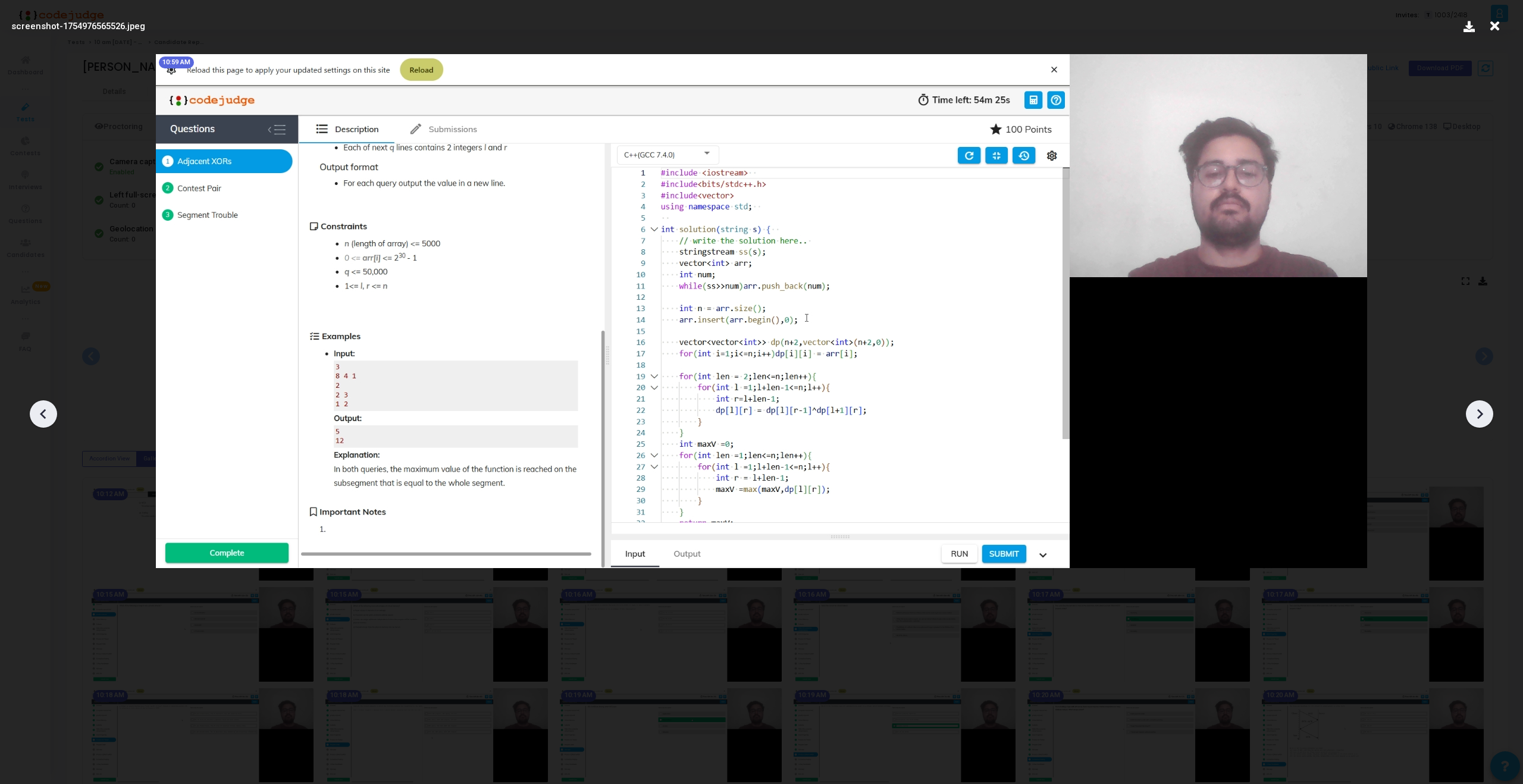
click at [1479, 425] on div at bounding box center [1479, 414] width 27 height 27
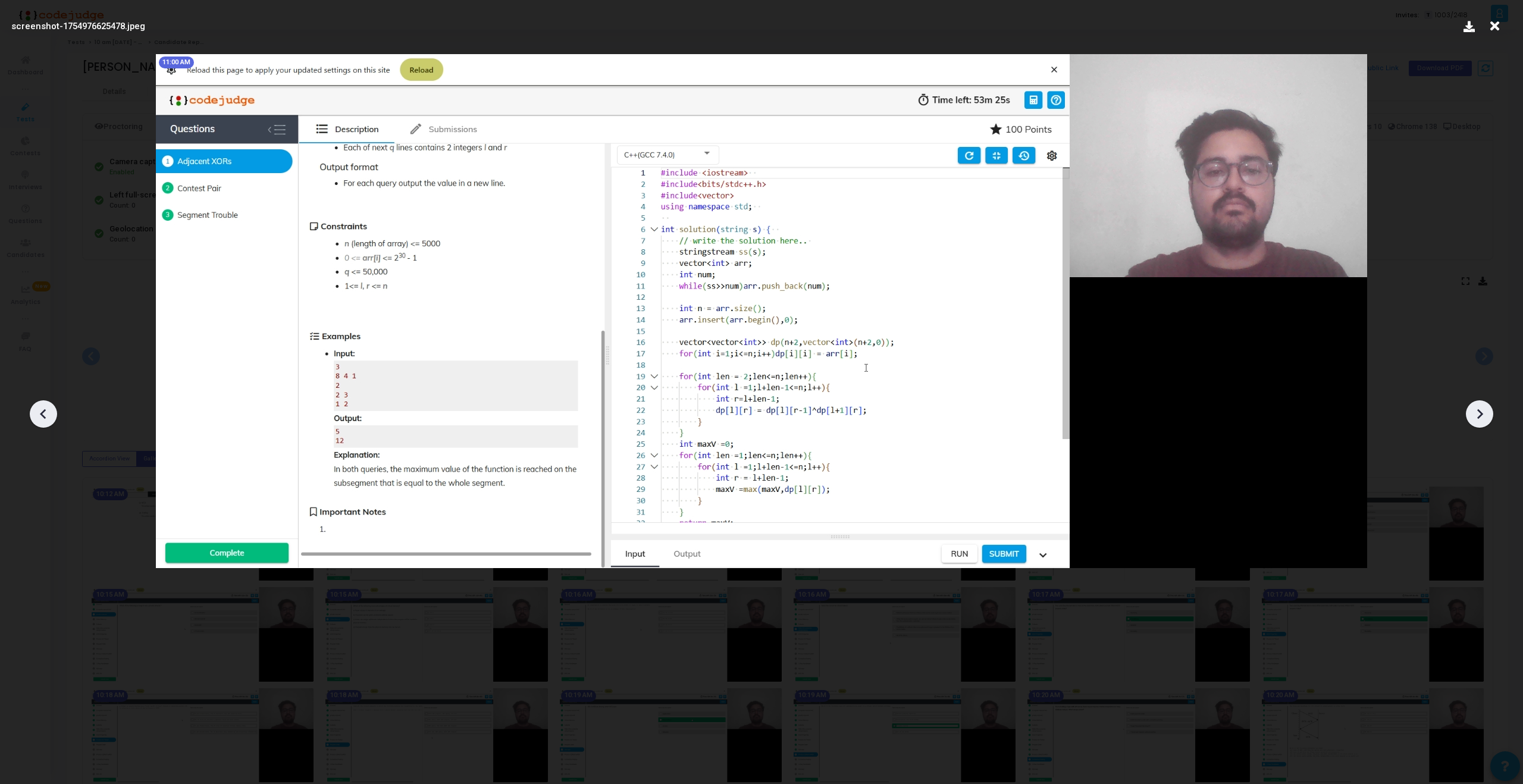
click at [1479, 425] on div at bounding box center [1479, 414] width 27 height 27
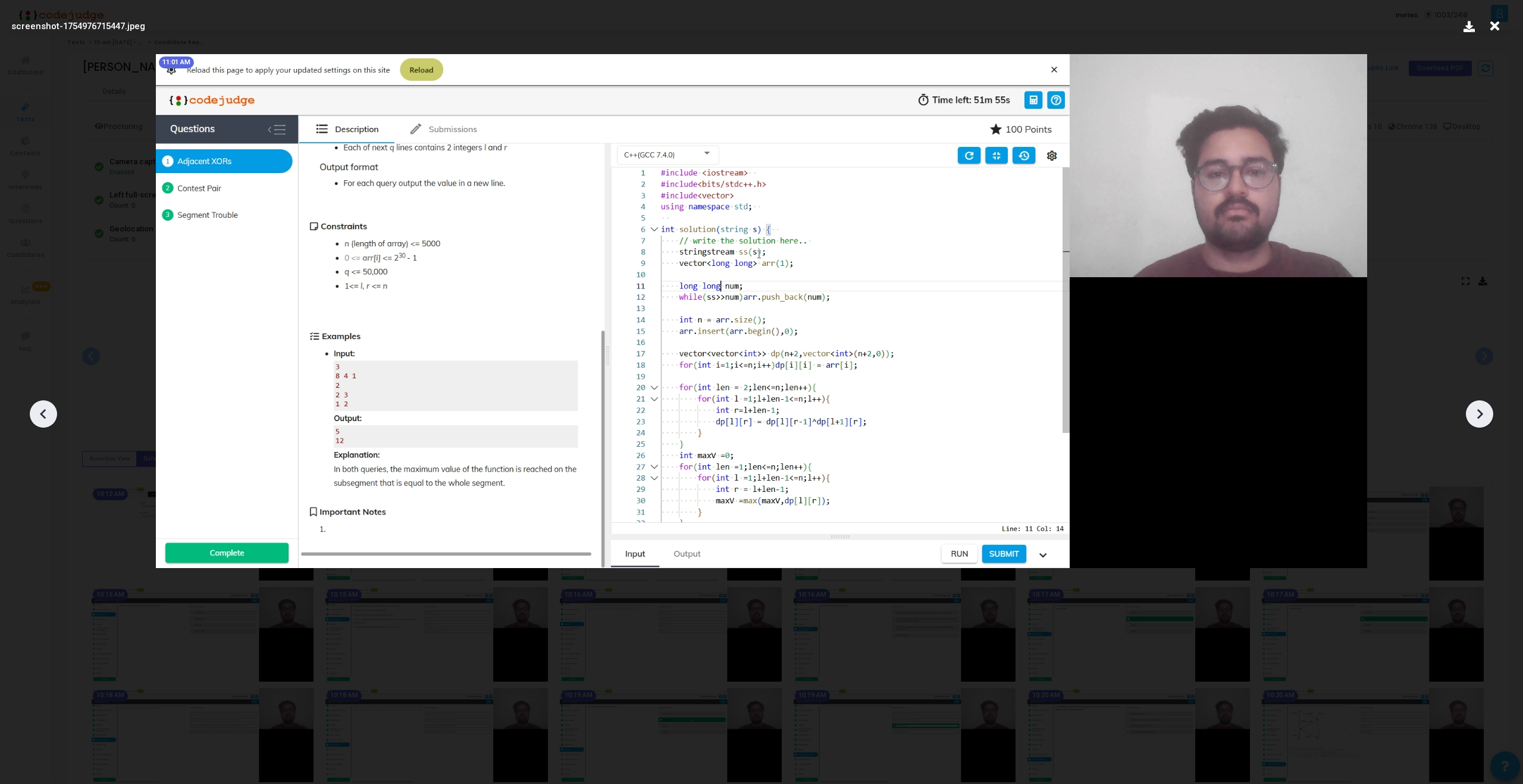
click at [1479, 425] on div at bounding box center [1479, 414] width 27 height 27
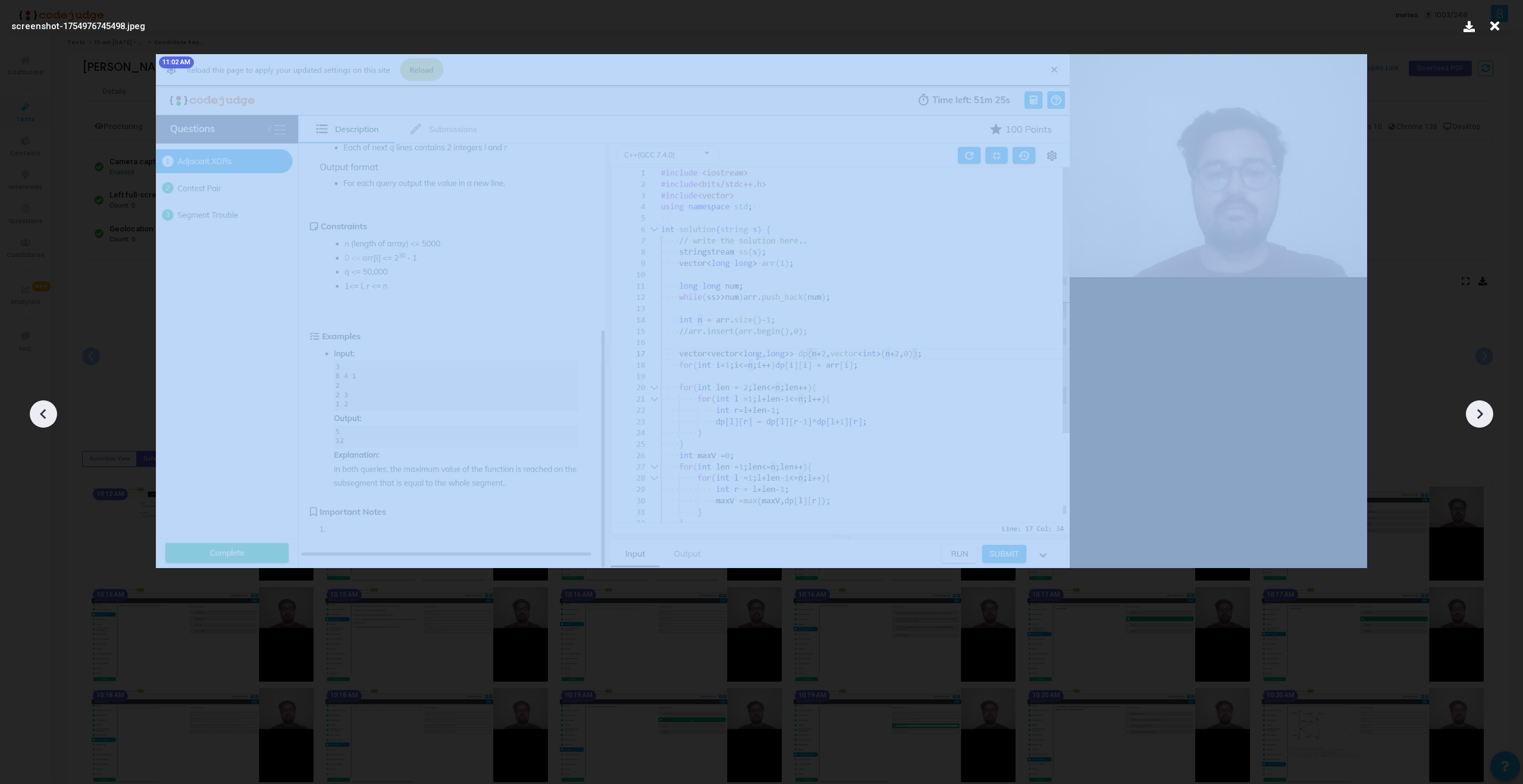
click at [1479, 425] on div at bounding box center [1479, 414] width 27 height 27
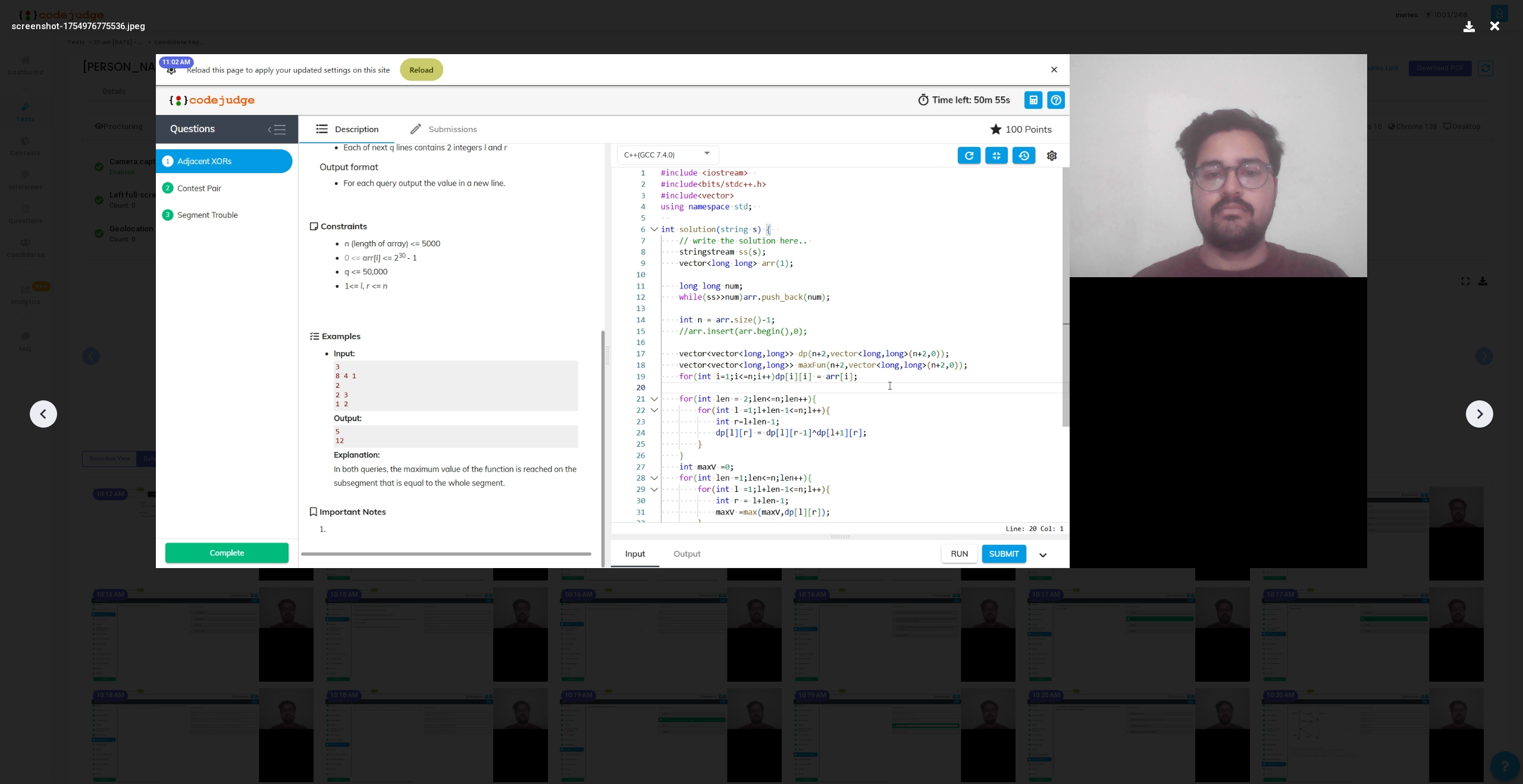
click at [1479, 425] on div at bounding box center [1479, 414] width 27 height 27
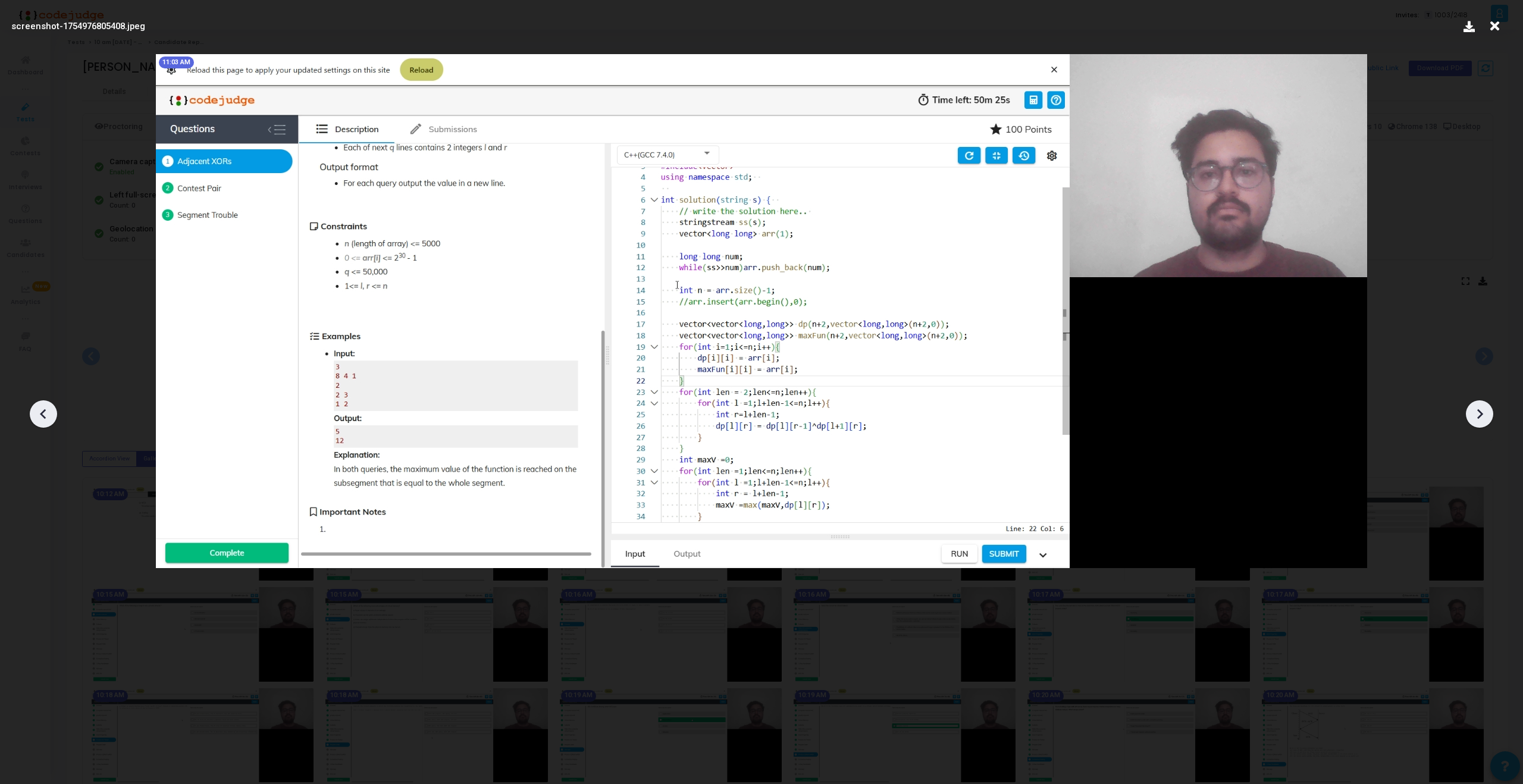
click at [1479, 425] on div at bounding box center [1479, 414] width 27 height 27
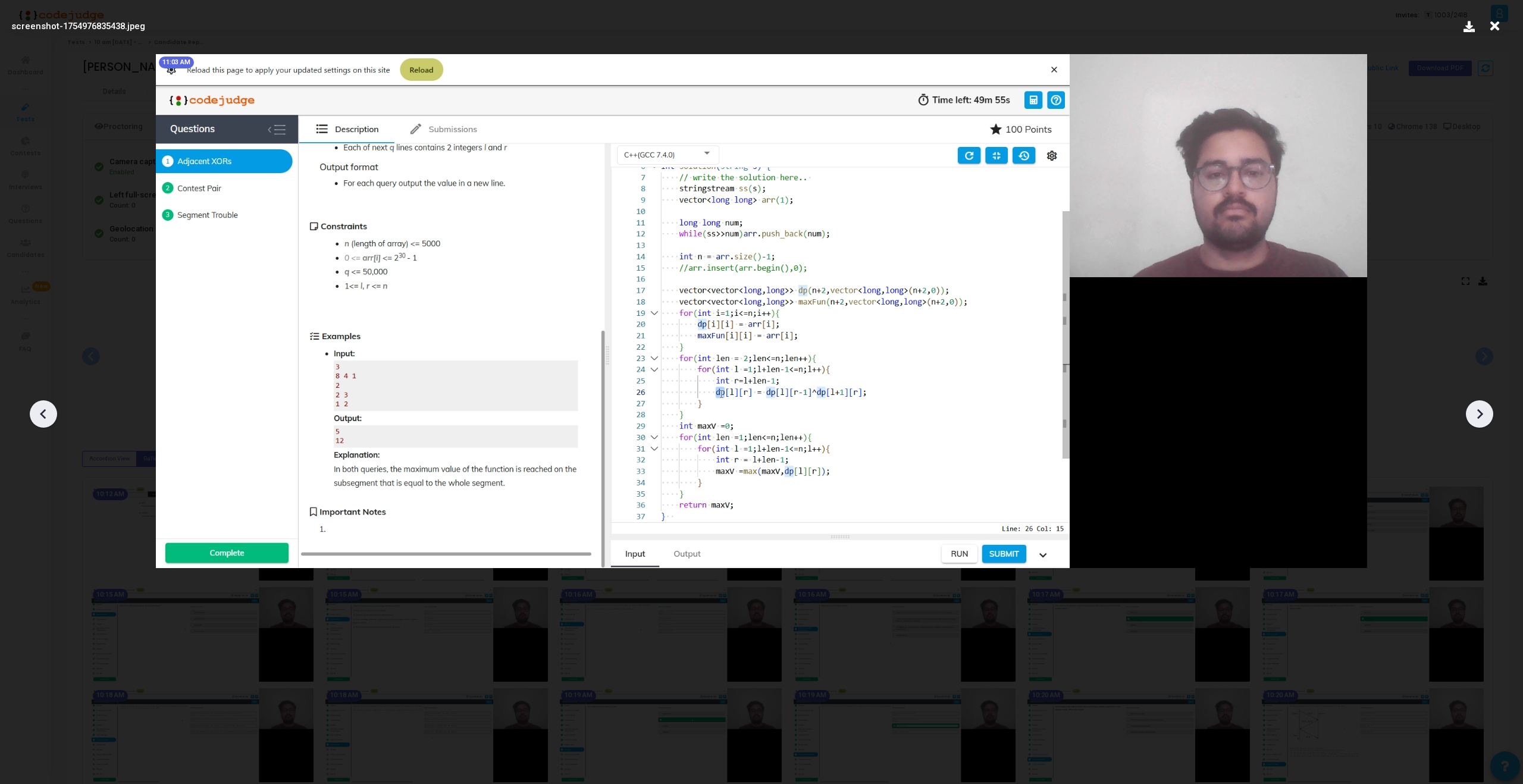
click at [1479, 425] on div at bounding box center [1479, 414] width 27 height 27
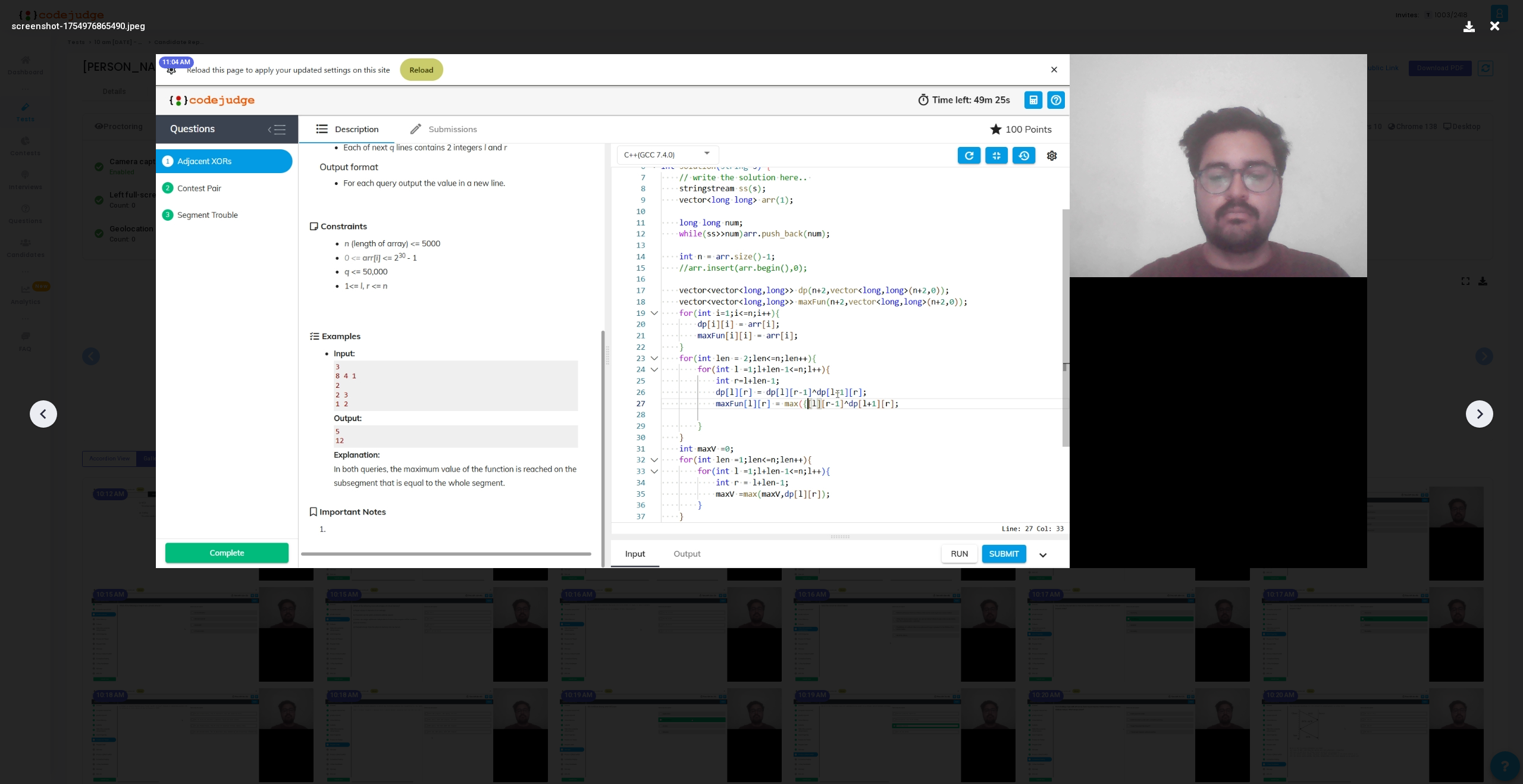
click at [1479, 425] on div at bounding box center [1479, 414] width 27 height 27
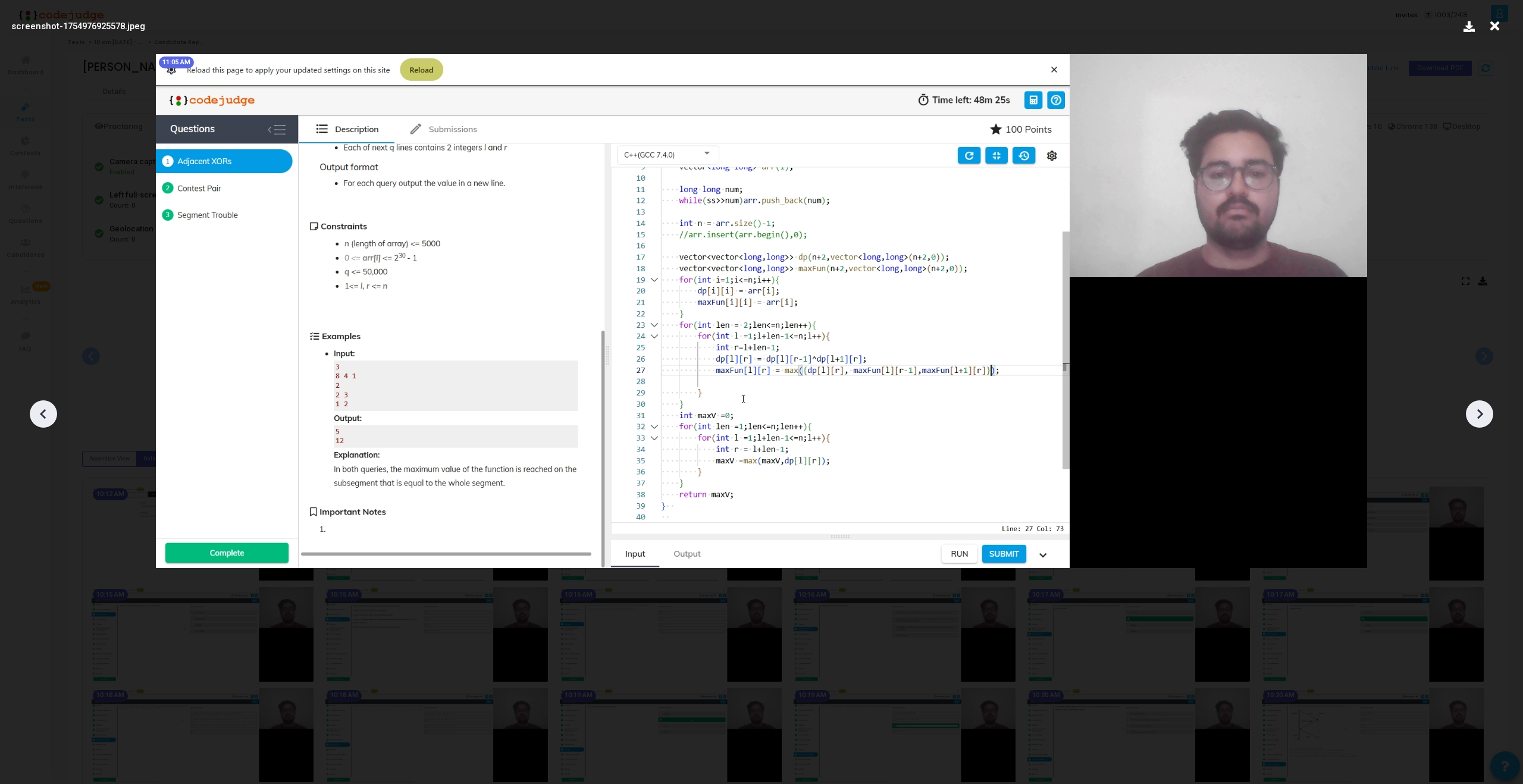
click at [1479, 425] on div at bounding box center [1479, 414] width 27 height 27
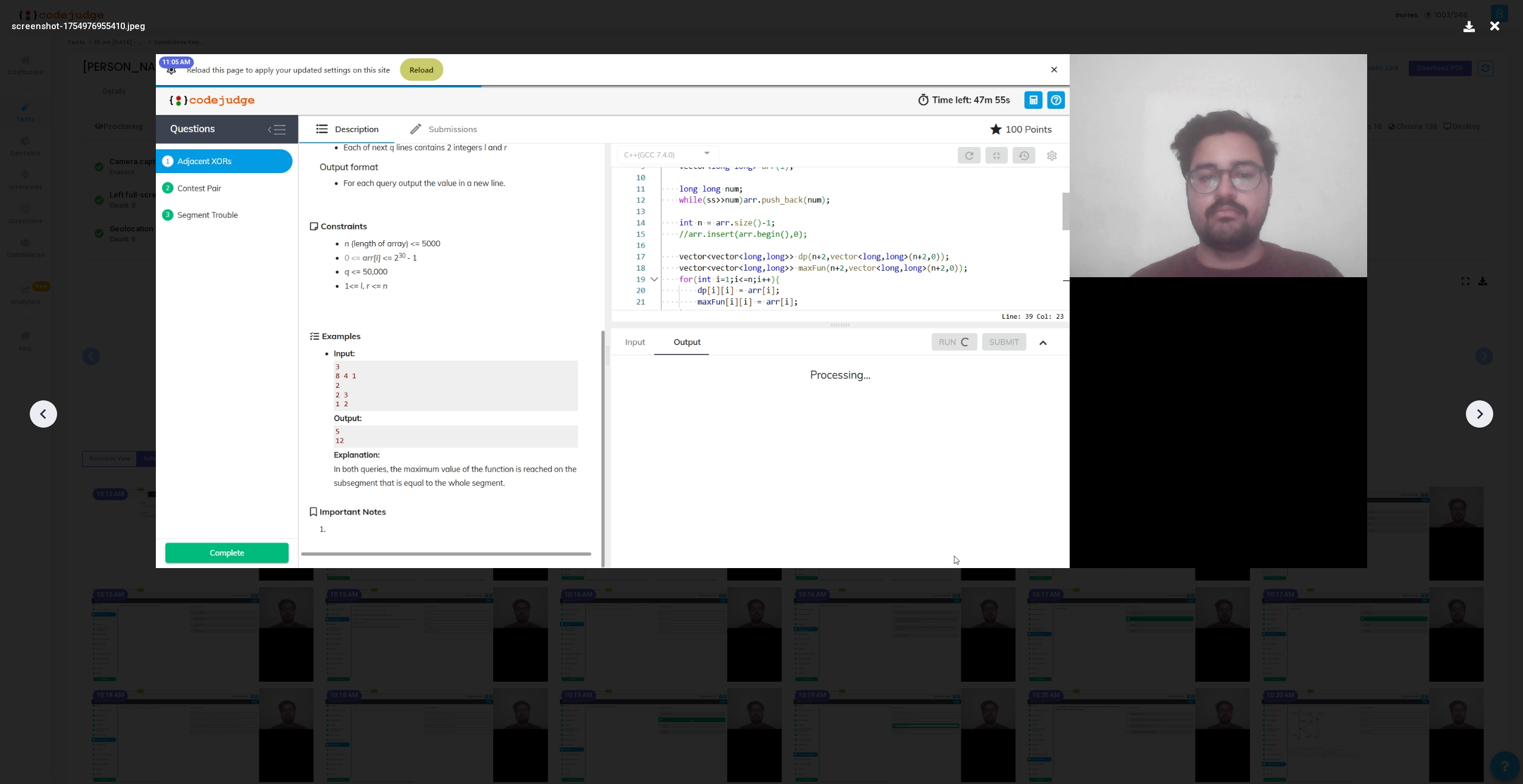
click at [1479, 425] on div at bounding box center [1479, 414] width 27 height 27
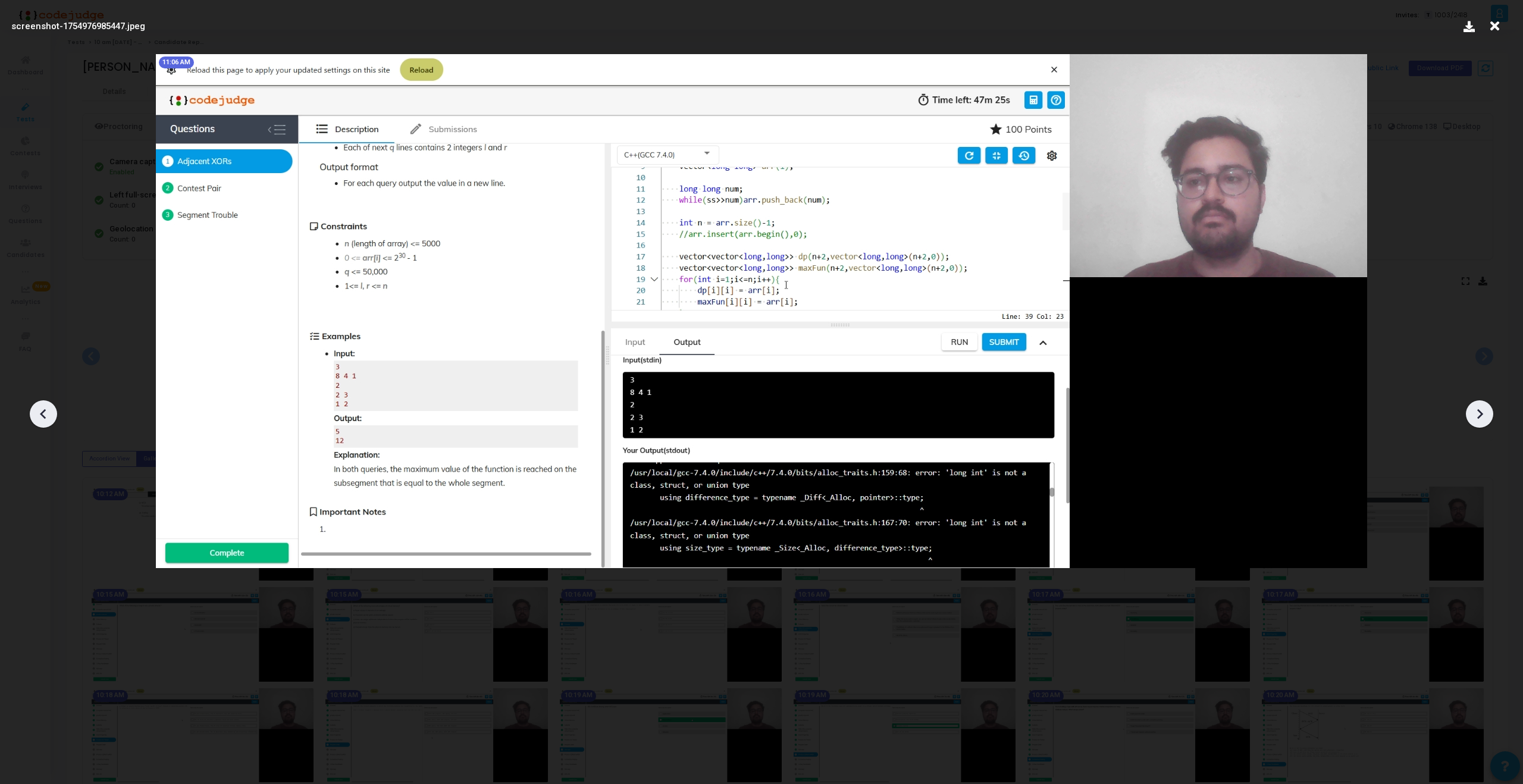
click at [1479, 425] on div at bounding box center [1479, 414] width 27 height 27
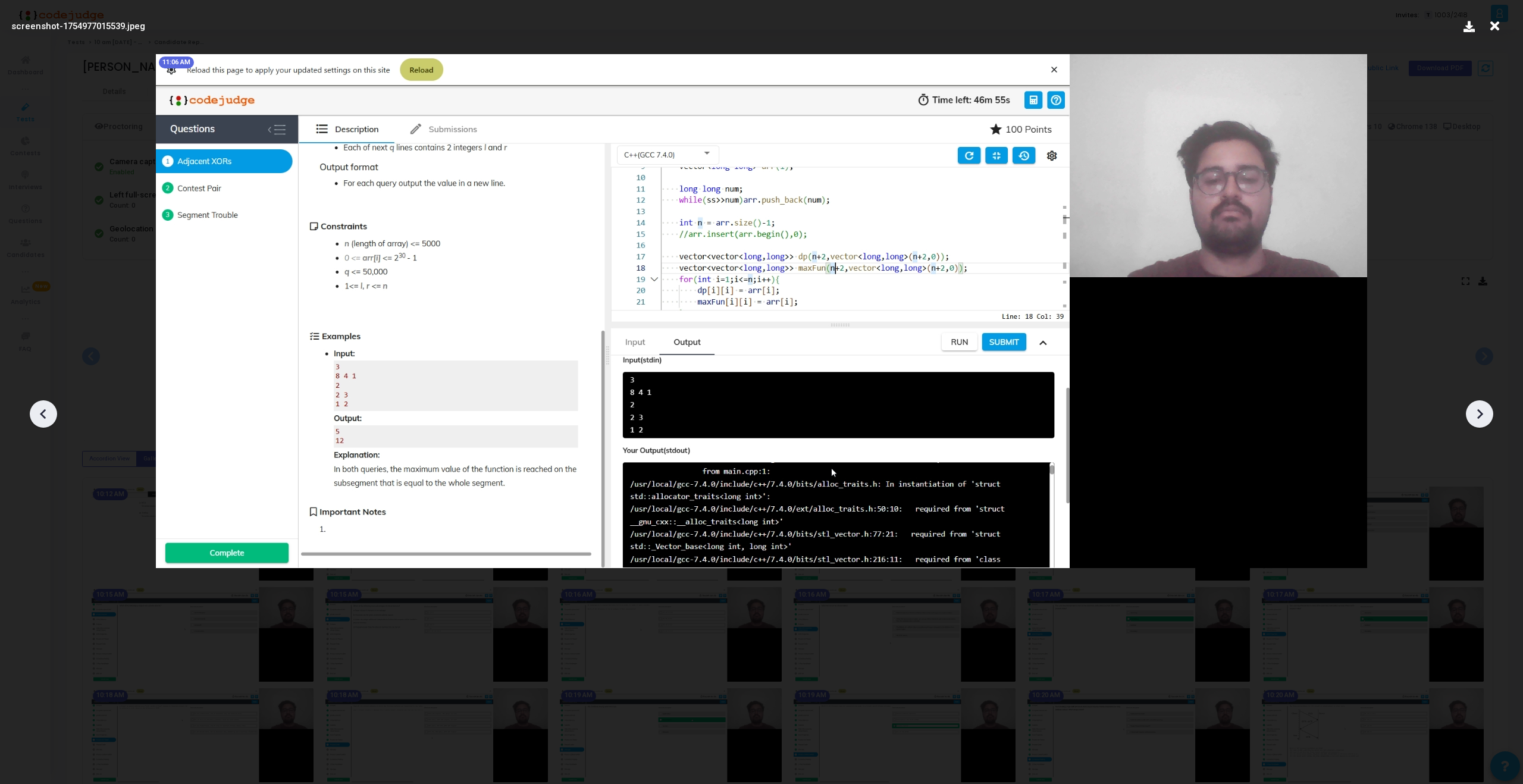
click at [1479, 425] on div at bounding box center [1479, 414] width 27 height 27
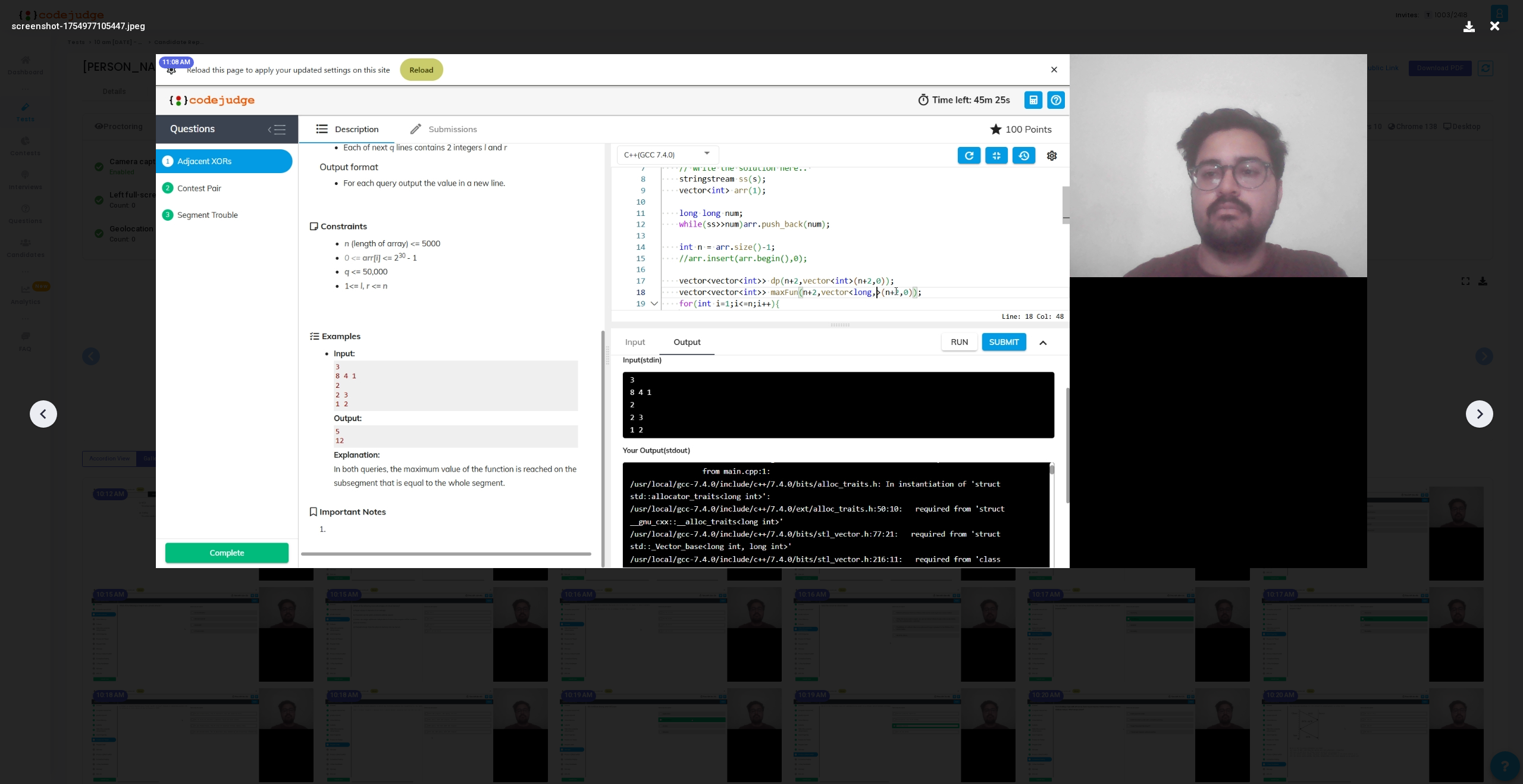
click at [1479, 425] on div at bounding box center [1479, 414] width 27 height 27
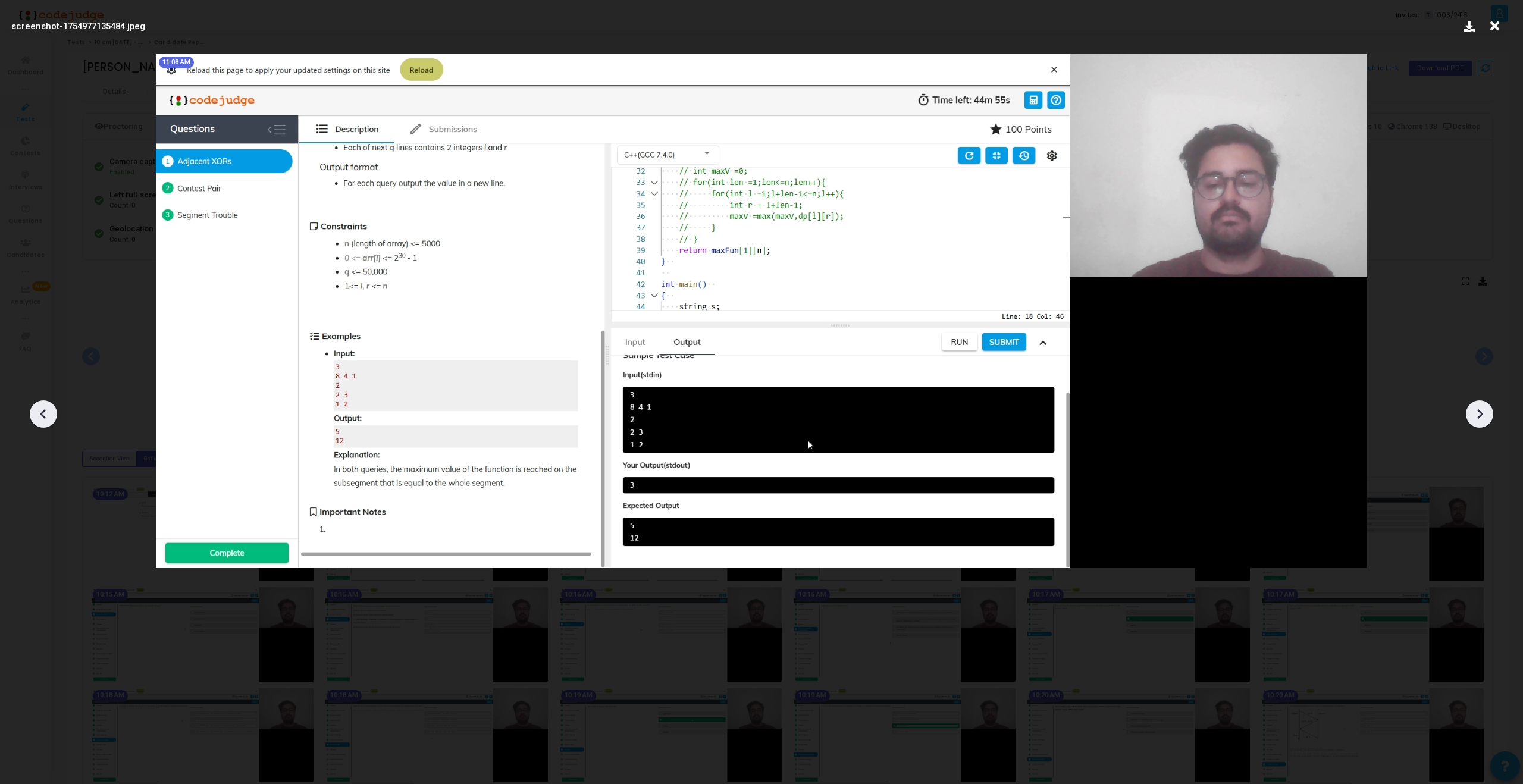
click at [1479, 425] on div at bounding box center [1479, 414] width 27 height 27
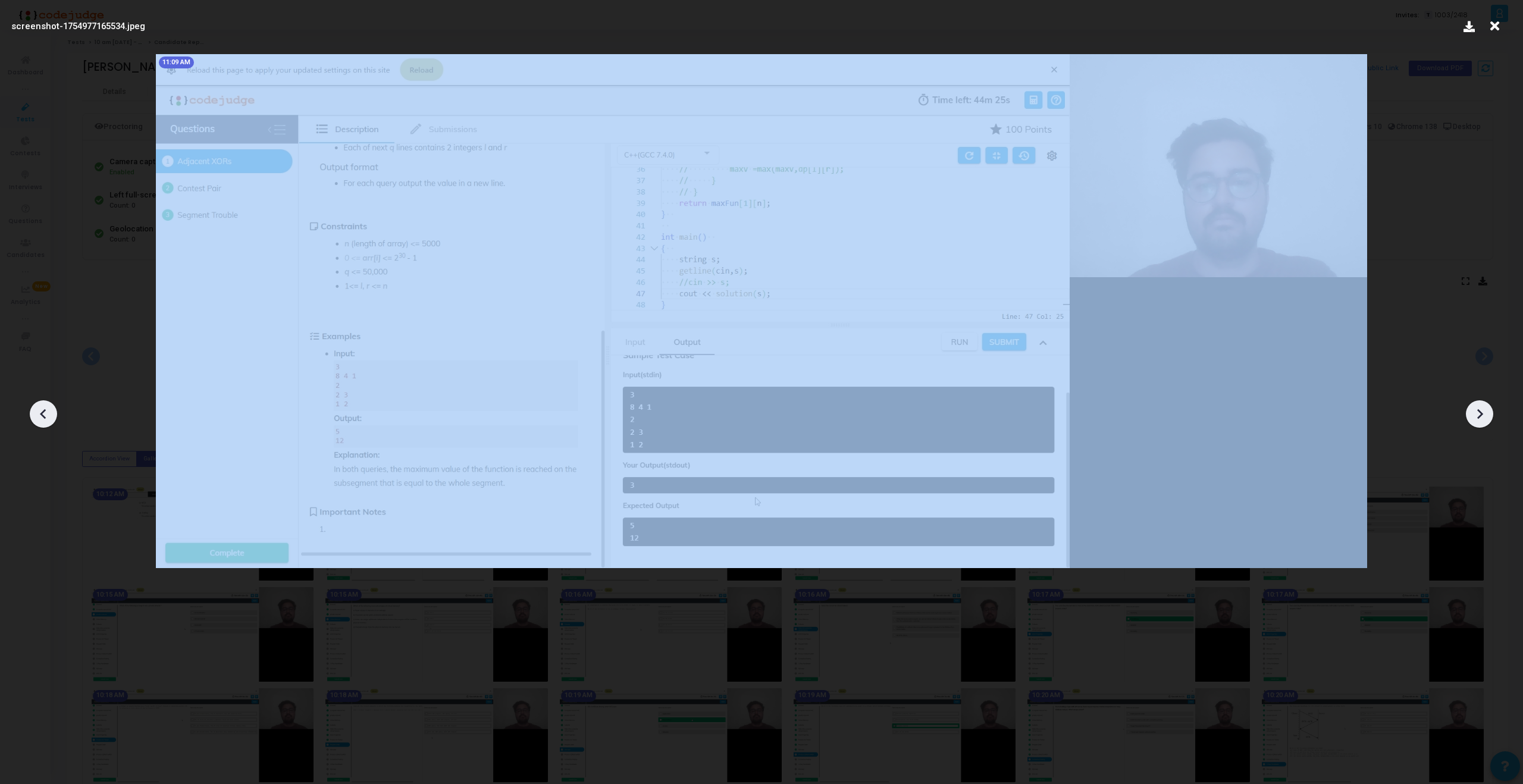
click at [1479, 425] on div at bounding box center [1479, 414] width 27 height 27
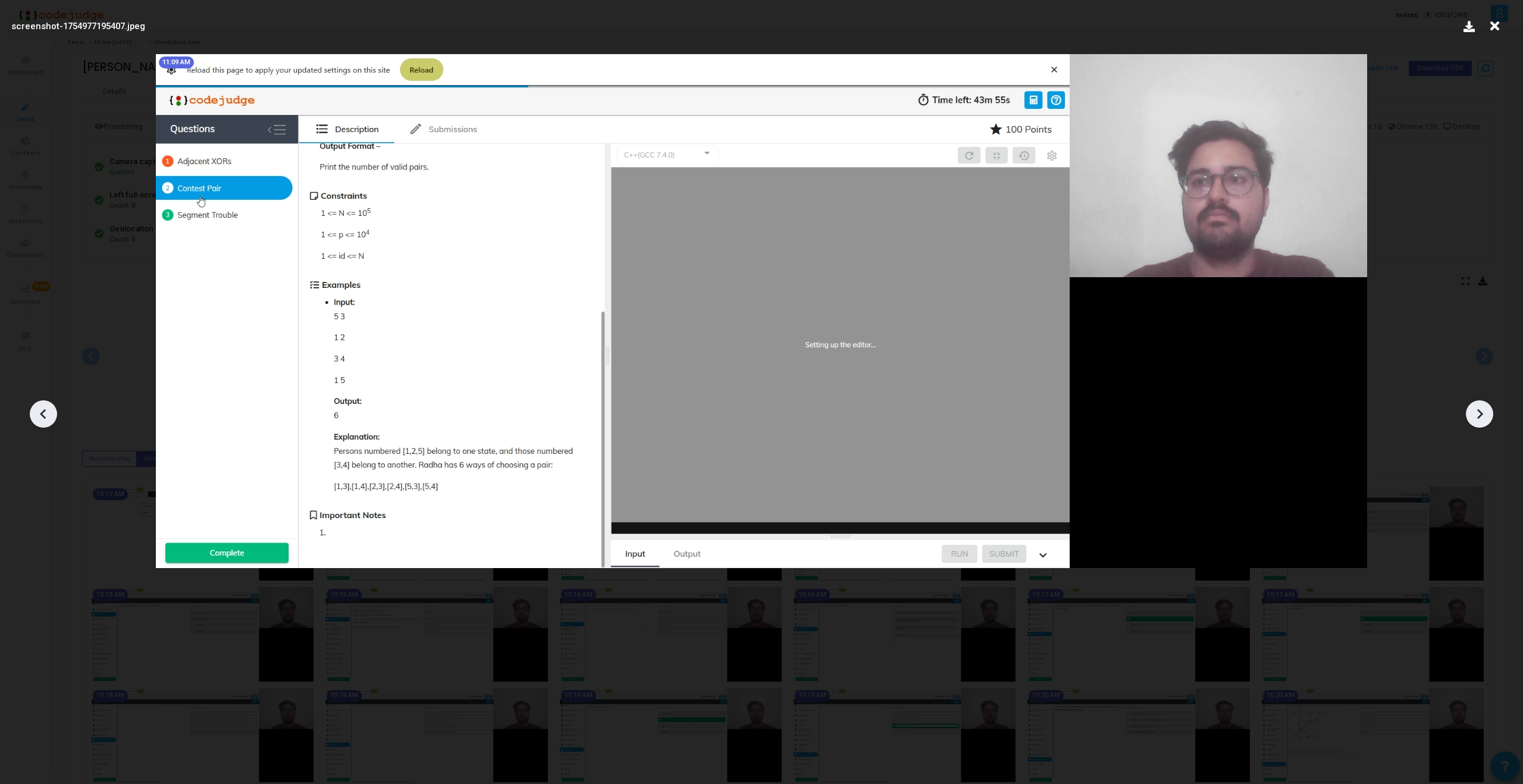
click at [1479, 425] on div at bounding box center [1479, 414] width 27 height 27
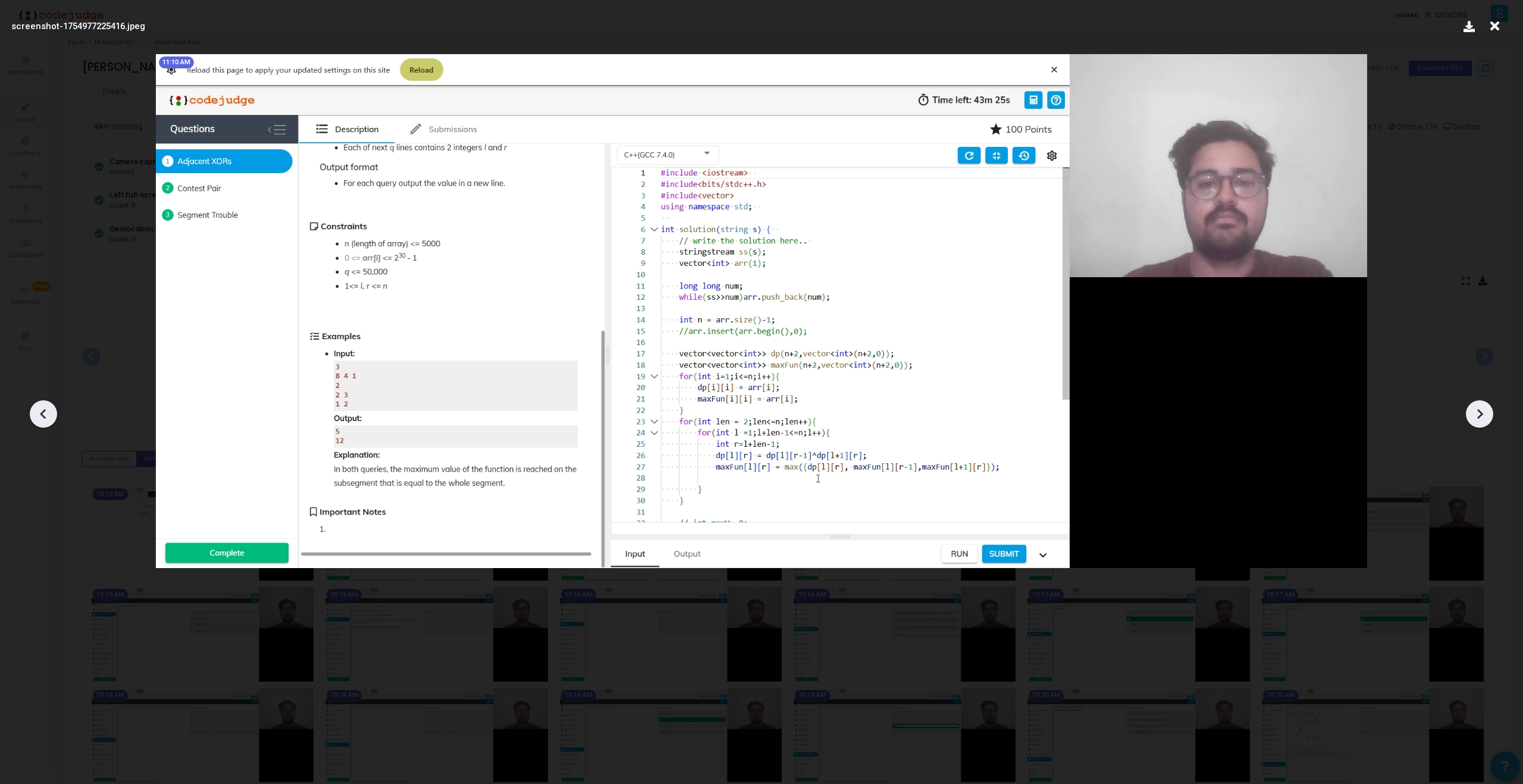
click at [1479, 425] on div at bounding box center [1479, 414] width 27 height 27
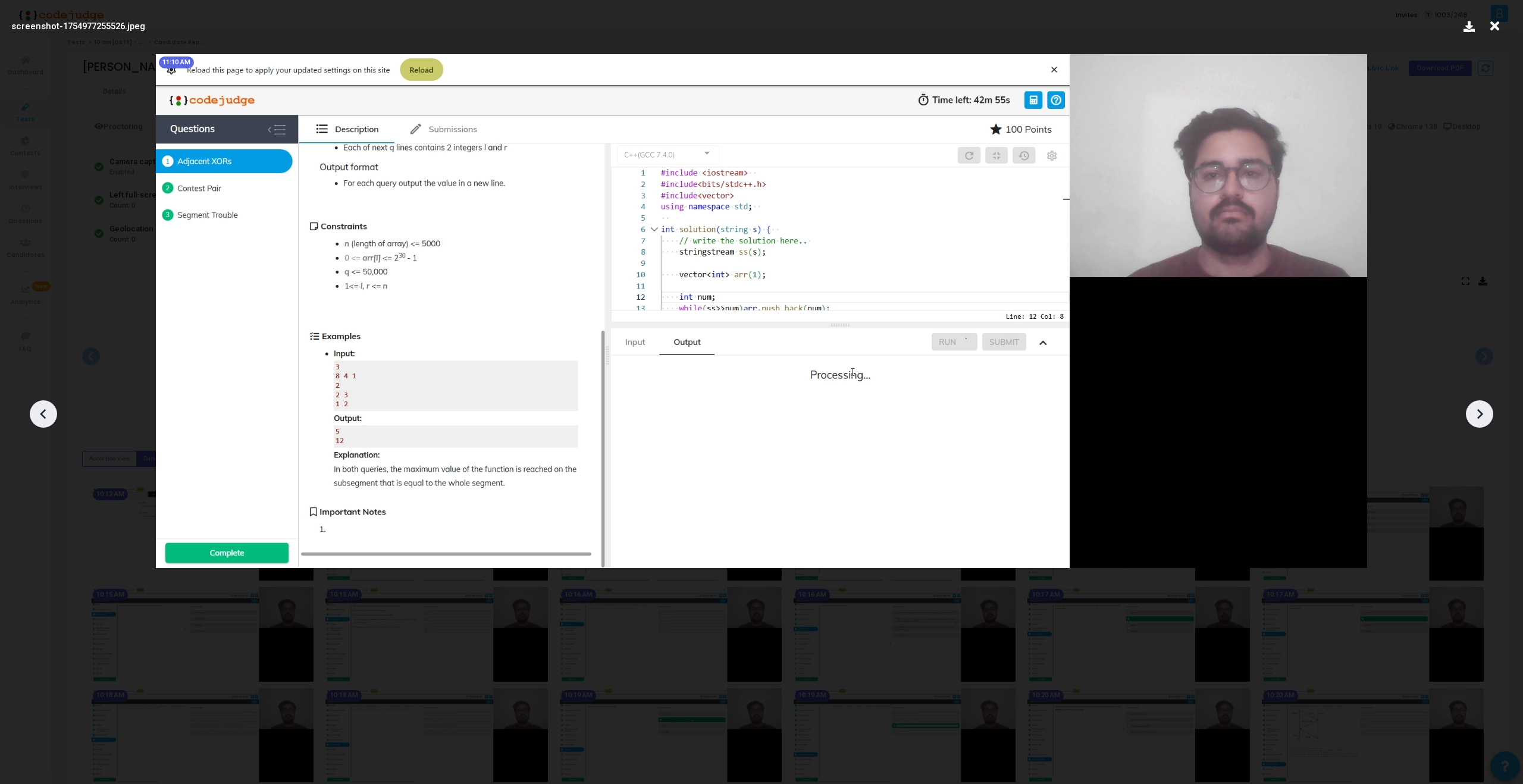
click at [1479, 425] on div at bounding box center [1479, 414] width 27 height 27
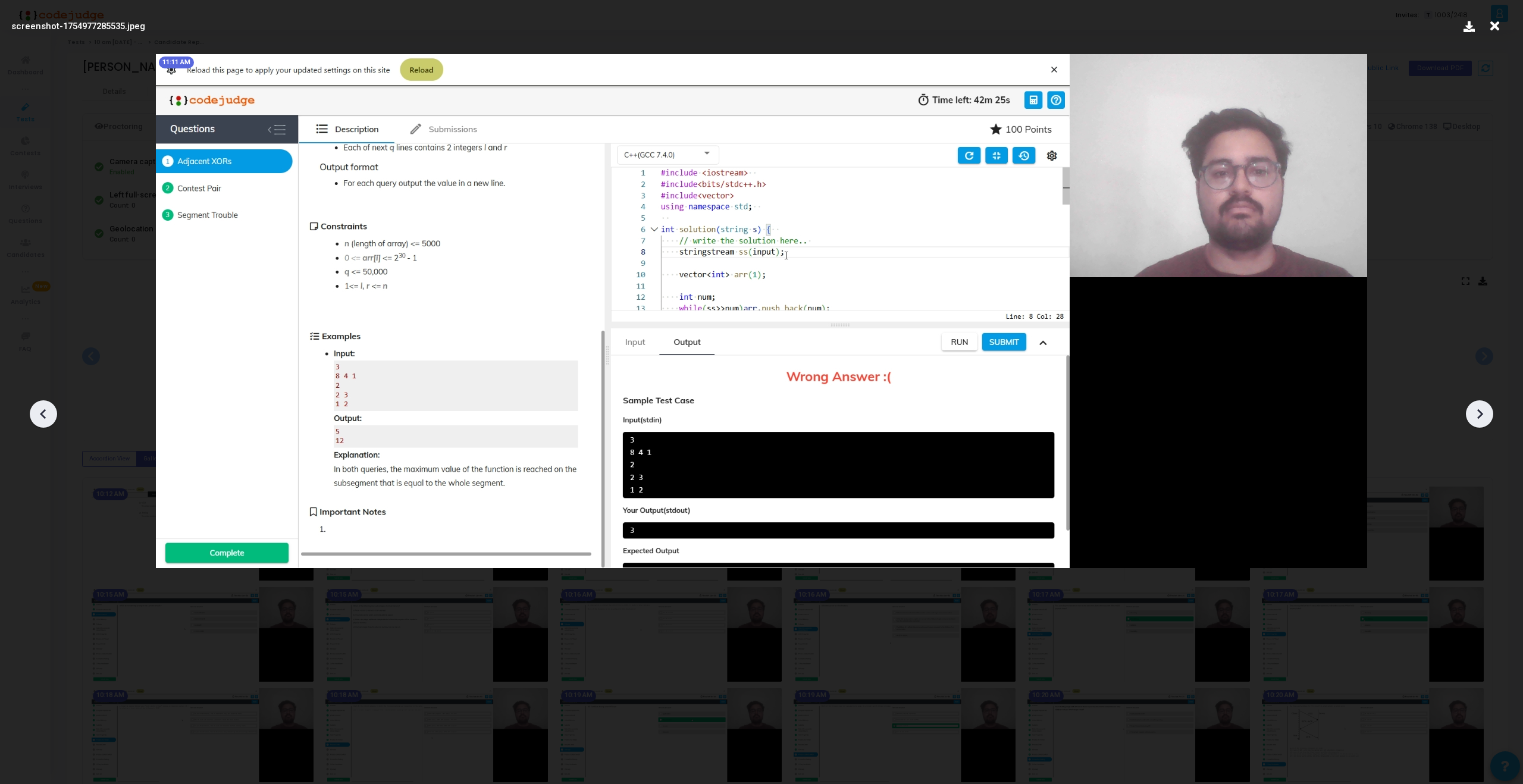
click at [1479, 425] on div at bounding box center [1479, 414] width 27 height 27
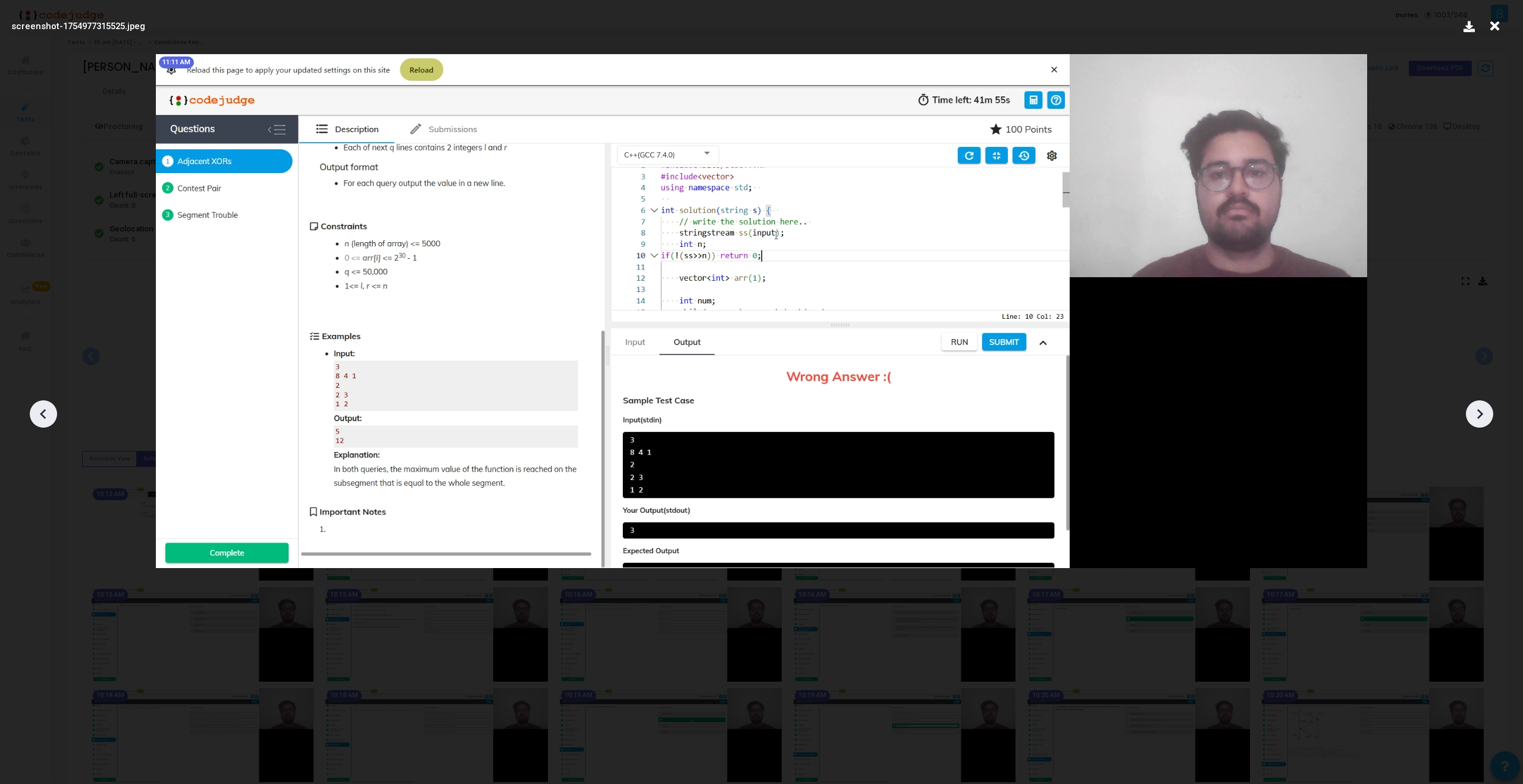
click at [1479, 425] on div at bounding box center [1479, 414] width 27 height 27
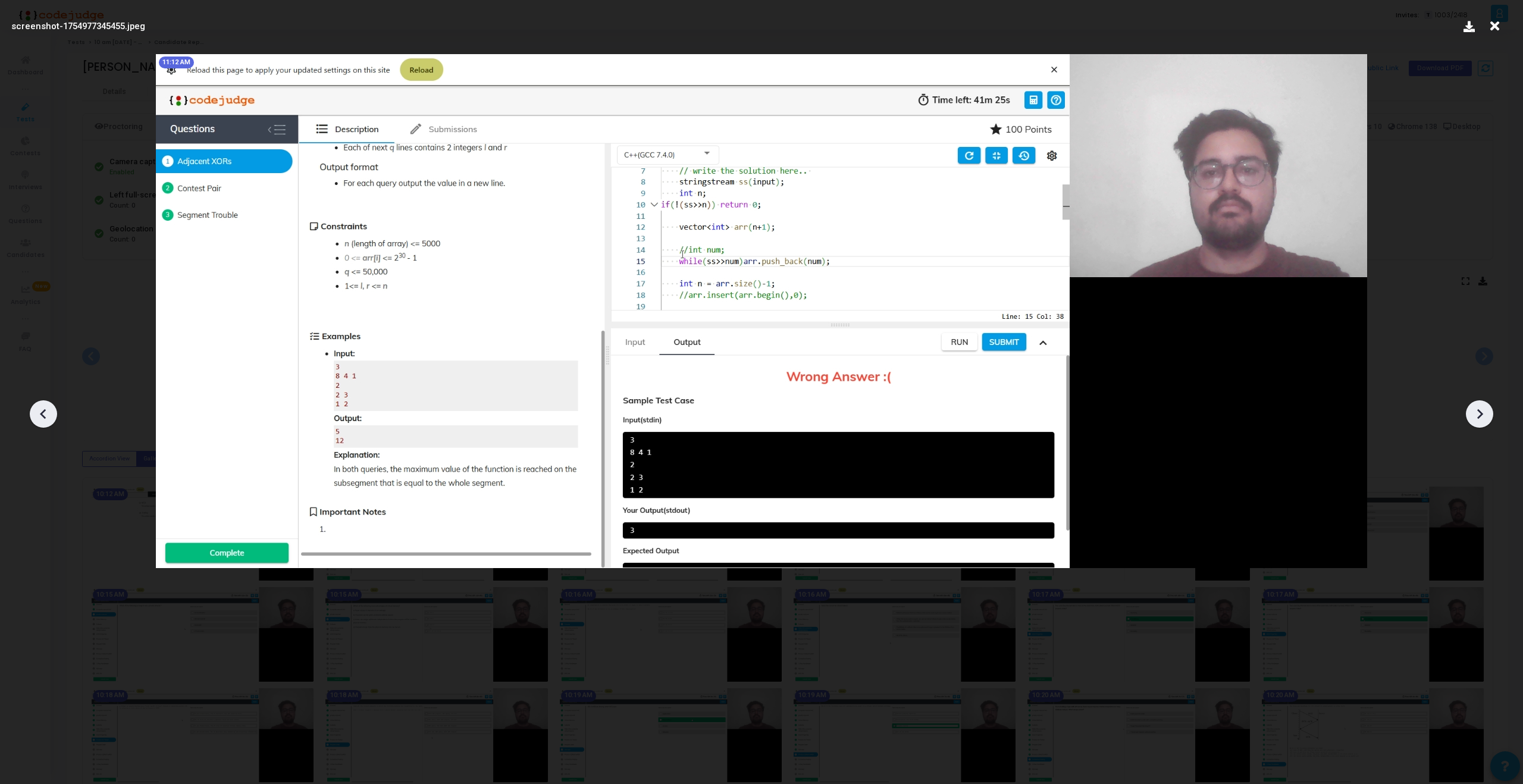
click at [1479, 425] on div at bounding box center [1479, 414] width 27 height 27
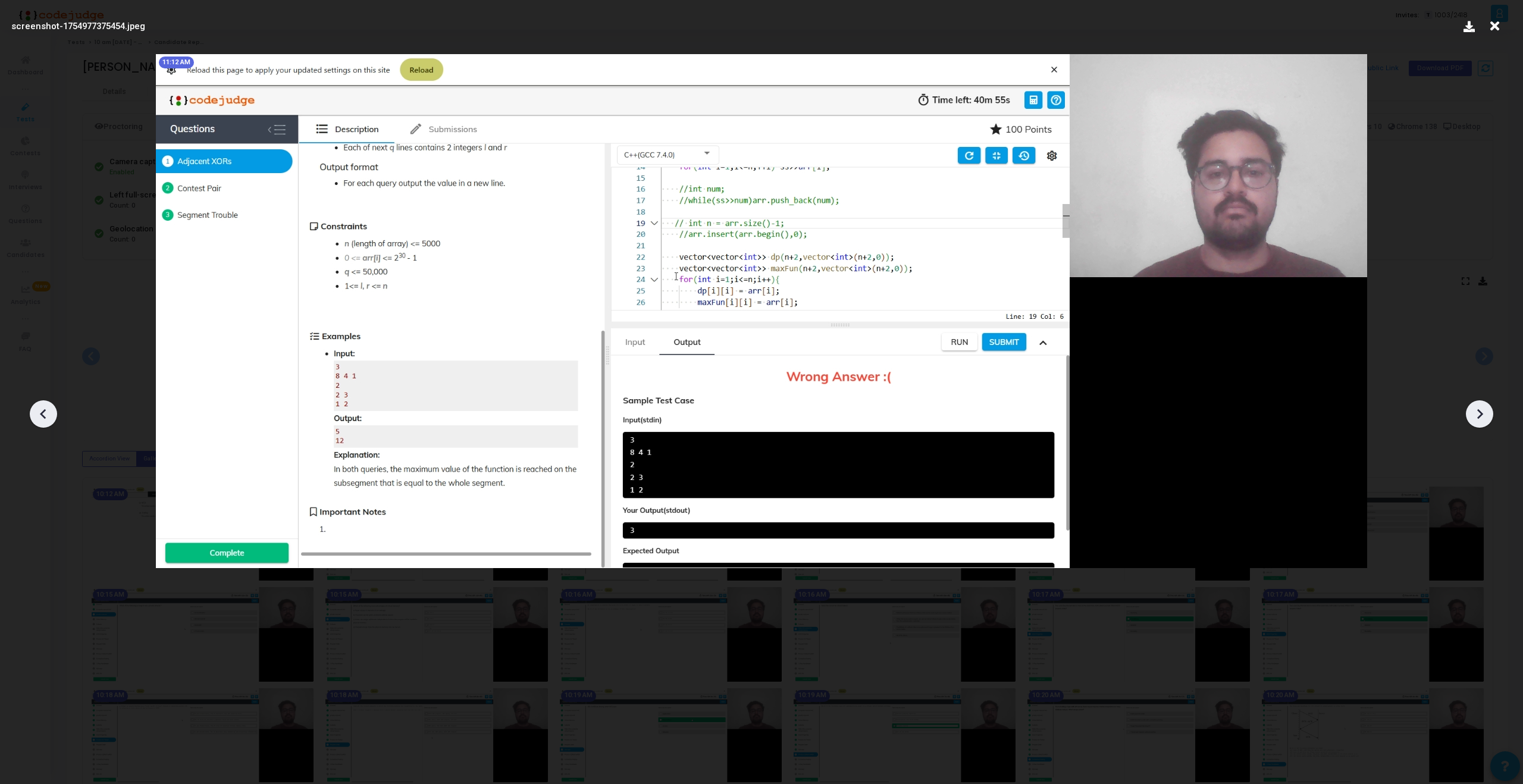
click at [1479, 425] on div at bounding box center [1479, 414] width 27 height 27
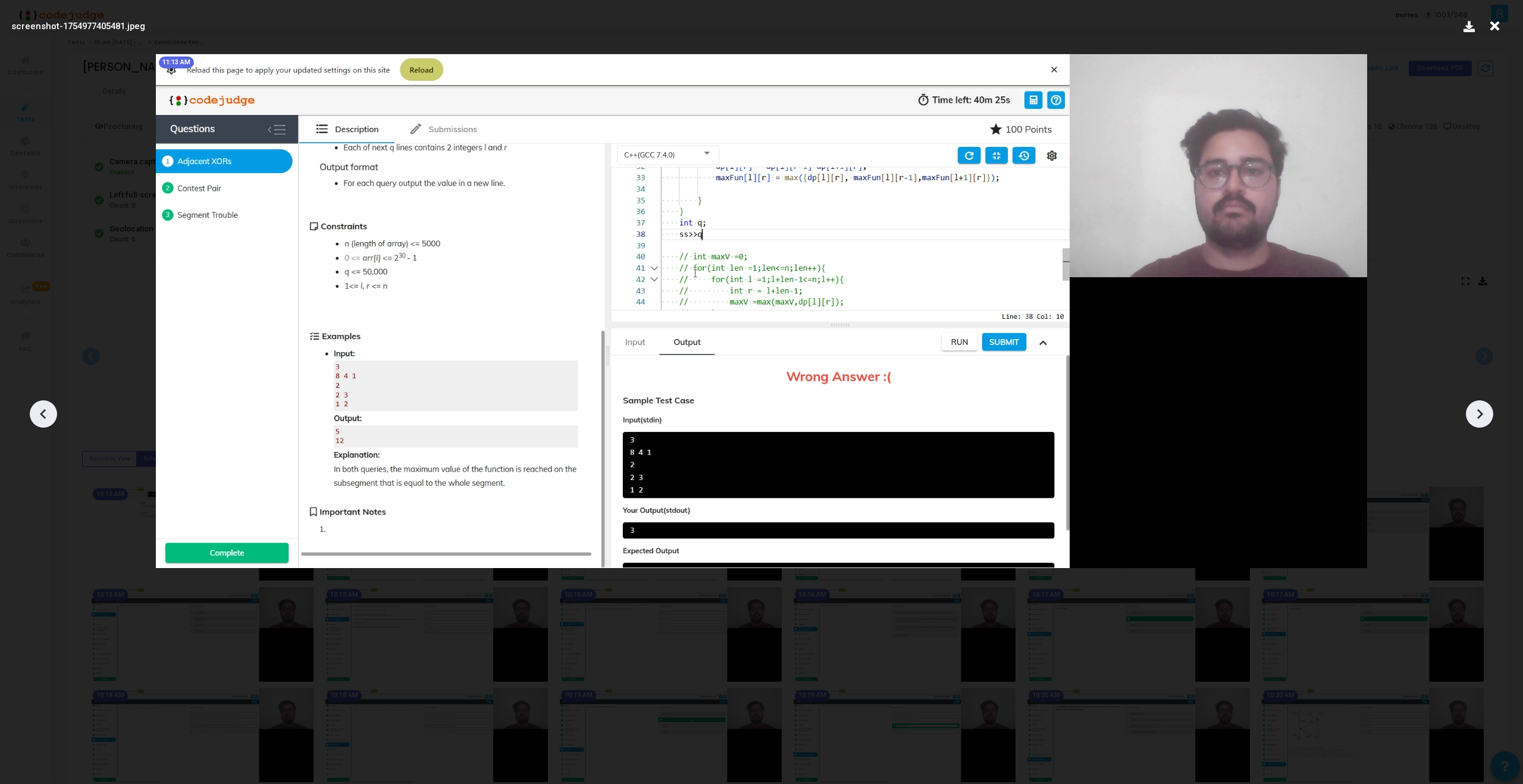
click at [1479, 425] on div at bounding box center [1479, 414] width 27 height 27
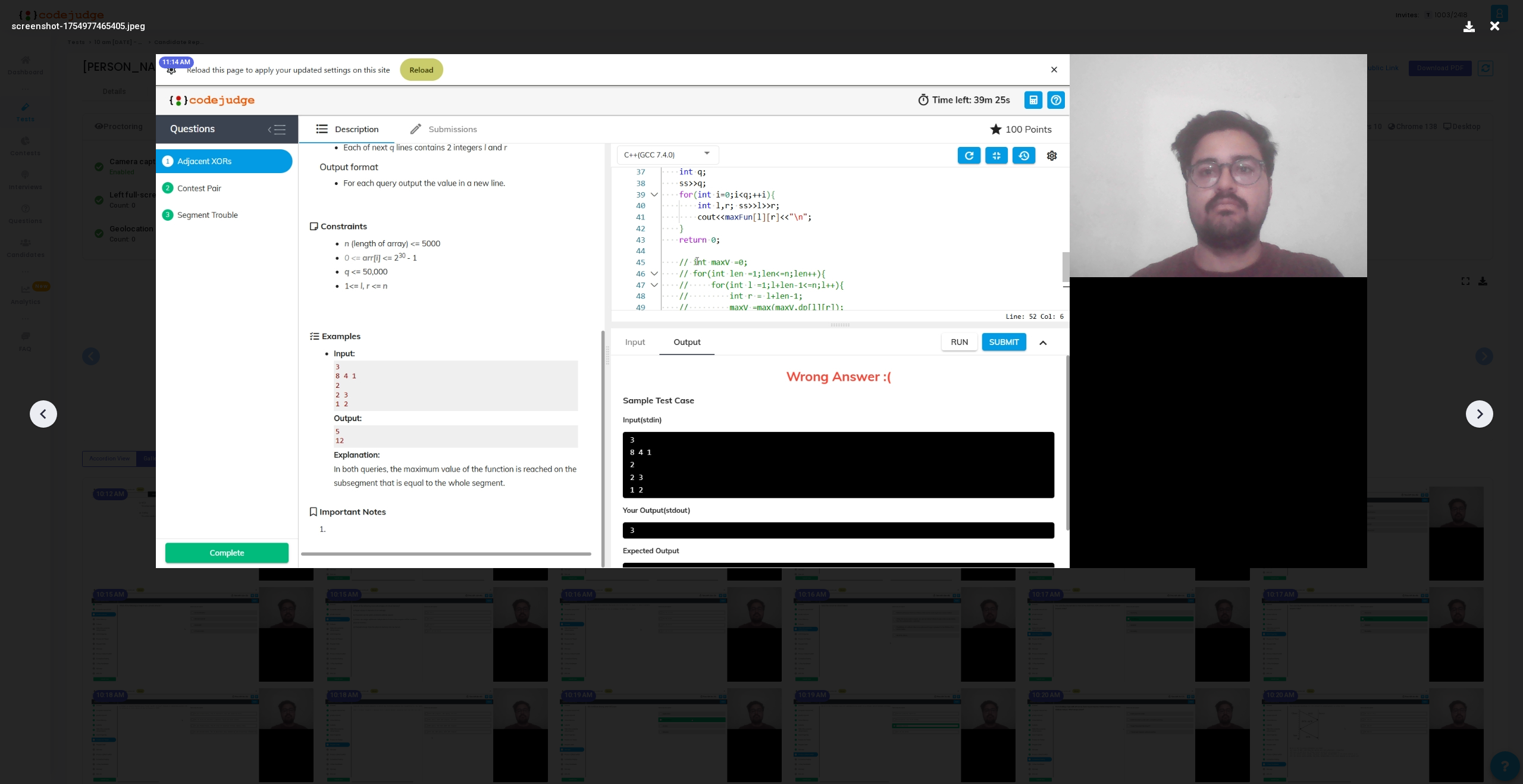
click at [1479, 425] on div at bounding box center [1479, 414] width 27 height 27
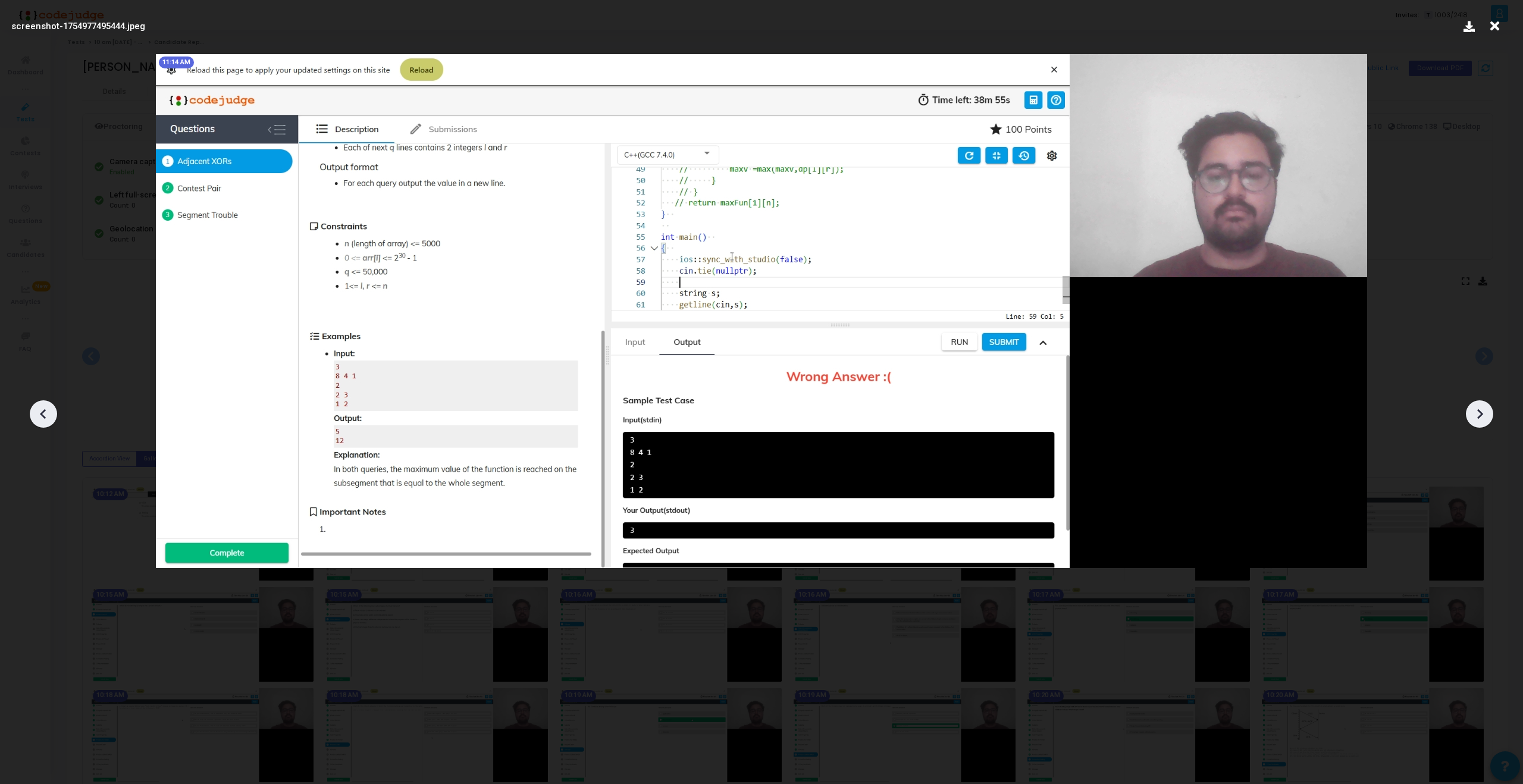
click at [1479, 425] on div at bounding box center [1479, 414] width 27 height 27
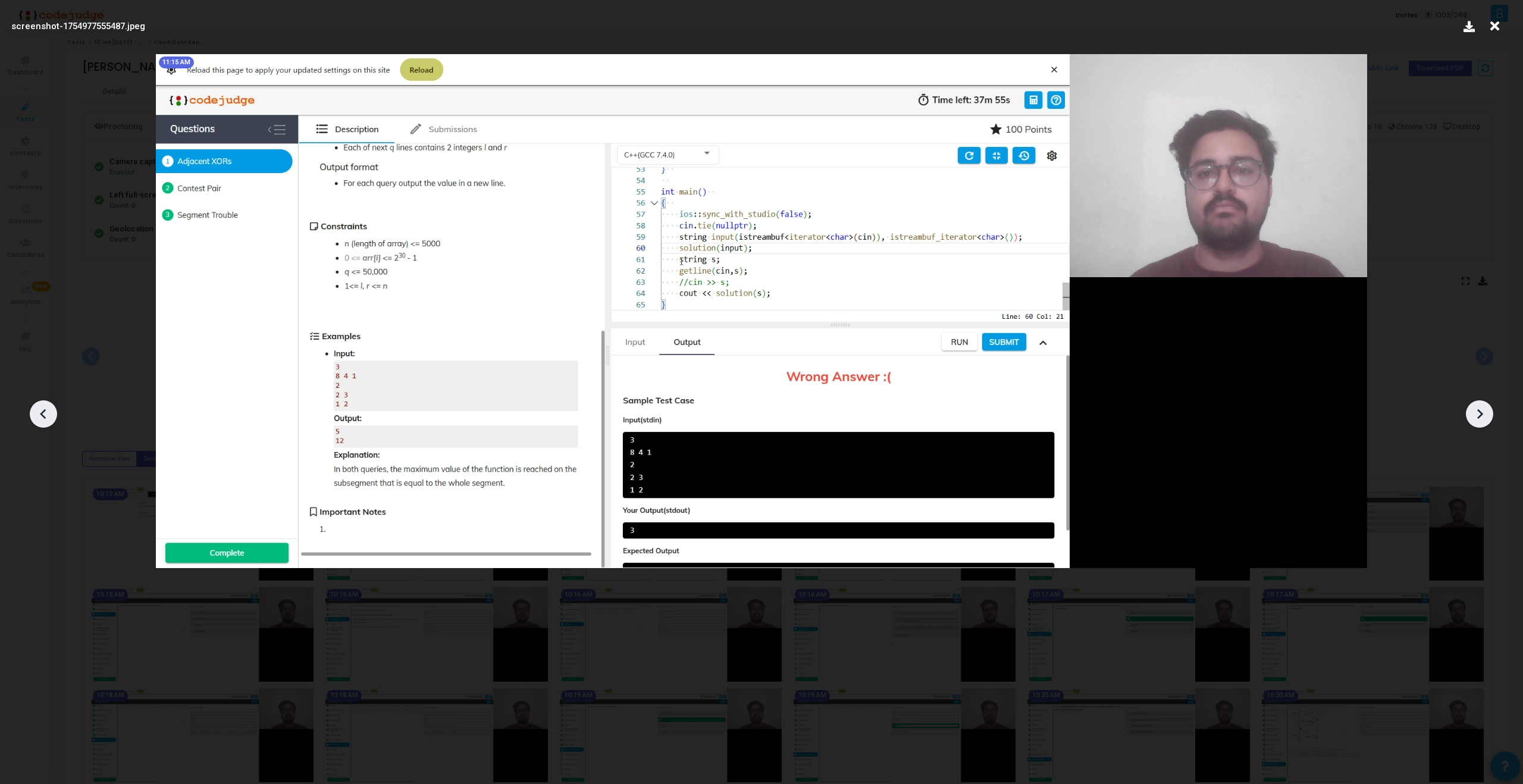
click at [1479, 425] on div at bounding box center [1479, 414] width 27 height 27
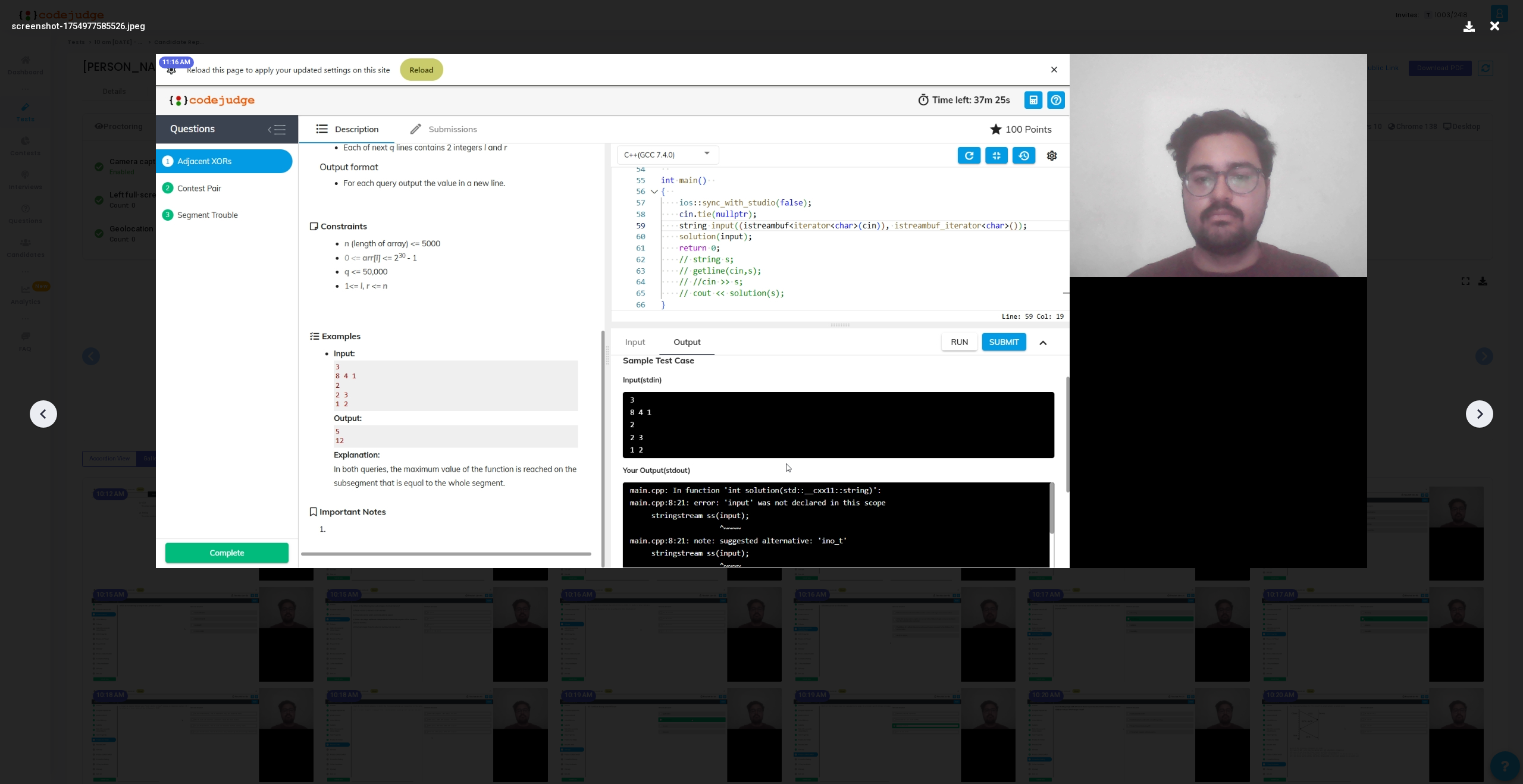
click at [1479, 425] on div at bounding box center [1479, 414] width 27 height 27
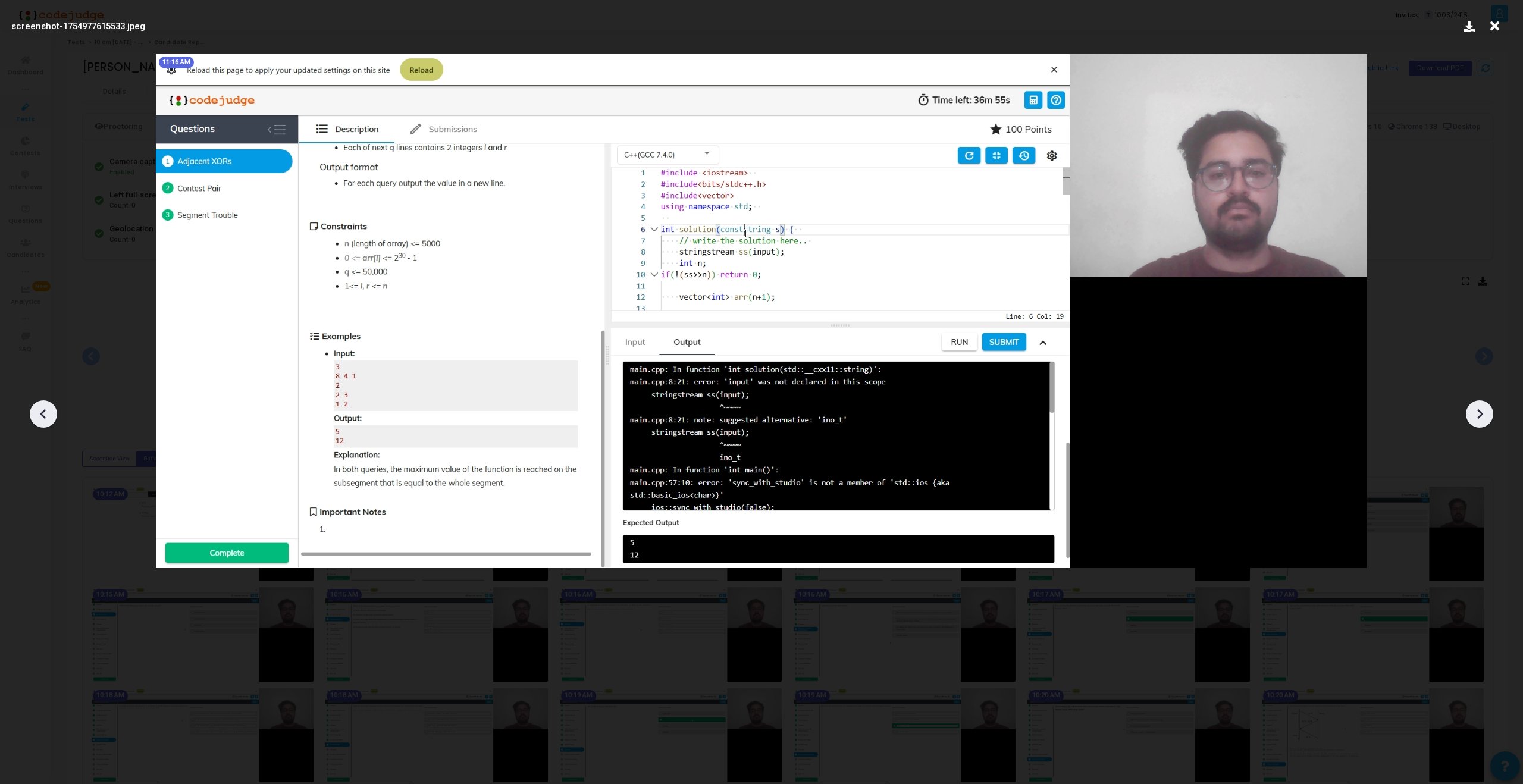
click at [1479, 425] on div at bounding box center [1479, 414] width 27 height 27
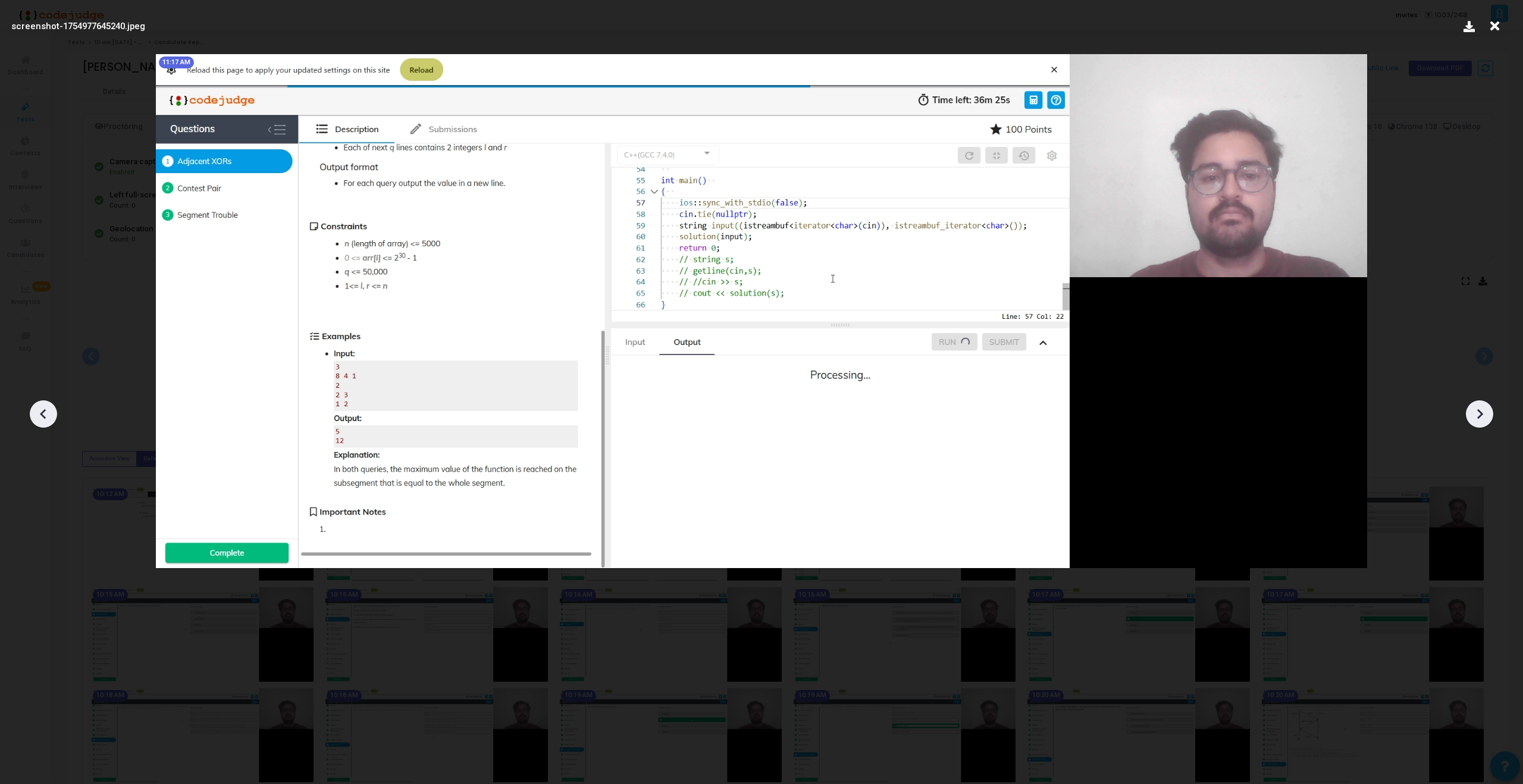
click at [1479, 425] on div at bounding box center [1479, 414] width 27 height 27
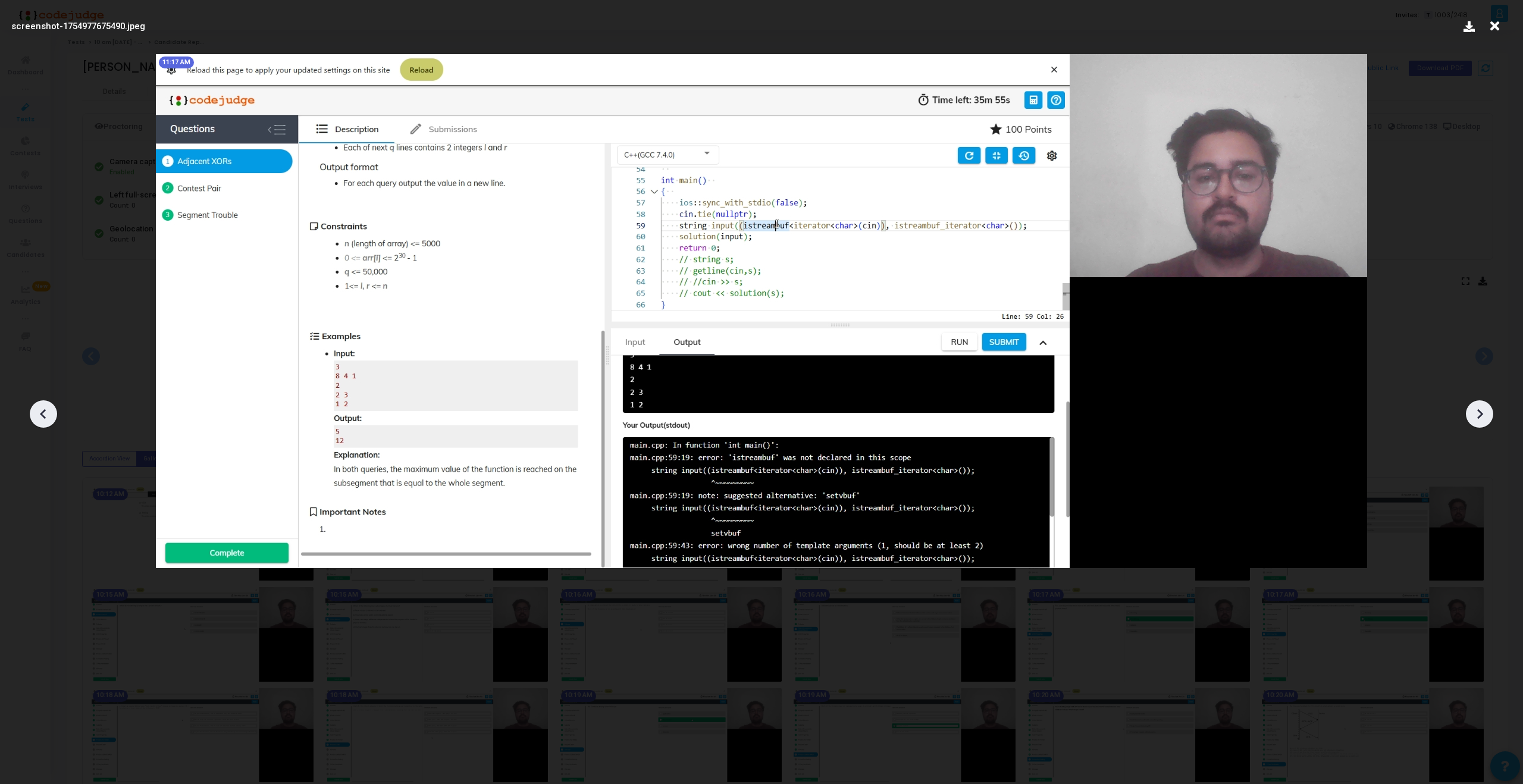
click at [1479, 425] on div at bounding box center [1479, 414] width 27 height 27
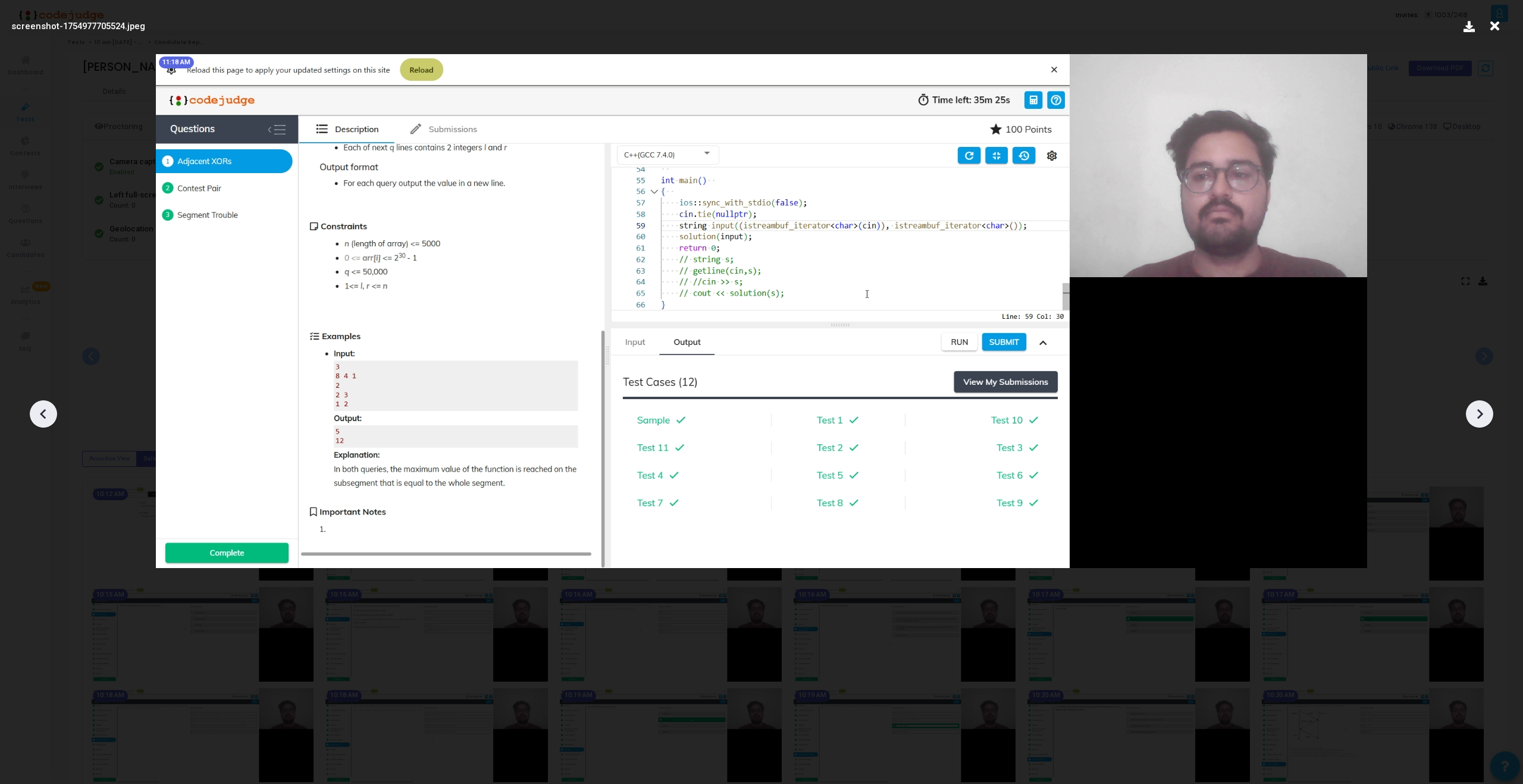
click at [1479, 425] on div at bounding box center [1479, 414] width 27 height 27
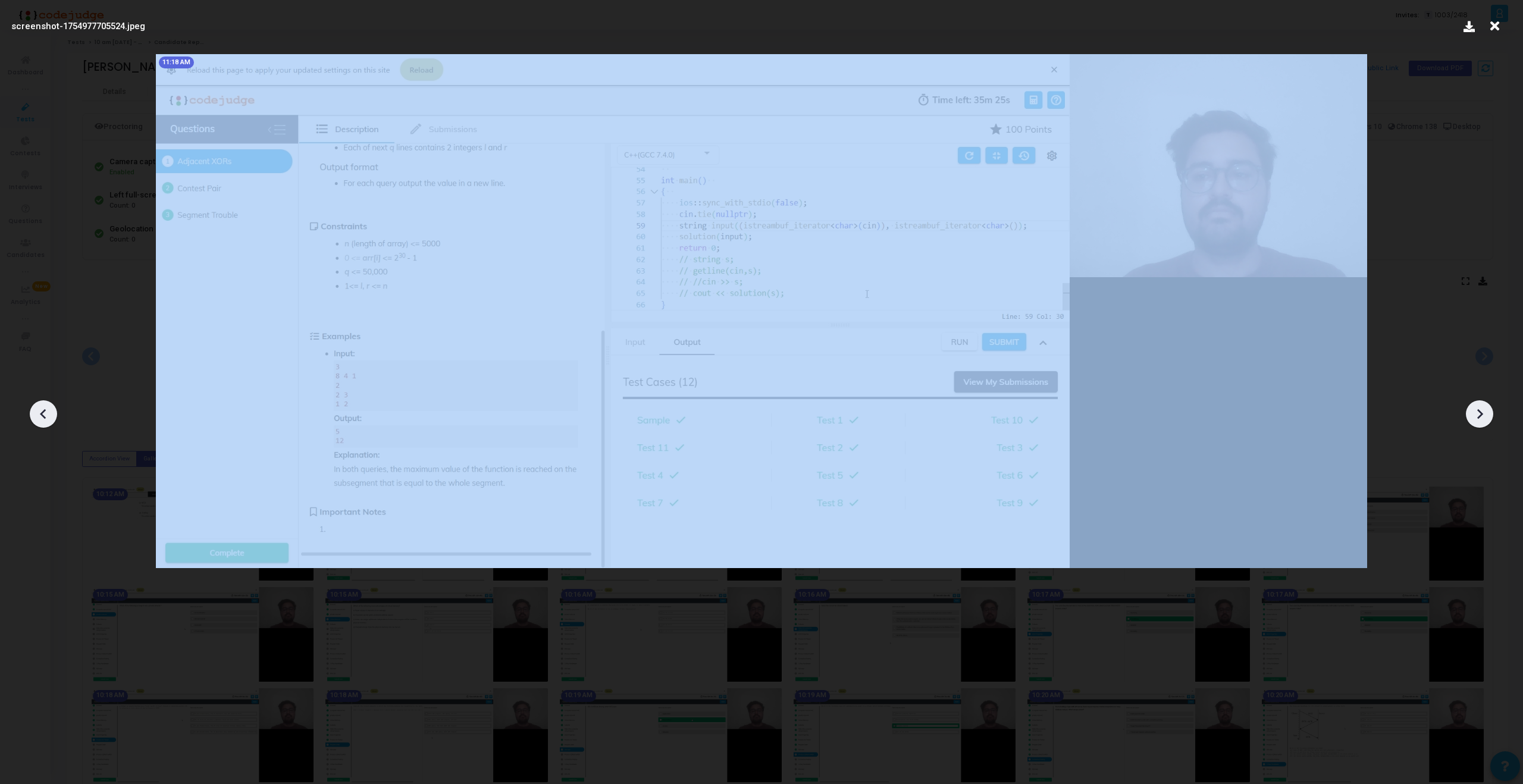
click at [1479, 425] on div at bounding box center [1479, 414] width 27 height 27
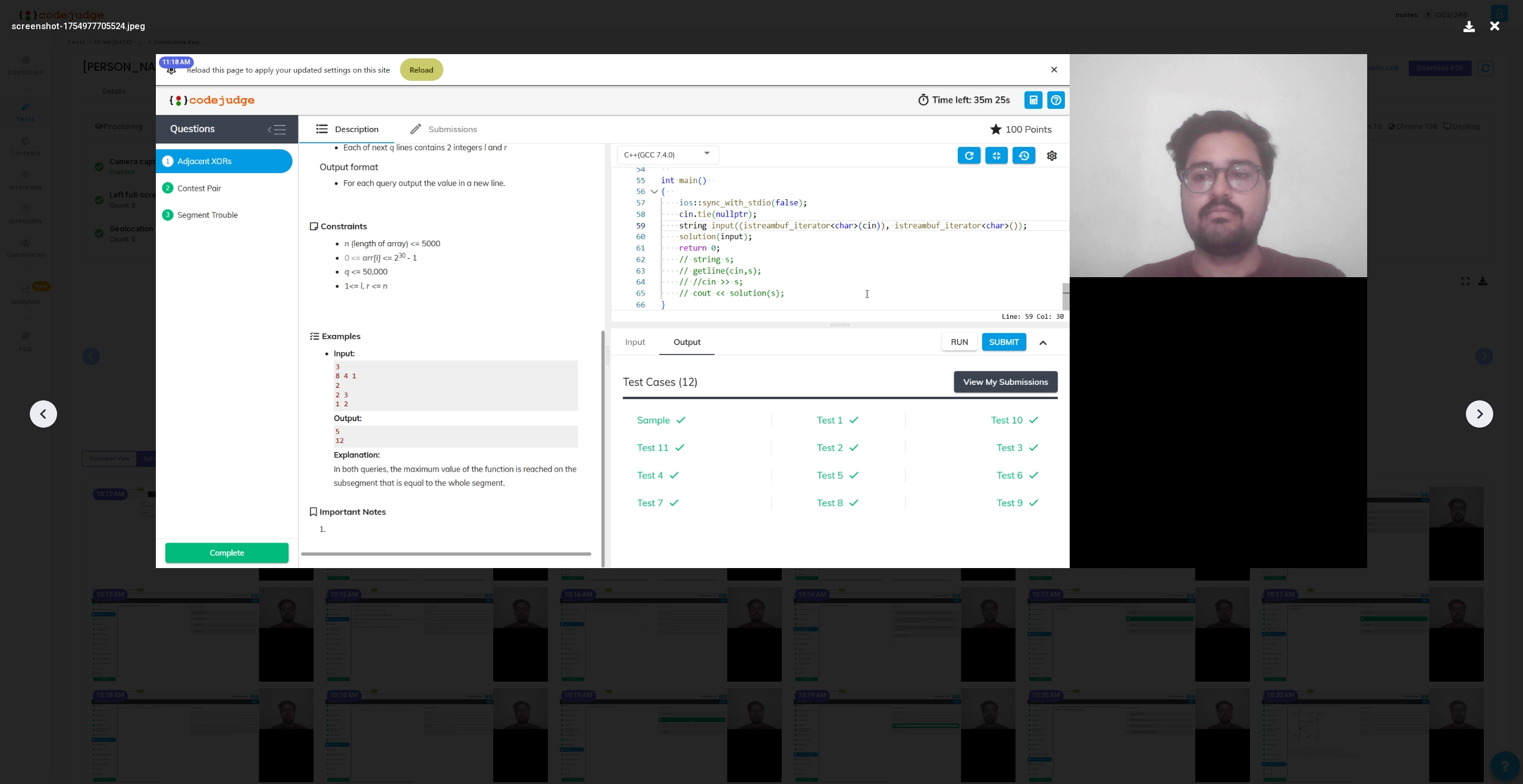
click at [1479, 425] on div at bounding box center [1479, 414] width 27 height 27
click at [1494, 26] on icon at bounding box center [1494, 26] width 18 height 22
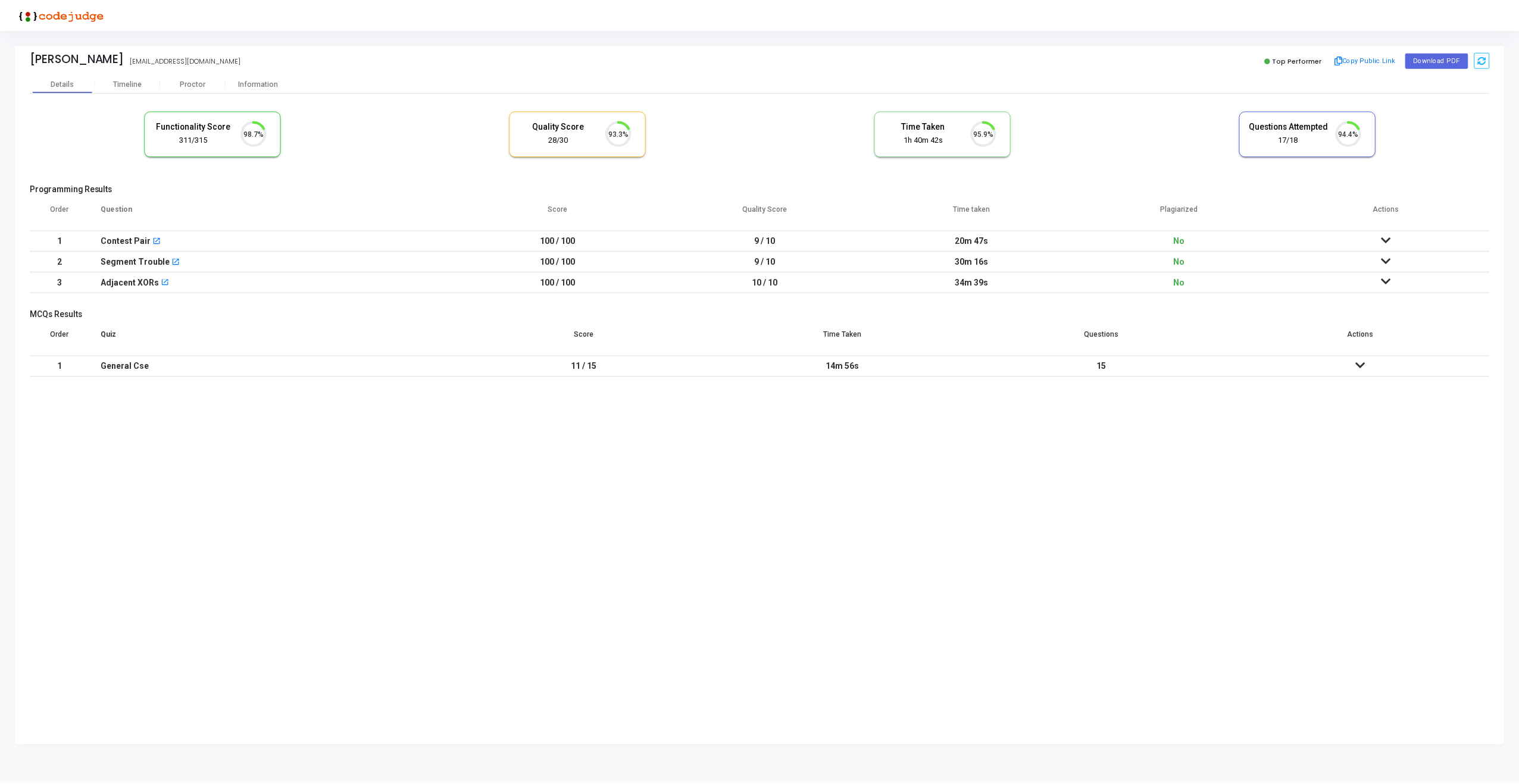
scroll to position [25, 31]
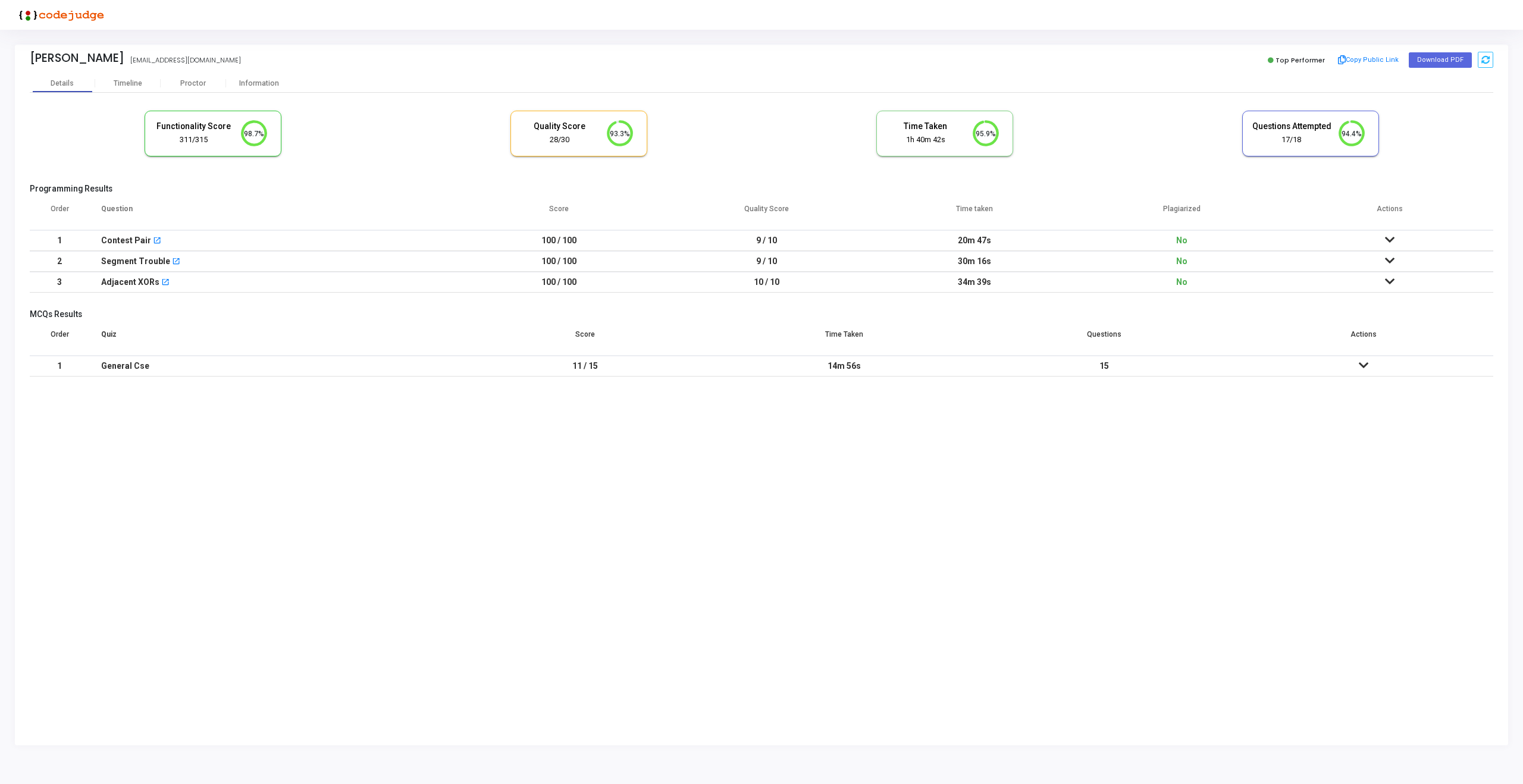
click at [316, 142] on div "Functionality Score 311/315 98.7% Quality Score 28/30 93.3% Time Taken calculat…" at bounding box center [762, 140] width 1464 height 70
click at [195, 85] on div "Proctor" at bounding box center [194, 83] width 65 height 9
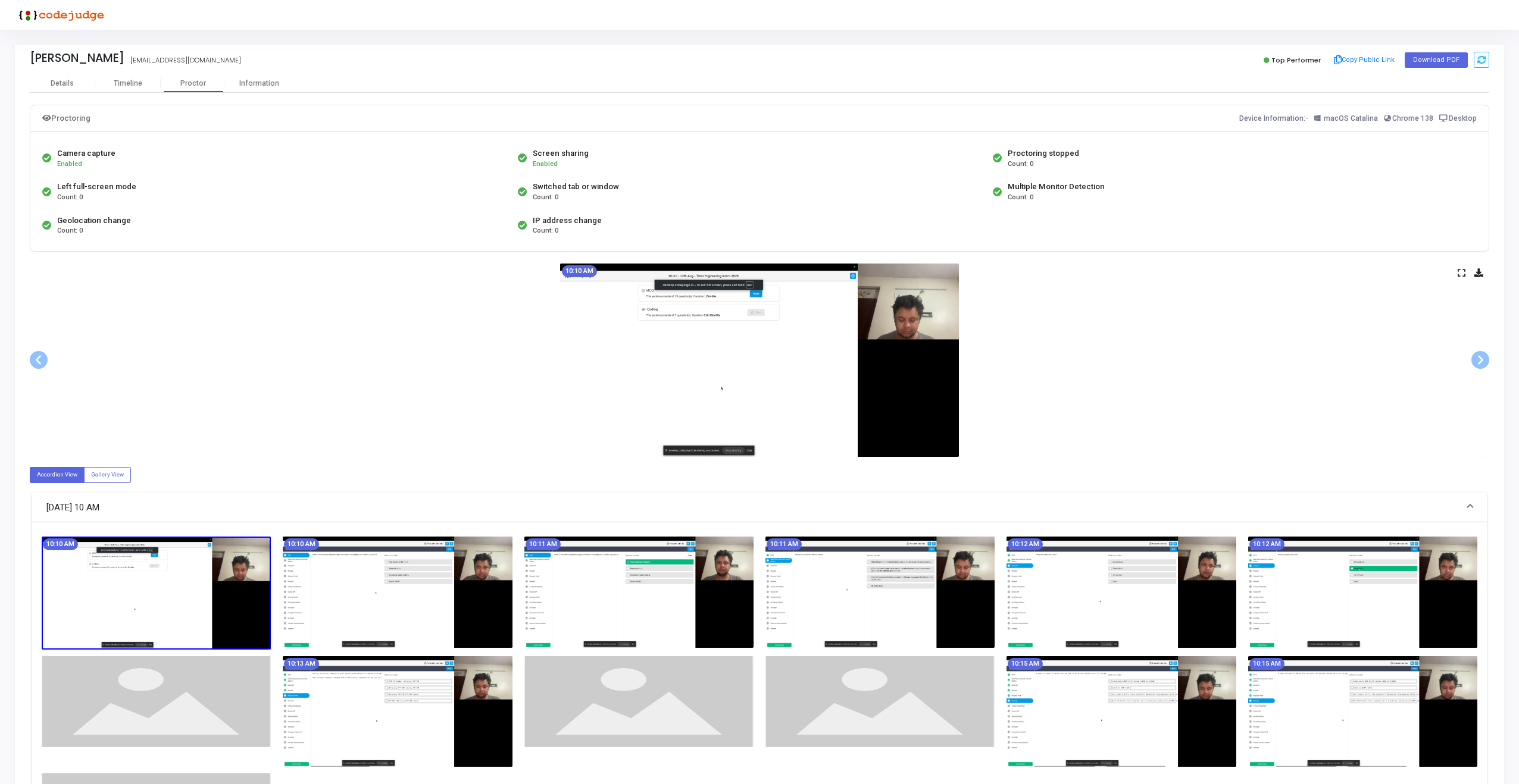
click at [1461, 270] on icon at bounding box center [1461, 273] width 8 height 7
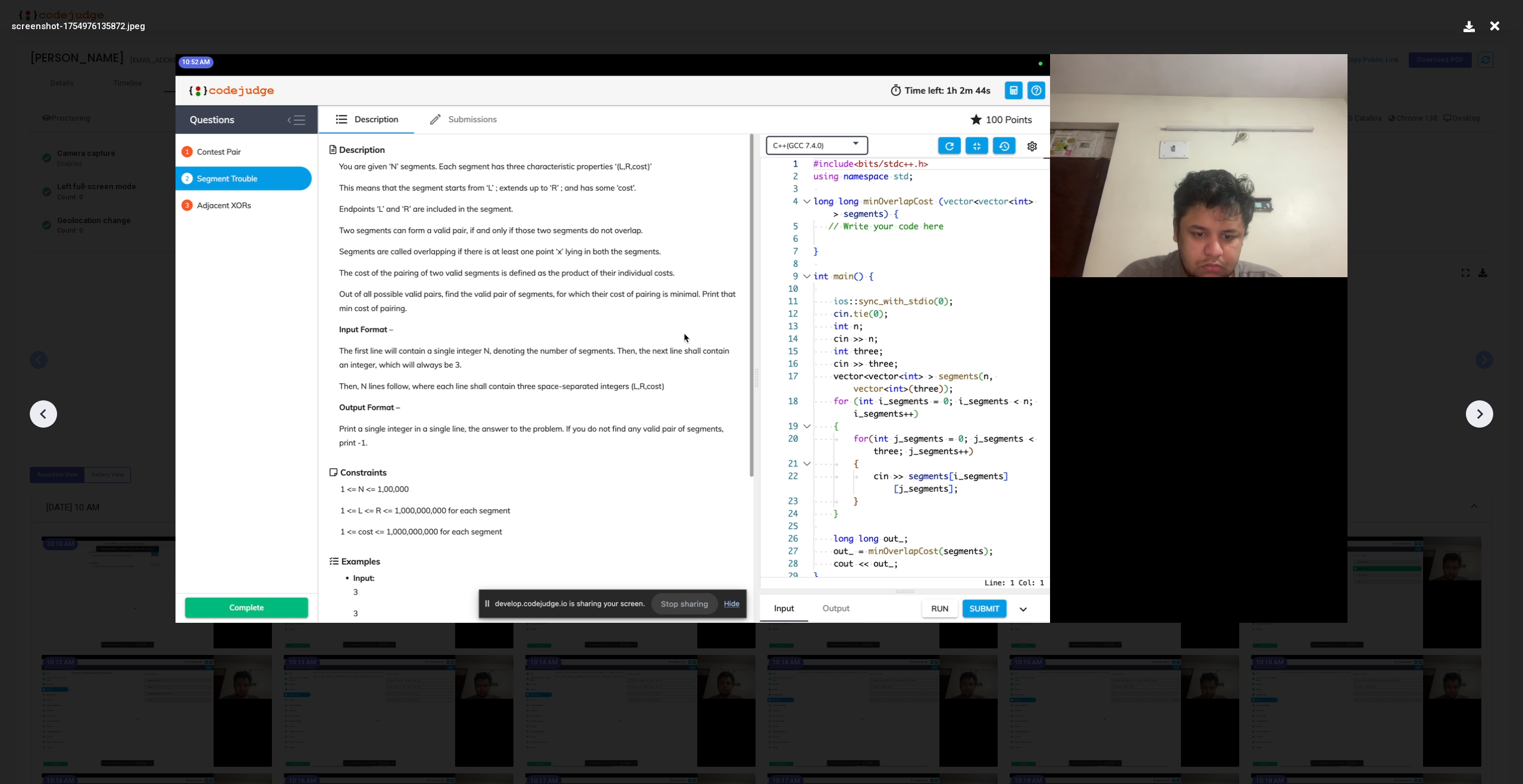
click at [890, 367] on img at bounding box center [761, 338] width 1172 height 569
click at [1485, 414] on icon at bounding box center [1479, 414] width 18 height 18
click at [1485, 412] on icon at bounding box center [1479, 414] width 18 height 18
click at [1226, 424] on img at bounding box center [761, 338] width 1172 height 569
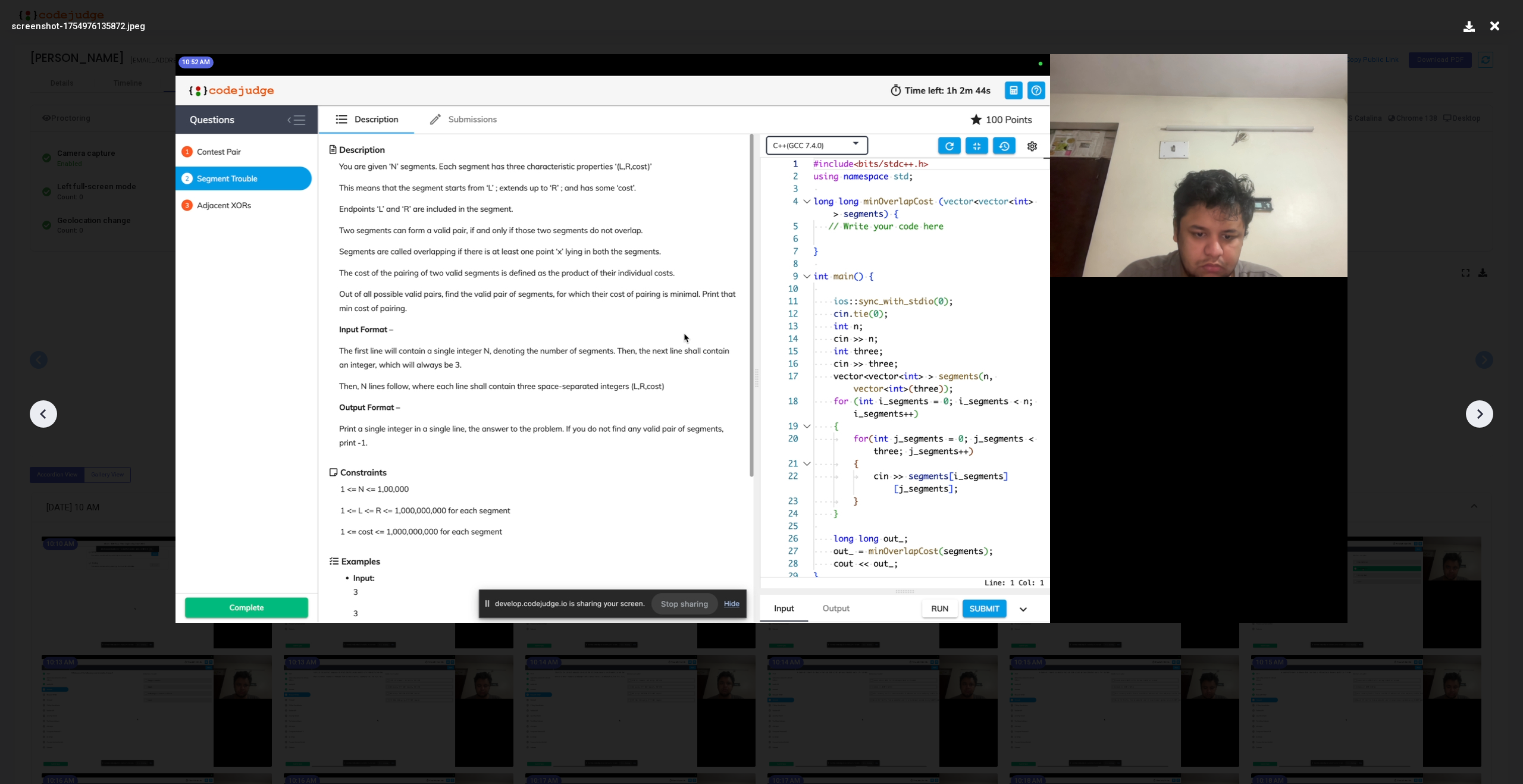
click at [1493, 27] on icon at bounding box center [1494, 26] width 18 height 22
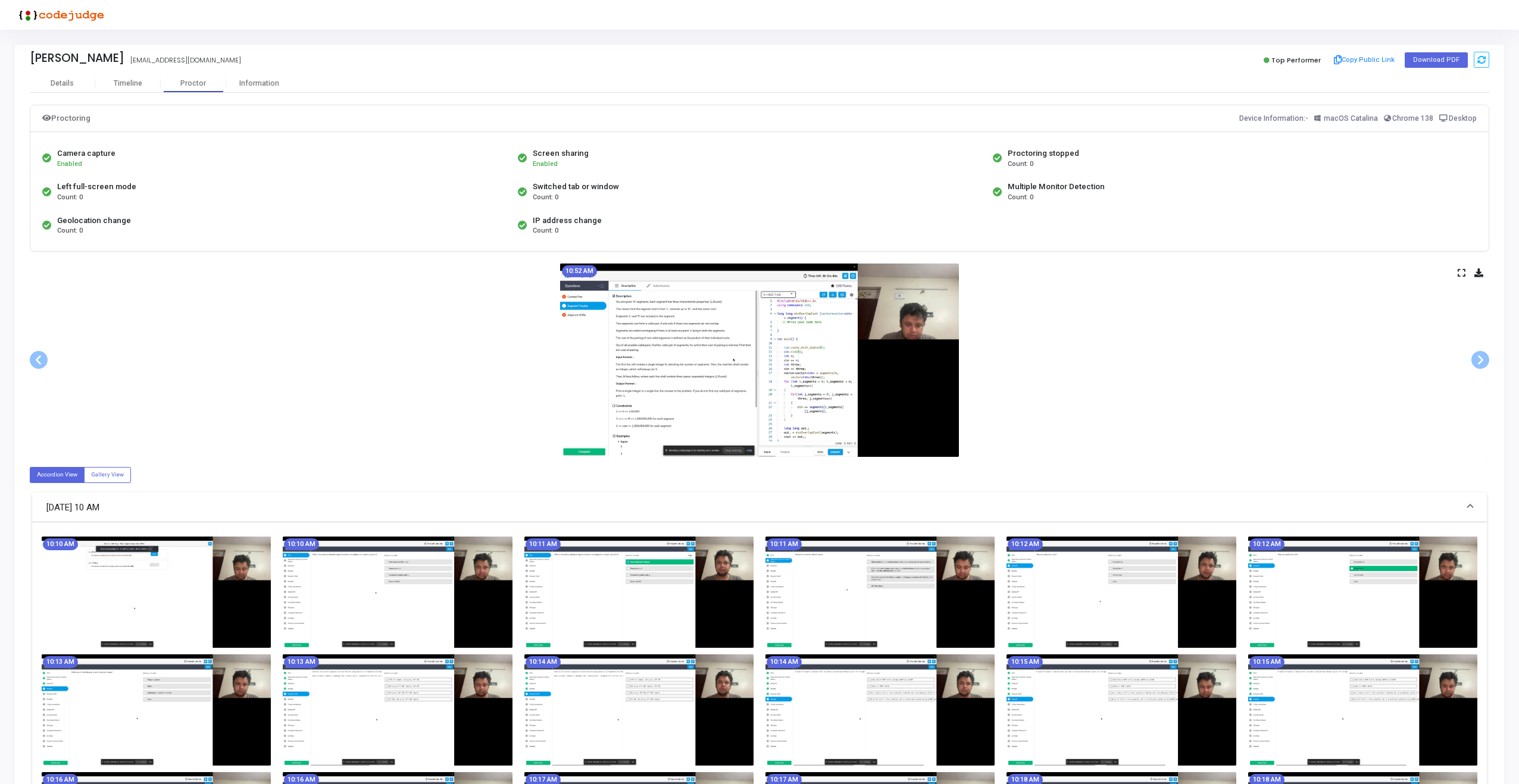
click at [1468, 276] on div "10:52 AM" at bounding box center [760, 361] width 1460 height 194
click at [1460, 273] on icon at bounding box center [1461, 273] width 8 height 7
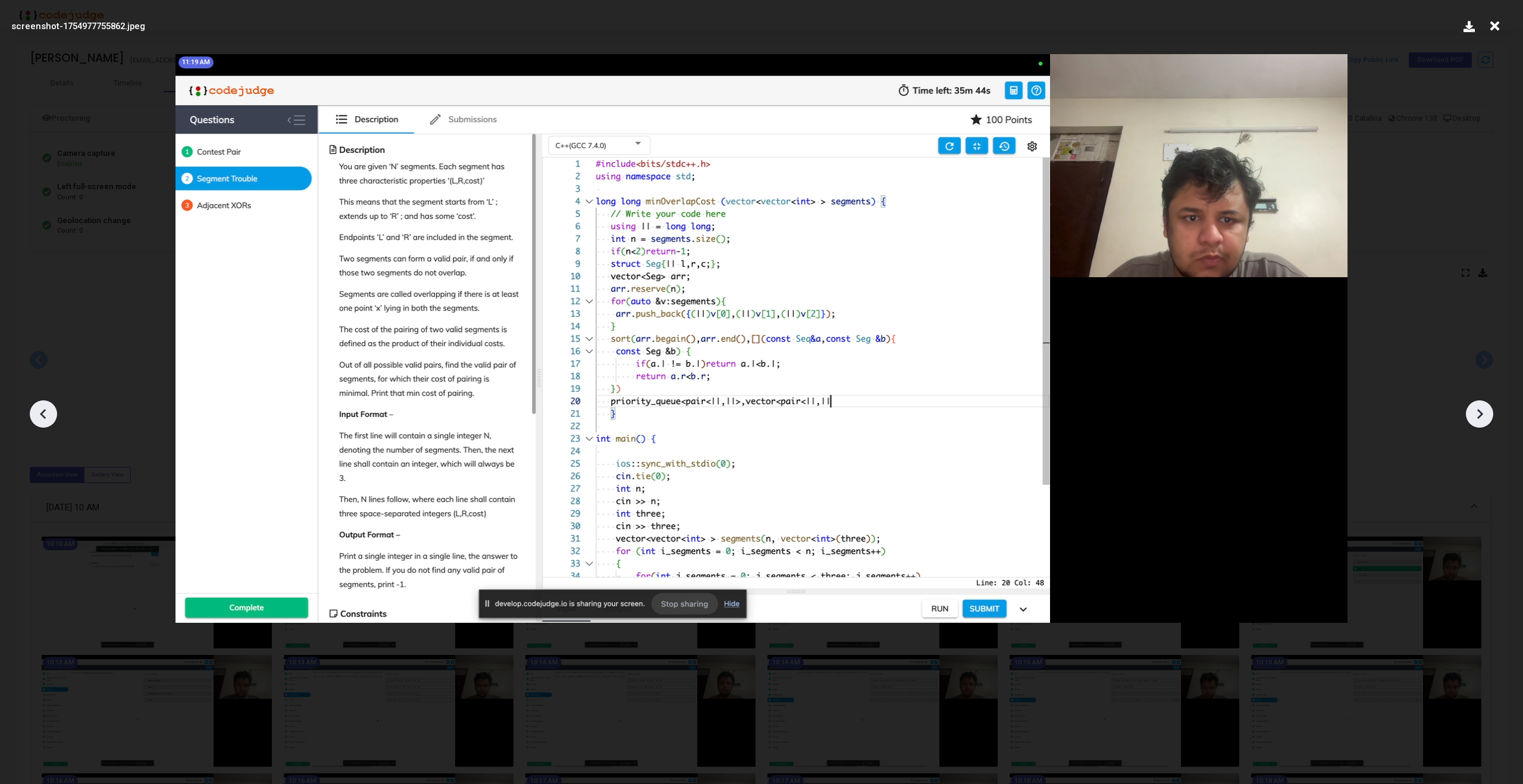
click at [839, 313] on img at bounding box center [761, 338] width 1172 height 569
drag, startPoint x: 799, startPoint y: 355, endPoint x: 794, endPoint y: 351, distance: 6.4
click at [1475, 419] on icon at bounding box center [1479, 414] width 18 height 18
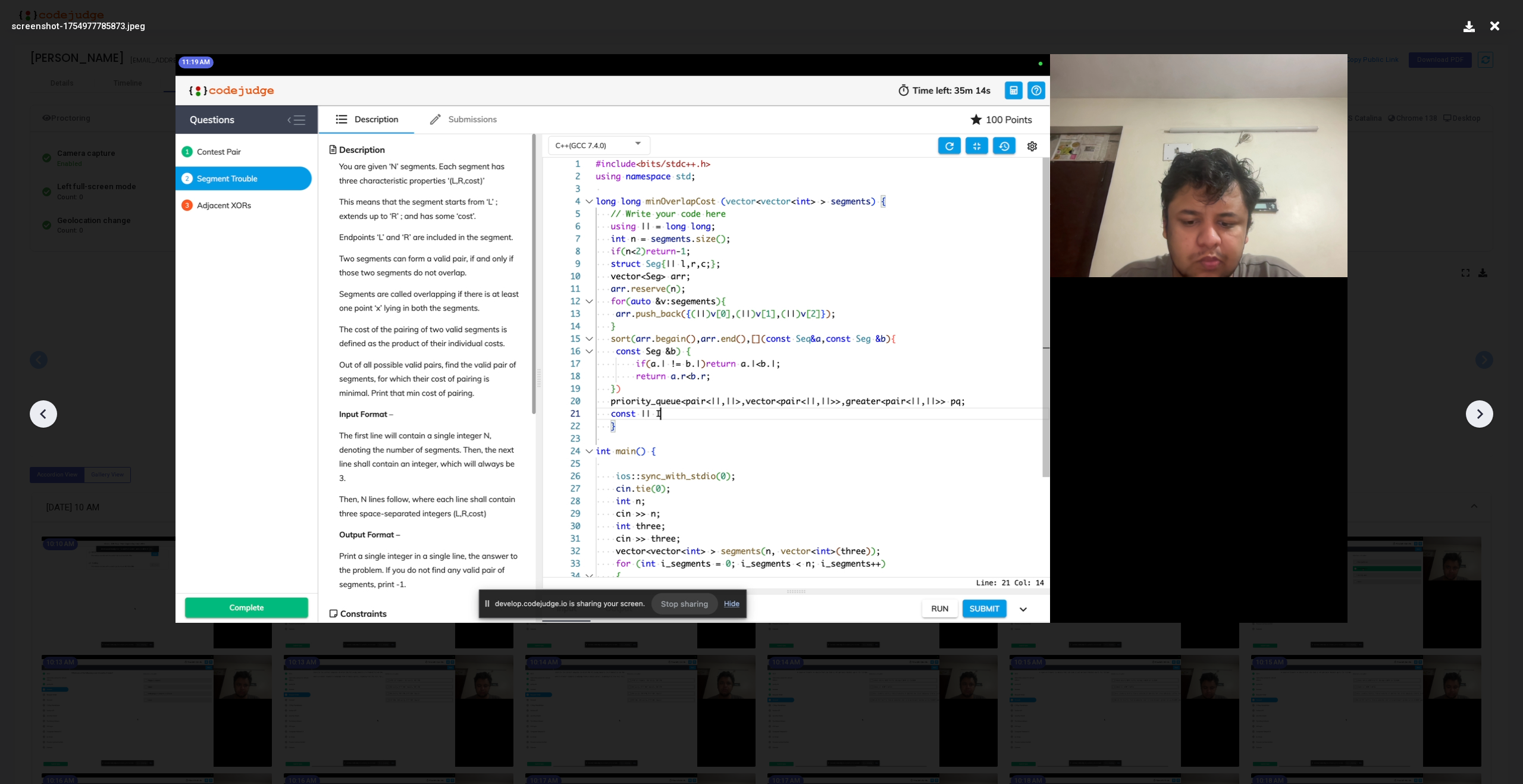
click at [1475, 419] on icon at bounding box center [1479, 414] width 18 height 18
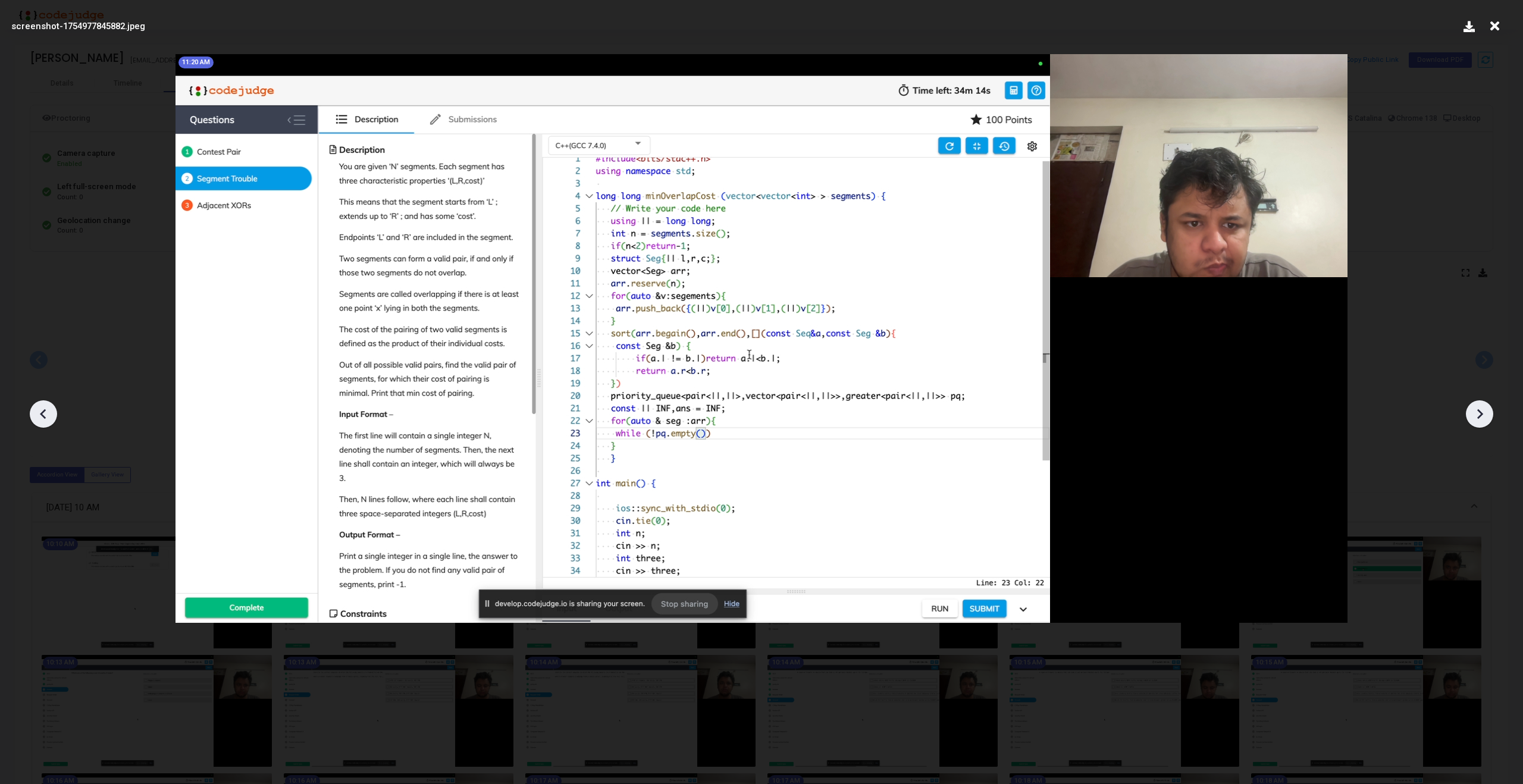
click at [1475, 419] on icon at bounding box center [1479, 414] width 18 height 18
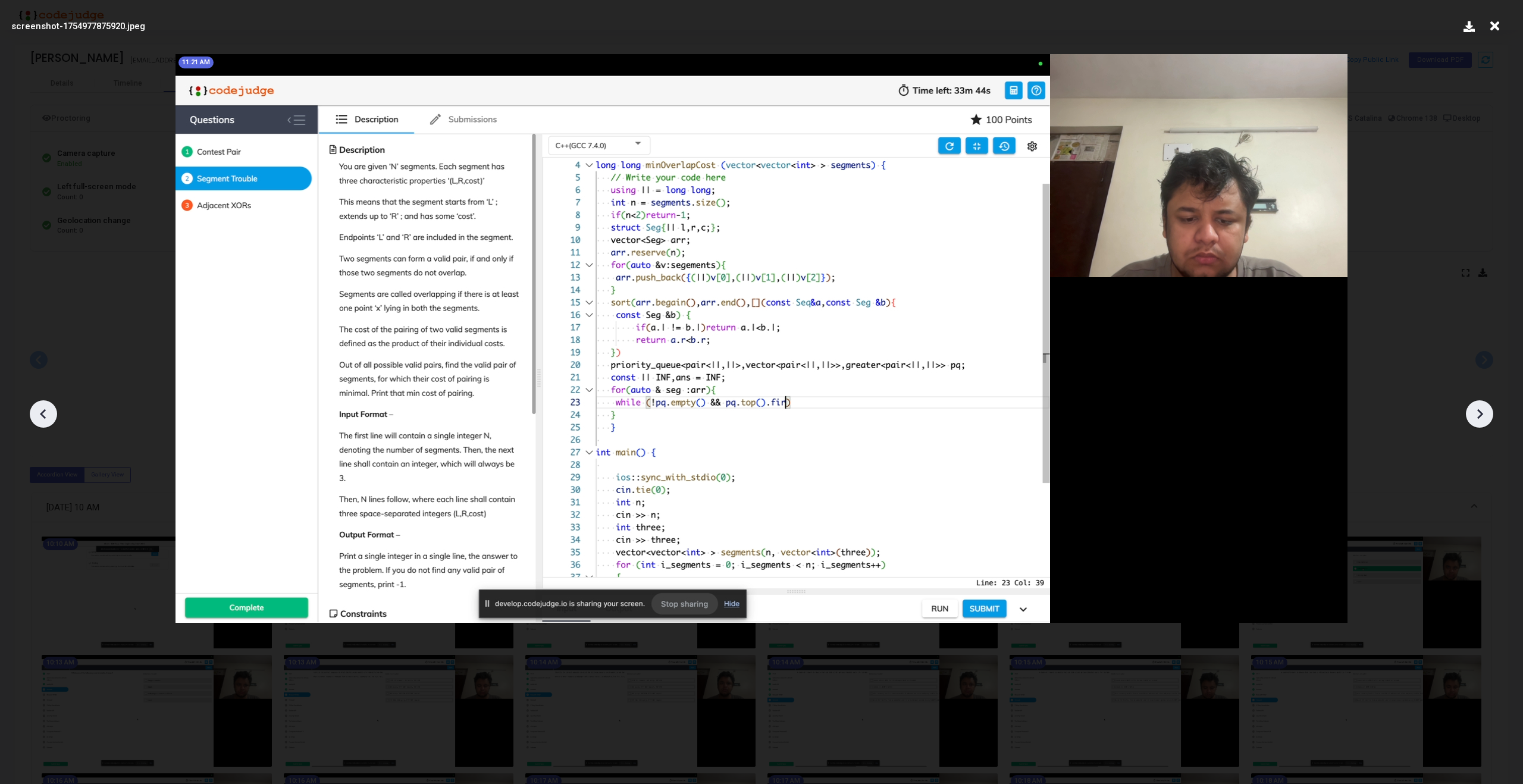
click at [1469, 429] on div at bounding box center [762, 410] width 1523 height 749
click at [1477, 422] on icon at bounding box center [1479, 414] width 18 height 18
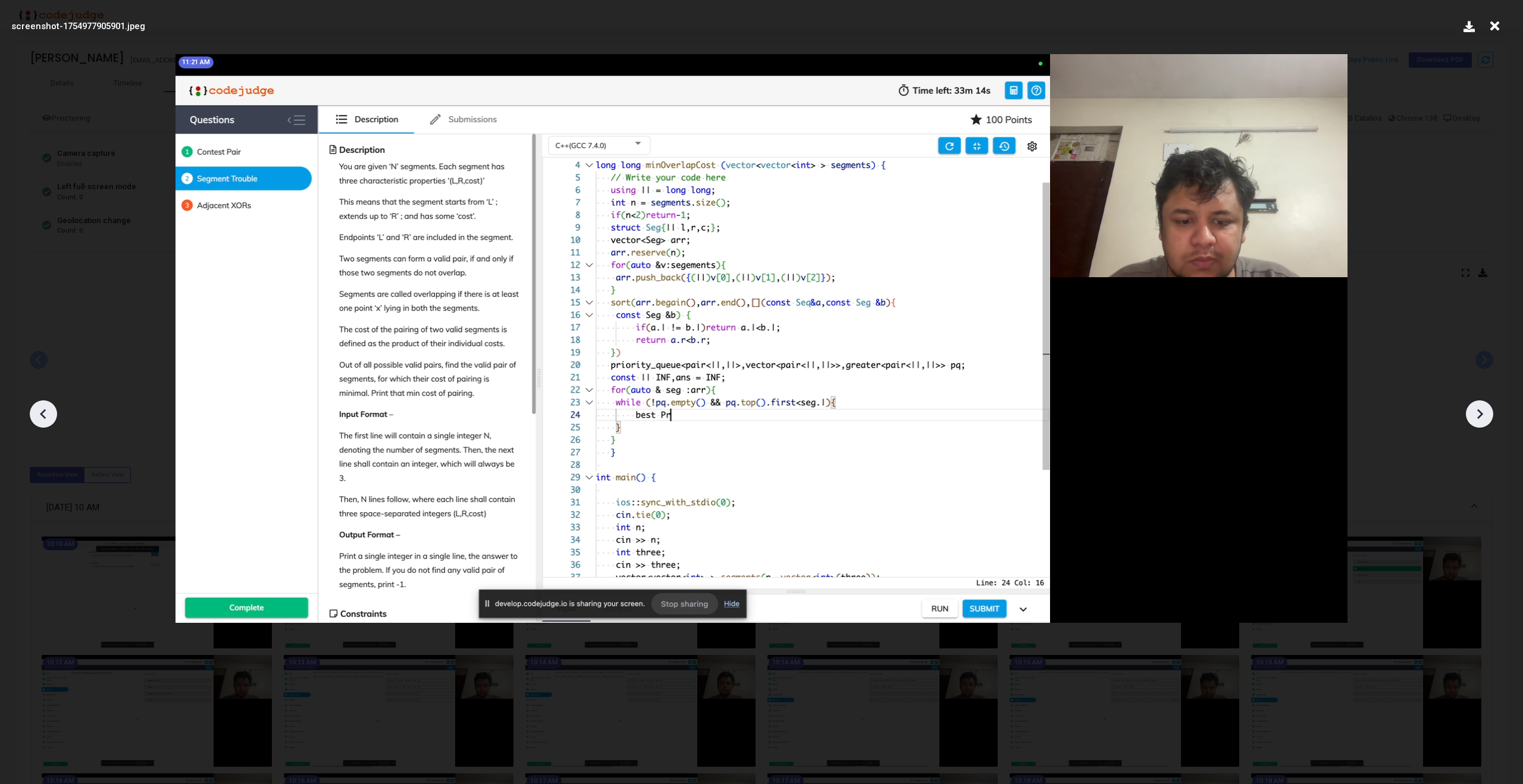
click at [1477, 422] on icon at bounding box center [1479, 414] width 18 height 18
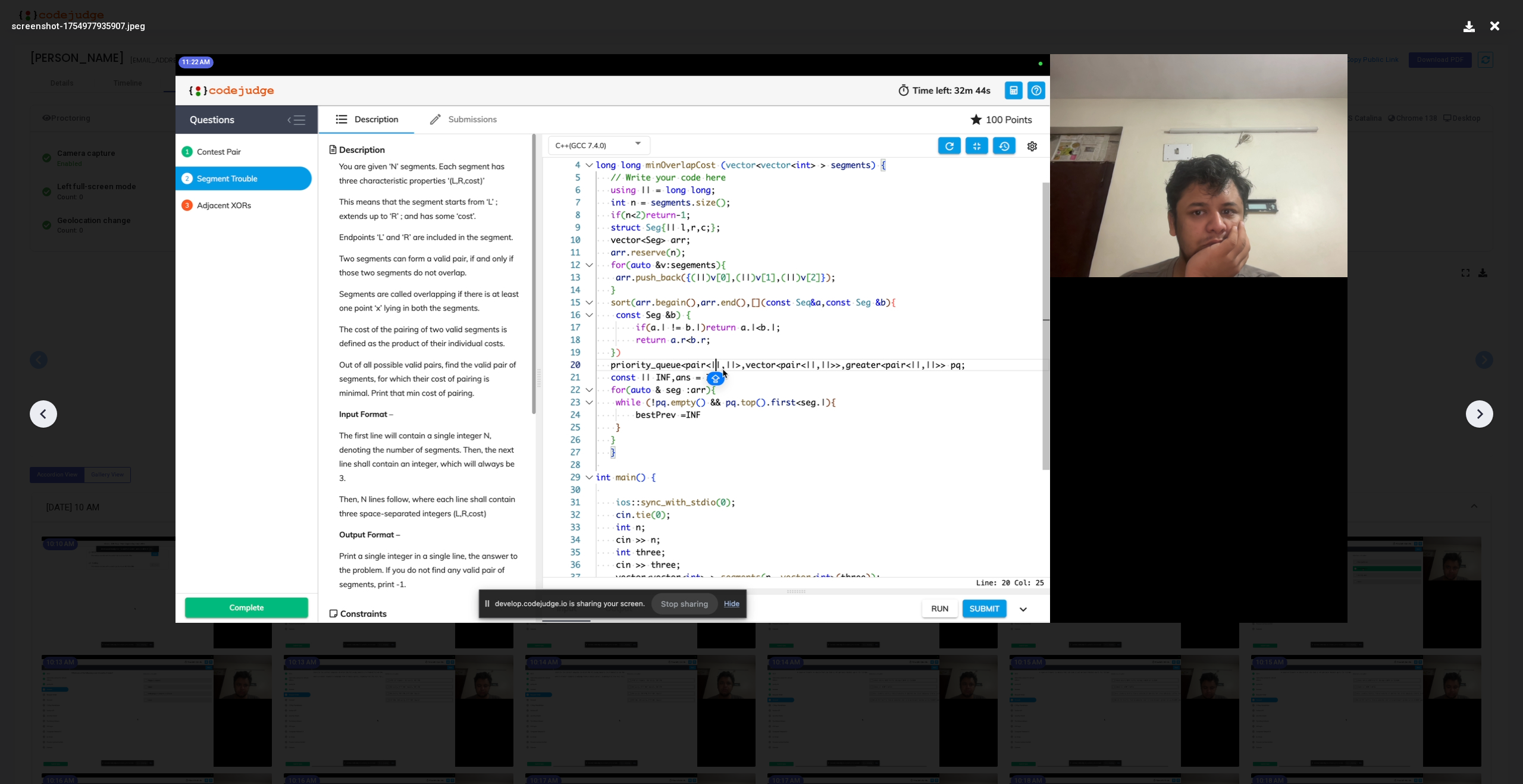
click at [1477, 422] on icon at bounding box center [1479, 414] width 18 height 18
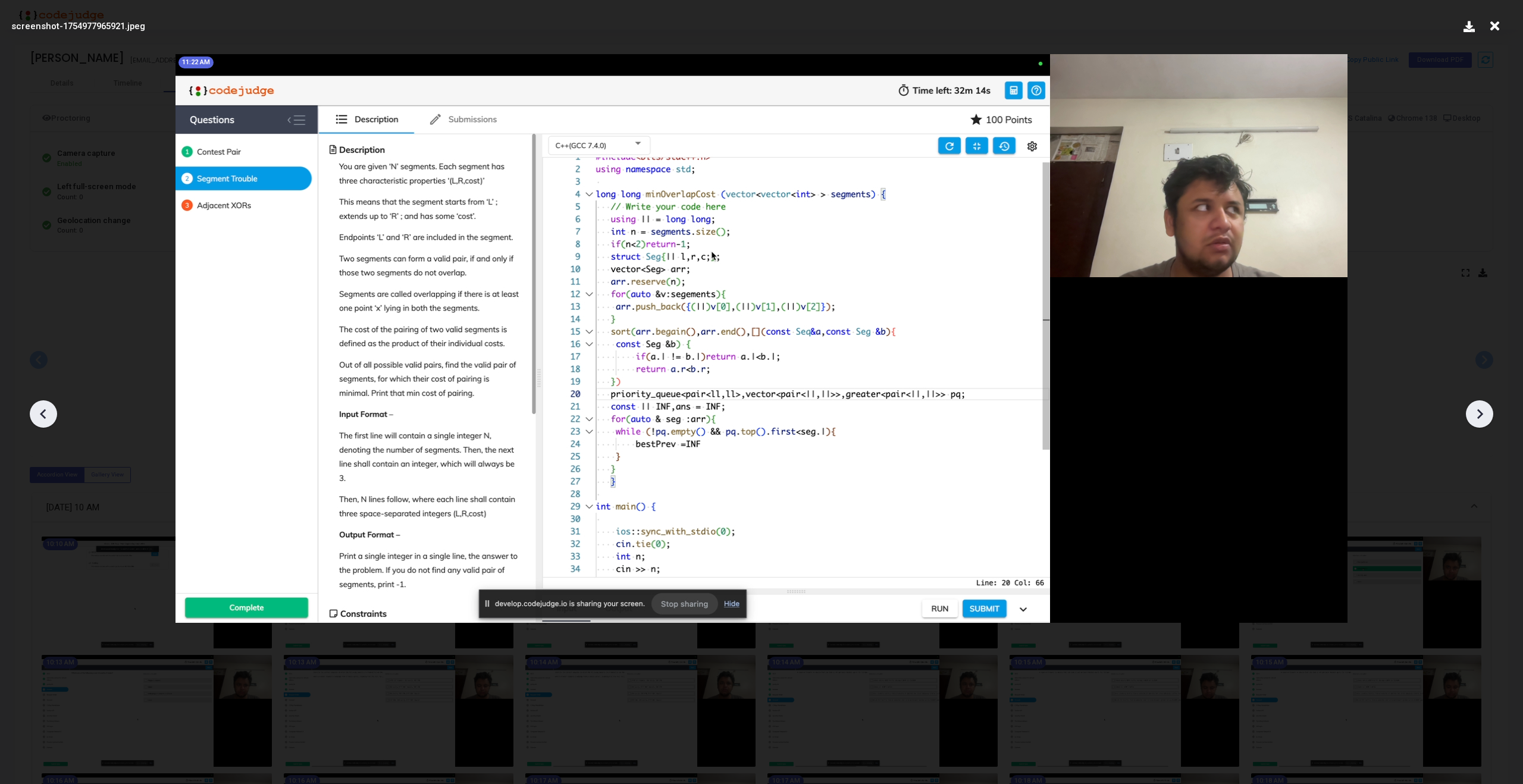
click at [1477, 422] on icon at bounding box center [1479, 414] width 18 height 18
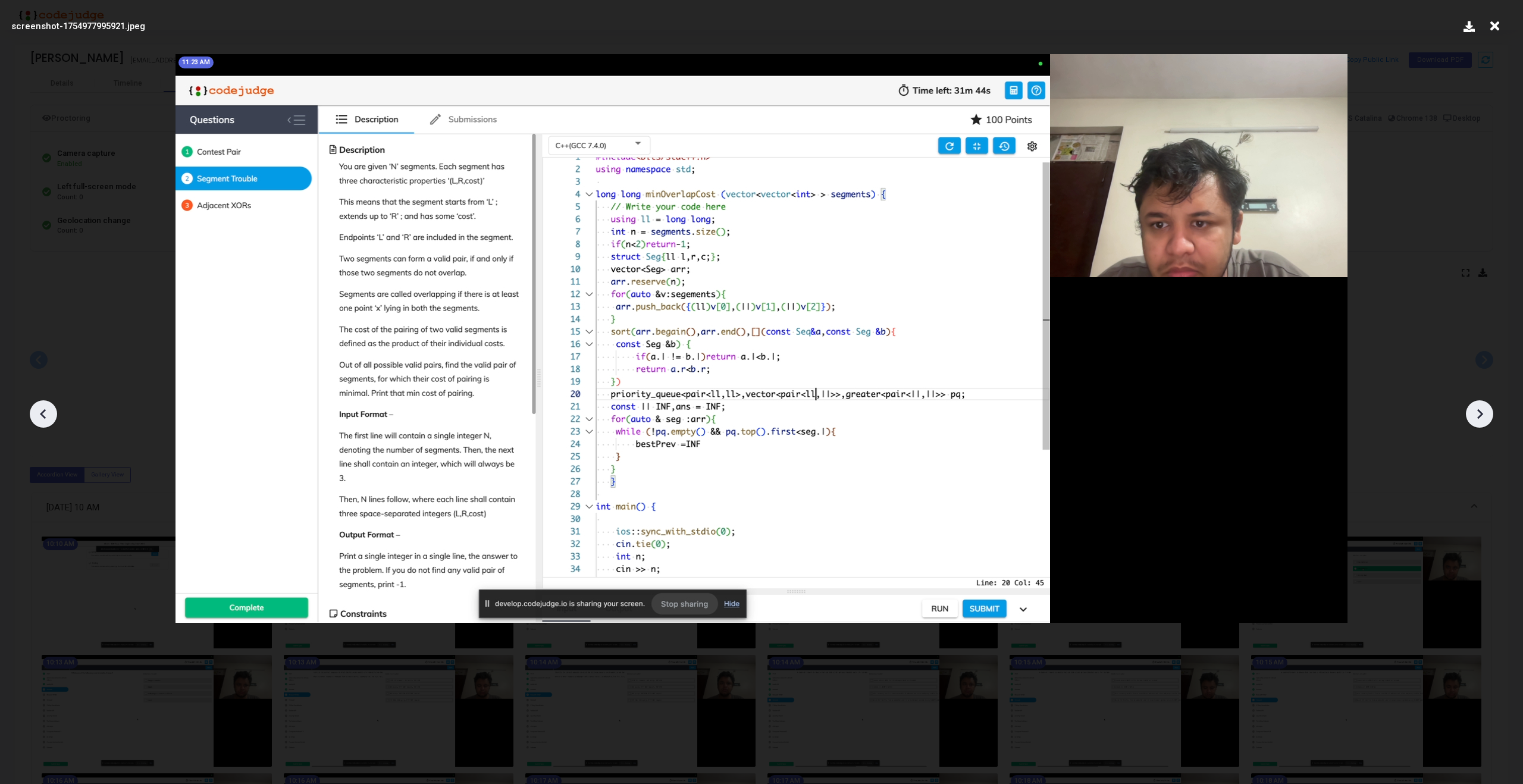
click at [1477, 422] on icon at bounding box center [1479, 414] width 18 height 18
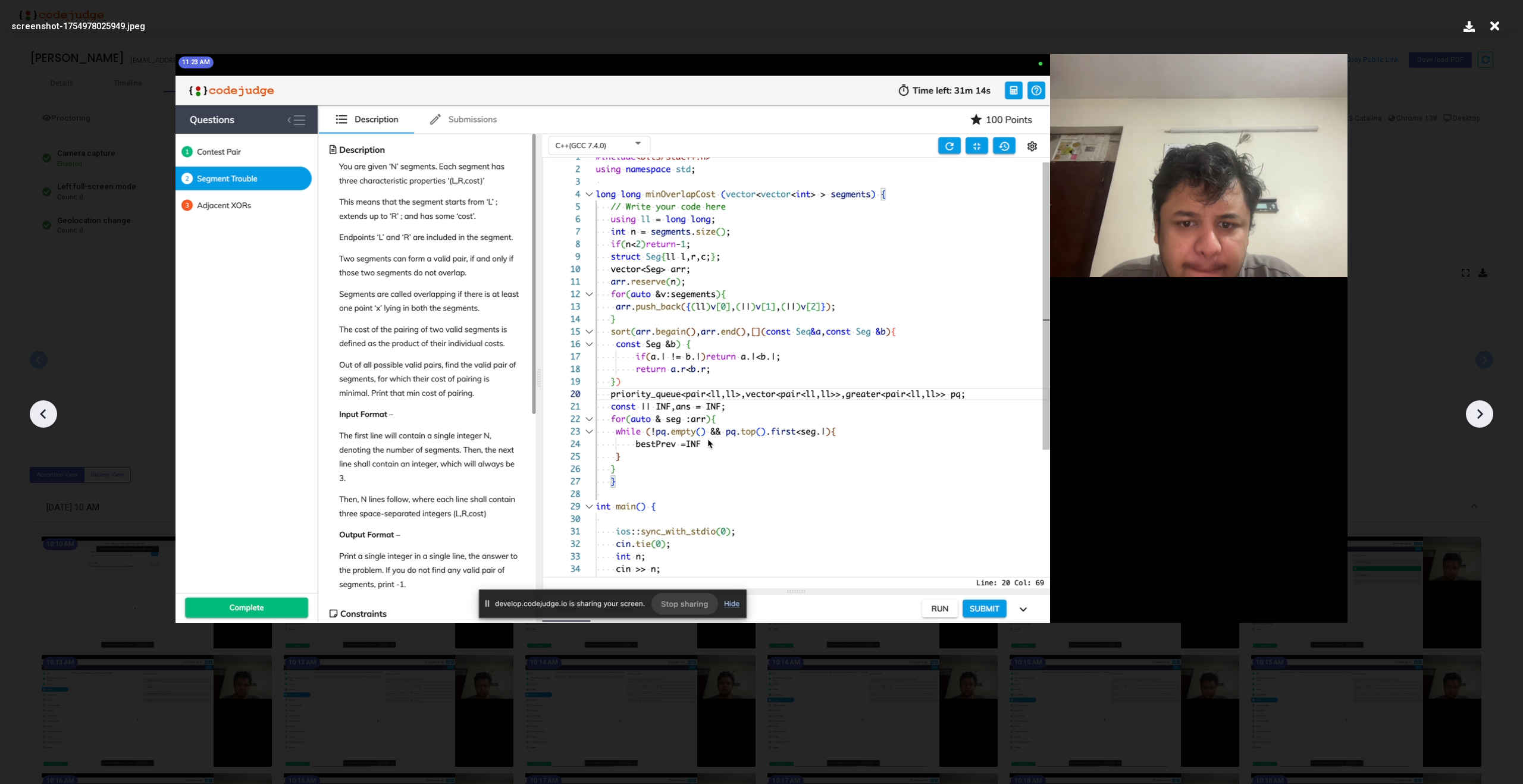
click at [1477, 422] on icon at bounding box center [1479, 414] width 18 height 18
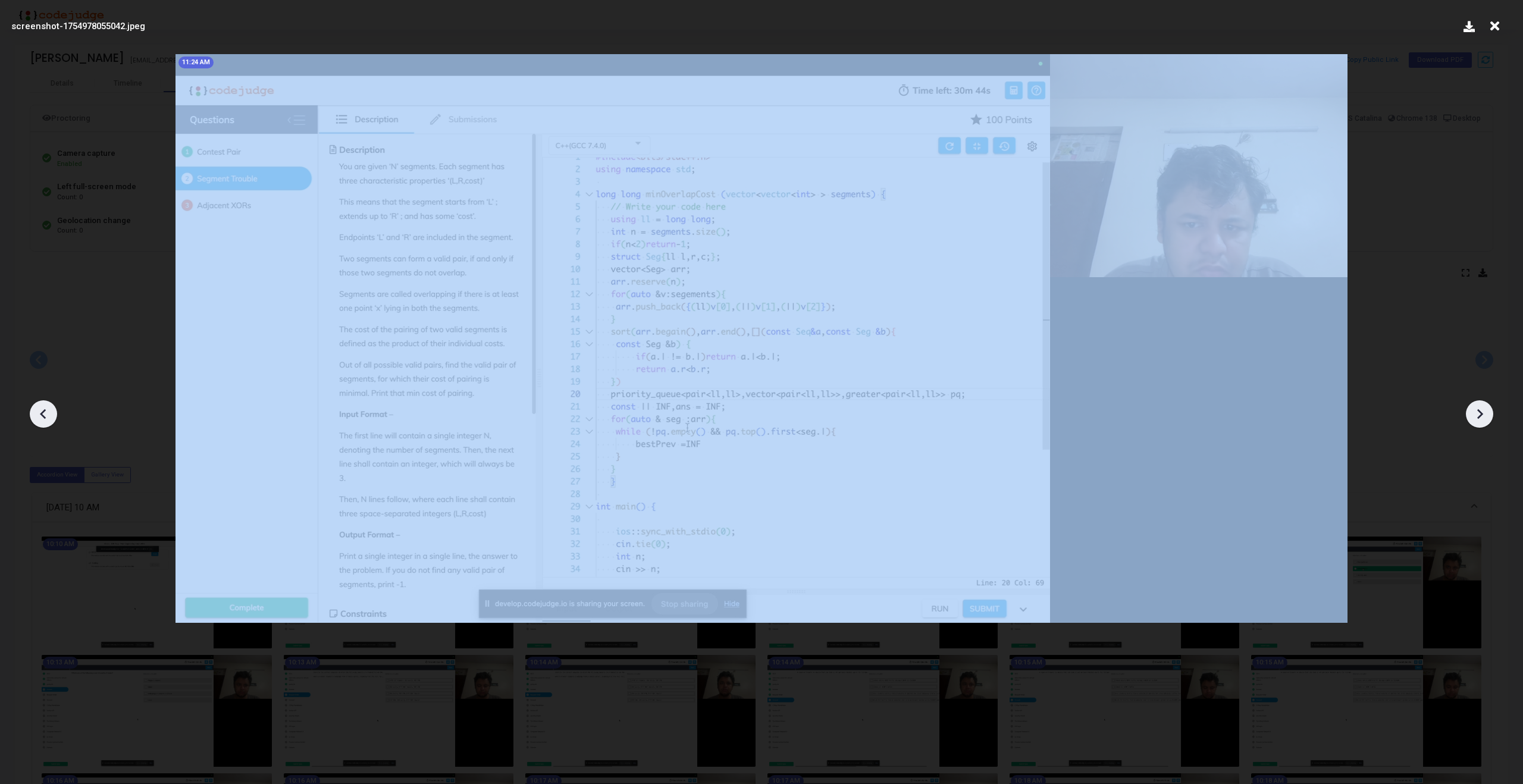
click at [1477, 422] on icon at bounding box center [1479, 414] width 18 height 18
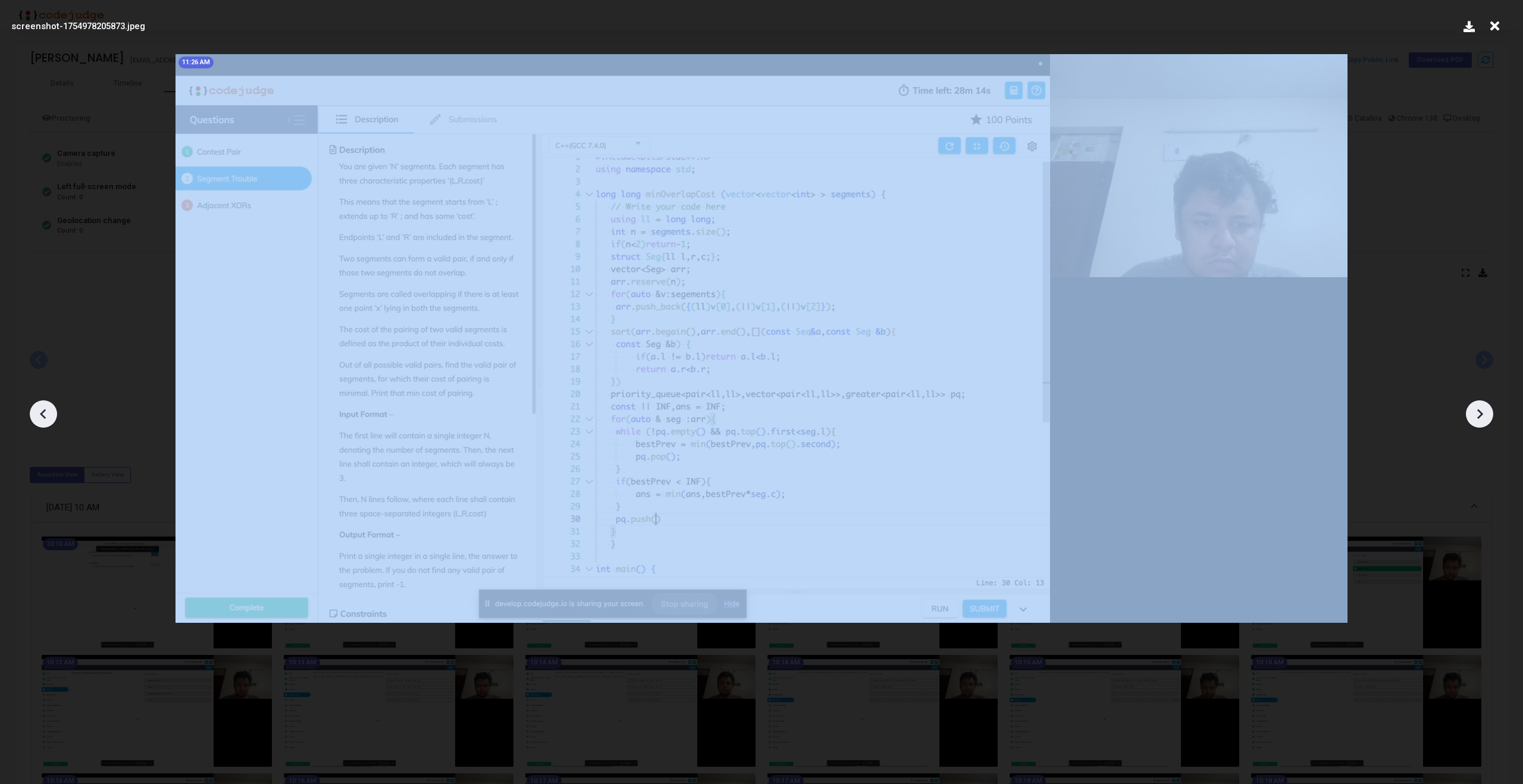
click at [1477, 422] on icon at bounding box center [1479, 414] width 18 height 18
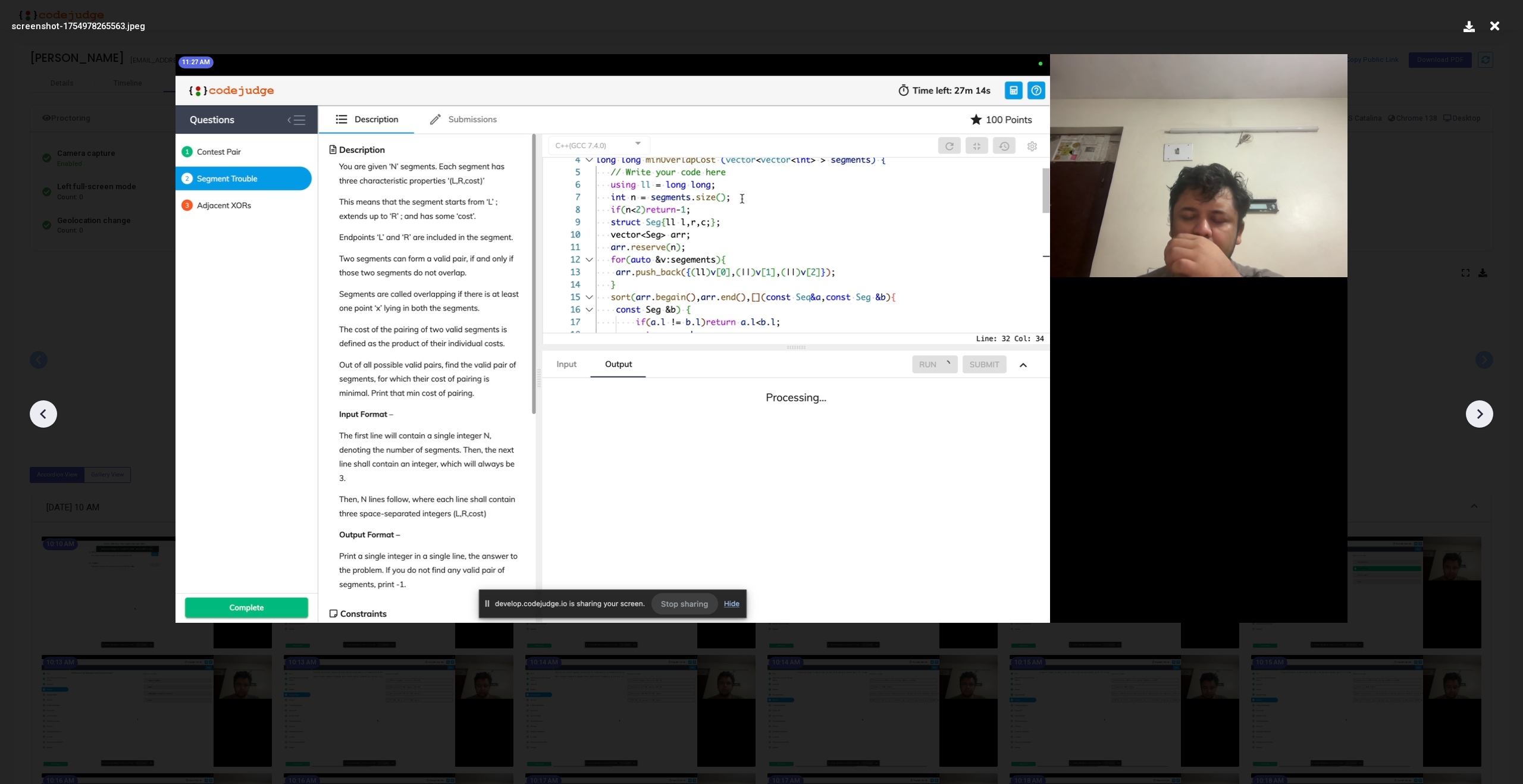
click at [1477, 422] on icon at bounding box center [1479, 414] width 18 height 18
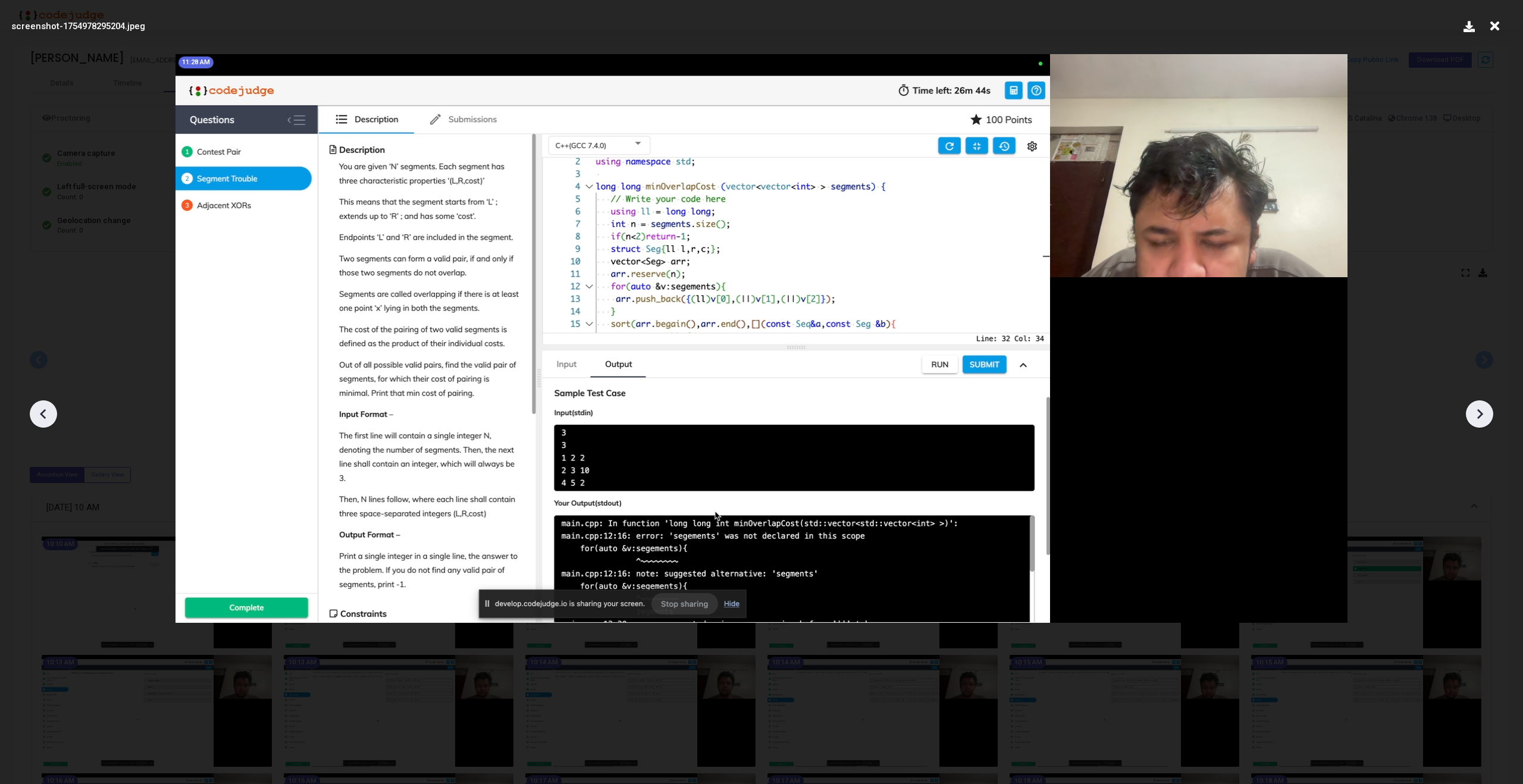
click at [1477, 422] on icon at bounding box center [1479, 414] width 18 height 18
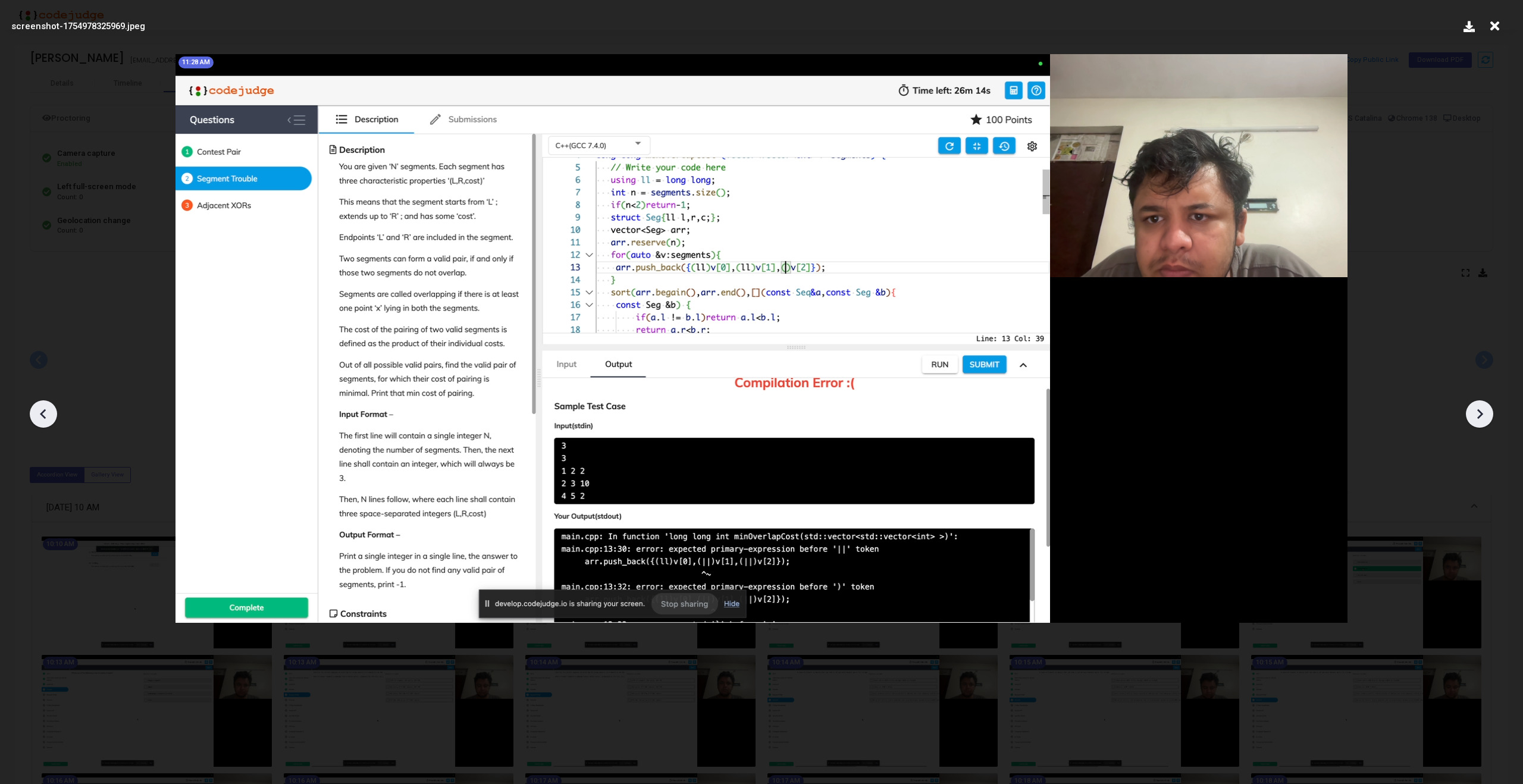
click at [1477, 422] on icon at bounding box center [1479, 414] width 18 height 18
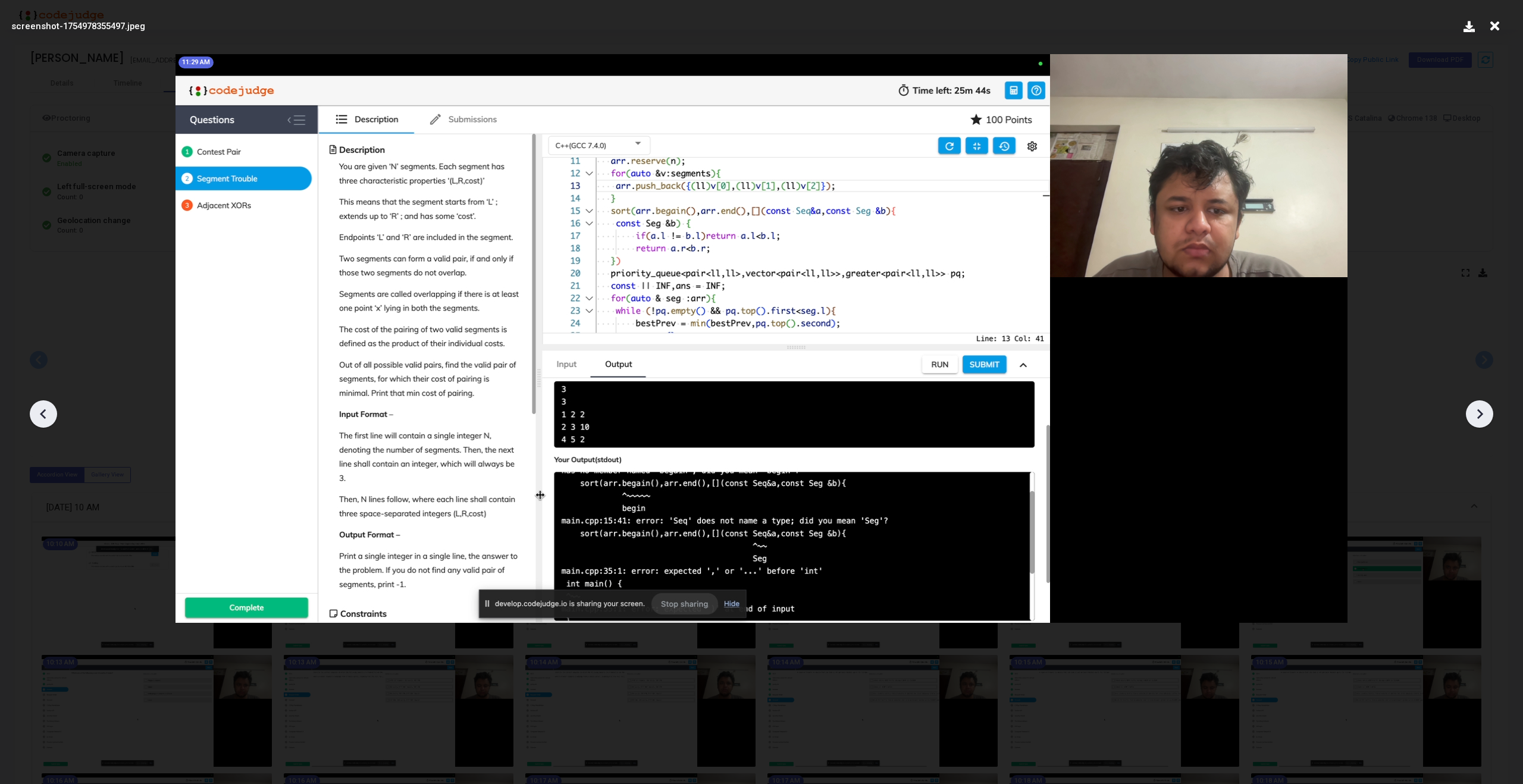
click at [1477, 422] on icon at bounding box center [1479, 414] width 18 height 18
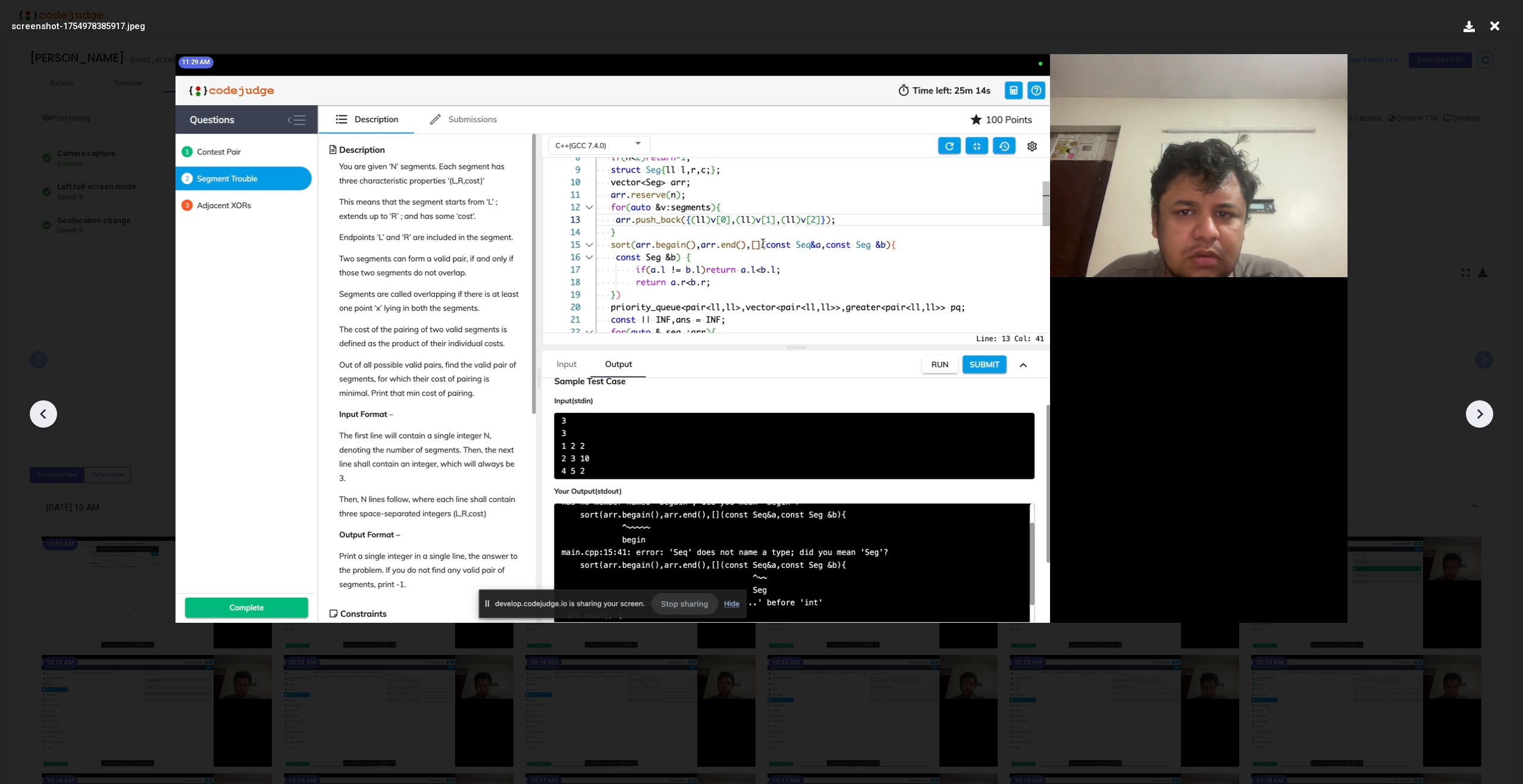
click at [1477, 422] on icon at bounding box center [1479, 414] width 18 height 18
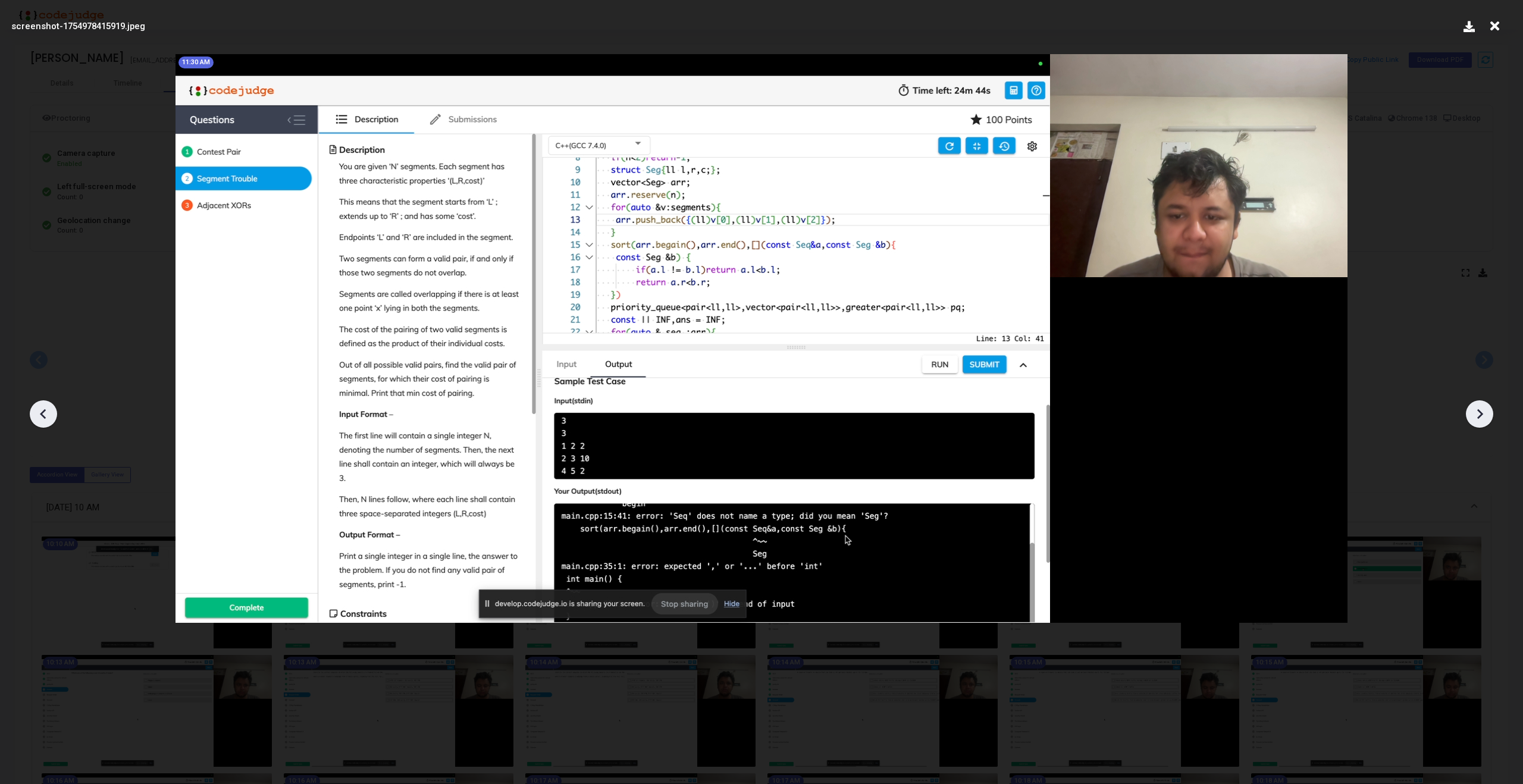
click at [1477, 422] on icon at bounding box center [1479, 414] width 18 height 18
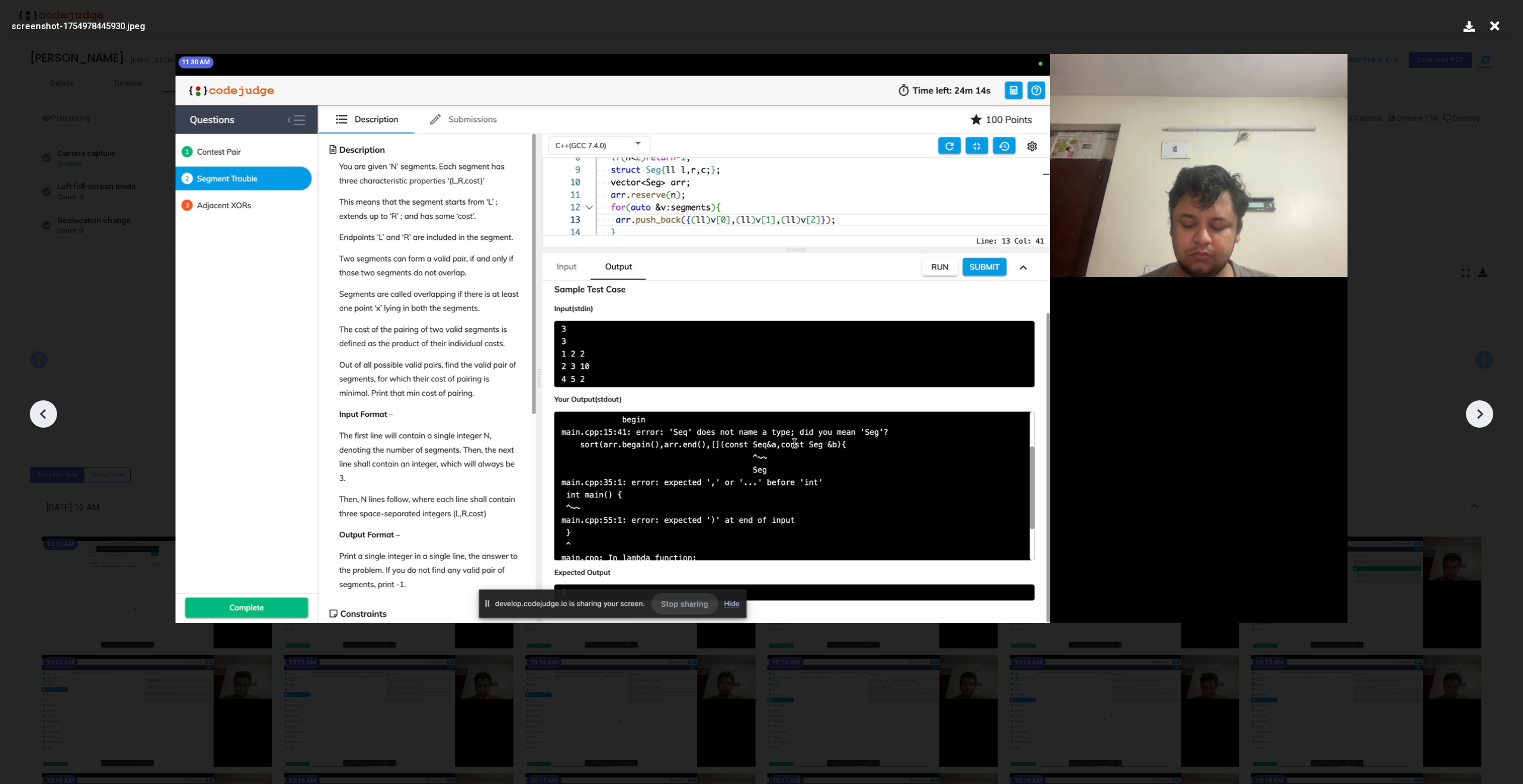
click at [1477, 422] on icon at bounding box center [1479, 414] width 18 height 18
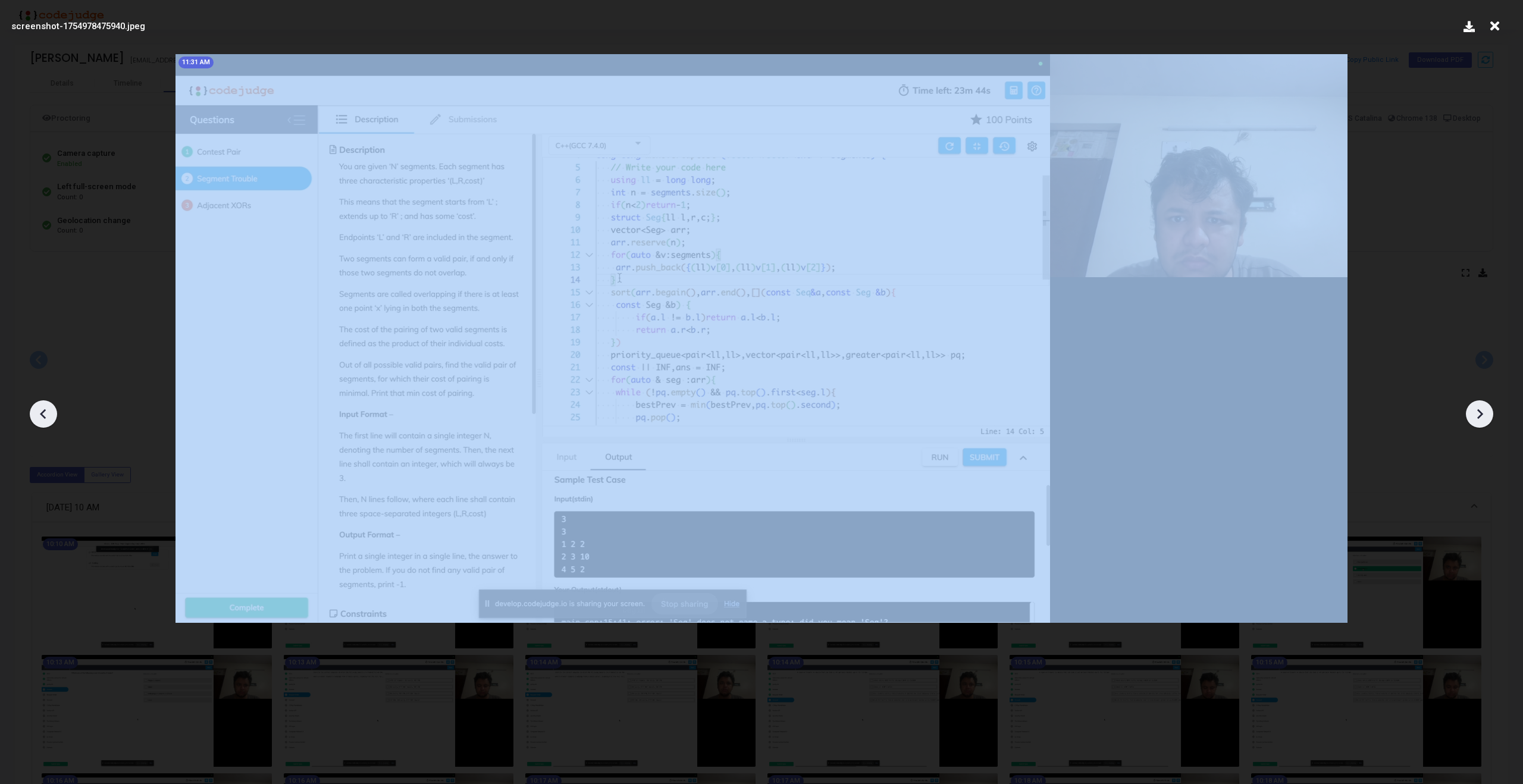
click at [1477, 422] on icon at bounding box center [1479, 414] width 18 height 18
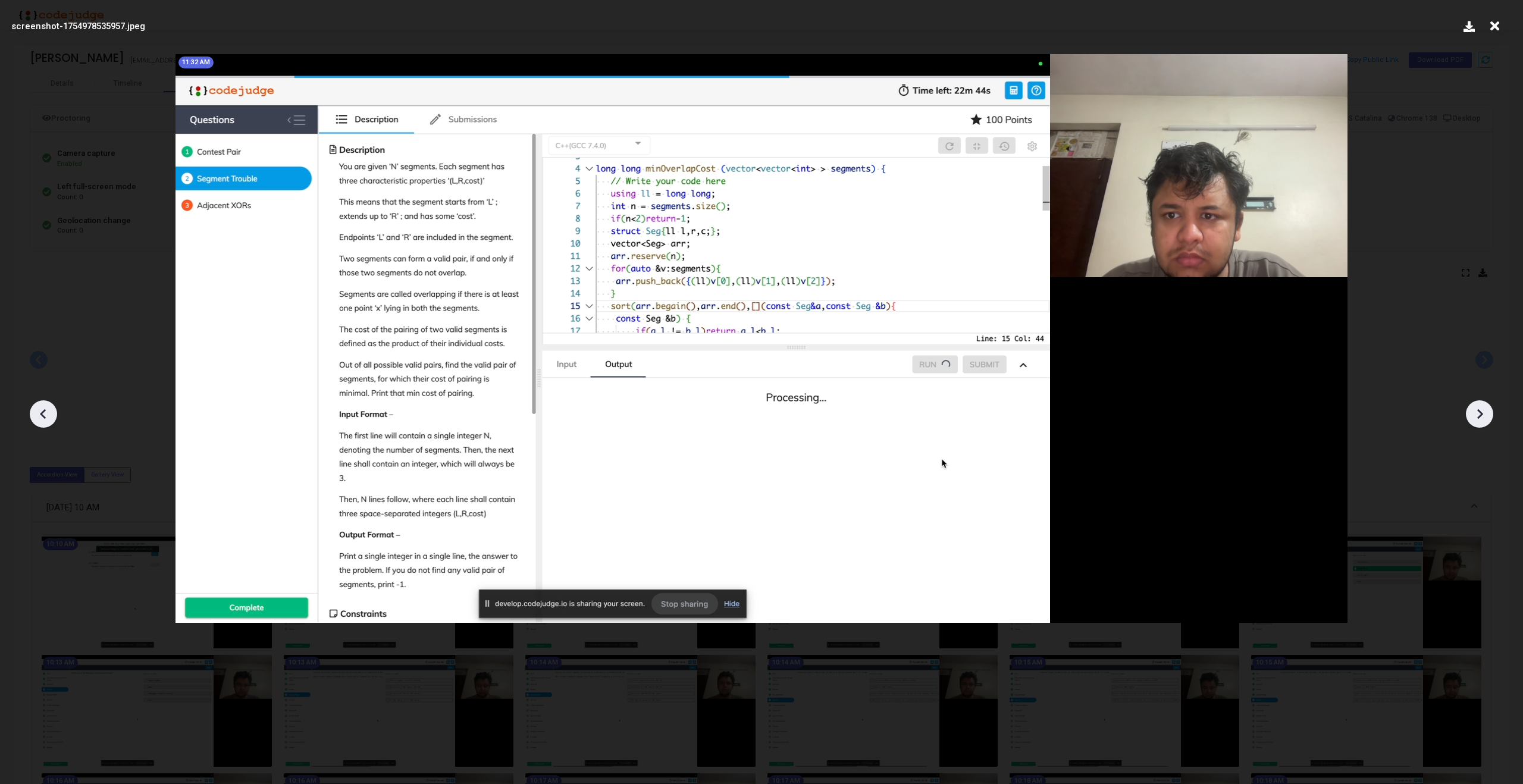
click at [1477, 422] on icon at bounding box center [1479, 414] width 18 height 18
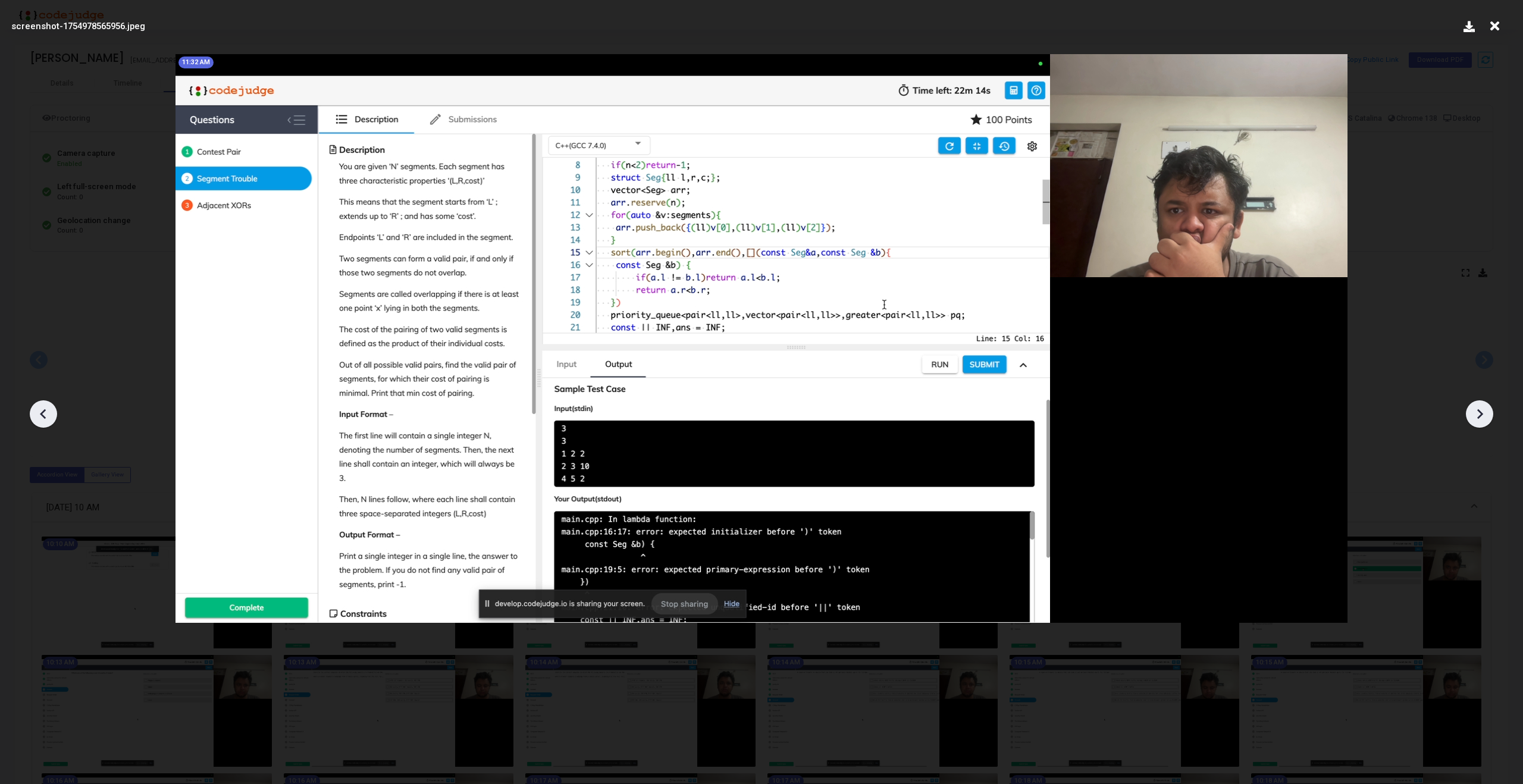
click at [1477, 422] on icon at bounding box center [1479, 414] width 18 height 18
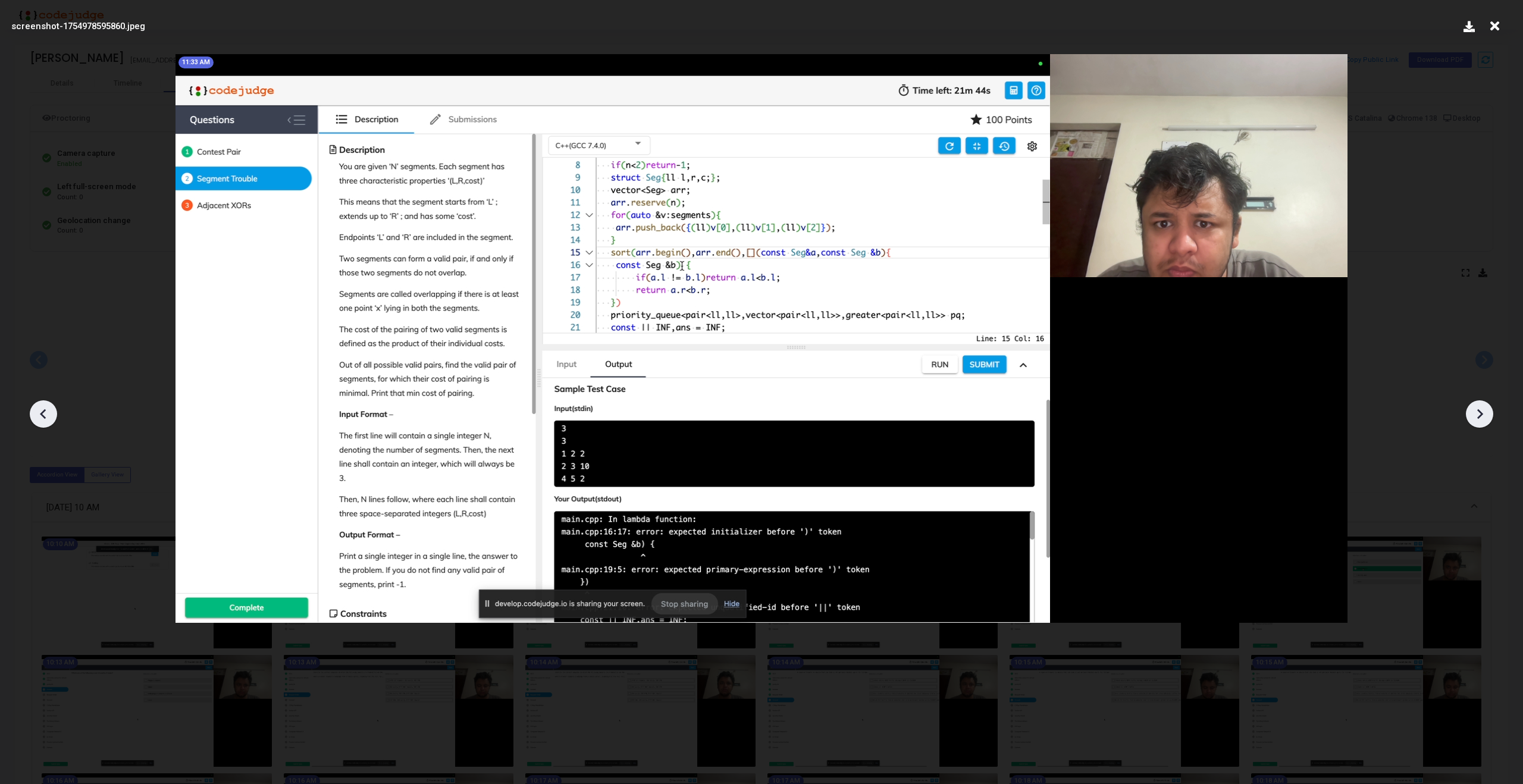
click at [1477, 422] on icon at bounding box center [1479, 414] width 18 height 18
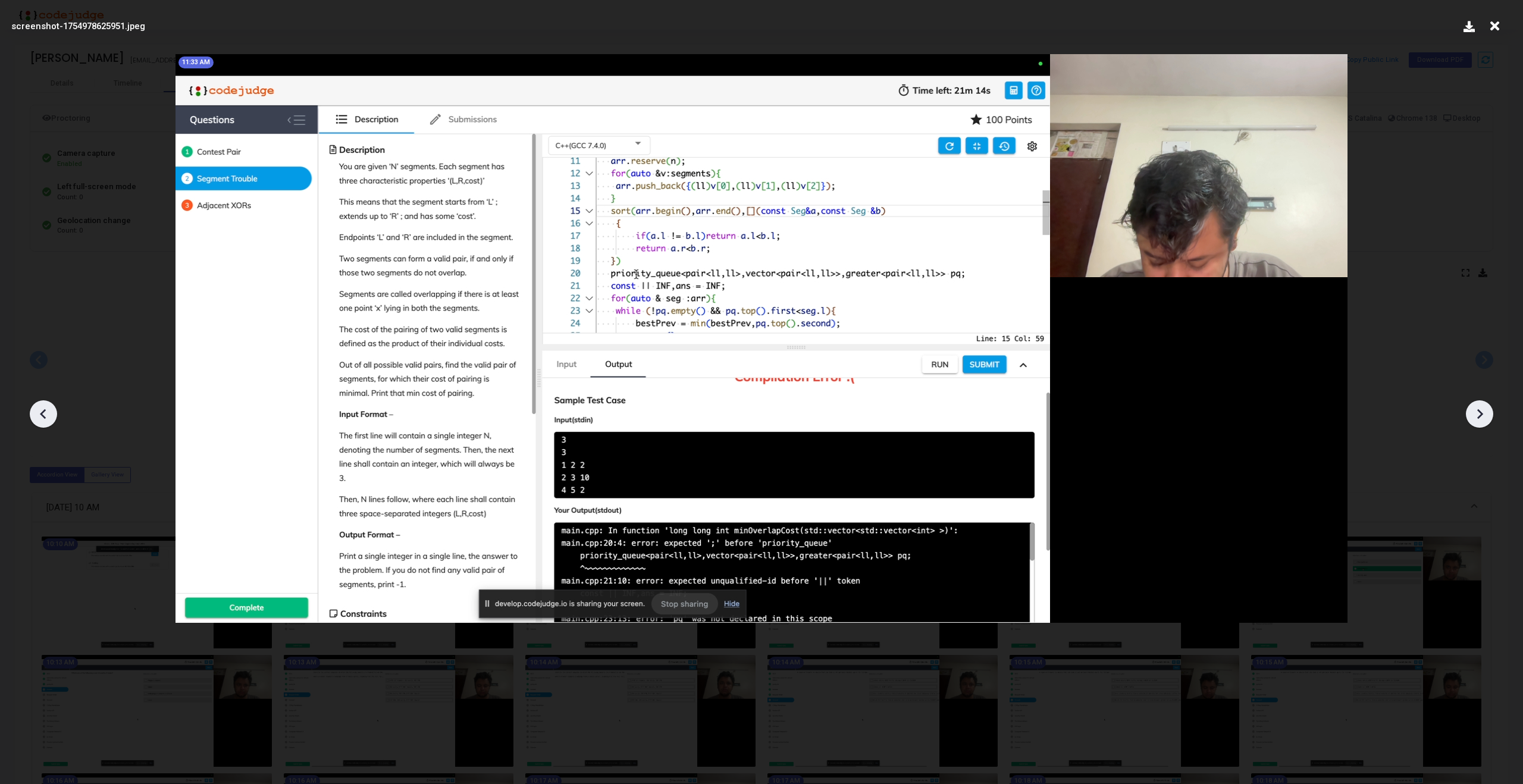
click at [1477, 422] on icon at bounding box center [1479, 414] width 18 height 18
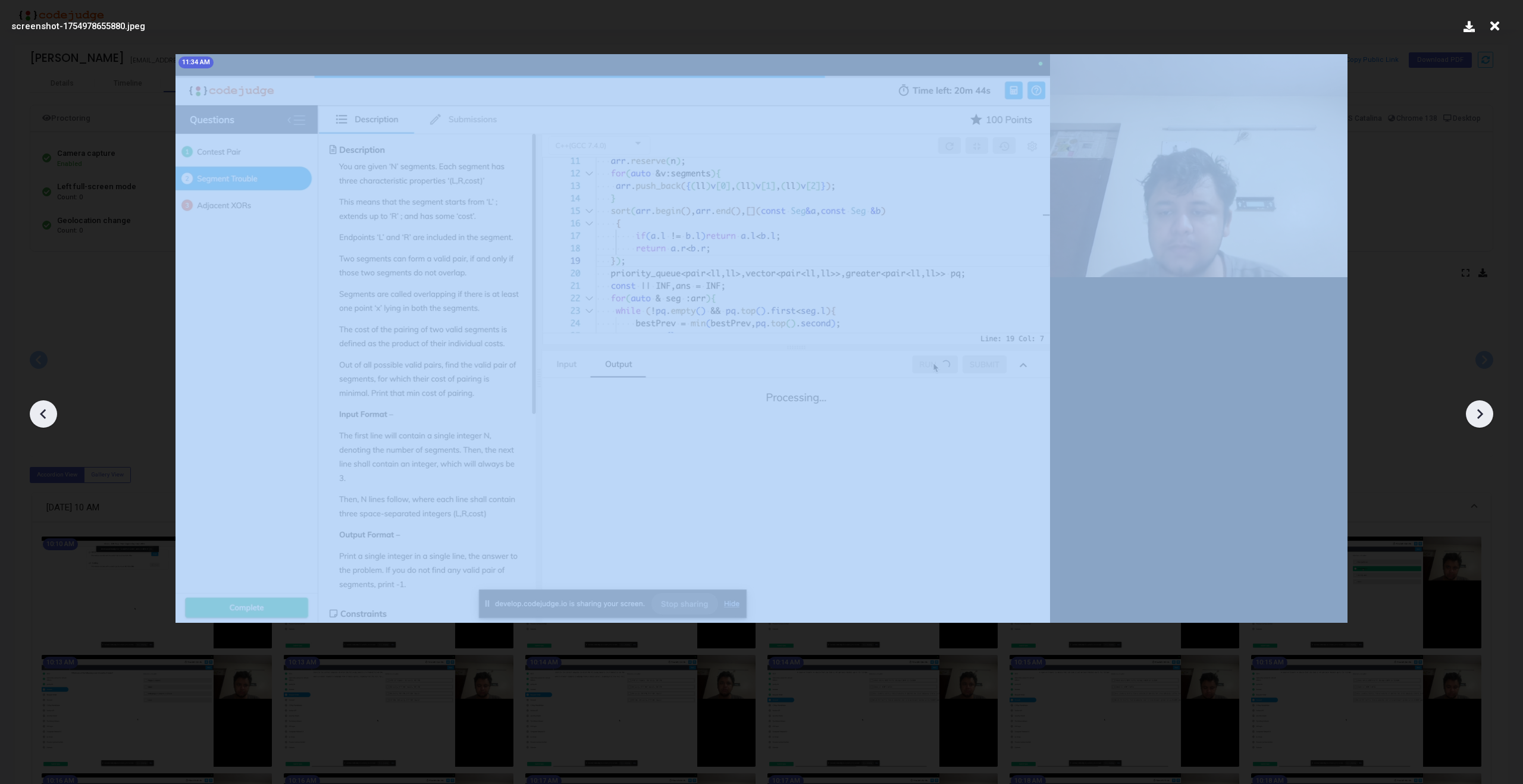
click at [1477, 422] on icon at bounding box center [1479, 414] width 18 height 18
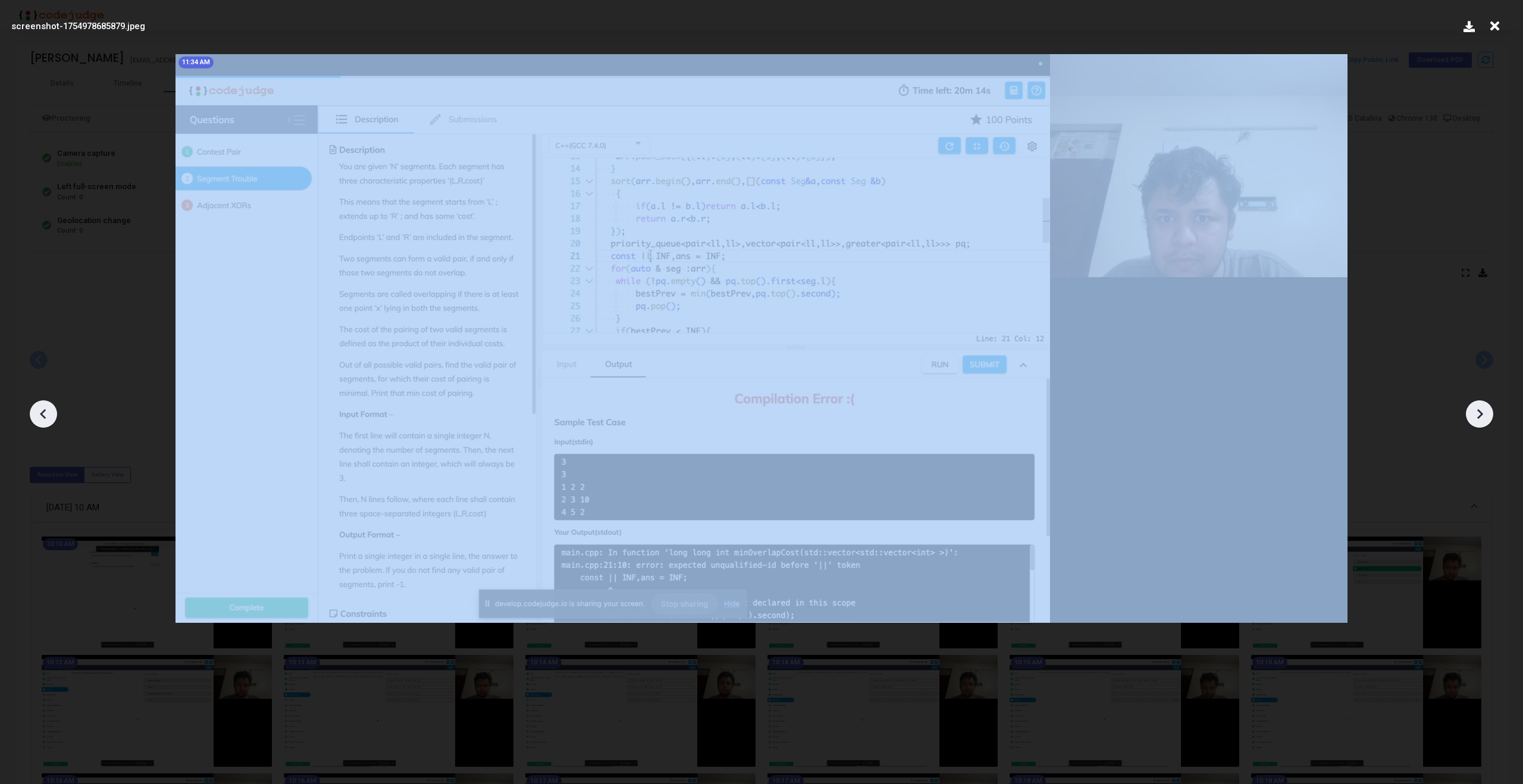
click at [1477, 422] on icon at bounding box center [1479, 414] width 18 height 18
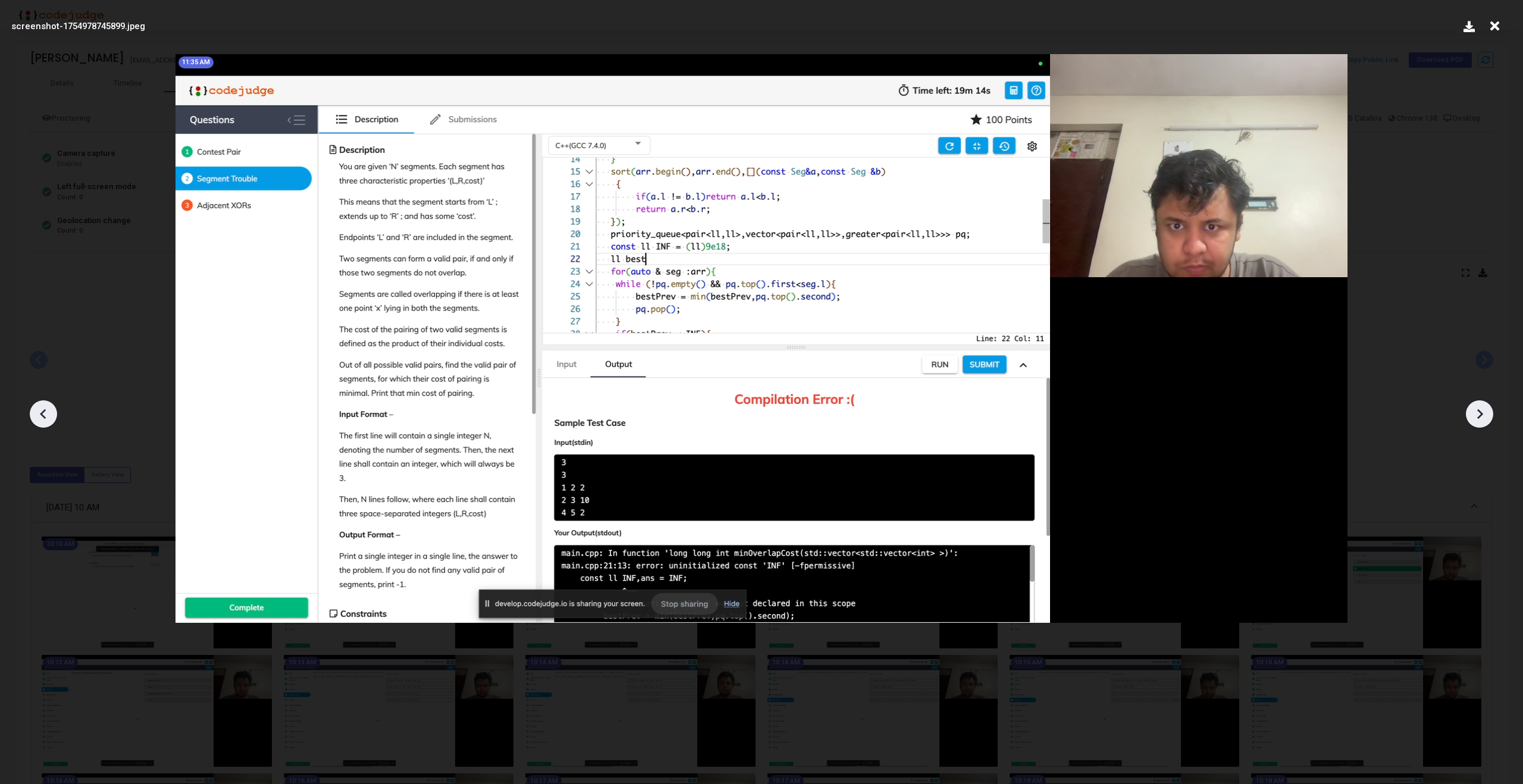
click at [1477, 422] on icon at bounding box center [1479, 414] width 18 height 18
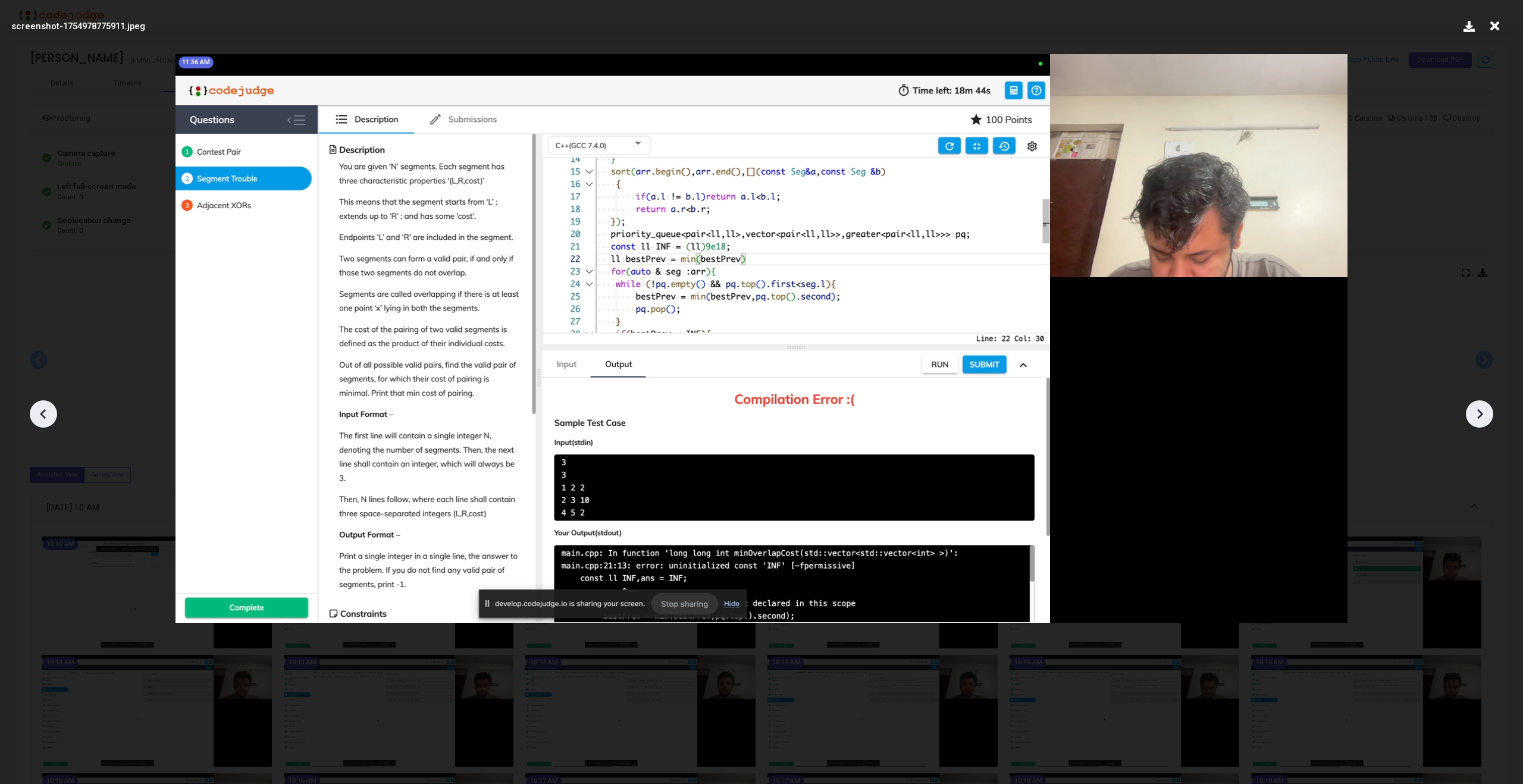
click at [1477, 422] on icon at bounding box center [1479, 414] width 18 height 18
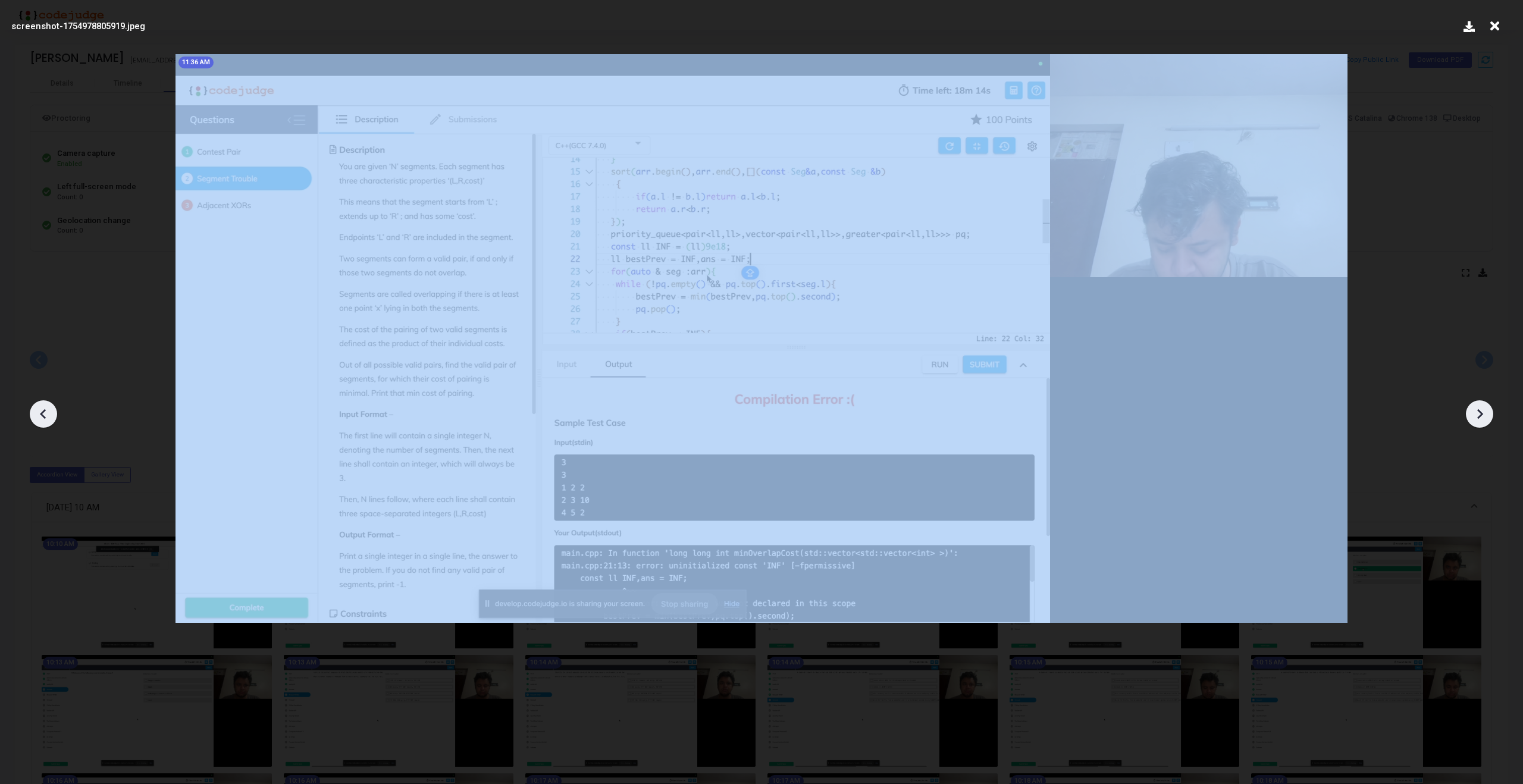
click at [1477, 422] on icon at bounding box center [1479, 414] width 18 height 18
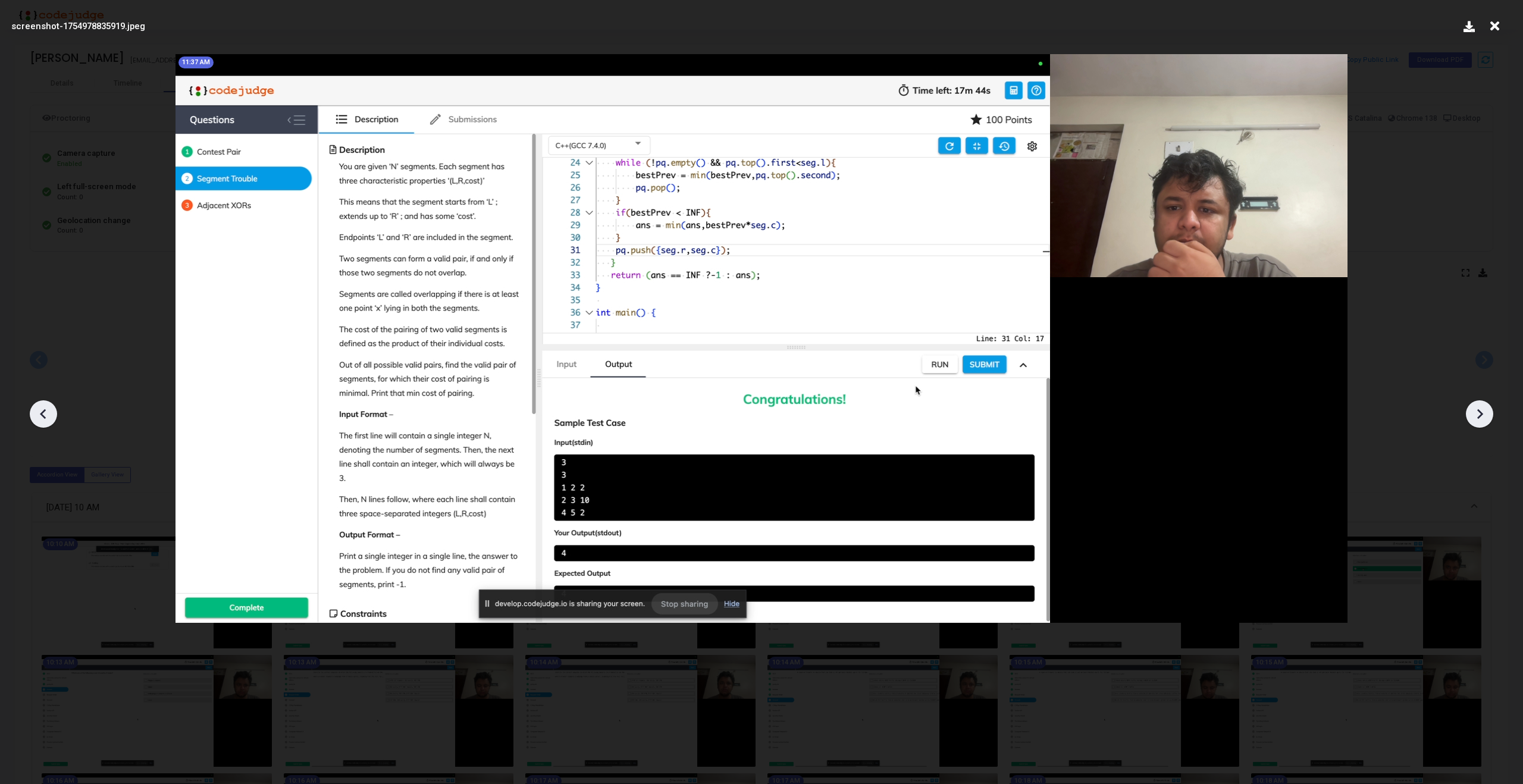
click at [1477, 422] on icon at bounding box center [1479, 414] width 18 height 18
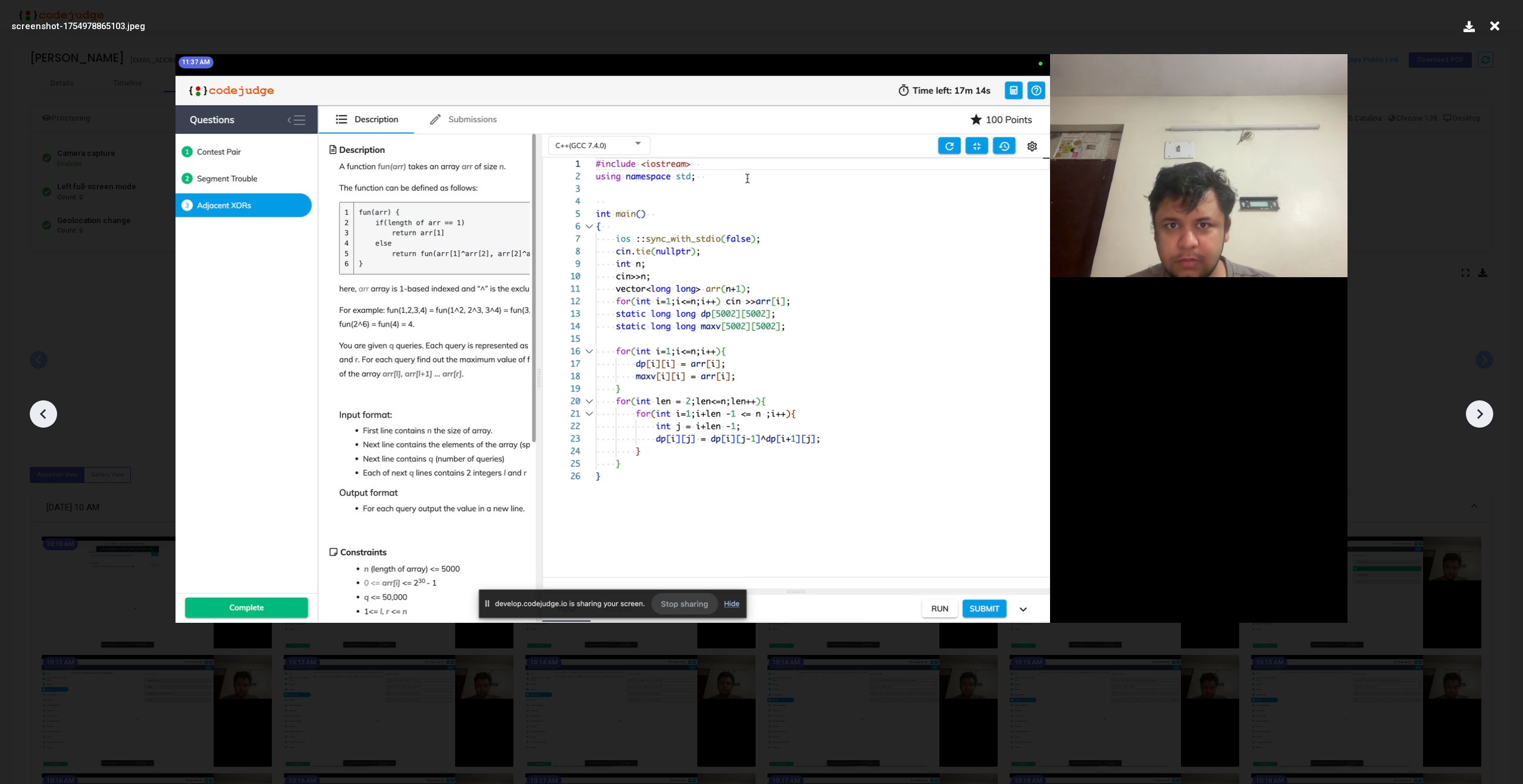
click at [1477, 422] on icon at bounding box center [1479, 414] width 18 height 18
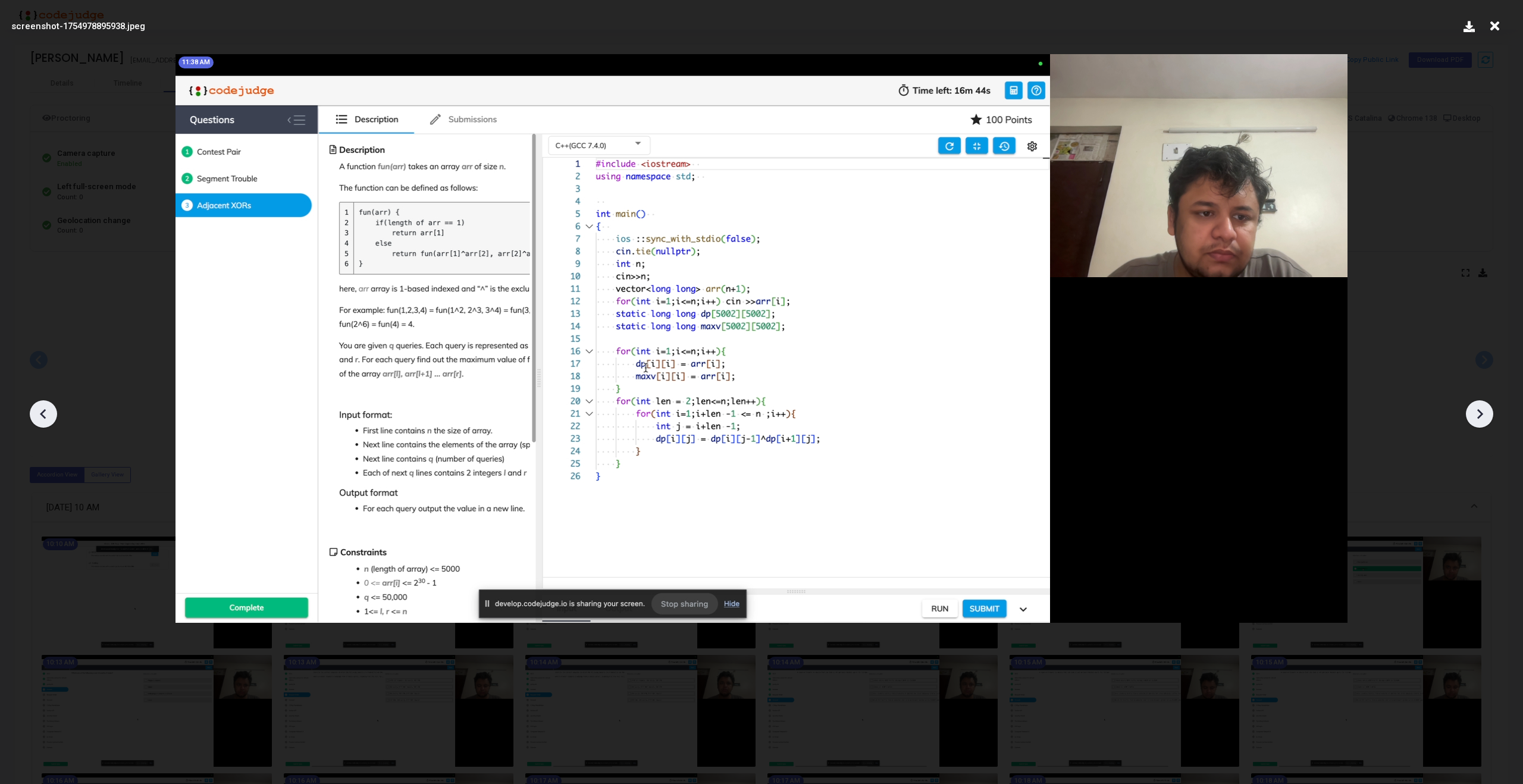
click at [1477, 422] on icon at bounding box center [1479, 414] width 18 height 18
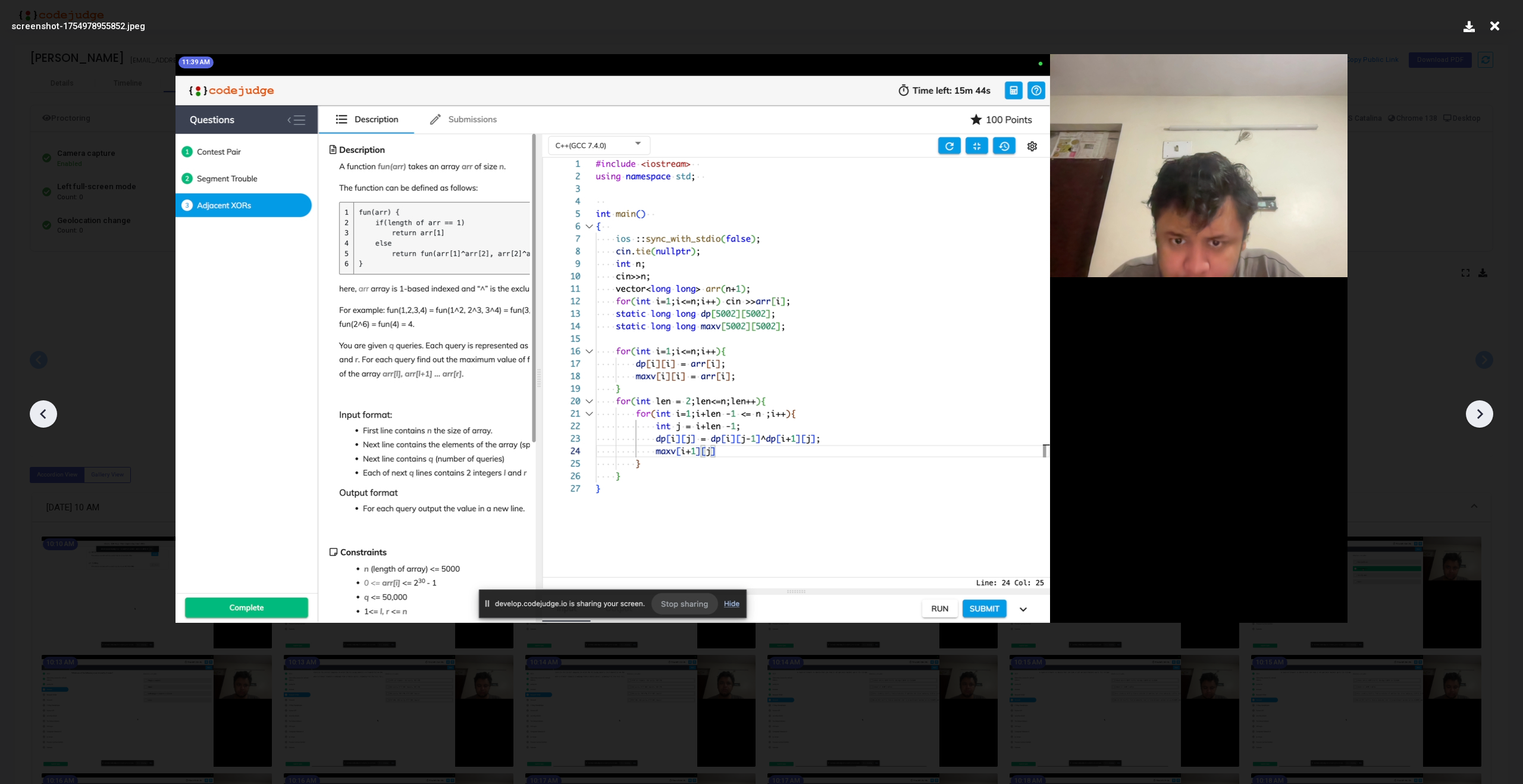
click at [1477, 422] on icon at bounding box center [1479, 414] width 18 height 18
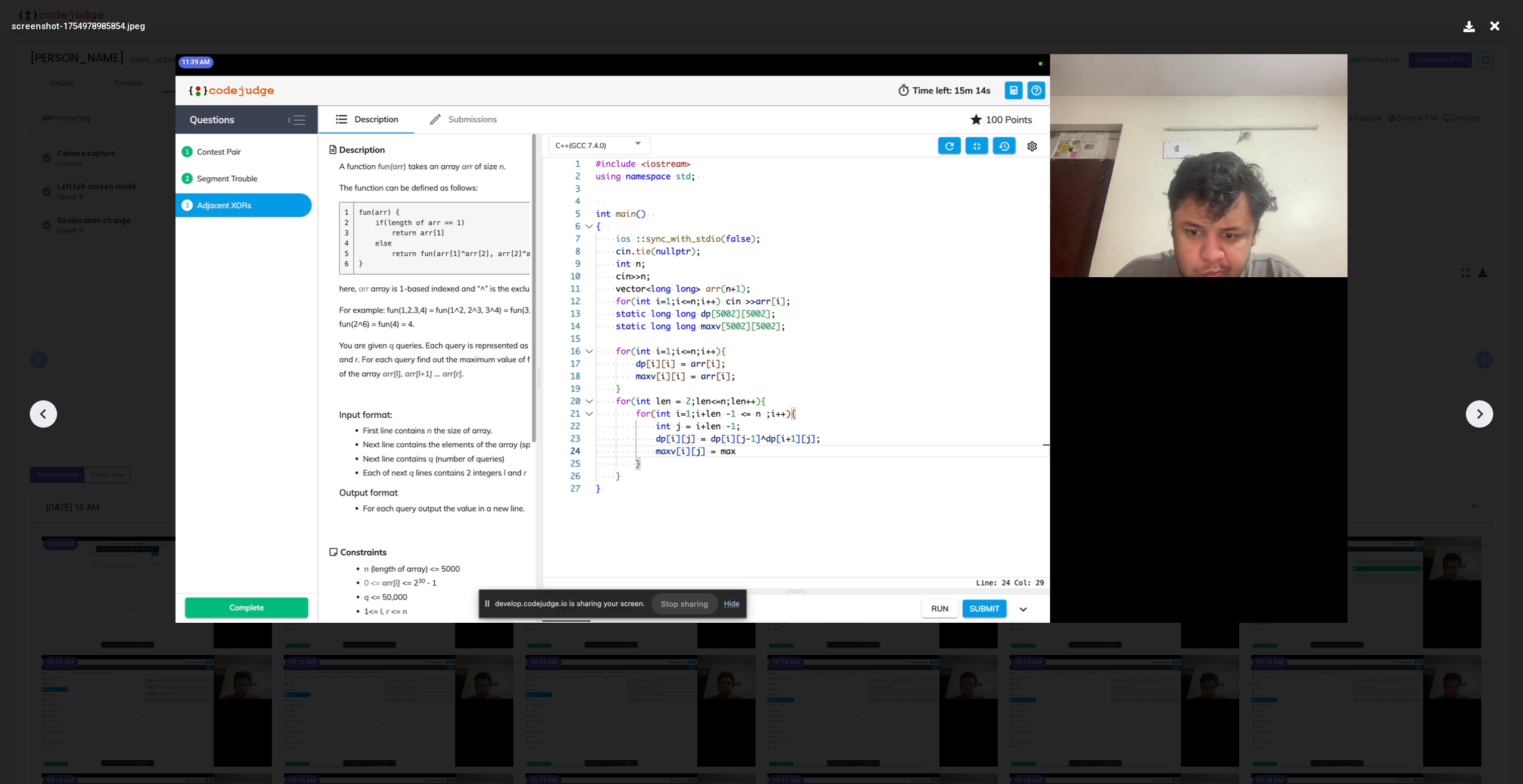
click at [1477, 422] on icon at bounding box center [1479, 414] width 18 height 18
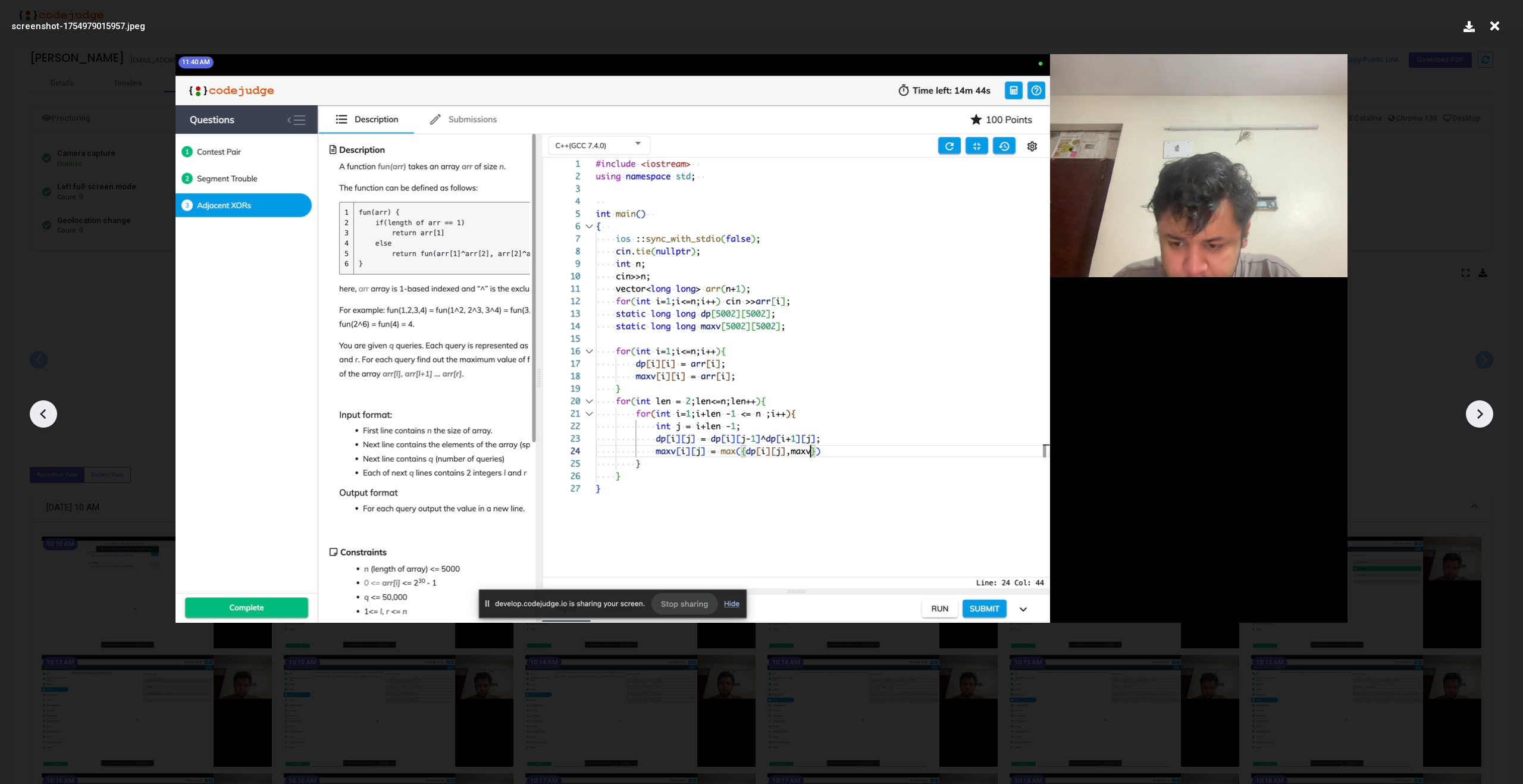
click at [1477, 422] on icon at bounding box center [1479, 414] width 18 height 18
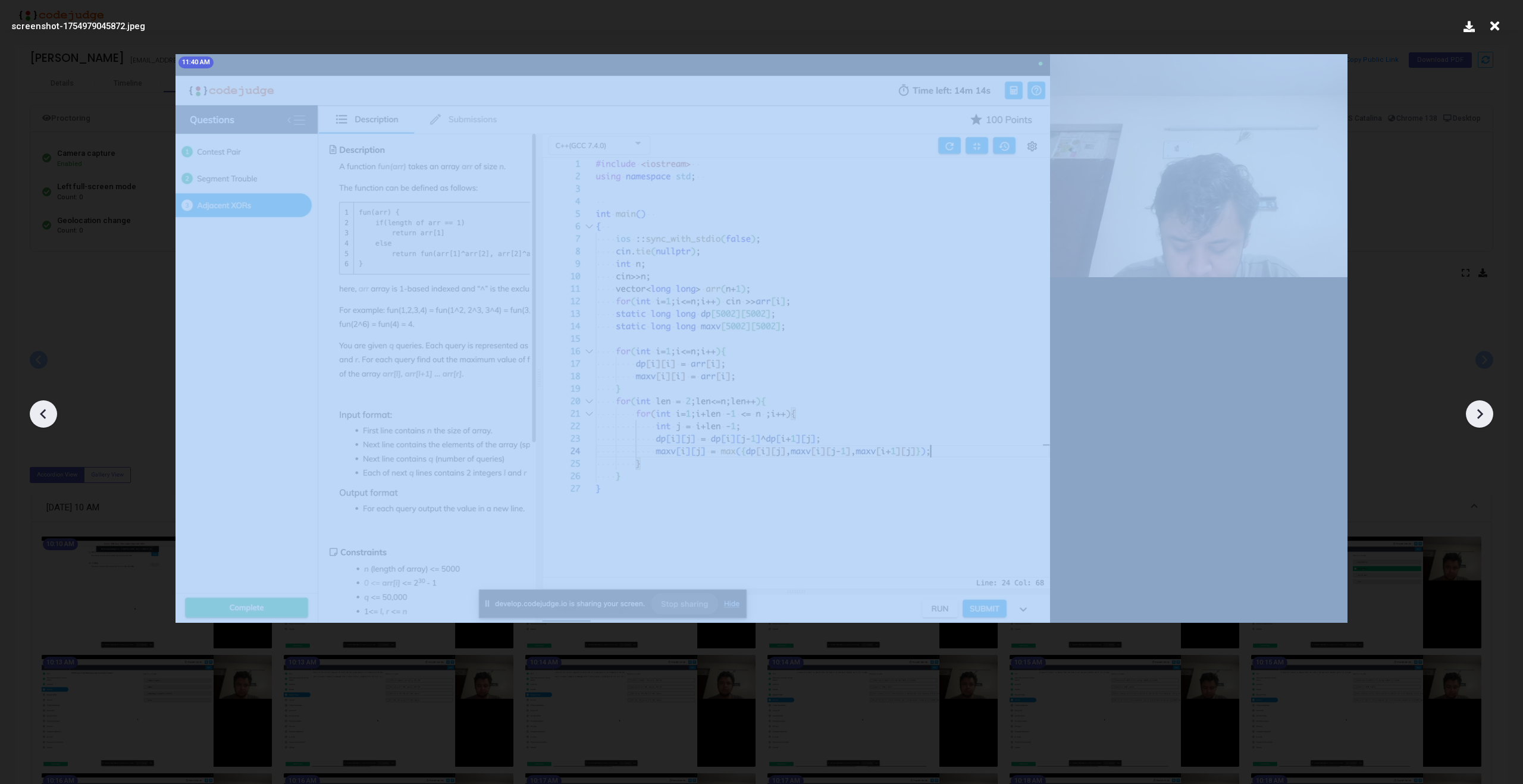
click at [1477, 422] on icon at bounding box center [1479, 414] width 18 height 18
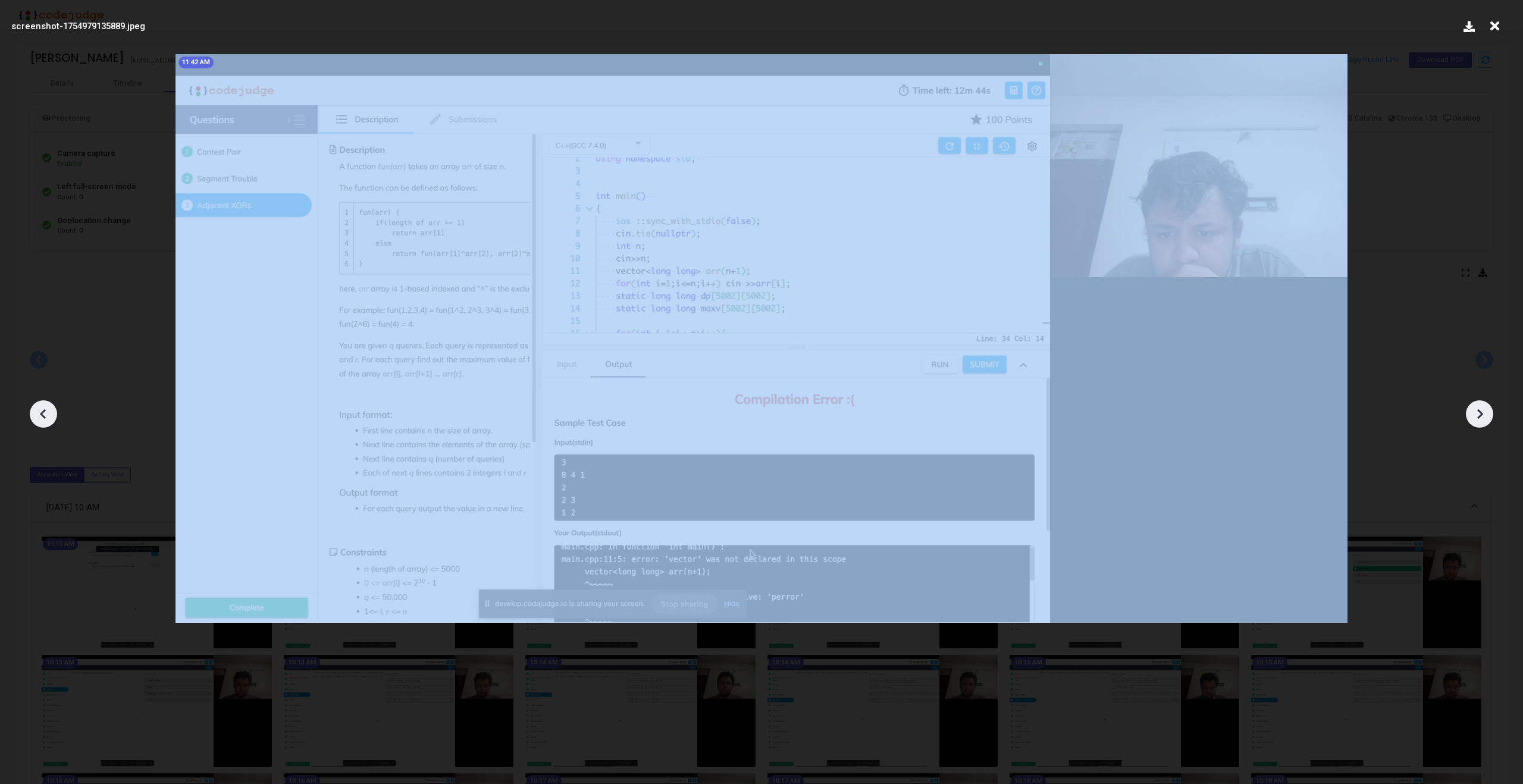
click at [1477, 422] on icon at bounding box center [1479, 414] width 18 height 18
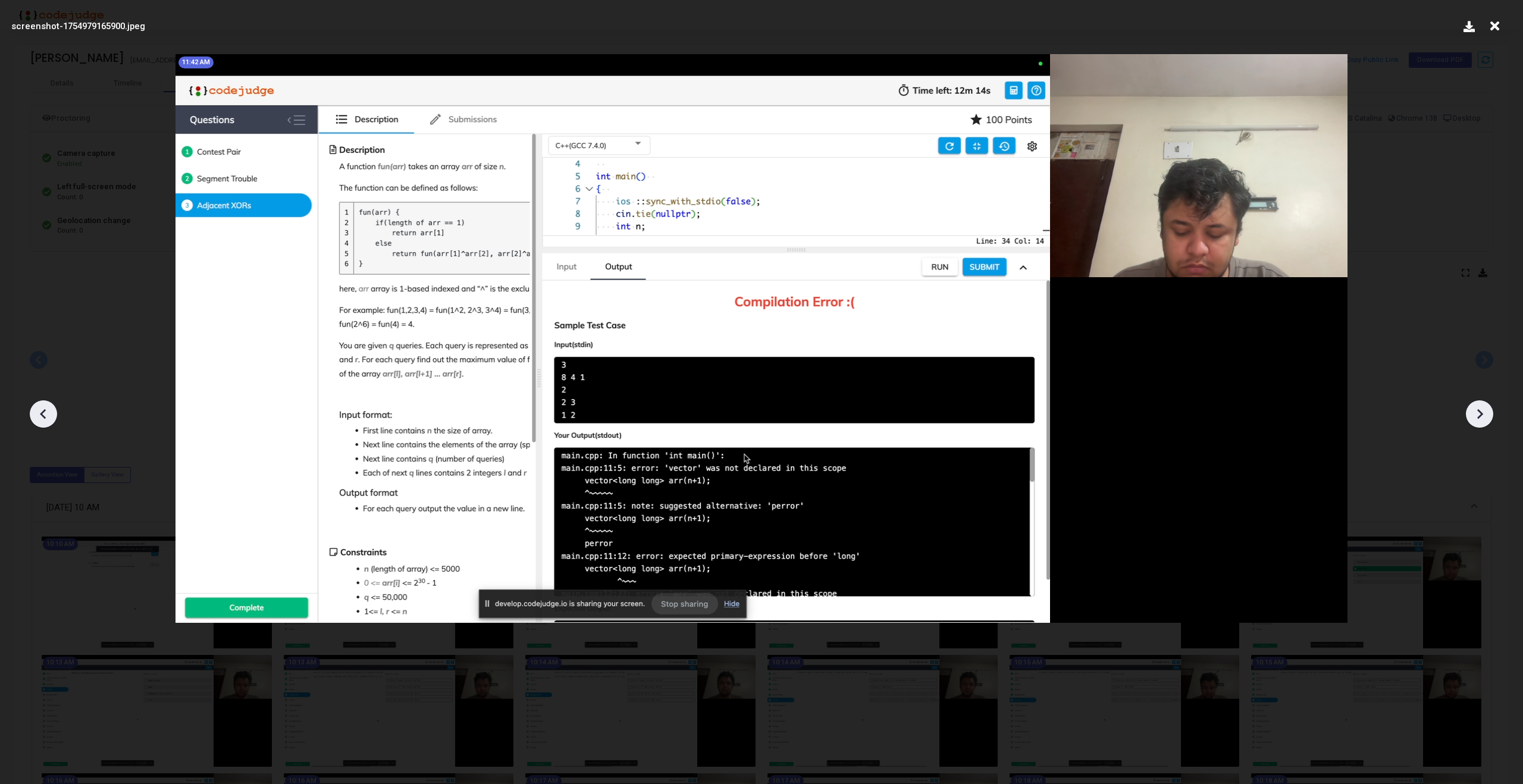
click at [1477, 422] on icon at bounding box center [1479, 414] width 18 height 18
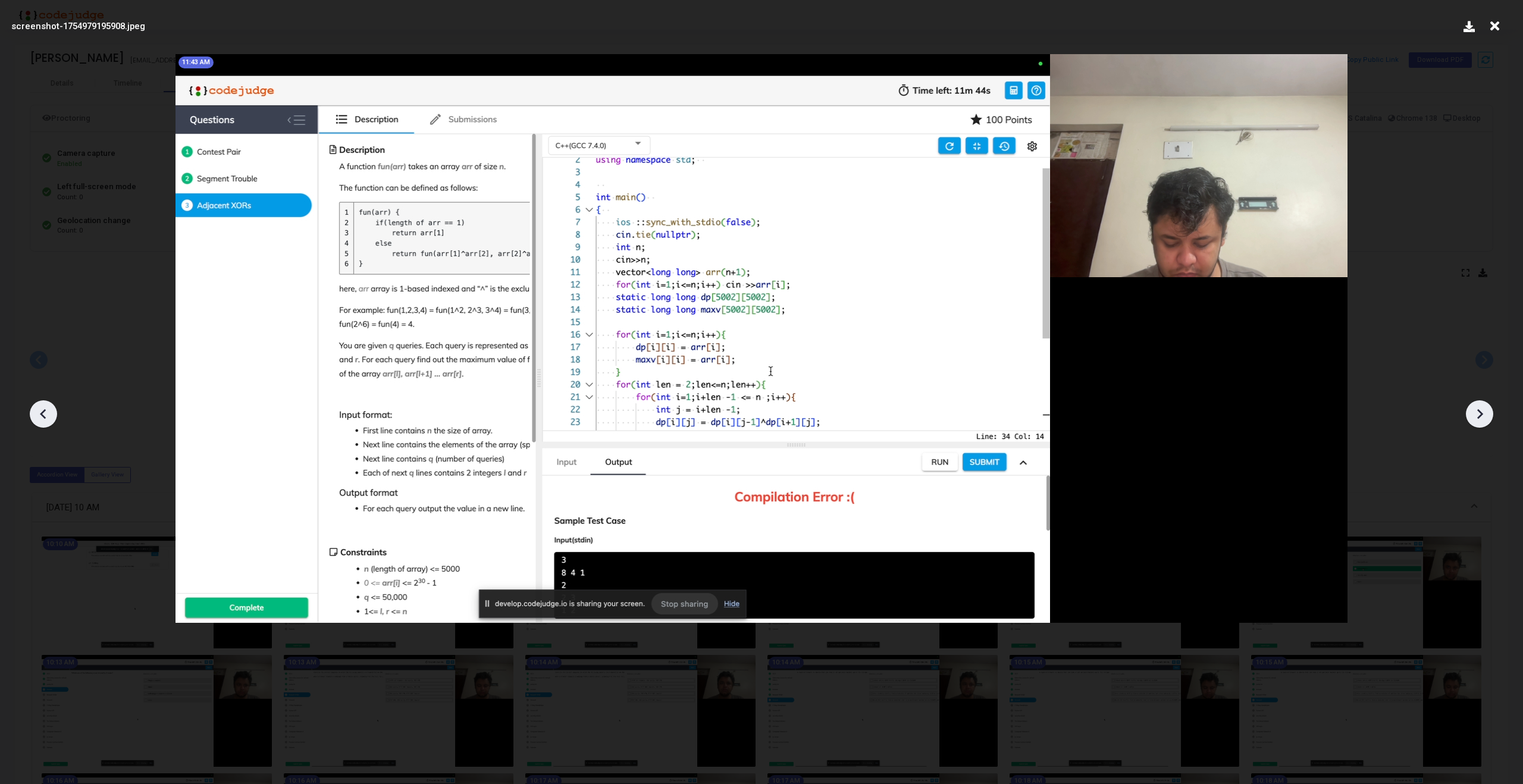
click at [1477, 422] on icon at bounding box center [1479, 414] width 18 height 18
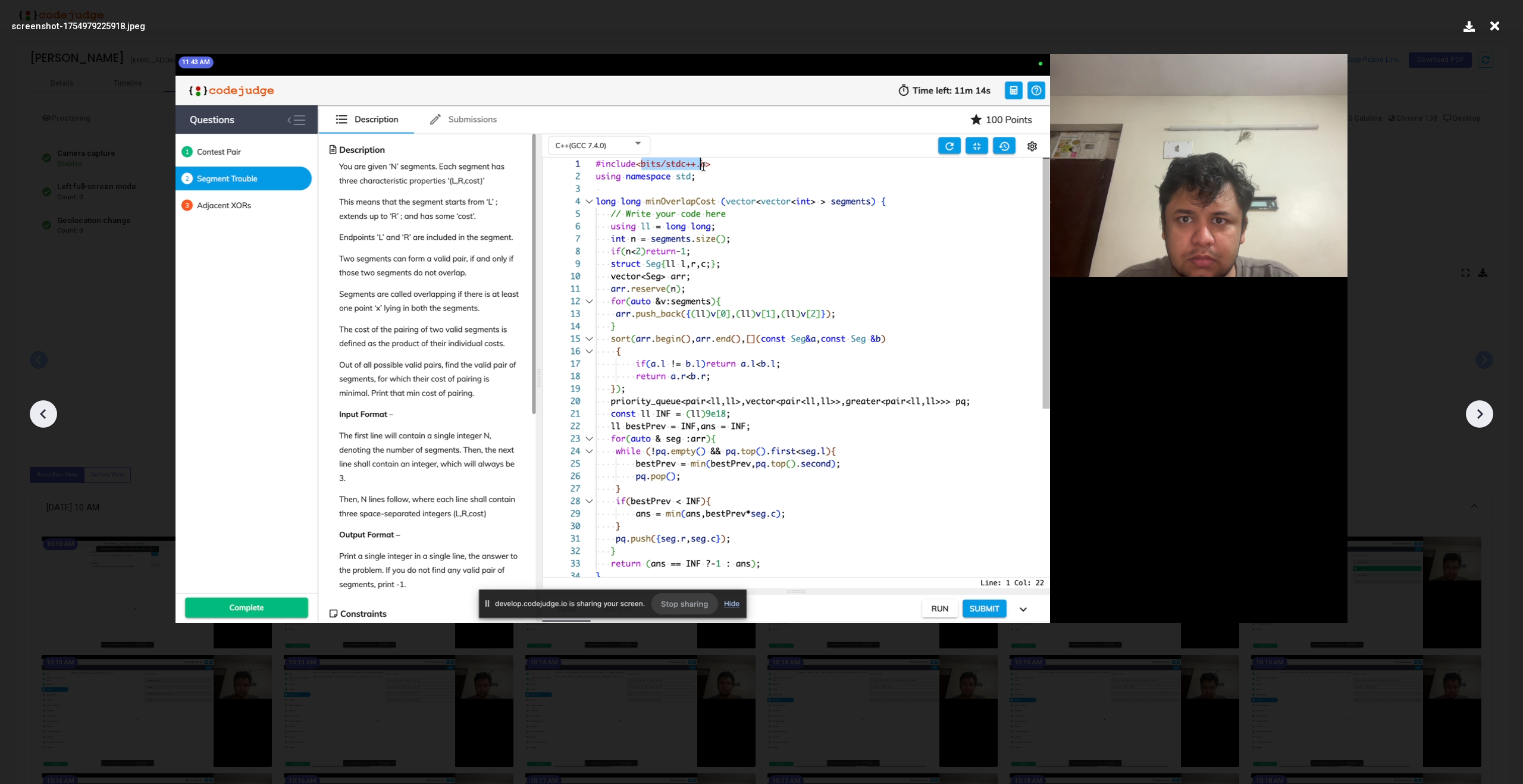
click at [1477, 422] on icon at bounding box center [1479, 414] width 18 height 18
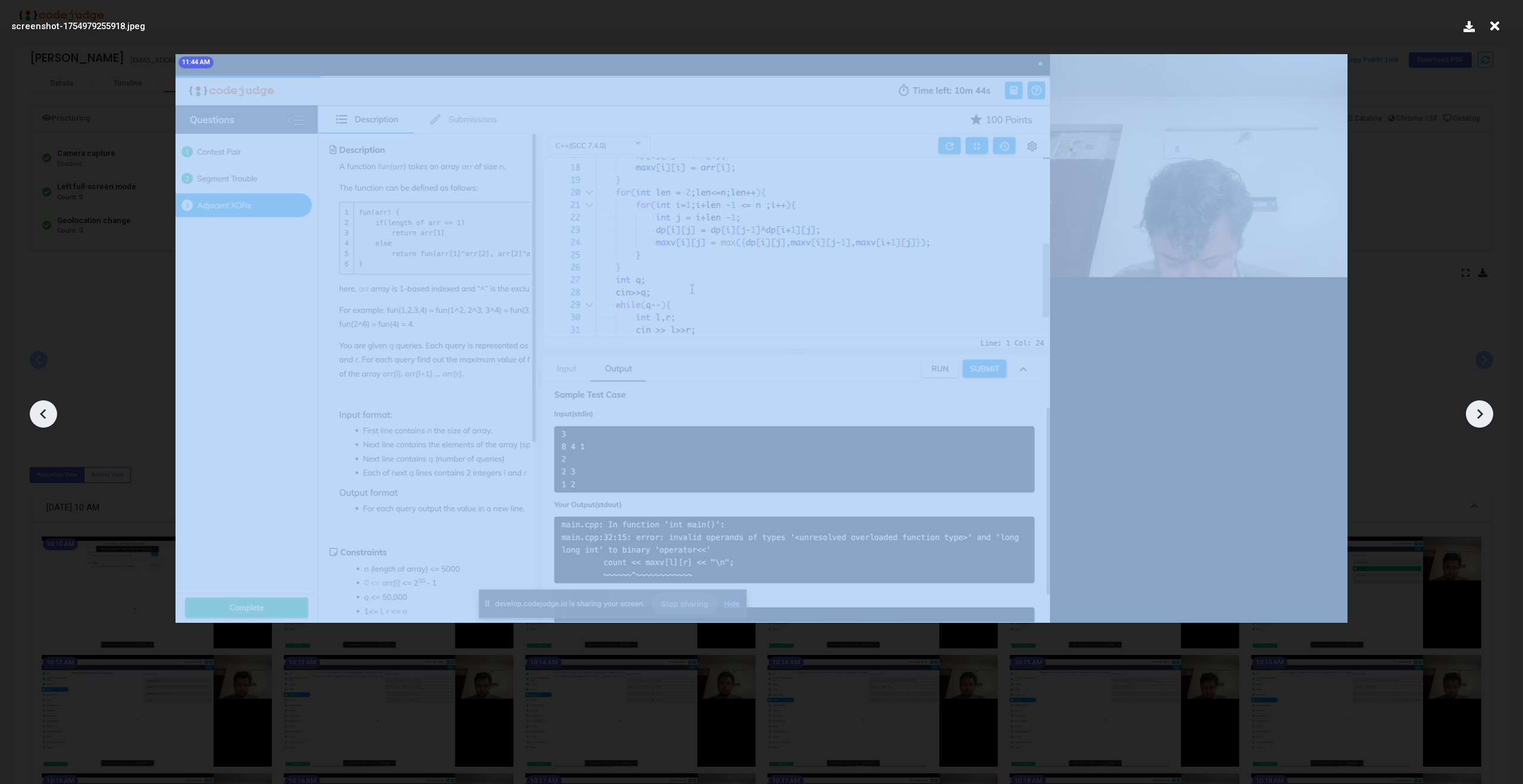
click at [1477, 422] on icon at bounding box center [1479, 414] width 18 height 18
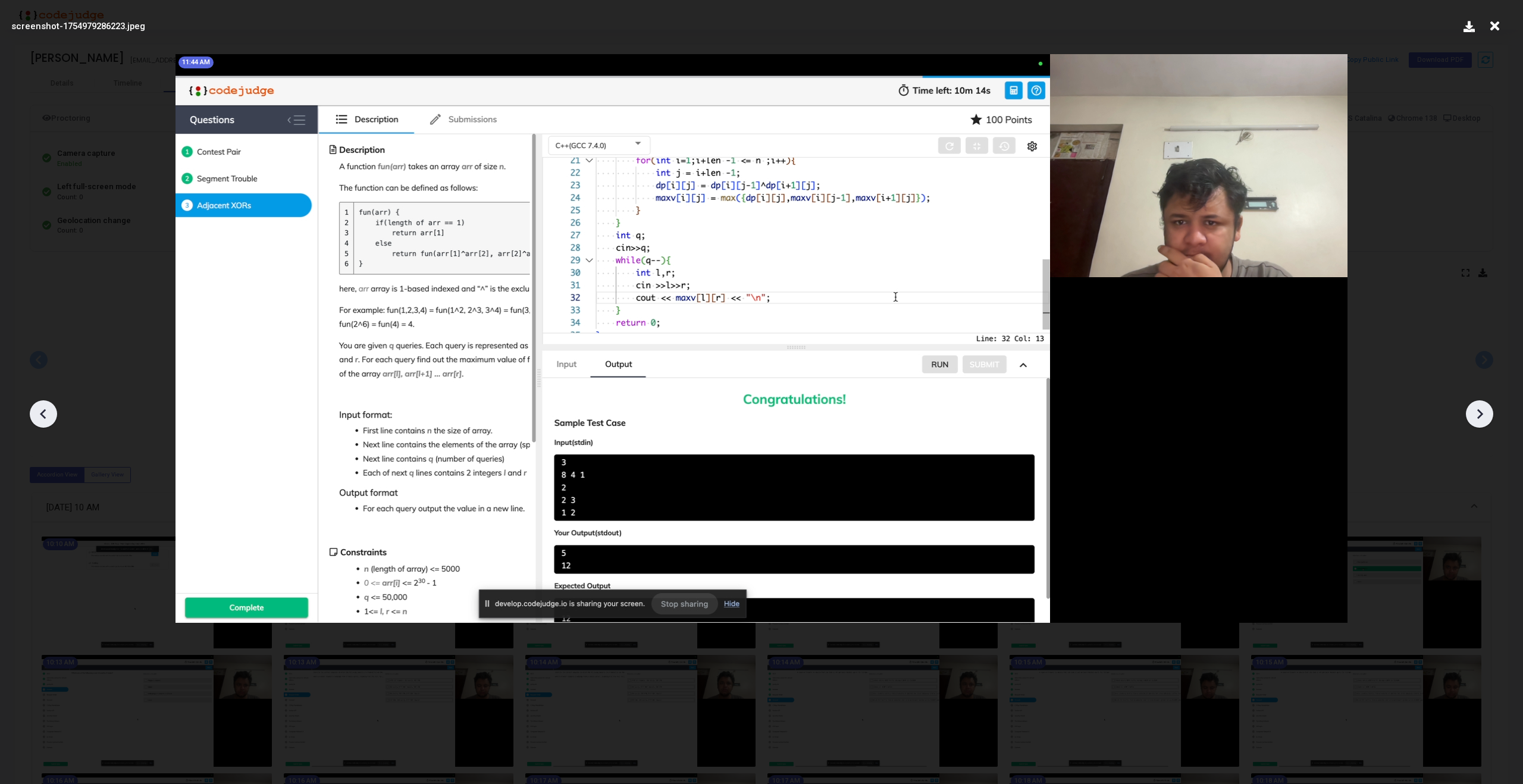
click at [1477, 422] on icon at bounding box center [1479, 414] width 18 height 18
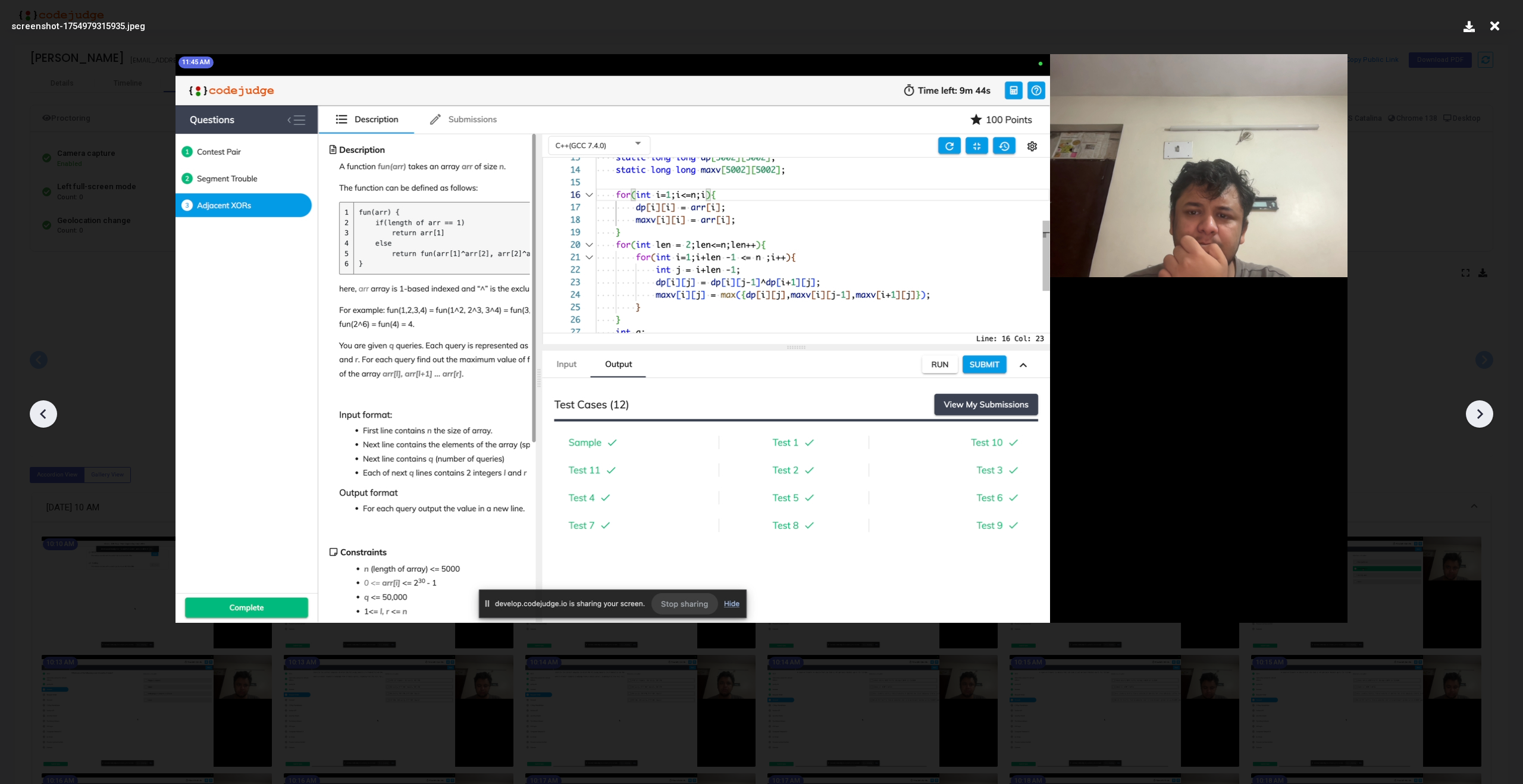
click at [1477, 422] on icon at bounding box center [1479, 414] width 18 height 18
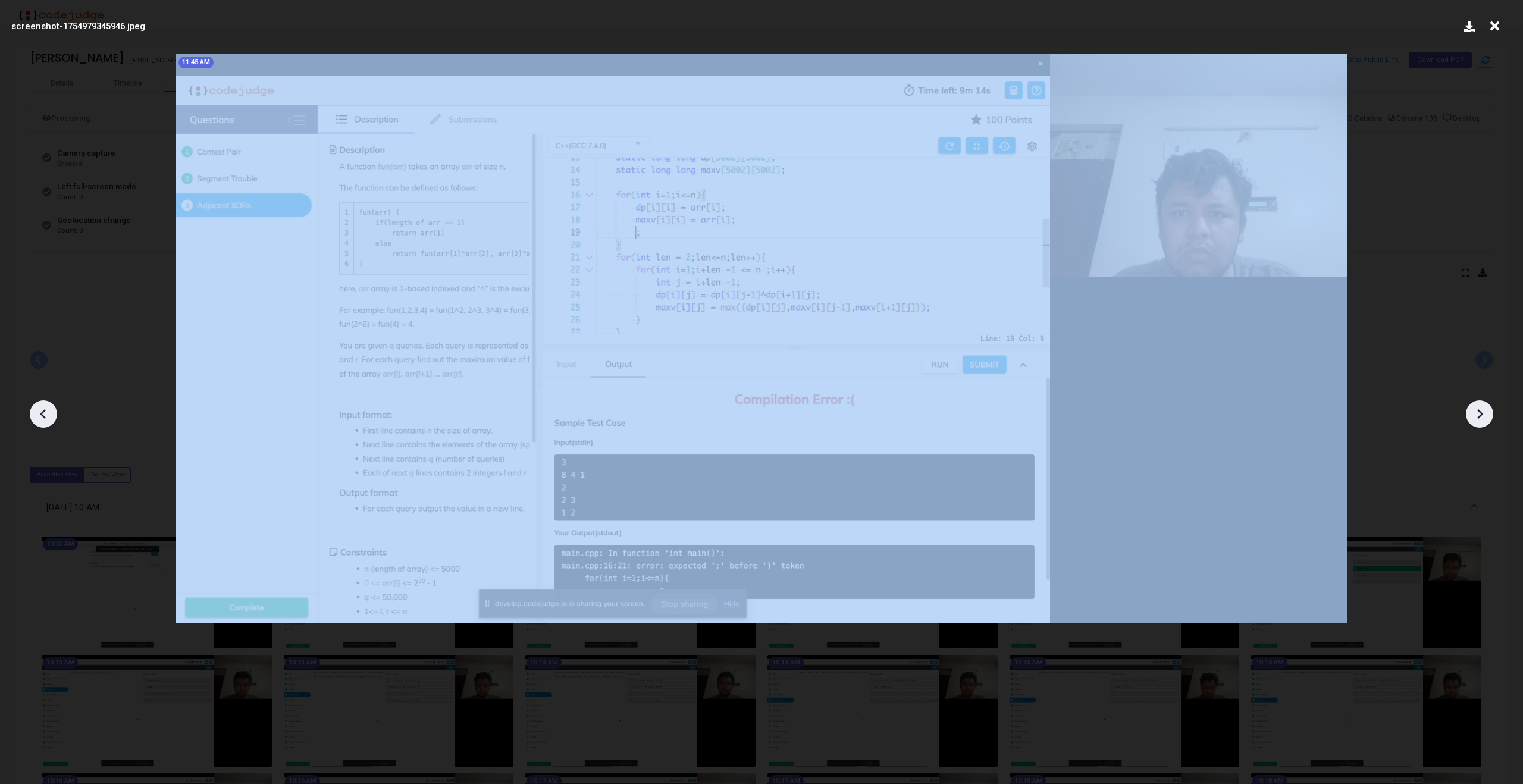
click at [1477, 422] on icon at bounding box center [1479, 414] width 18 height 18
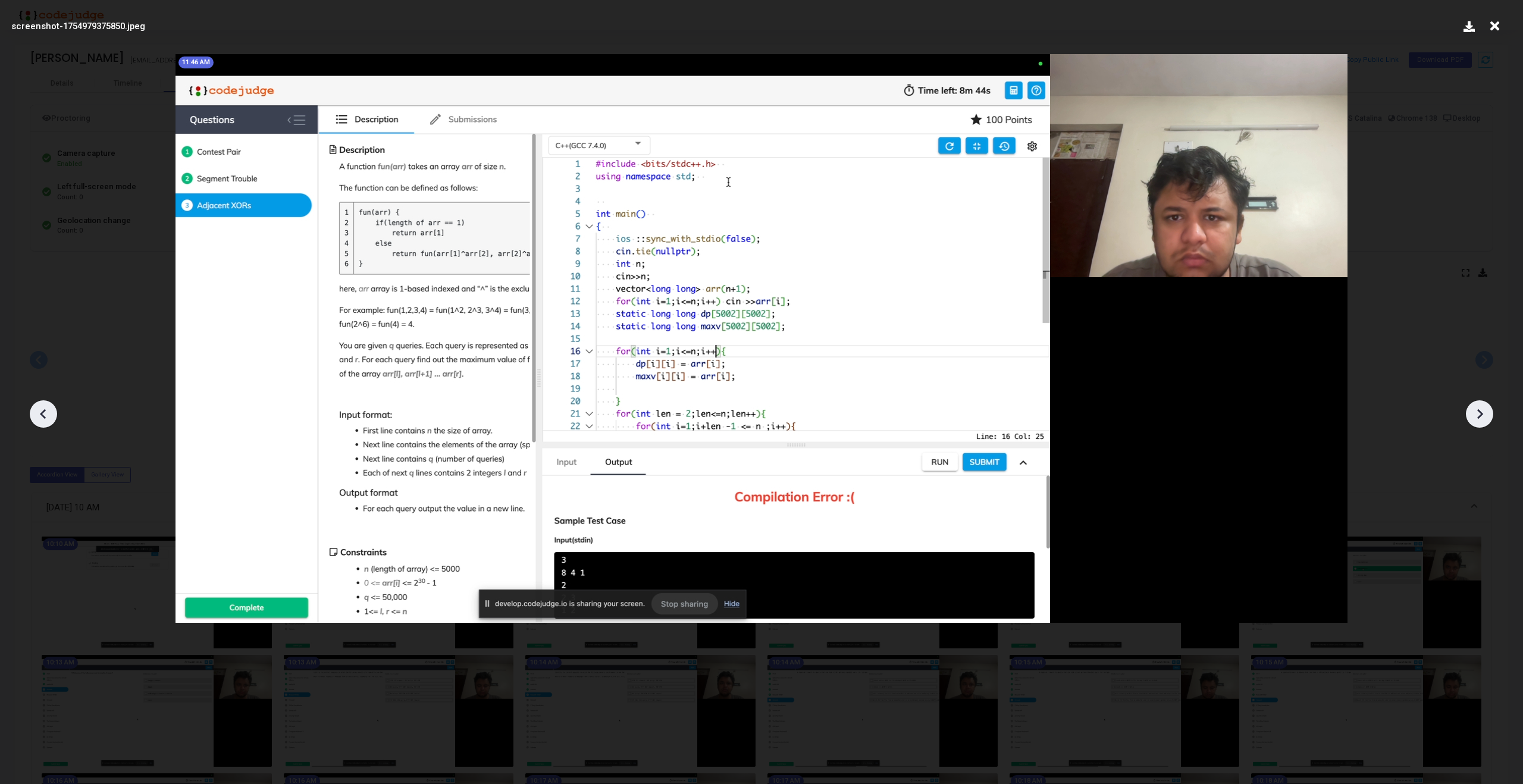
click at [1477, 422] on icon at bounding box center [1479, 414] width 18 height 18
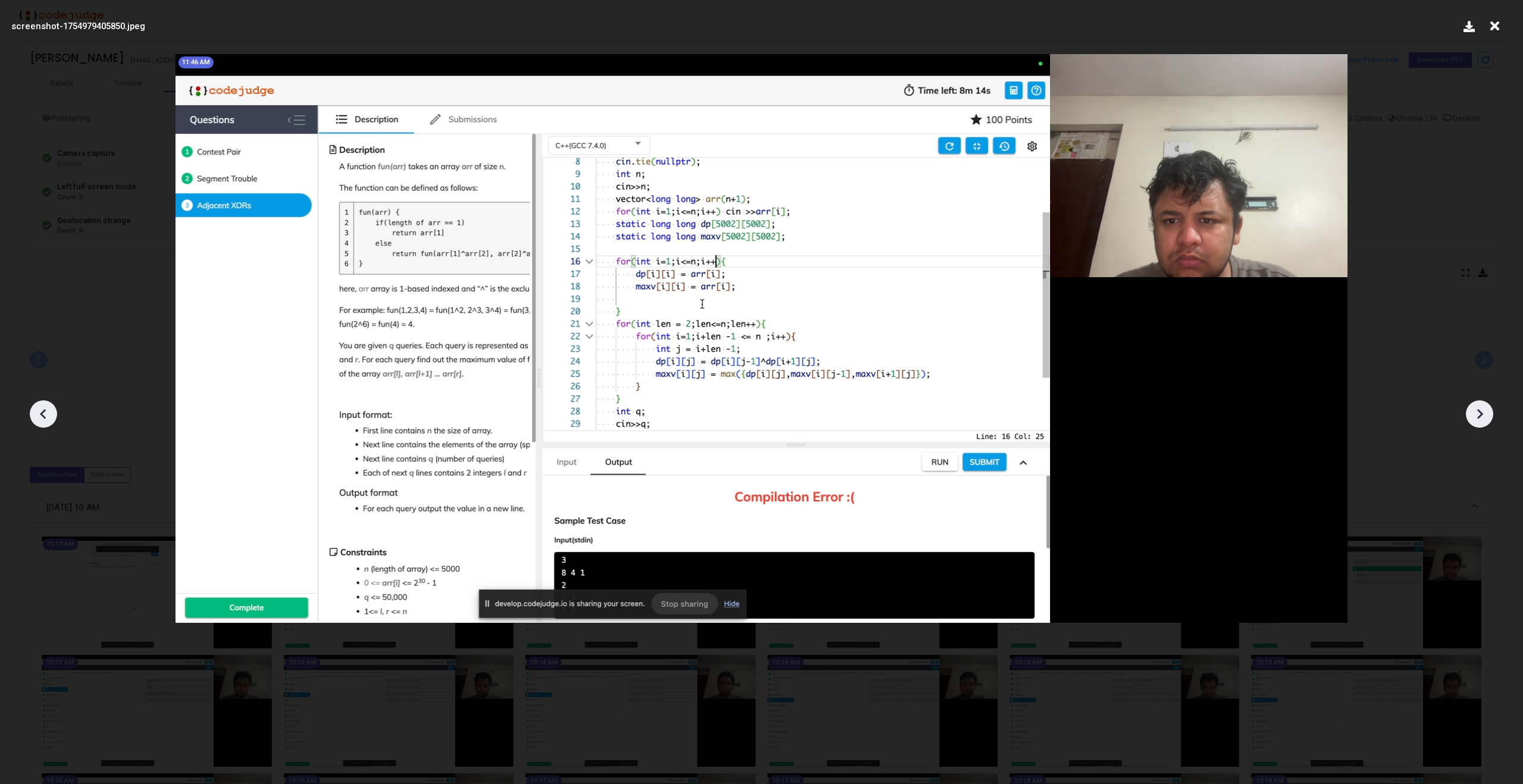
click at [1477, 422] on icon at bounding box center [1479, 414] width 18 height 18
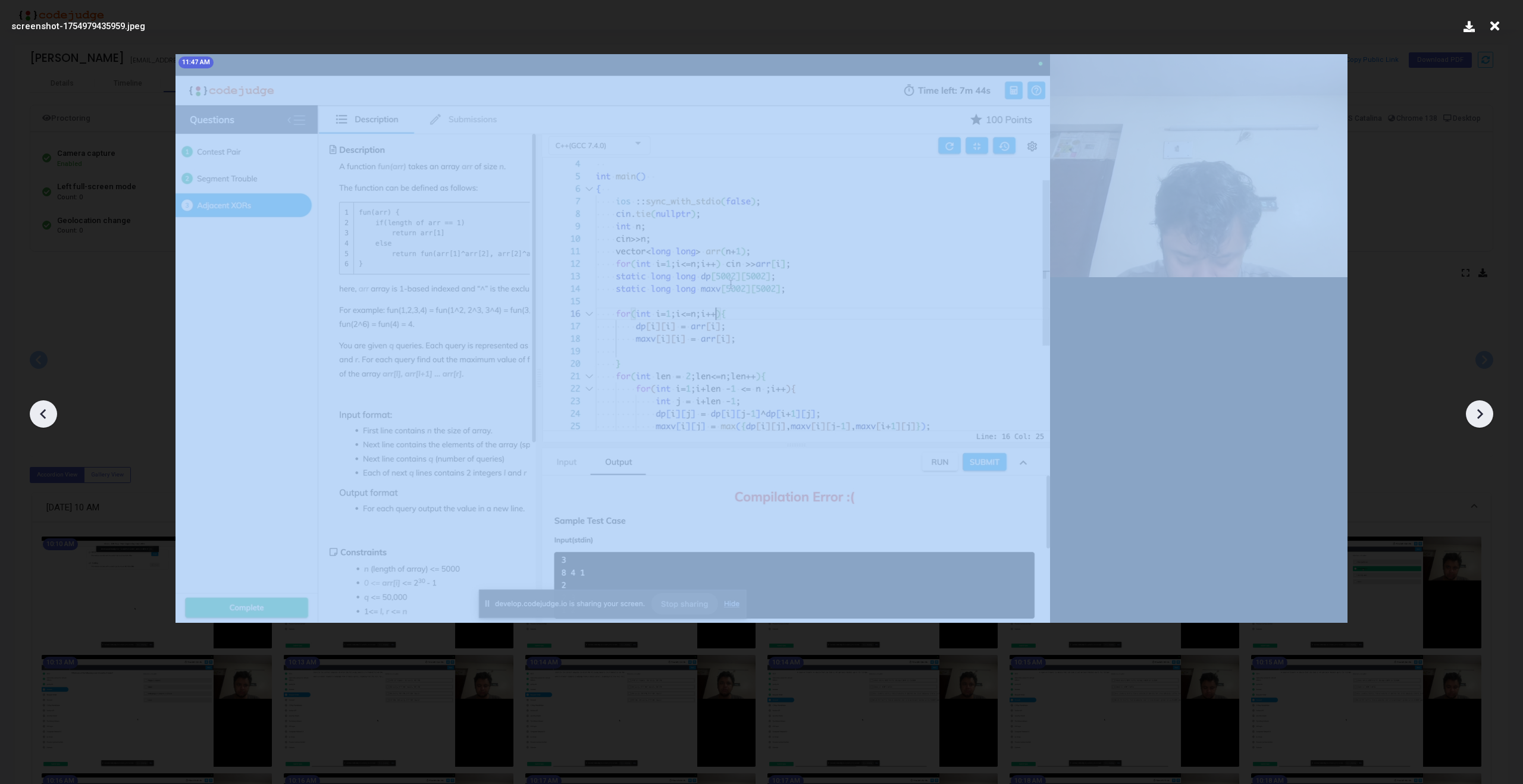
click at [1477, 422] on icon at bounding box center [1479, 414] width 18 height 18
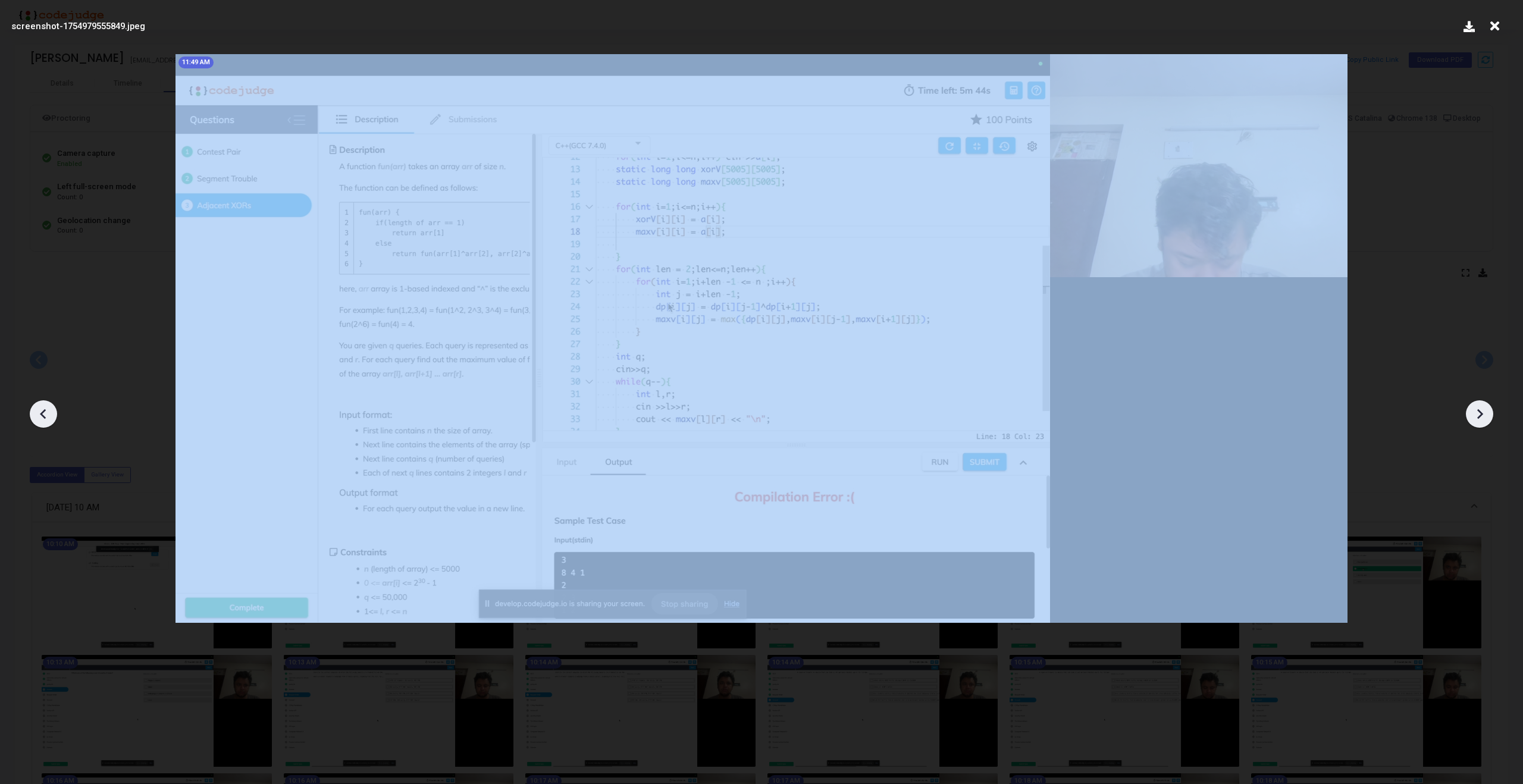
click at [1477, 422] on icon at bounding box center [1479, 414] width 18 height 18
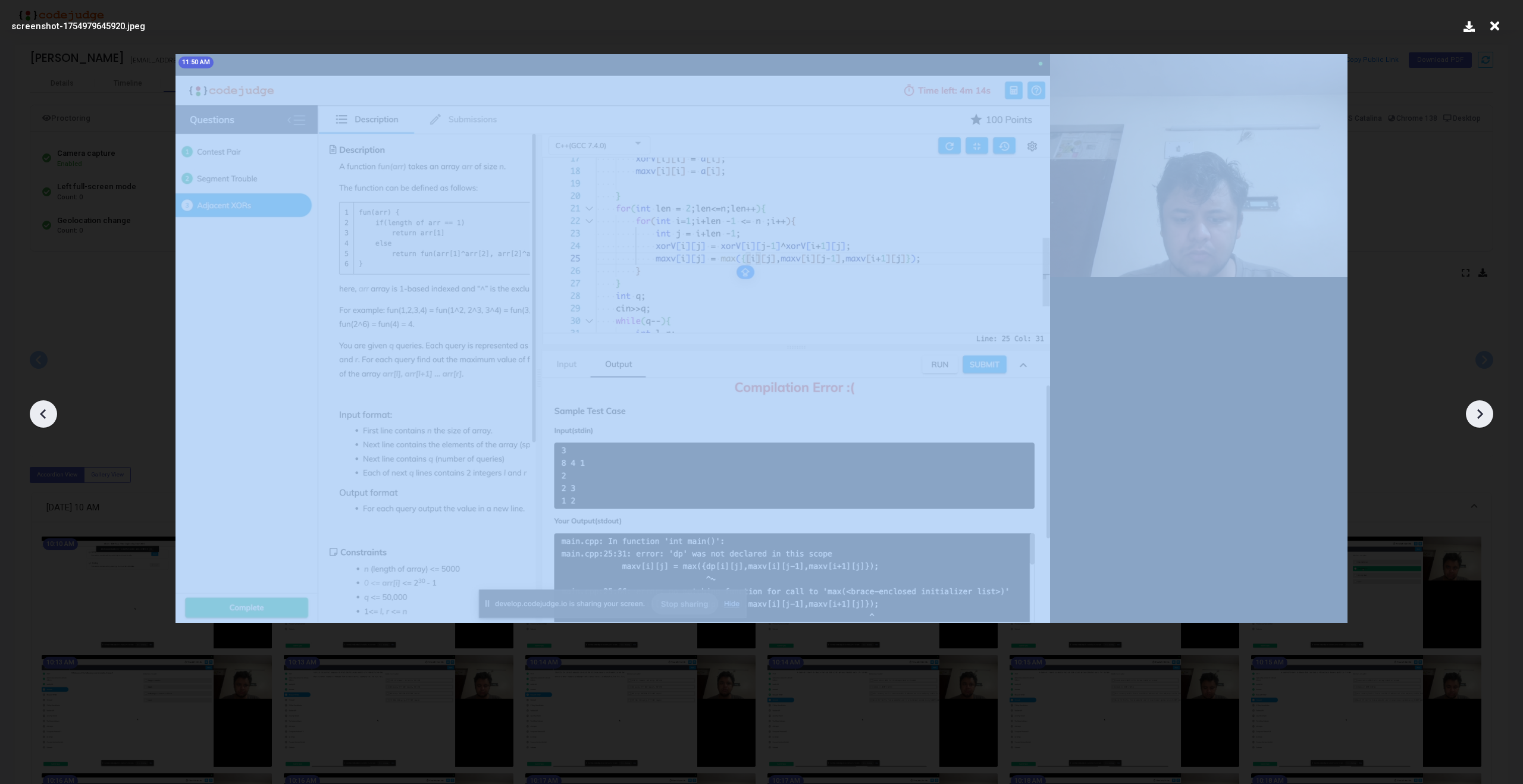
click at [1477, 422] on icon at bounding box center [1479, 414] width 18 height 18
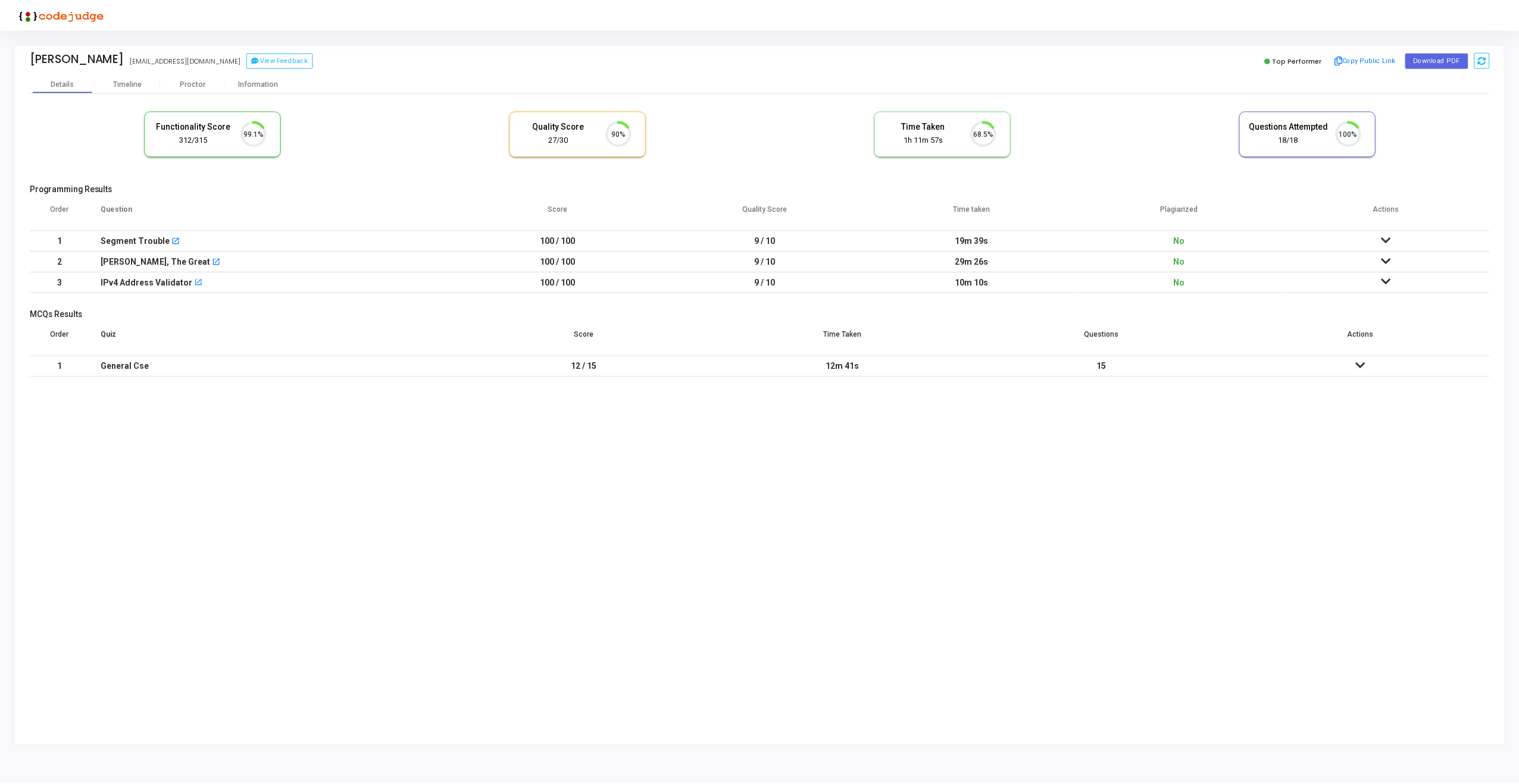
scroll to position [25, 31]
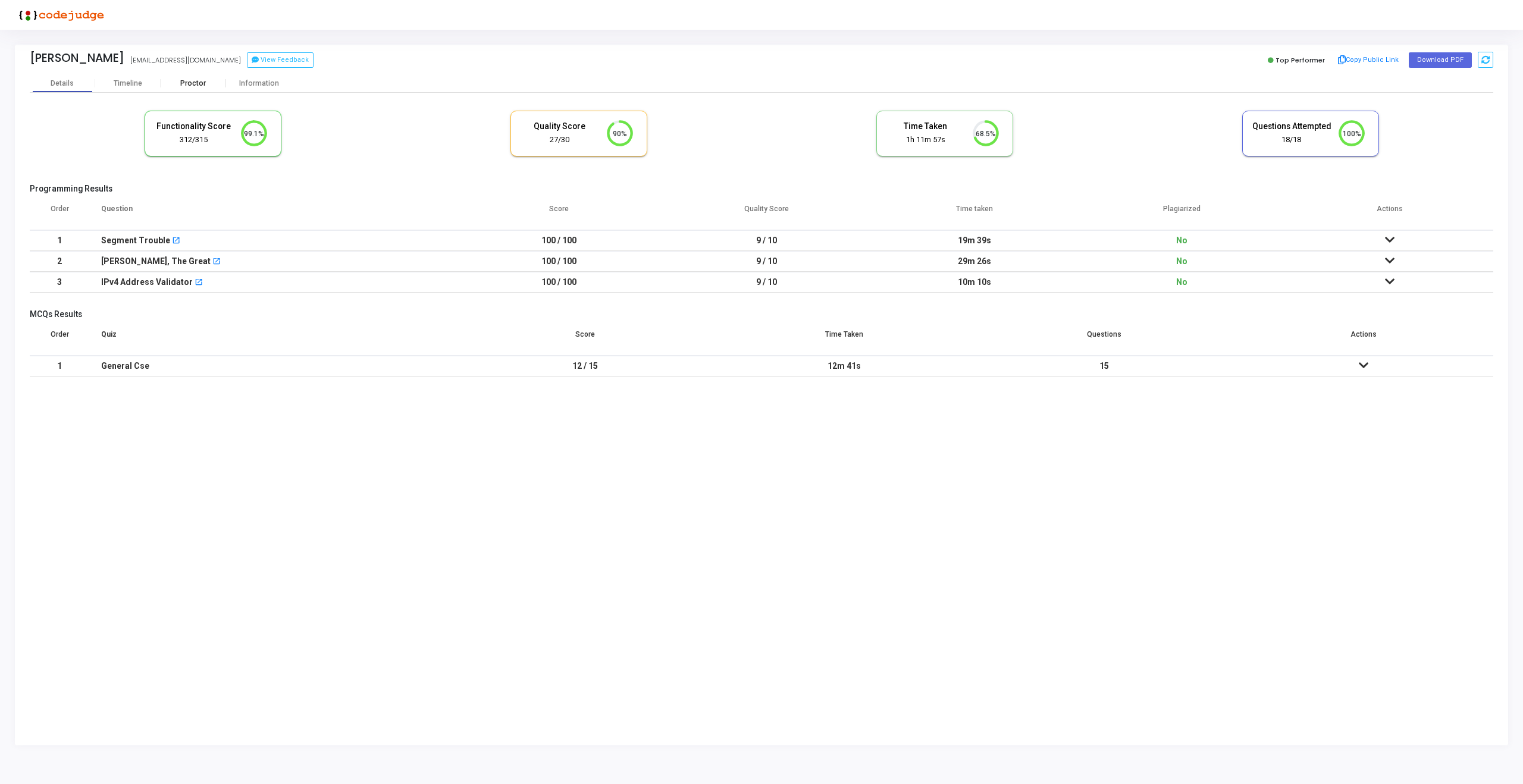
click at [181, 86] on div "Proctor" at bounding box center [194, 83] width 65 height 9
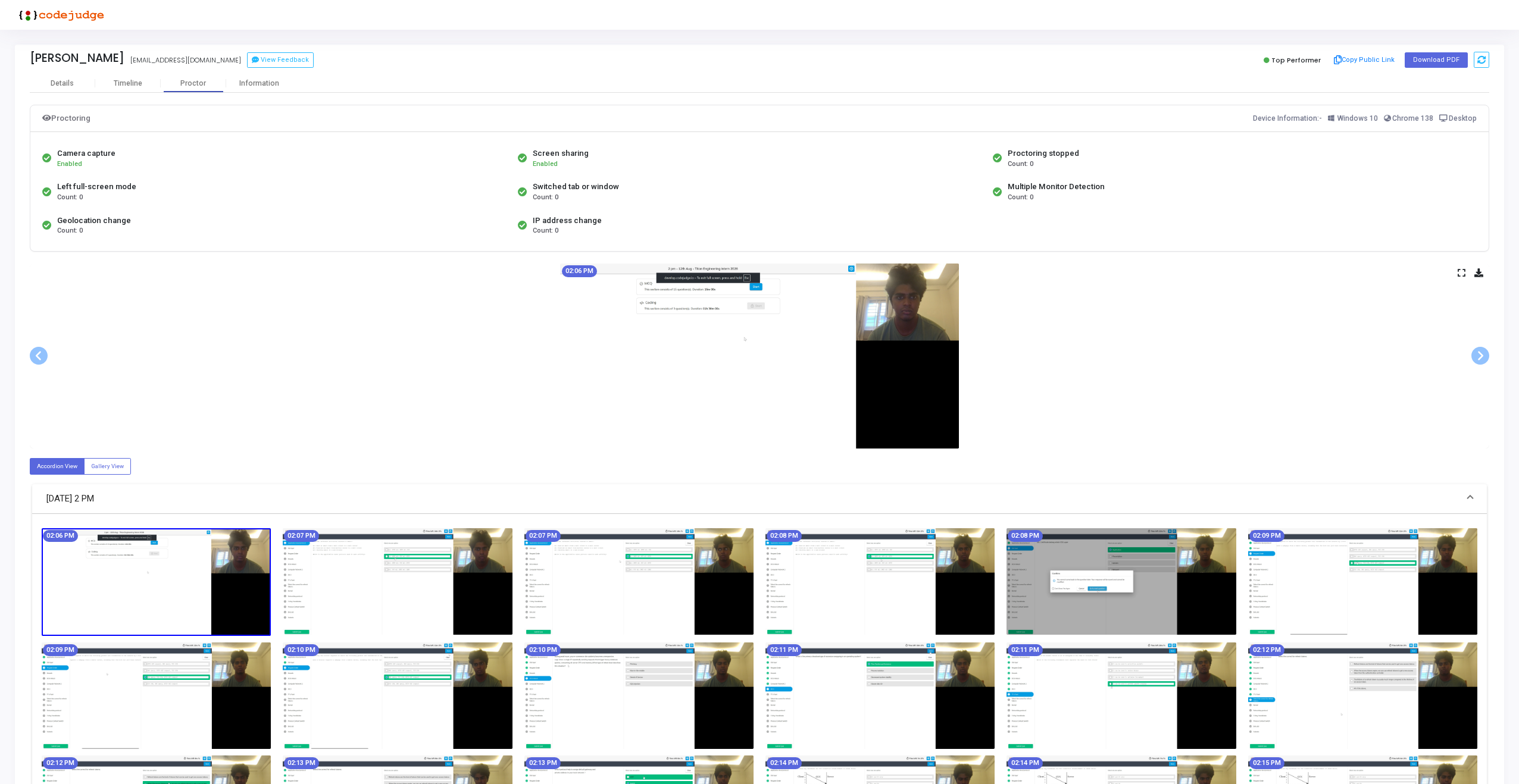
click at [1462, 273] on icon at bounding box center [1461, 273] width 8 height 7
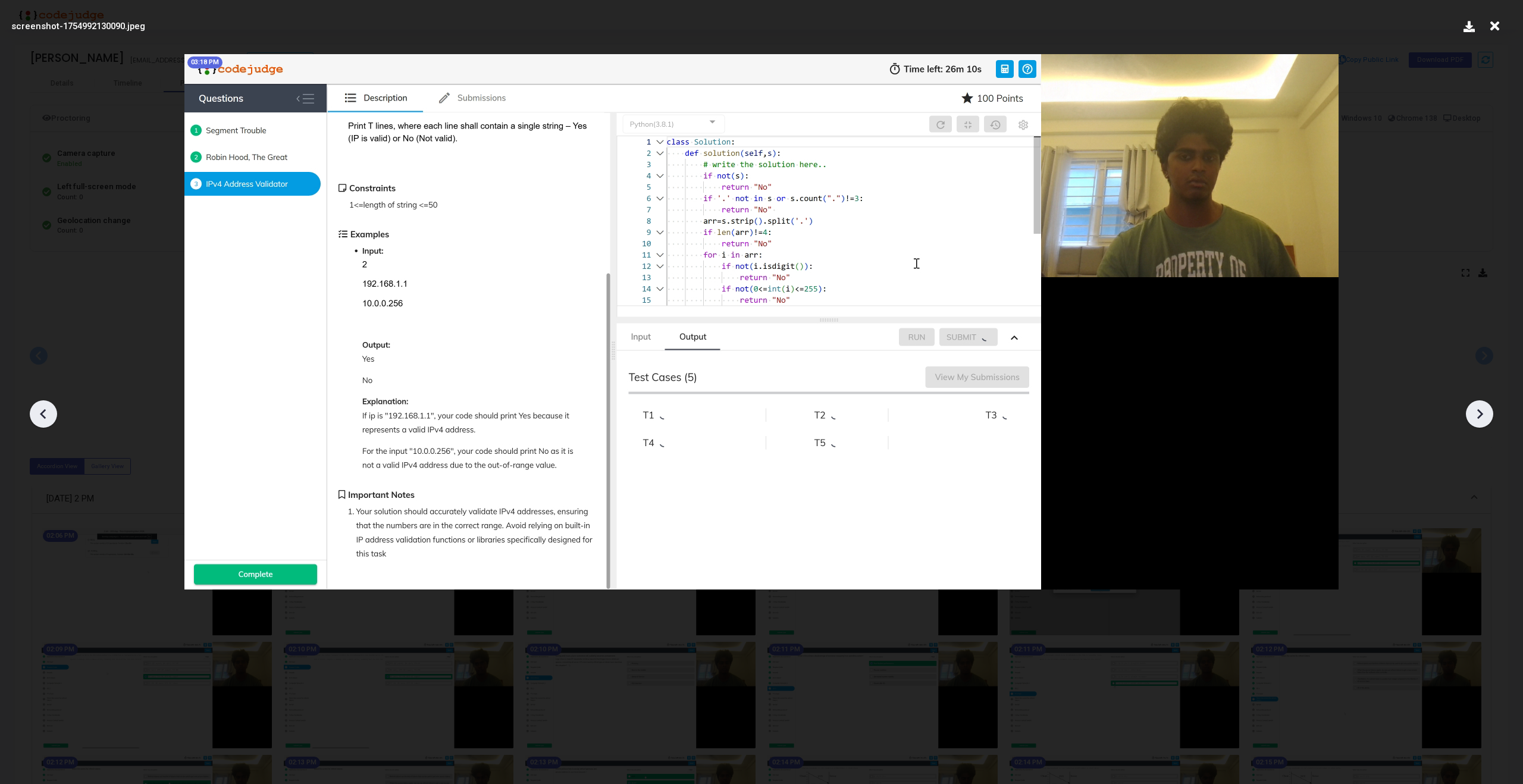
click at [1493, 33] on icon at bounding box center [1494, 26] width 18 height 22
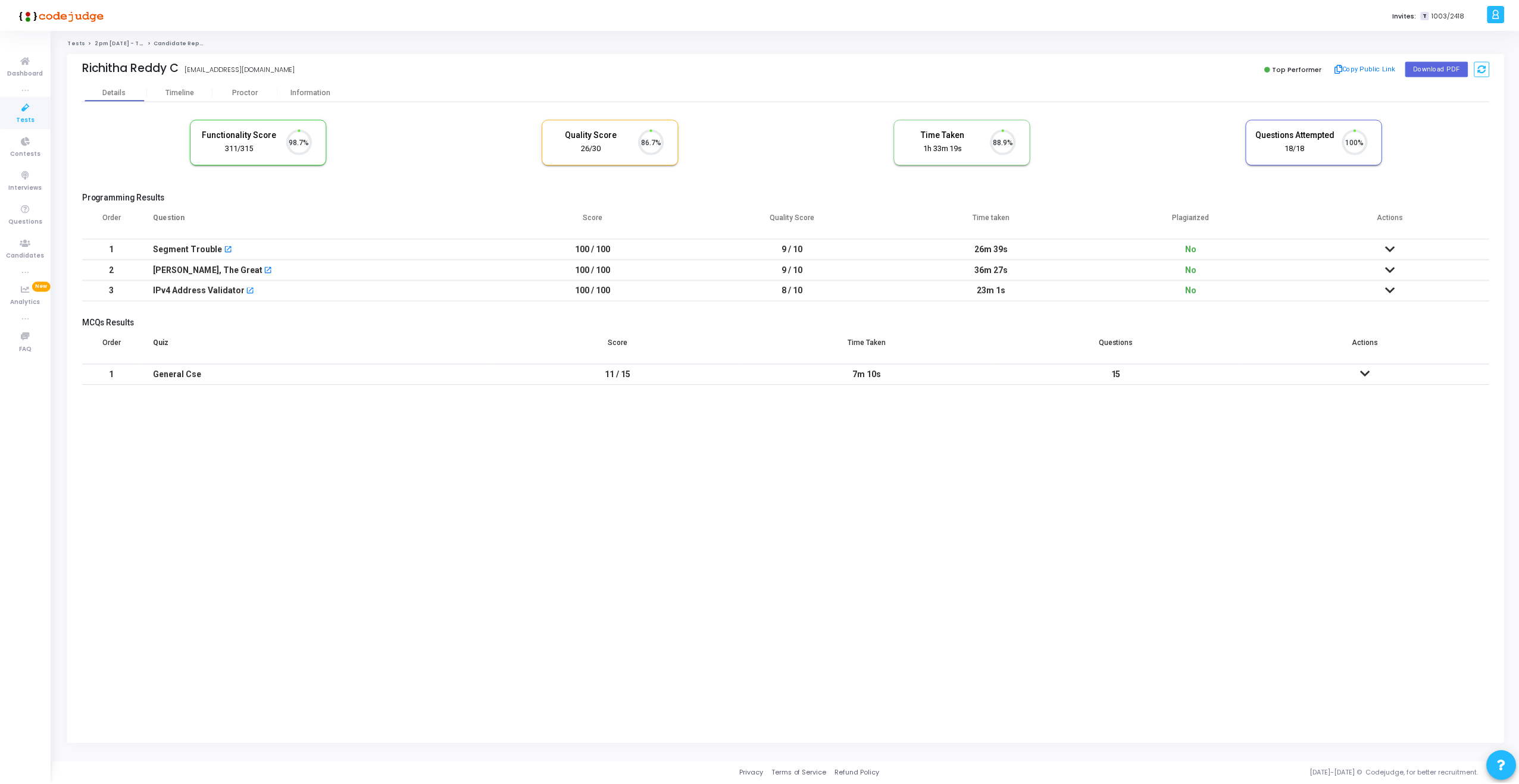
scroll to position [25, 31]
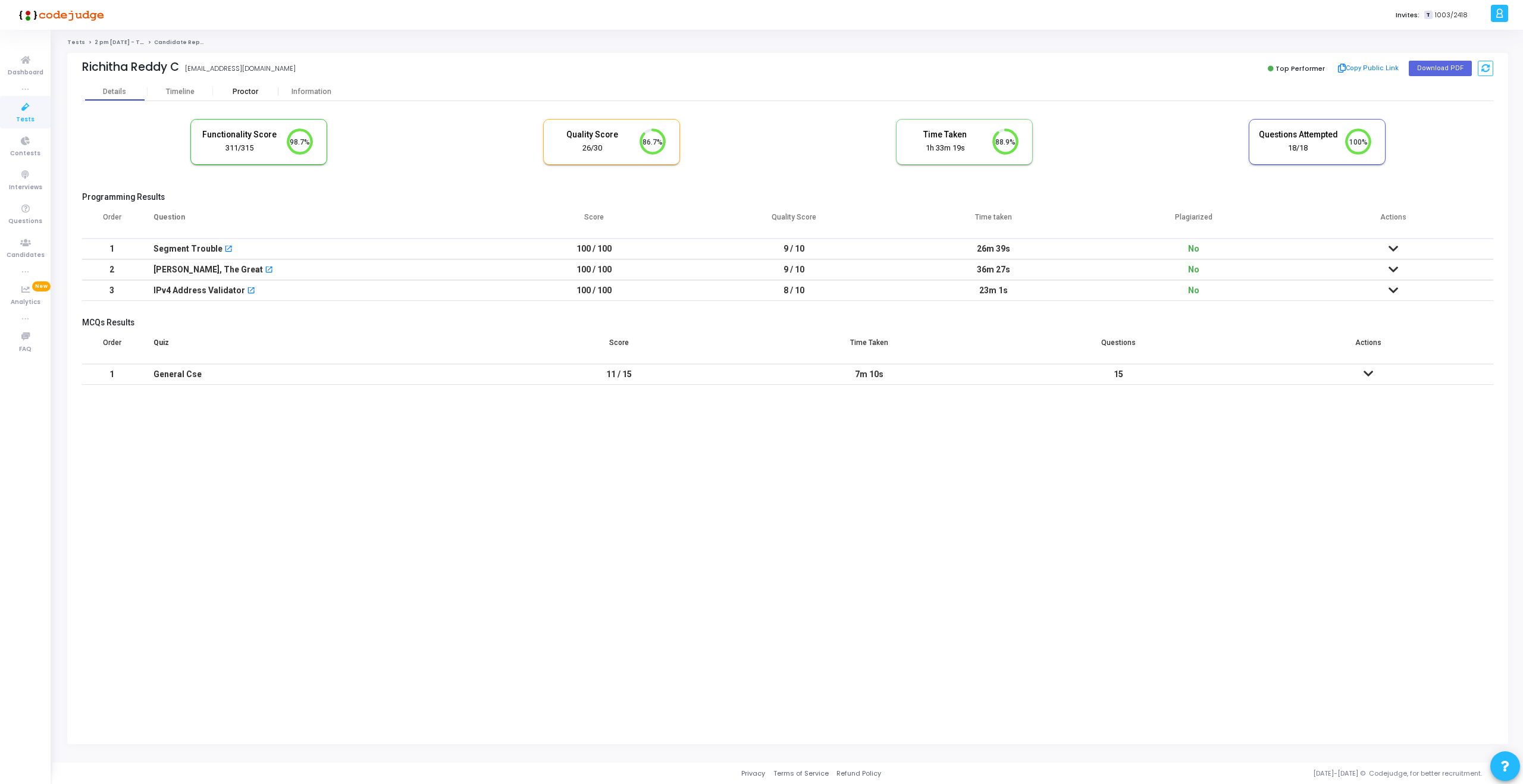
click at [247, 91] on div "Proctor" at bounding box center [245, 91] width 65 height 9
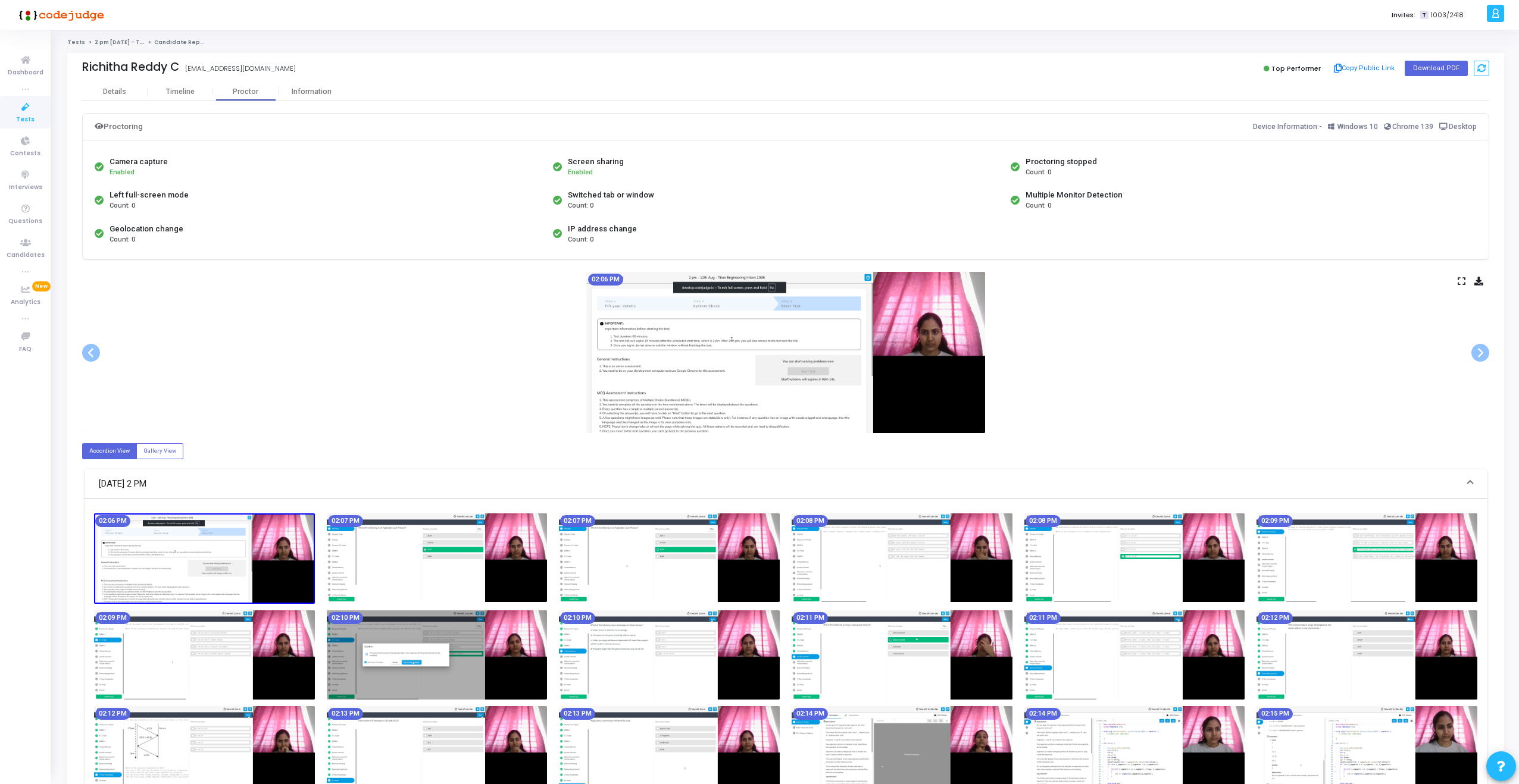
click at [1462, 284] on icon at bounding box center [1461, 282] width 8 height 7
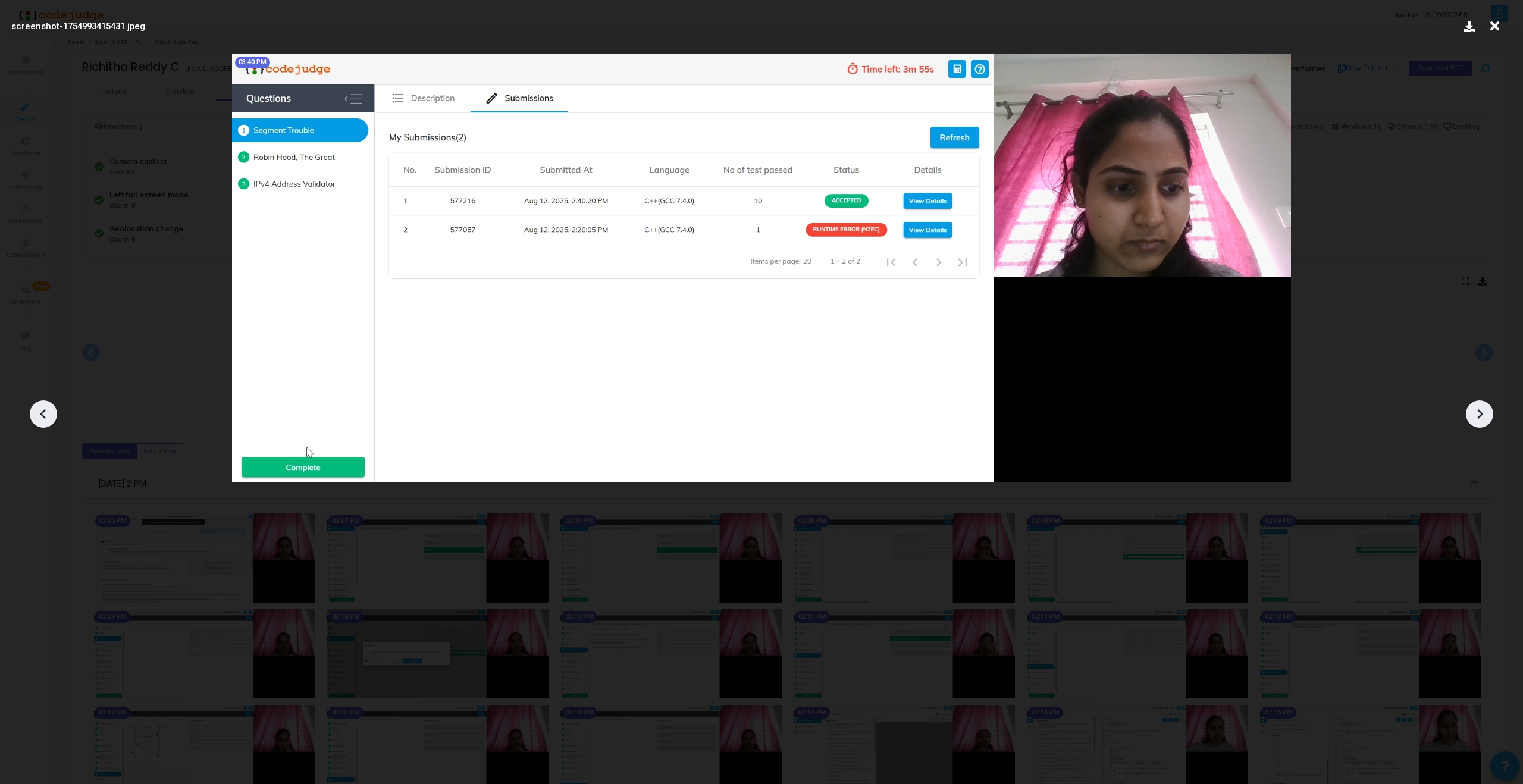
click at [1496, 30] on icon at bounding box center [1494, 26] width 18 height 22
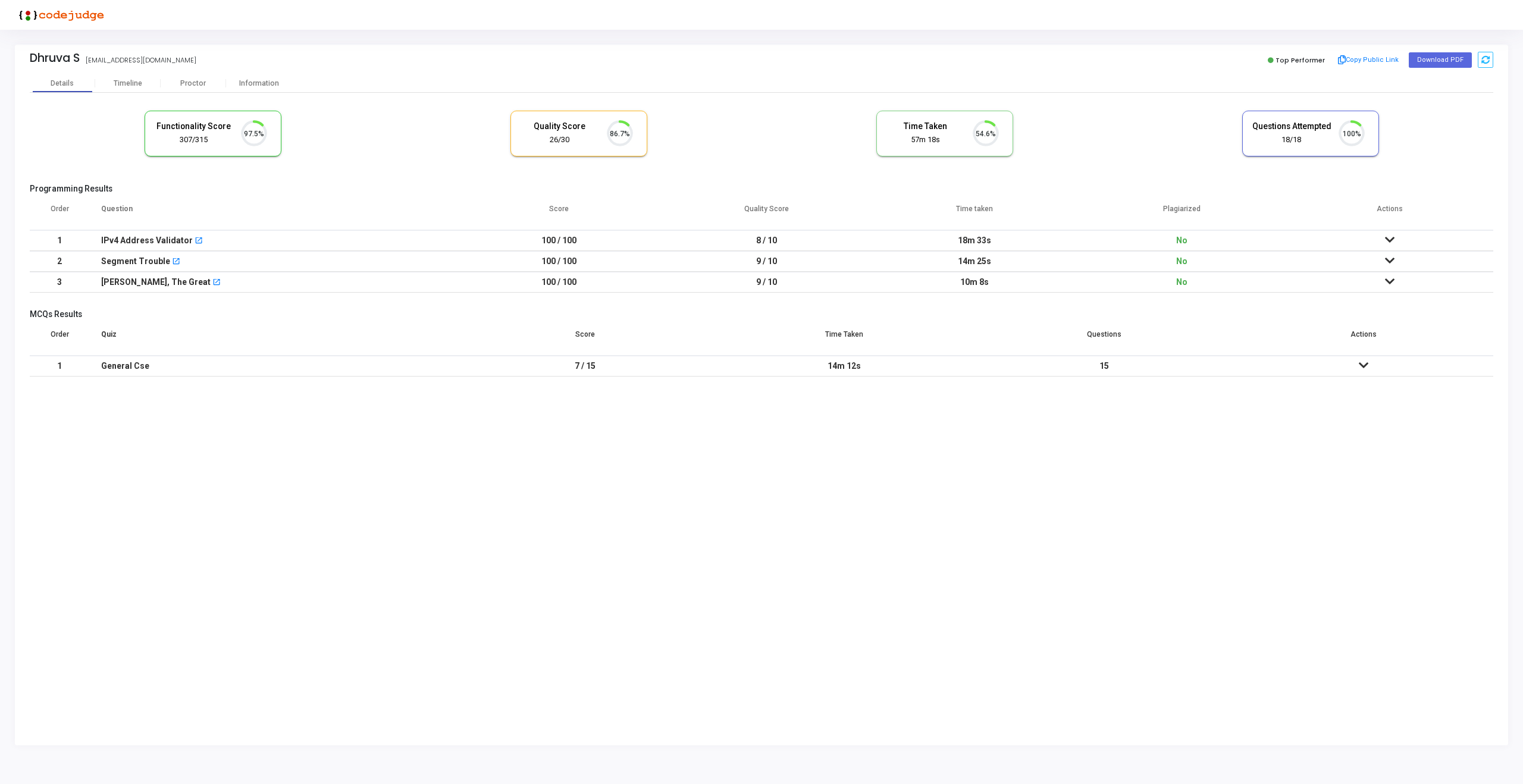
scroll to position [25, 31]
click at [196, 85] on div "Proctor" at bounding box center [194, 83] width 65 height 9
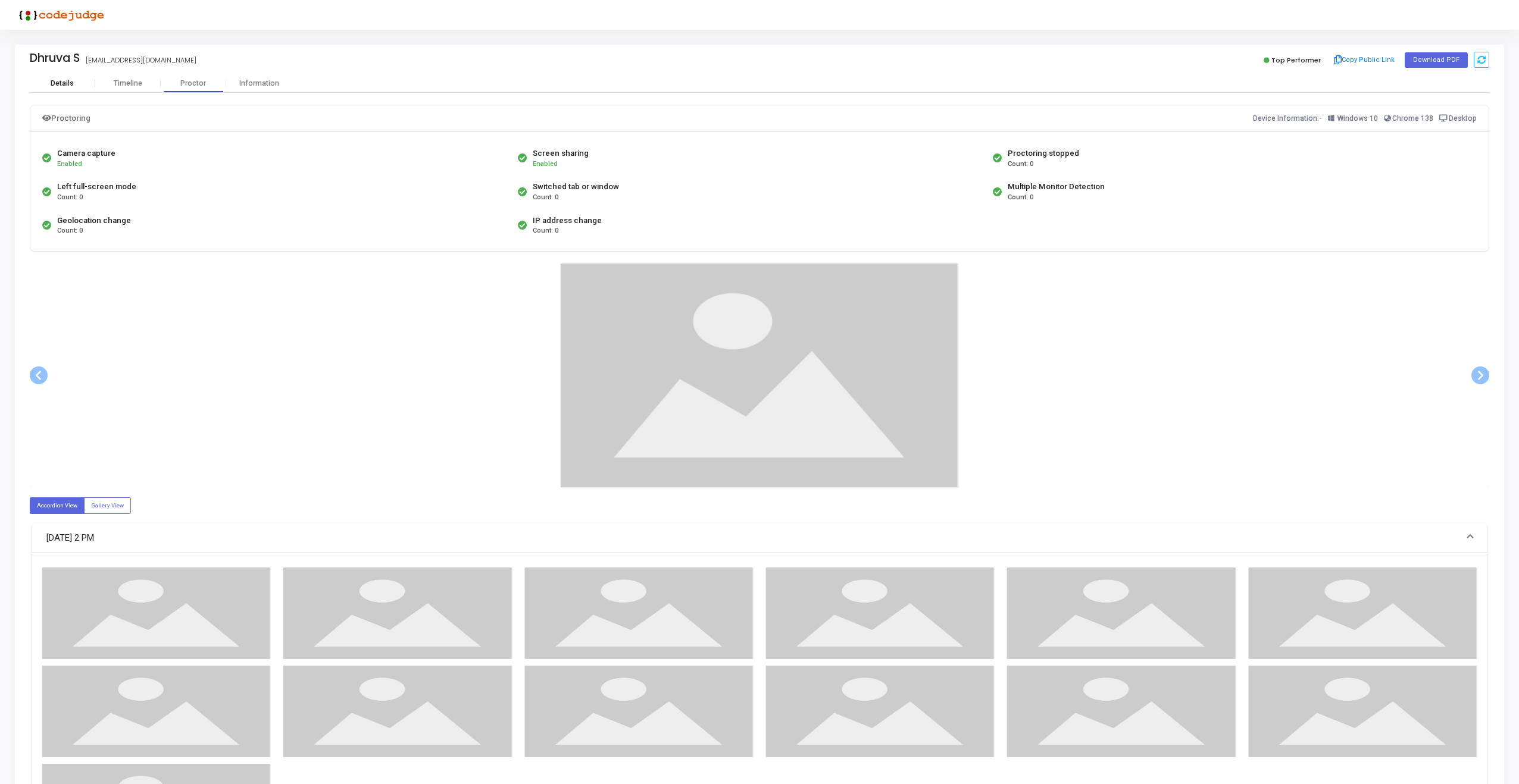
click at [55, 87] on div "Details" at bounding box center [63, 83] width 65 height 18
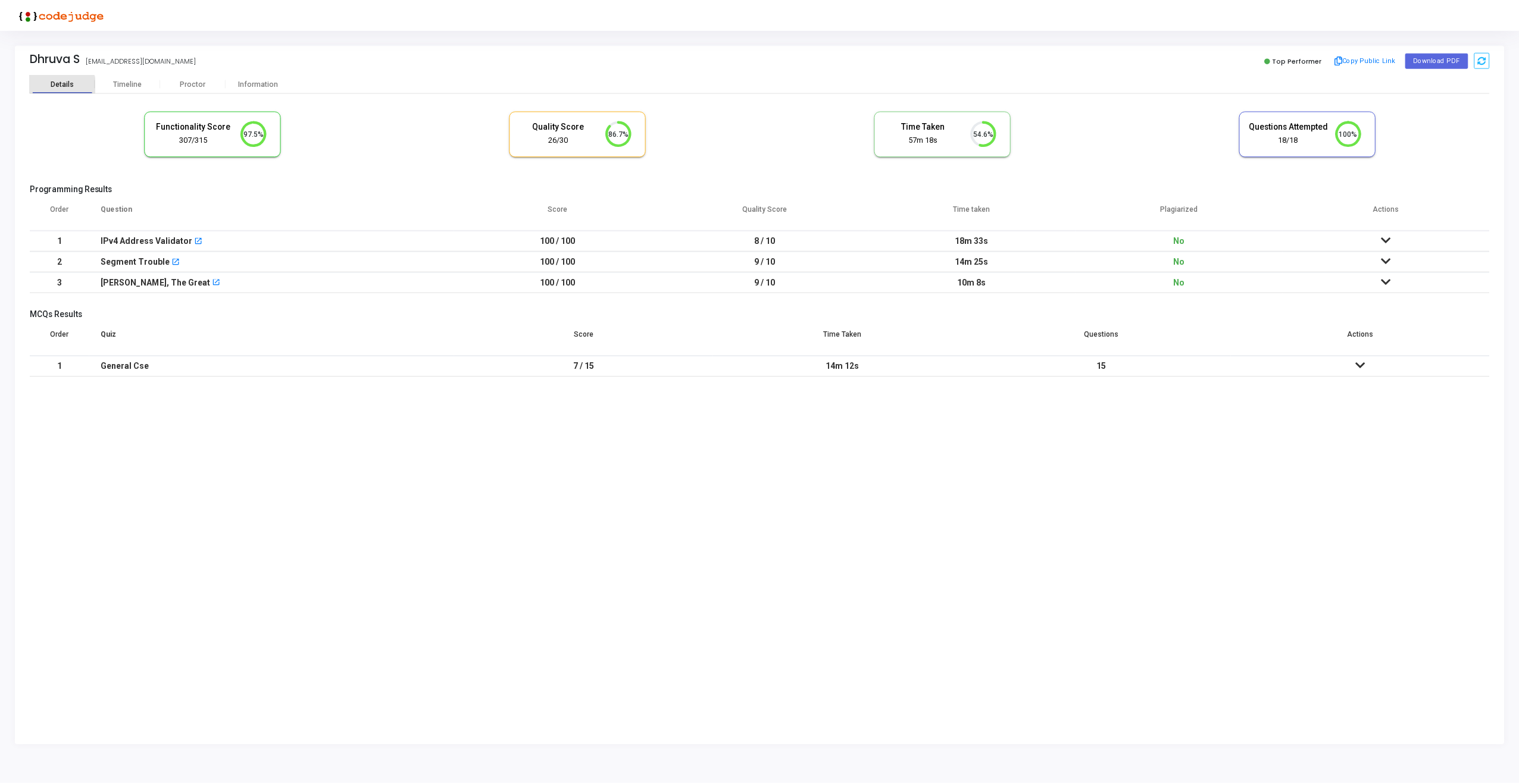
scroll to position [25, 31]
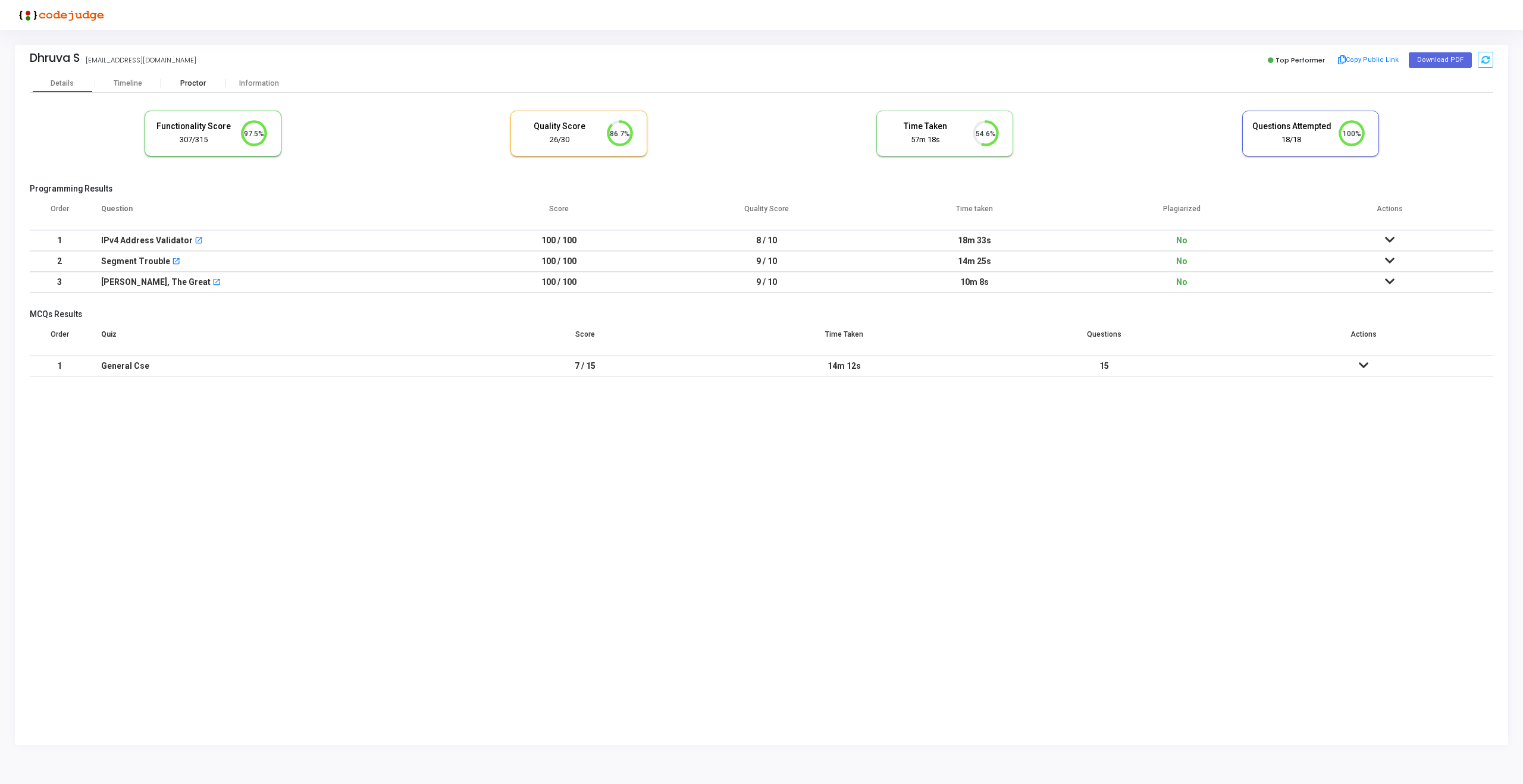
click at [181, 76] on div "Proctor" at bounding box center [194, 83] width 65 height 18
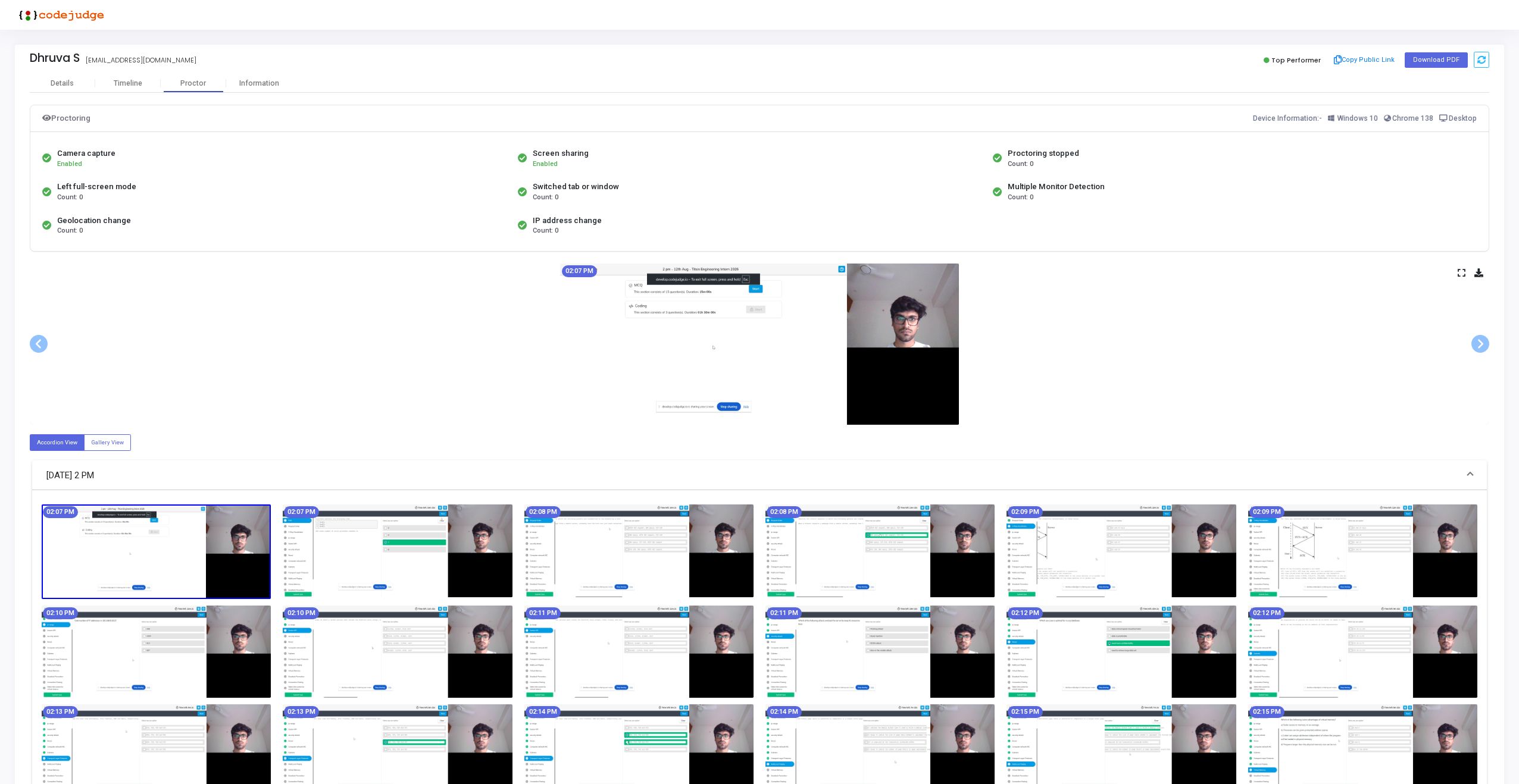
click at [1461, 274] on icon at bounding box center [1461, 273] width 8 height 7
